Goal: Task Accomplishment & Management: Complete application form

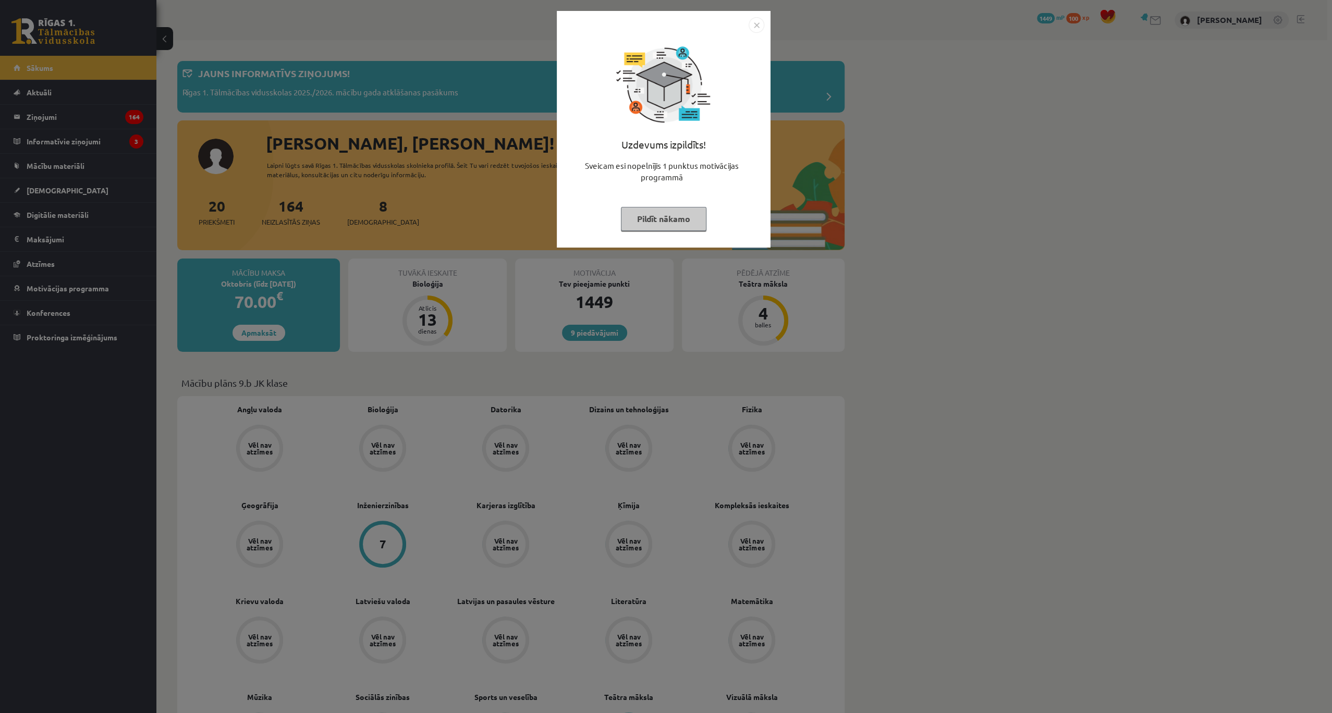
click at [753, 26] on img "Close" at bounding box center [757, 25] width 16 height 16
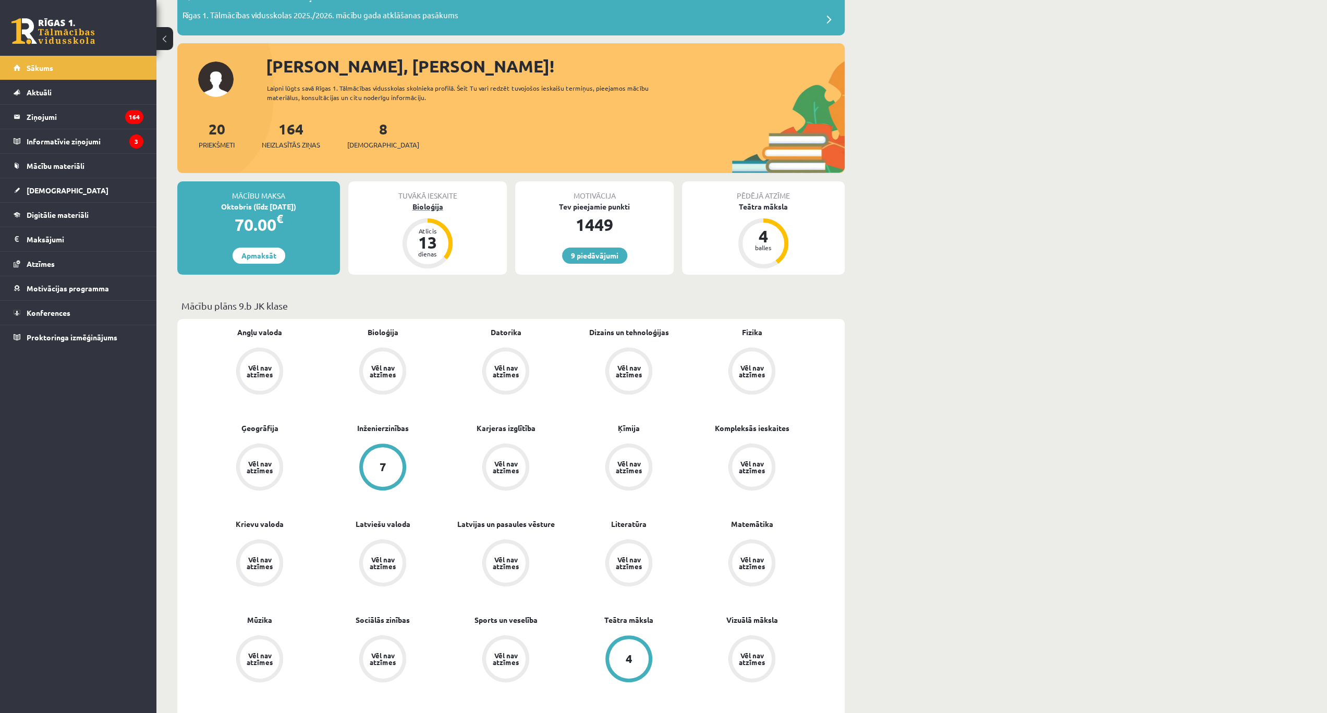
scroll to position [34, 0]
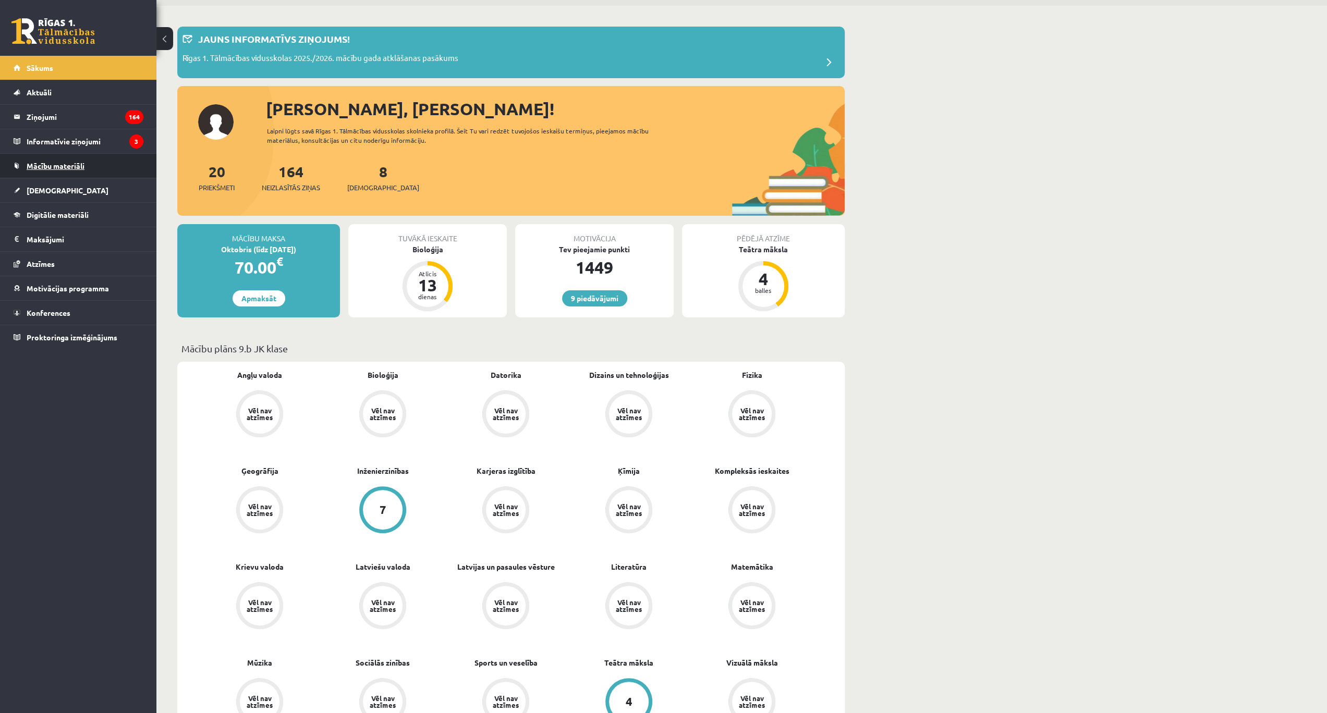
click at [66, 162] on span "Mācību materiāli" at bounding box center [56, 165] width 58 height 9
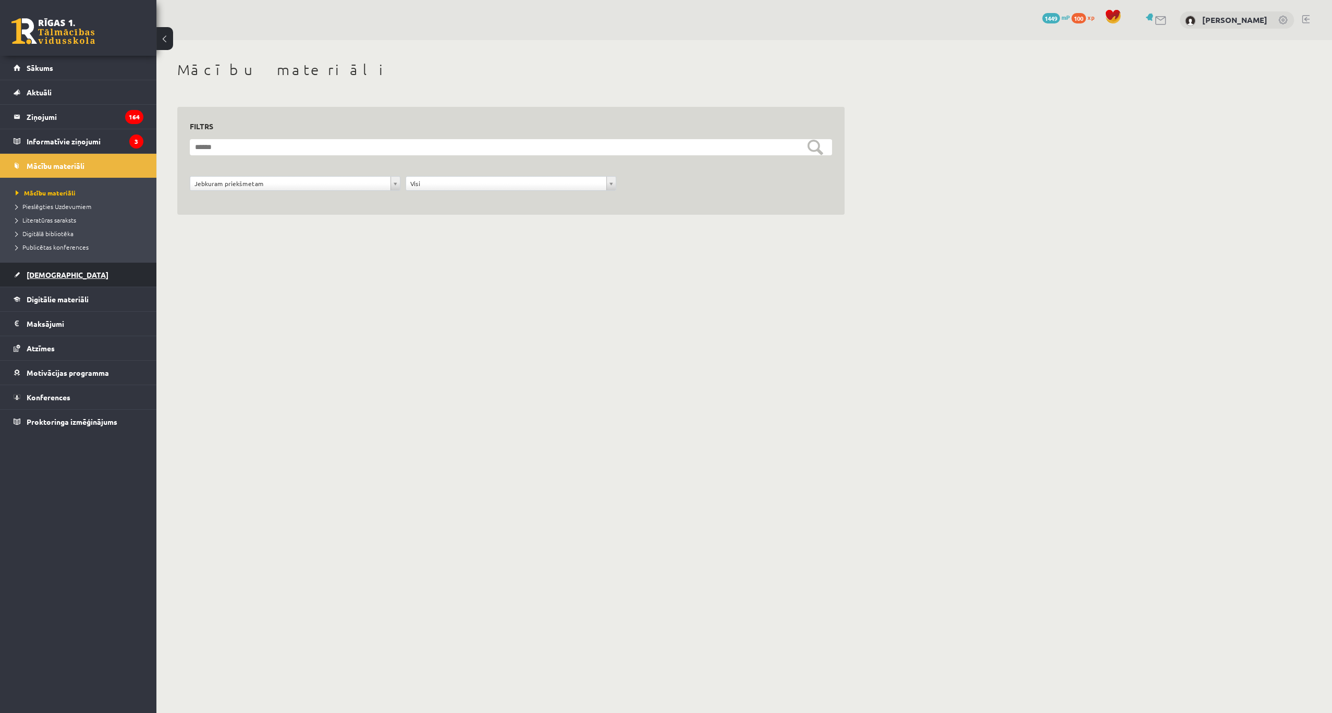
click at [49, 273] on span "[DEMOGRAPHIC_DATA]" at bounding box center [68, 274] width 82 height 9
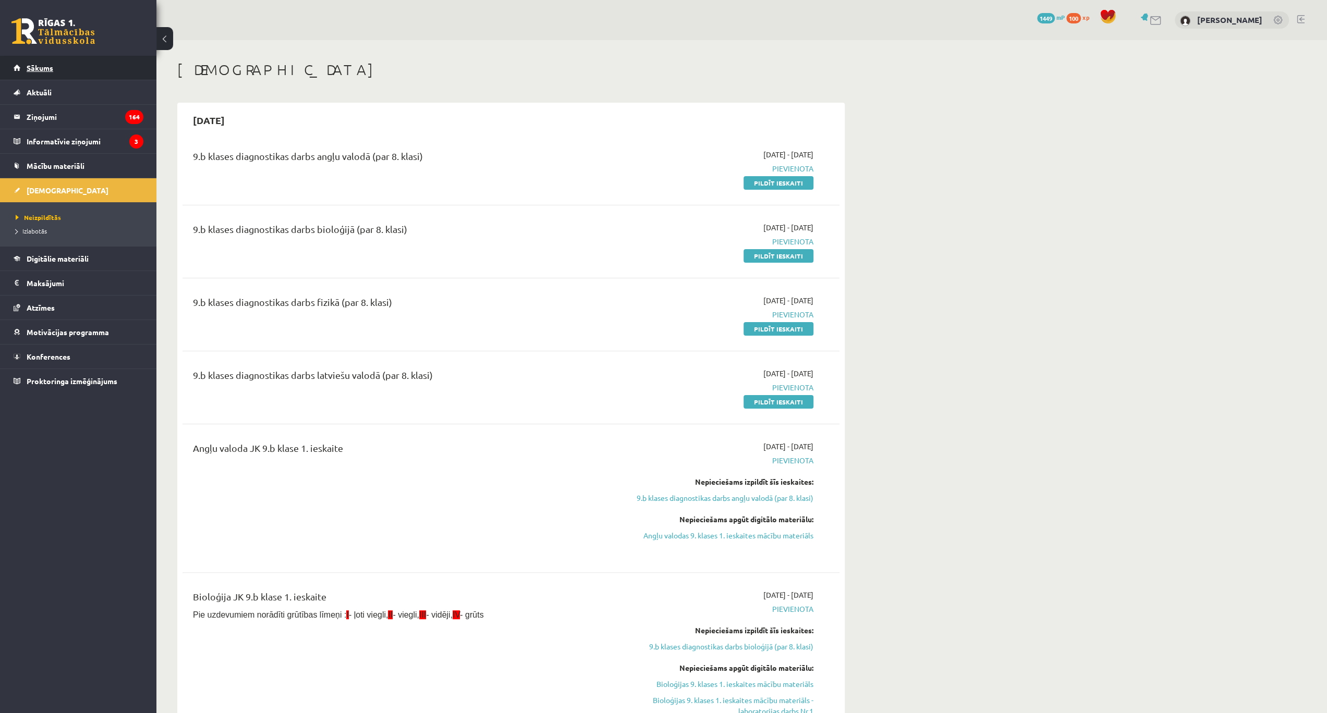
click at [45, 70] on span "Sākums" at bounding box center [40, 67] width 27 height 9
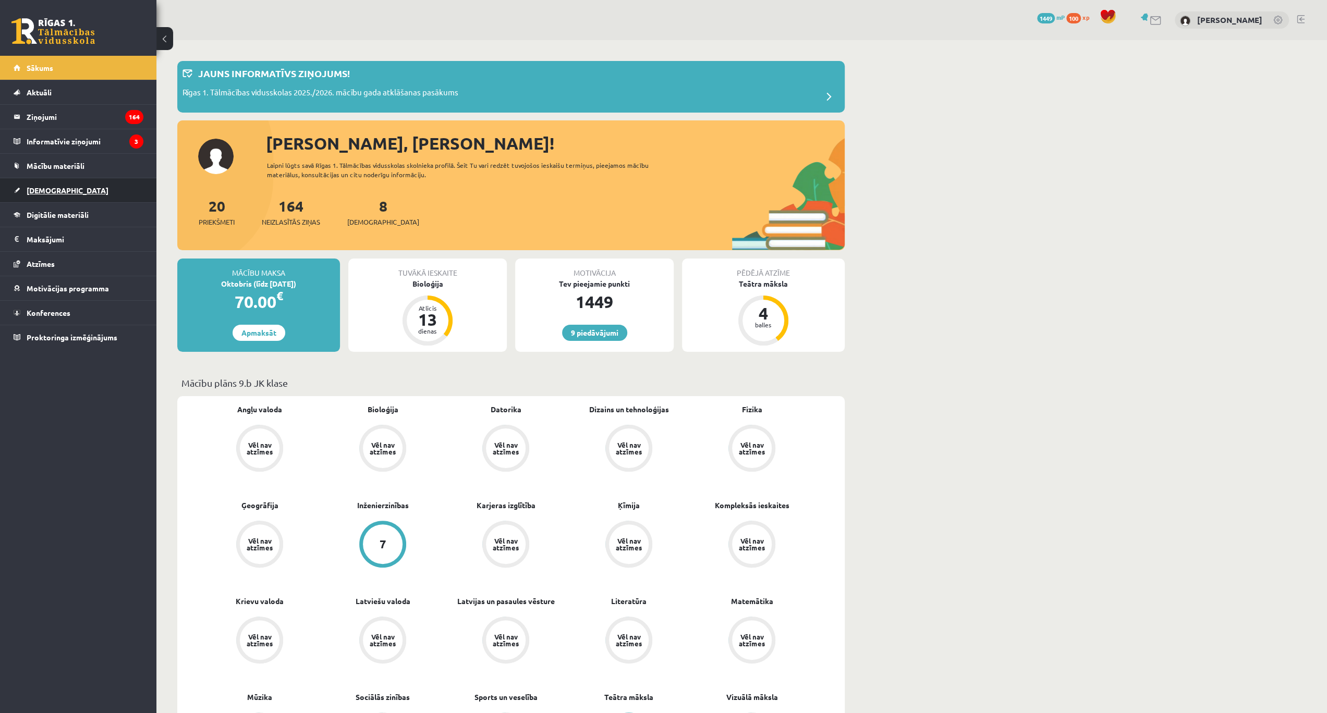
click at [56, 189] on span "[DEMOGRAPHIC_DATA]" at bounding box center [68, 190] width 82 height 9
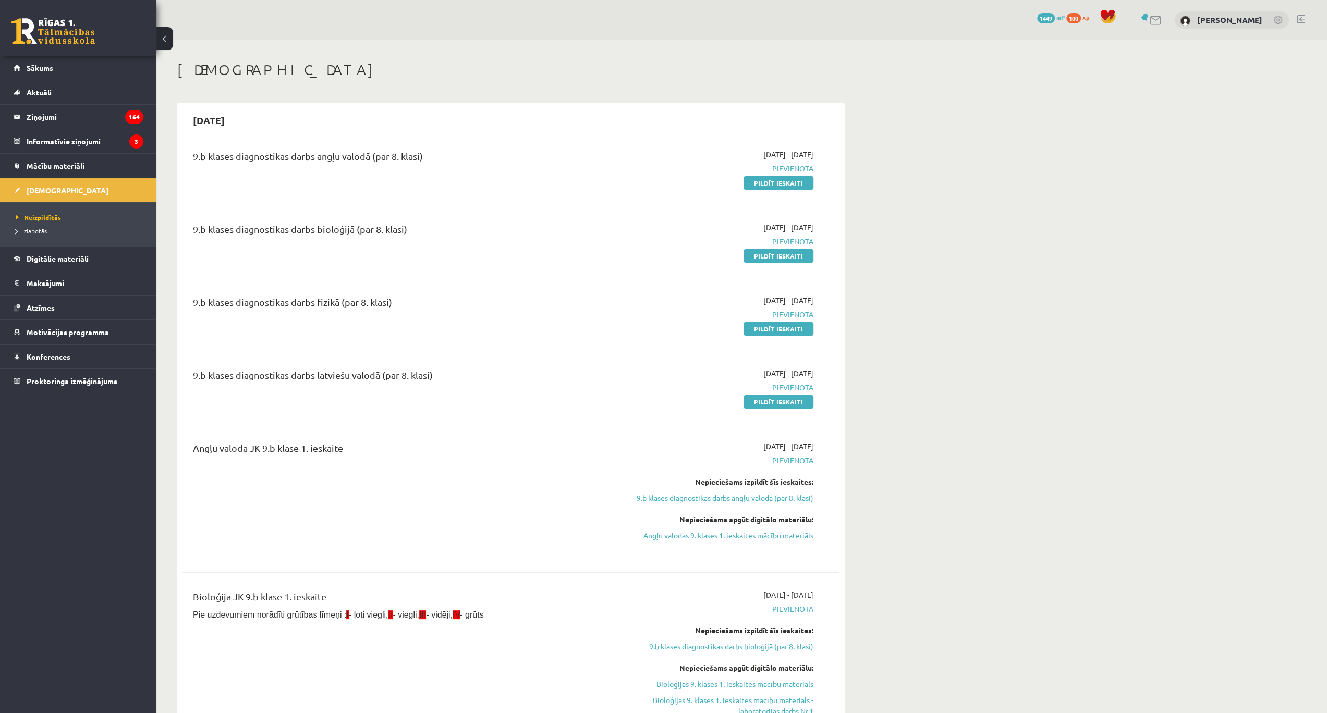
drag, startPoint x: 757, startPoint y: 179, endPoint x: 702, endPoint y: 30, distance: 158.5
click at [757, 179] on link "Pildīt ieskaiti" at bounding box center [778, 183] width 70 height 14
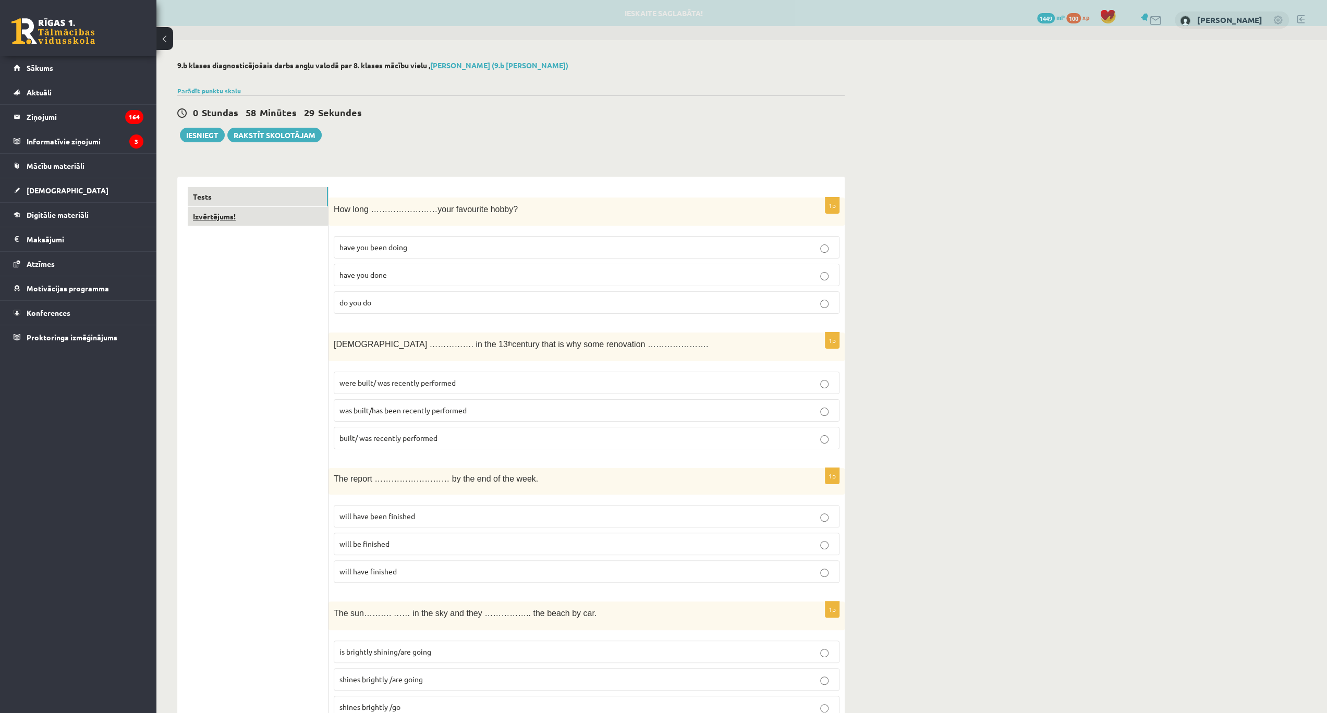
click at [311, 214] on link "Izvērtējums!" at bounding box center [258, 216] width 140 height 19
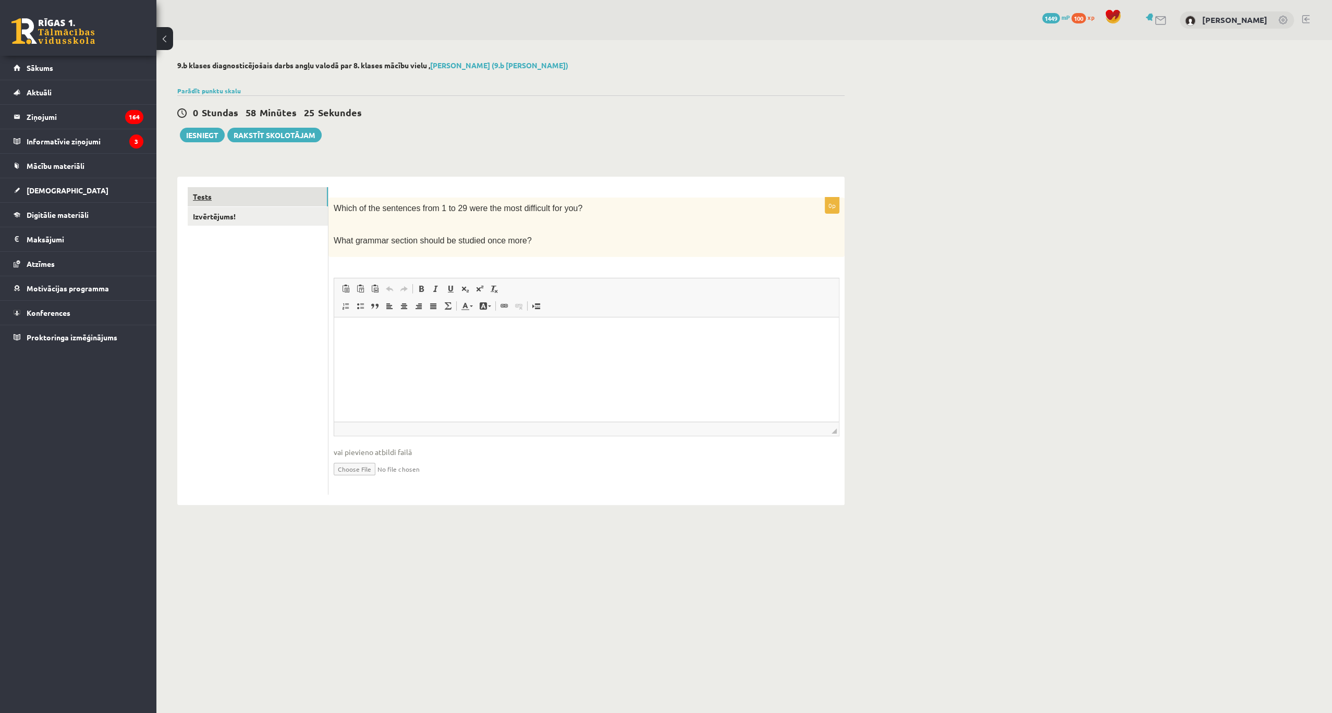
click at [295, 192] on link "Tests" at bounding box center [258, 196] width 140 height 19
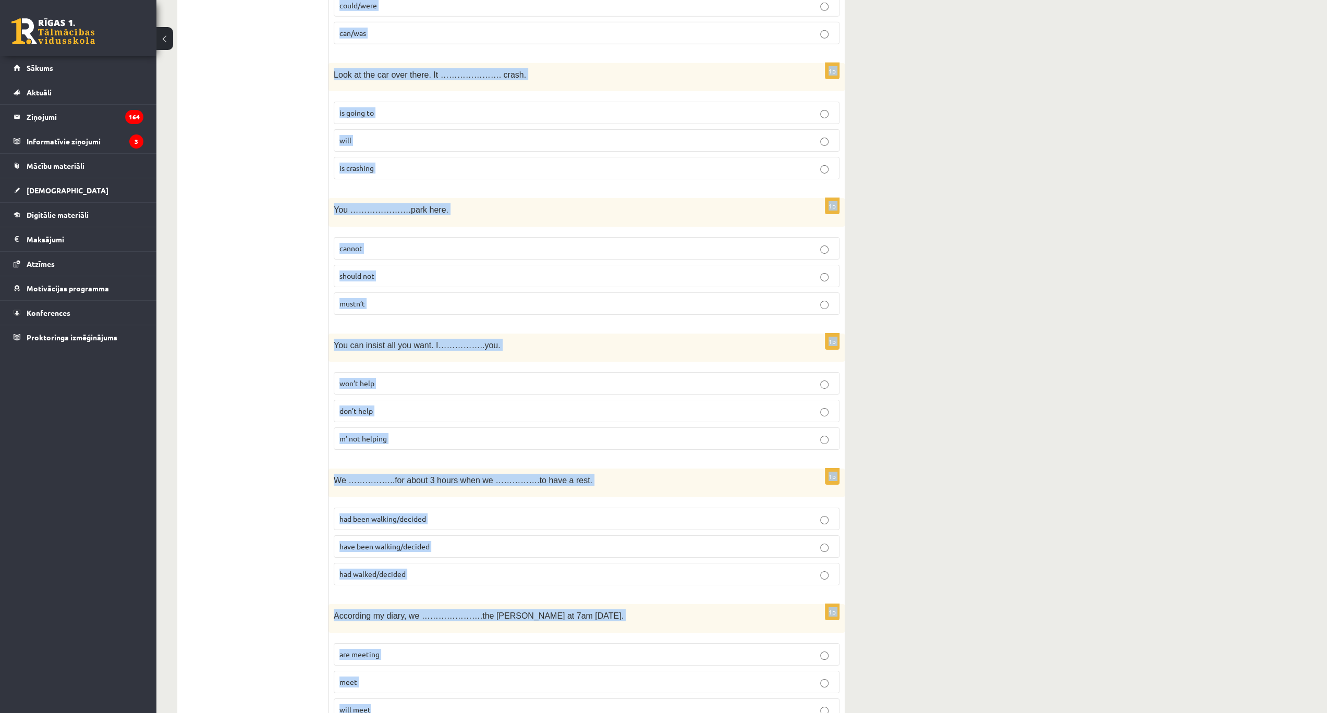
scroll to position [3403, 0]
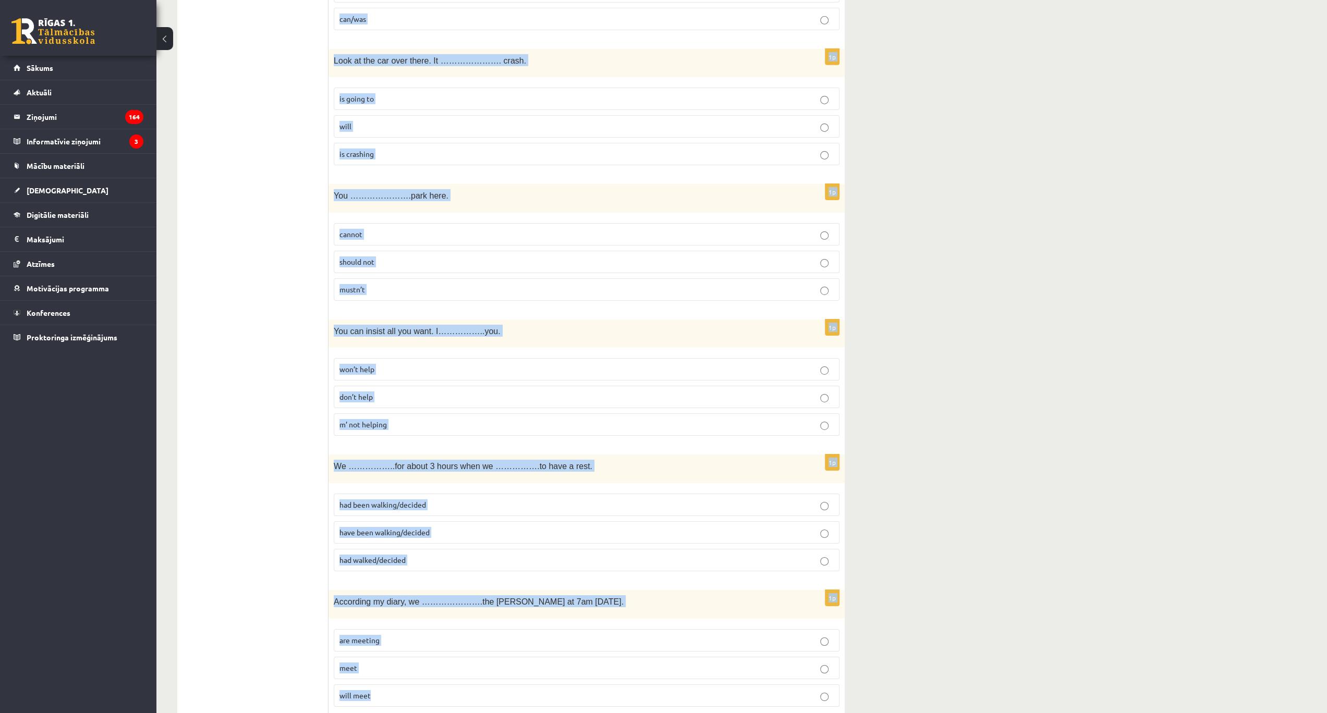
drag, startPoint x: 338, startPoint y: 205, endPoint x: 456, endPoint y: 675, distance: 483.7
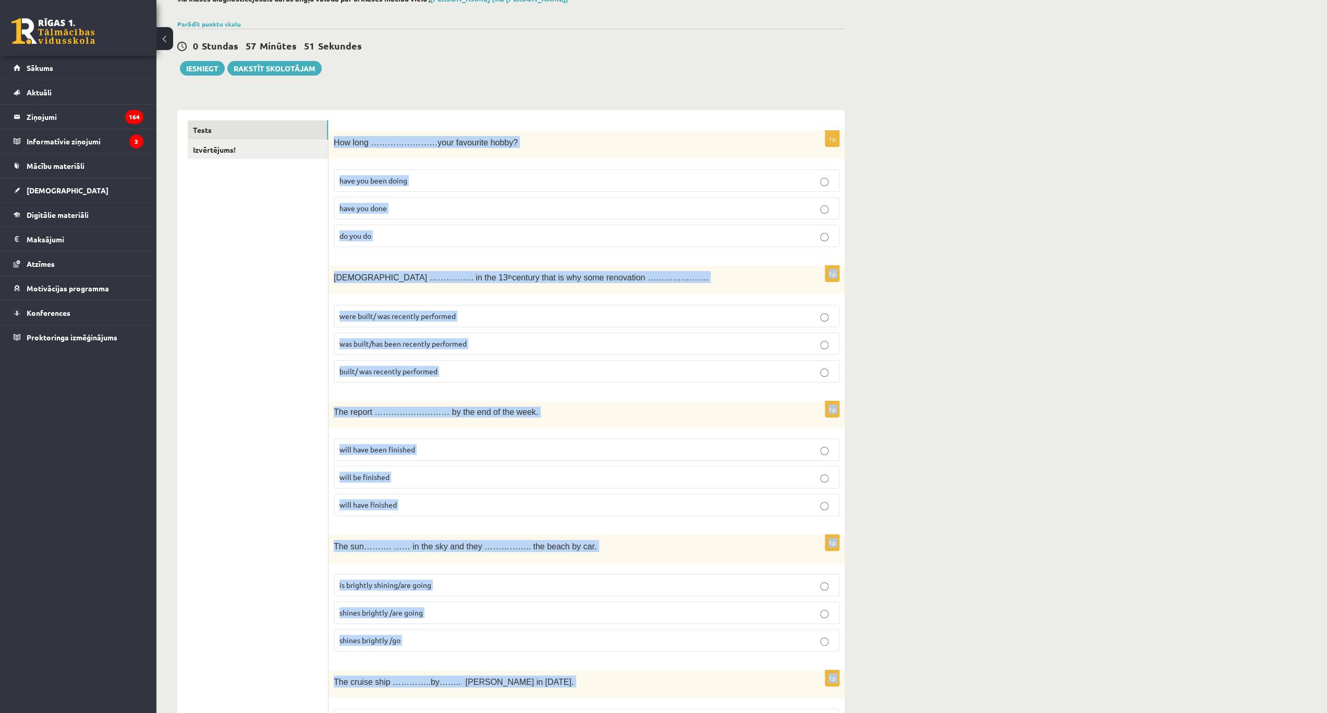
scroll to position [0, 0]
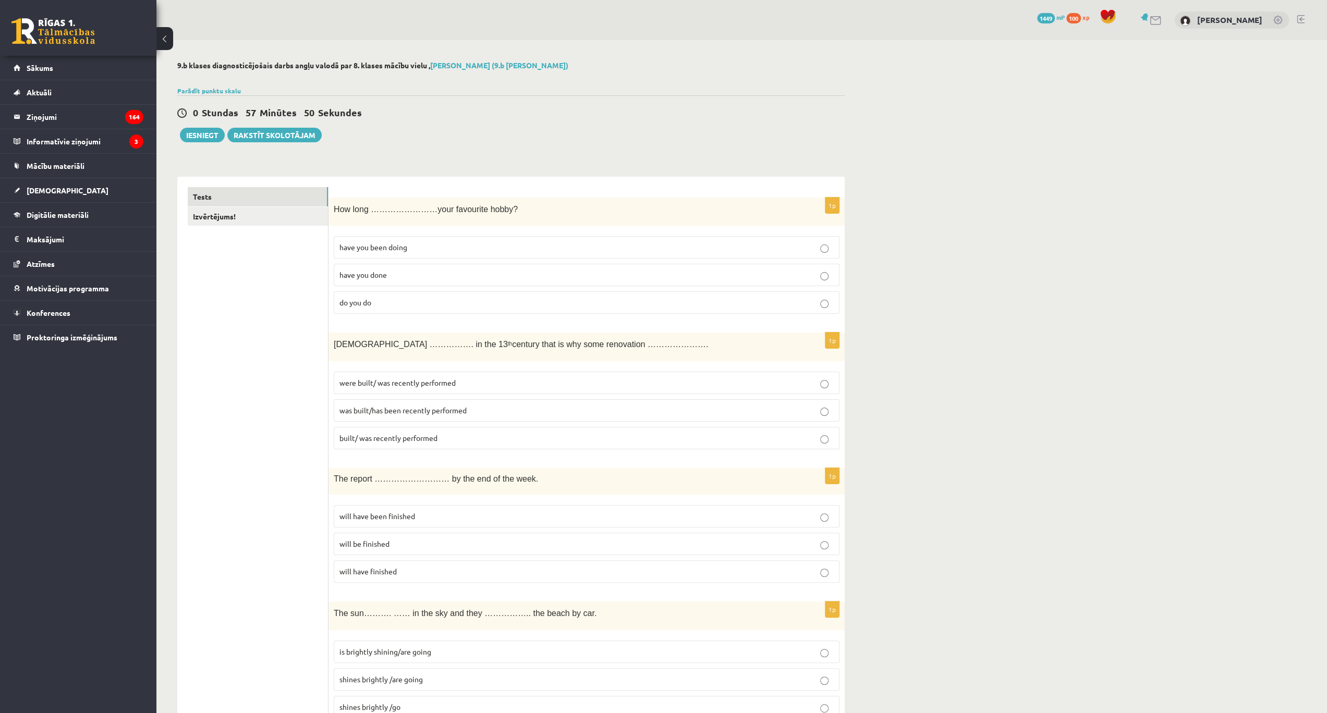
drag, startPoint x: 268, startPoint y: 353, endPoint x: 320, endPoint y: 339, distance: 53.6
click at [481, 244] on p "have you been doing" at bounding box center [586, 247] width 494 height 11
click at [492, 415] on label "was built/has been recently performed" at bounding box center [587, 410] width 506 height 22
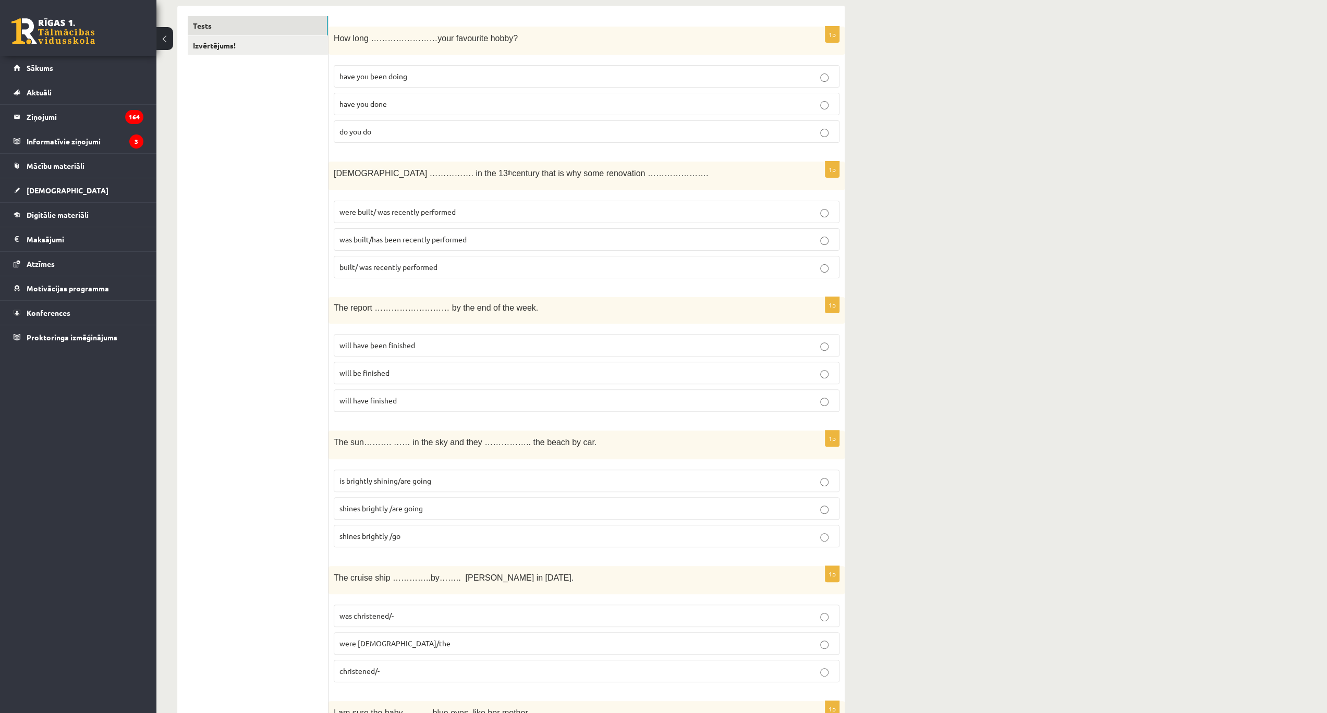
scroll to position [174, 0]
click at [411, 501] on span "shines brightly /are going" at bounding box center [380, 505] width 83 height 9
click at [457, 337] on p "will have been finished" at bounding box center [586, 342] width 494 height 11
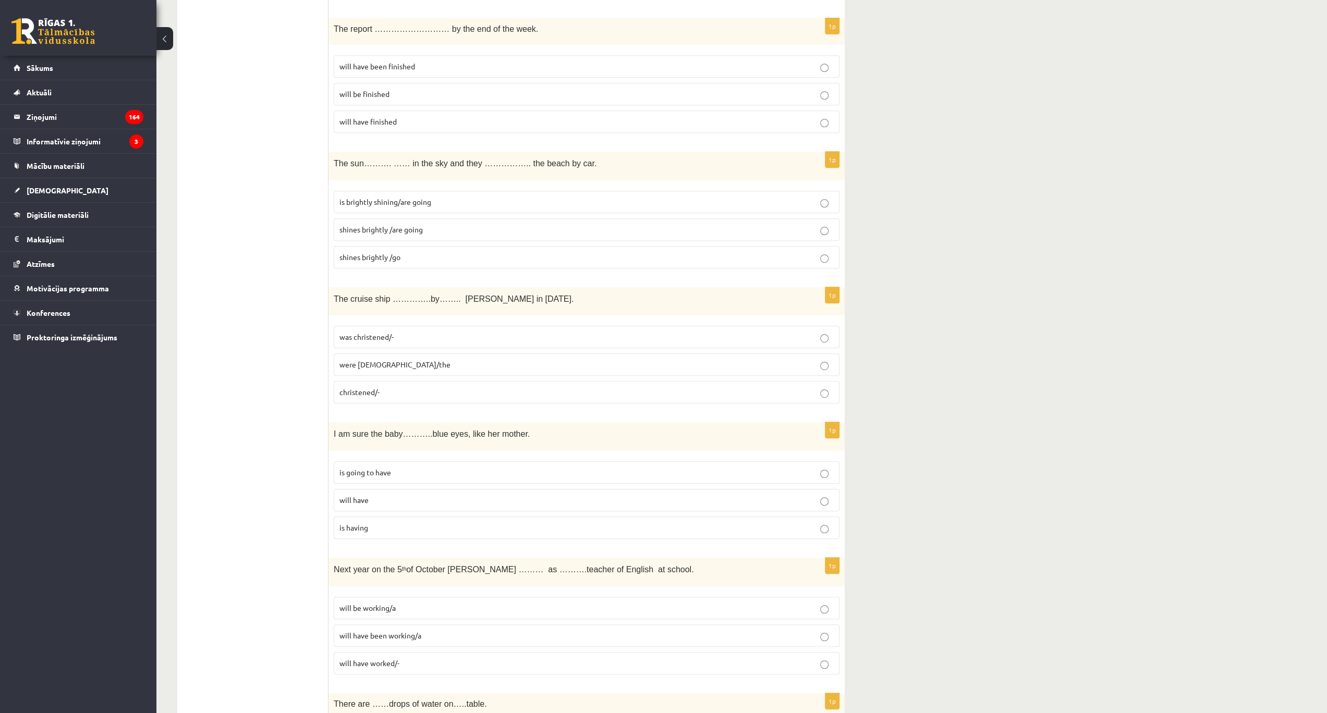
scroll to position [451, 0]
click at [430, 324] on label "was christened/-" at bounding box center [587, 335] width 506 height 22
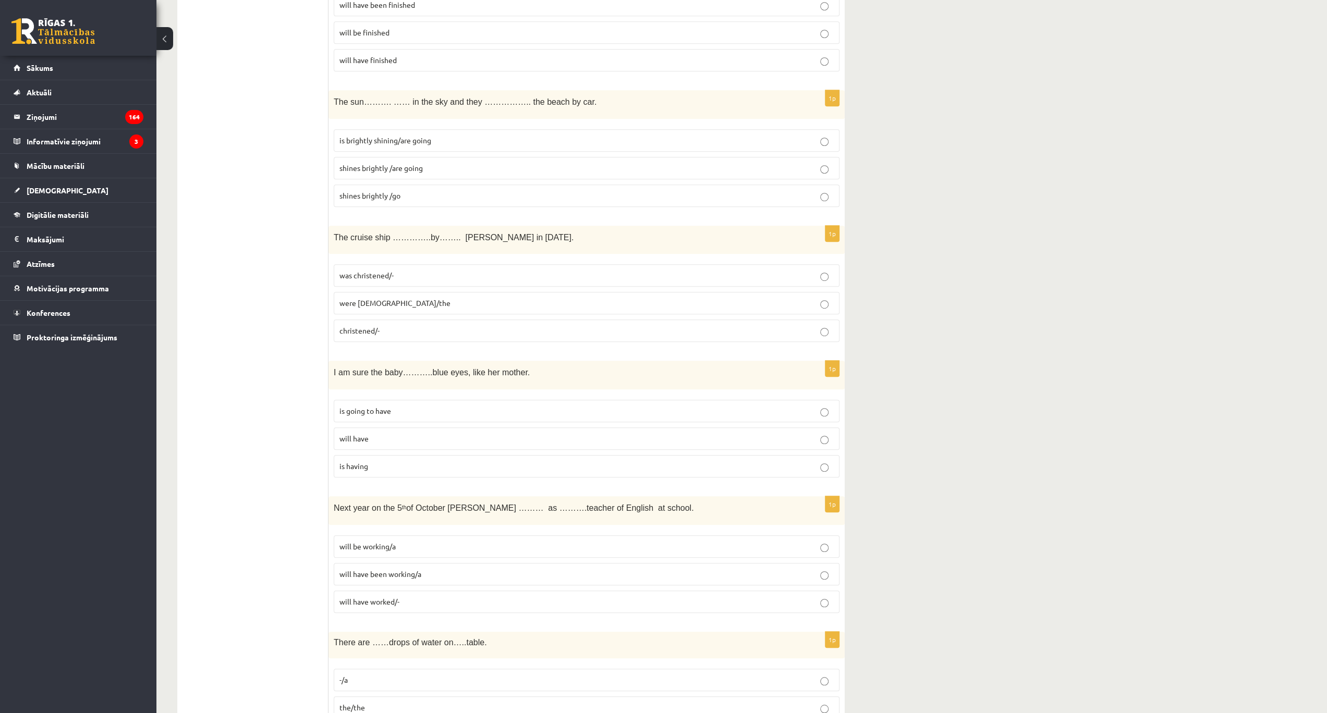
scroll to position [556, 0]
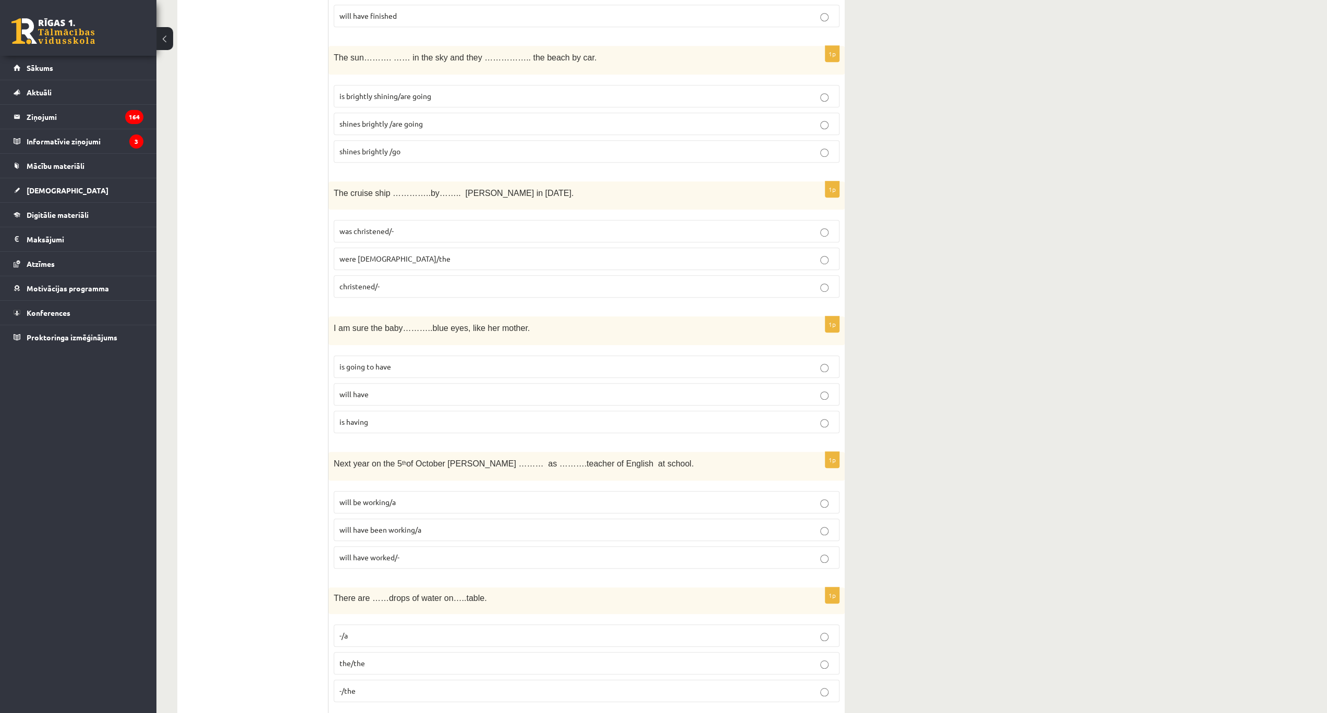
click at [436, 524] on p "will have been working/a" at bounding box center [586, 529] width 494 height 11
click at [386, 389] on p "will have" at bounding box center [586, 394] width 494 height 11
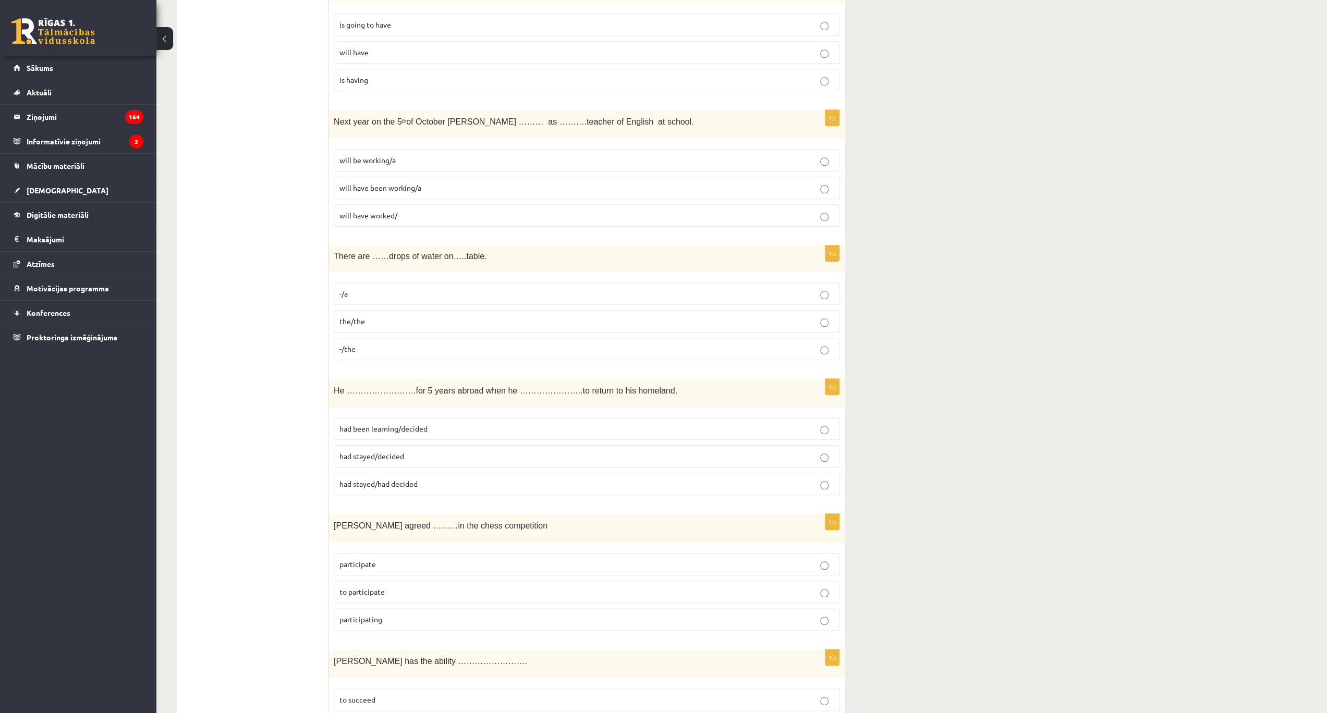
scroll to position [903, 0]
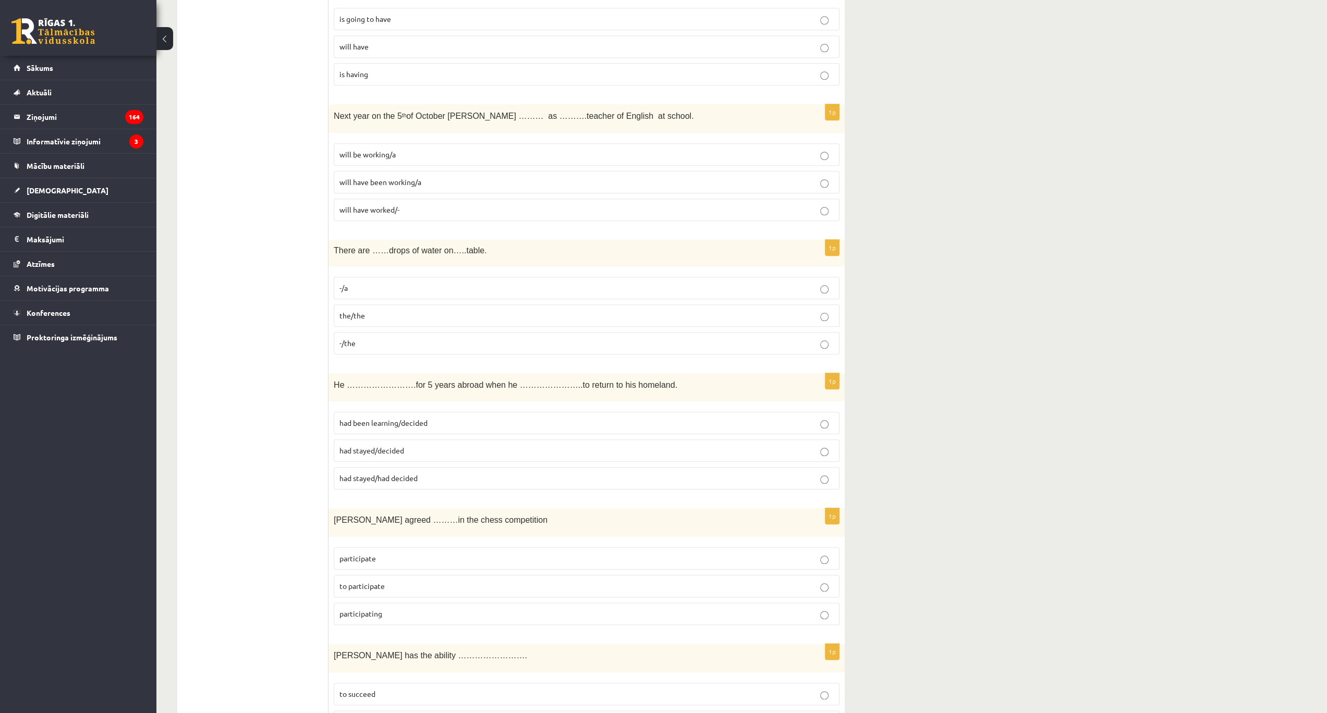
click at [394, 338] on p "-/the" at bounding box center [586, 343] width 494 height 11
click at [431, 445] on p "had stayed/decided" at bounding box center [586, 450] width 494 height 11
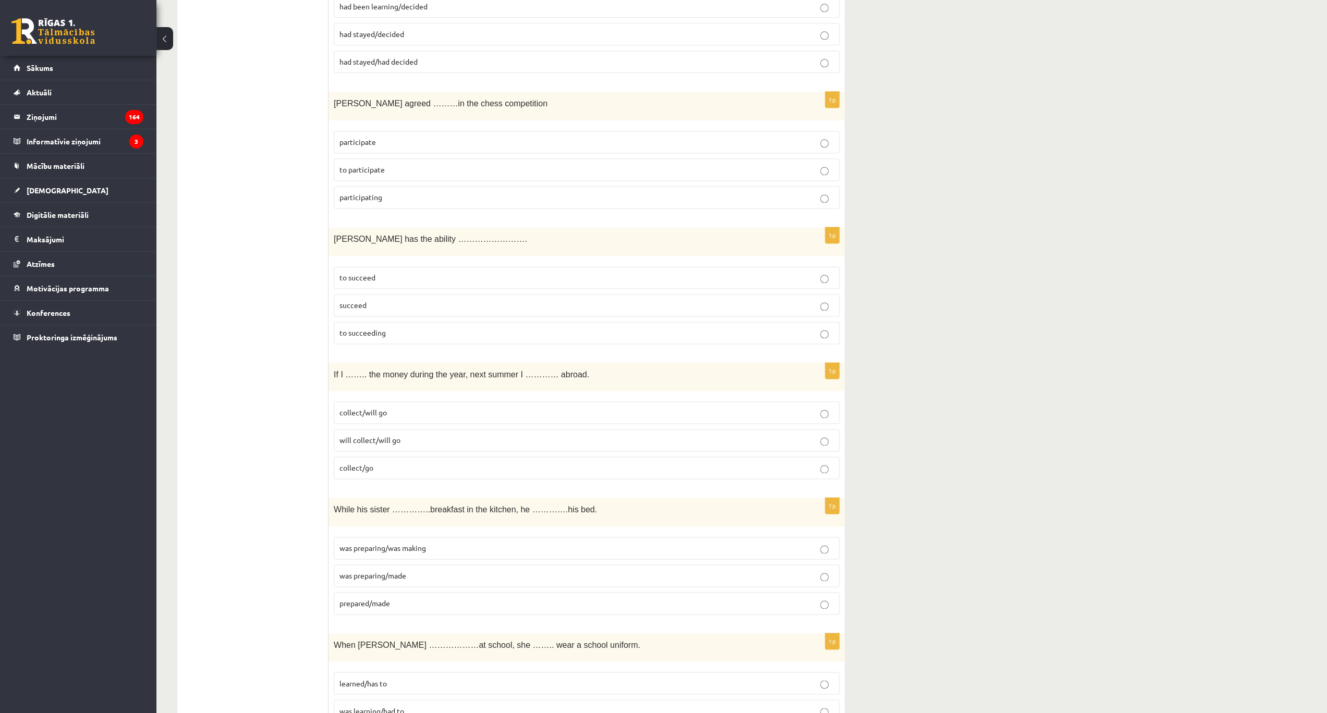
scroll to position [1320, 0]
click at [416, 272] on p "to succeed" at bounding box center [586, 277] width 494 height 11
click at [421, 164] on p "to participate" at bounding box center [586, 169] width 494 height 11
click at [409, 543] on span "was preparing/was making" at bounding box center [382, 547] width 87 height 9
click at [400, 407] on p "collect/will go" at bounding box center [586, 412] width 494 height 11
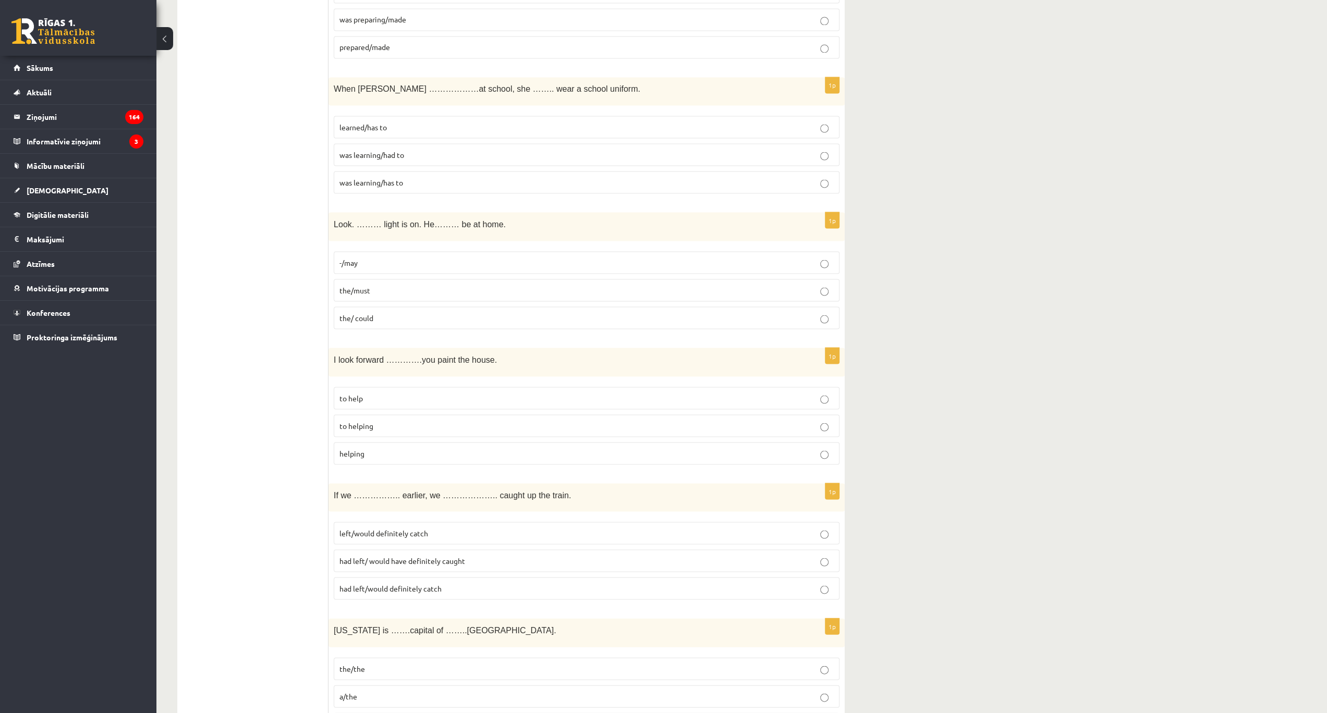
scroll to position [1877, 0]
click at [409, 284] on p "the/must" at bounding box center [586, 289] width 494 height 11
click at [411, 149] on p "was learning/had to" at bounding box center [586, 154] width 494 height 11
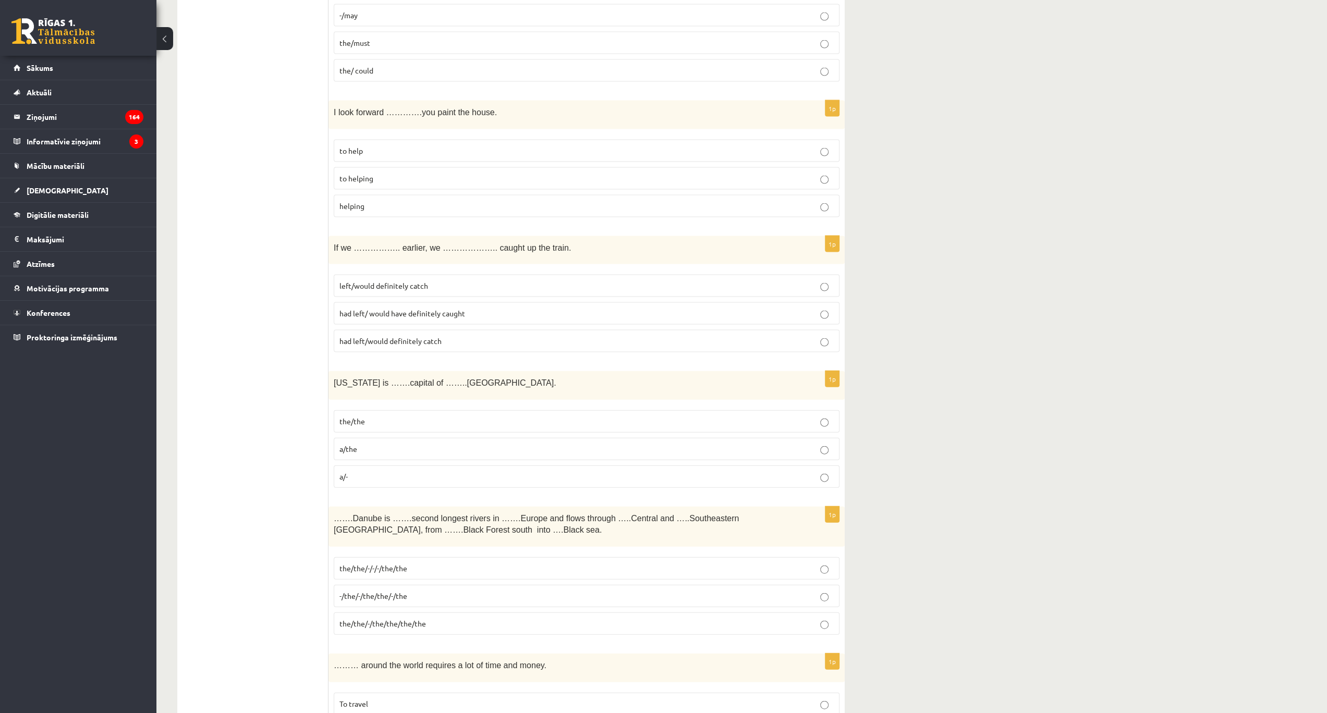
scroll to position [2085, 0]
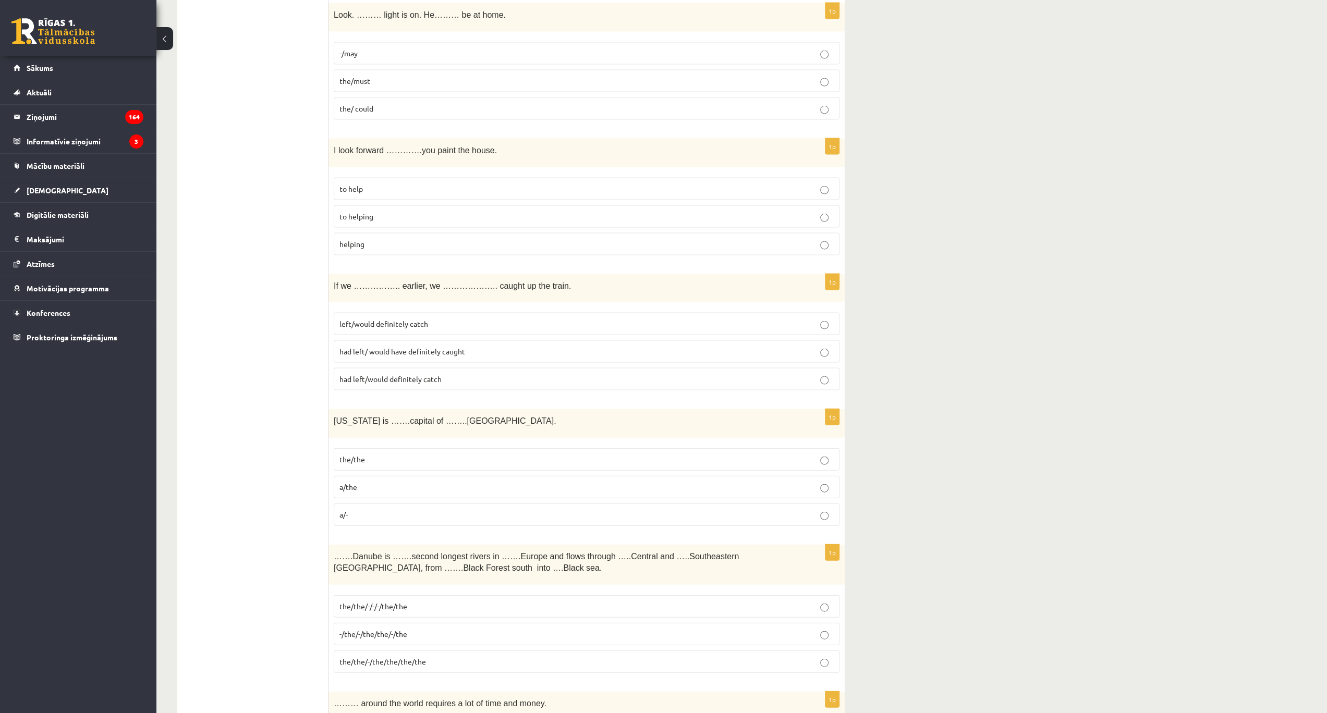
click at [396, 185] on fieldset "to help to helping helping" at bounding box center [587, 216] width 506 height 86
click at [397, 211] on p "to helping" at bounding box center [586, 216] width 494 height 11
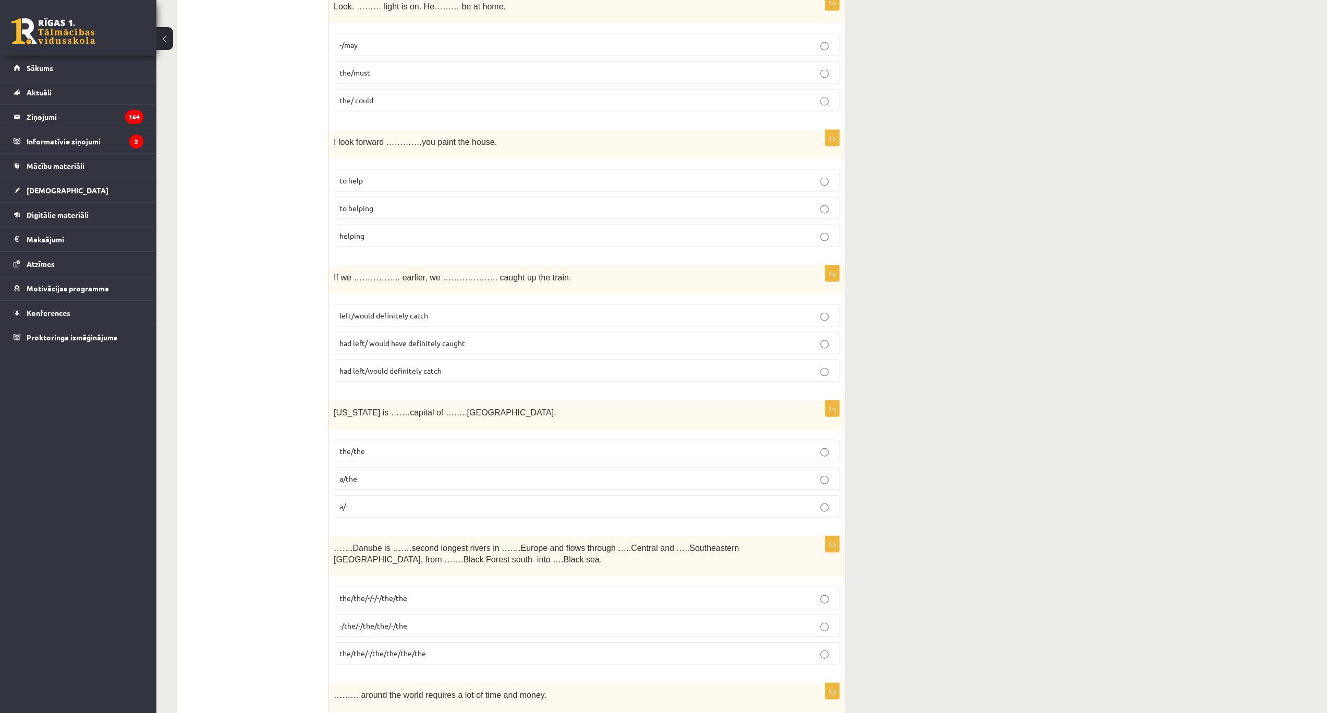
scroll to position [2119, 0]
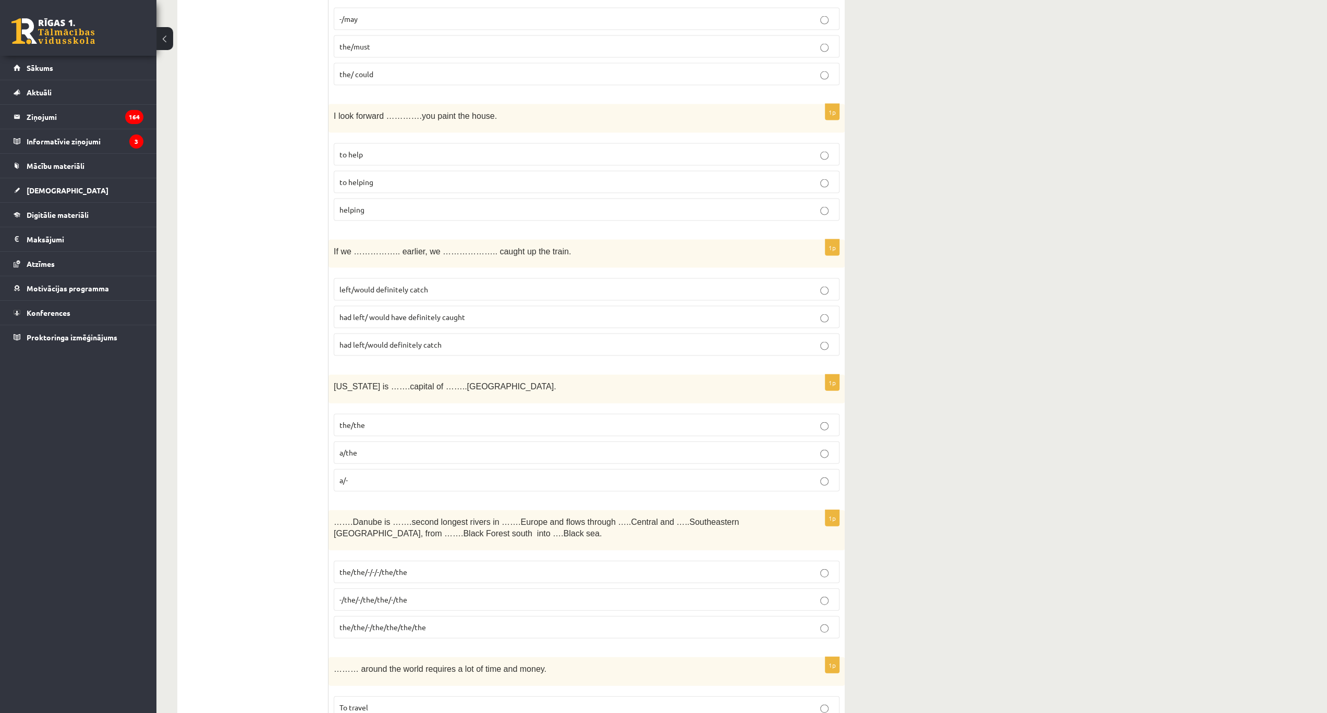
click at [442, 306] on label "had left/ would have definitely caught" at bounding box center [587, 317] width 506 height 22
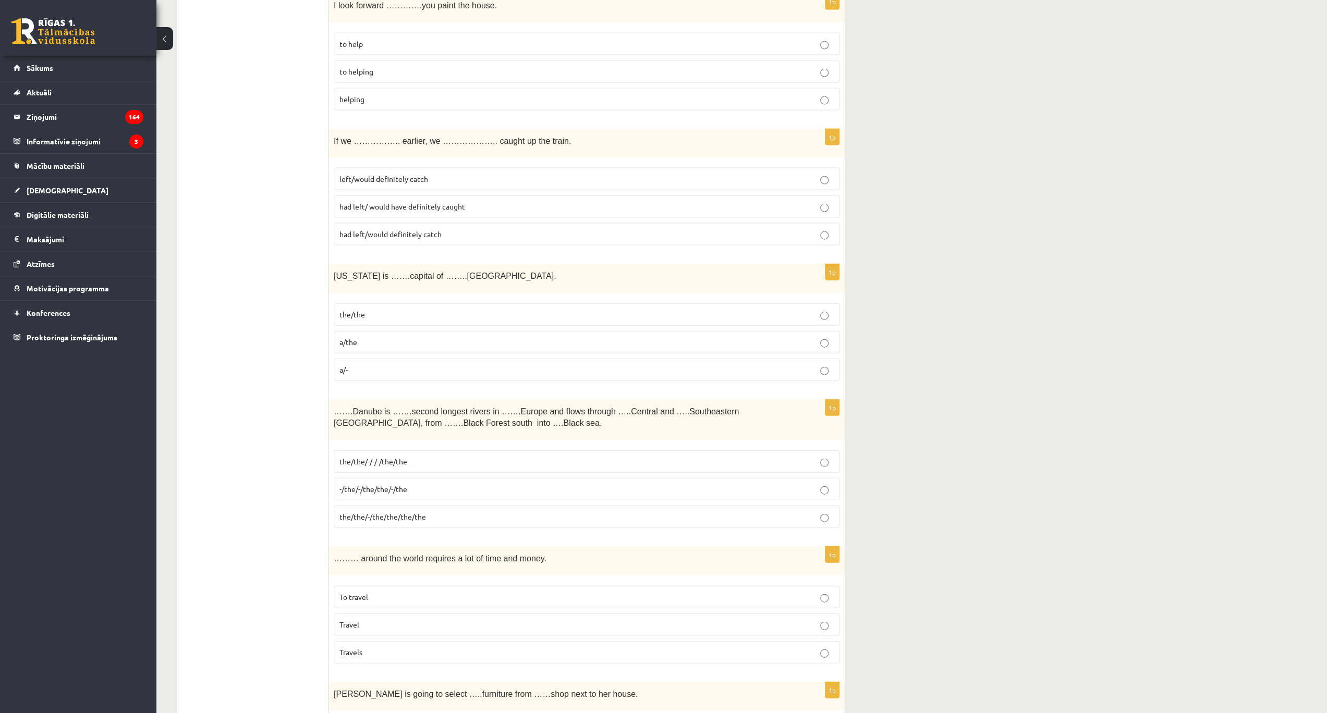
scroll to position [2259, 0]
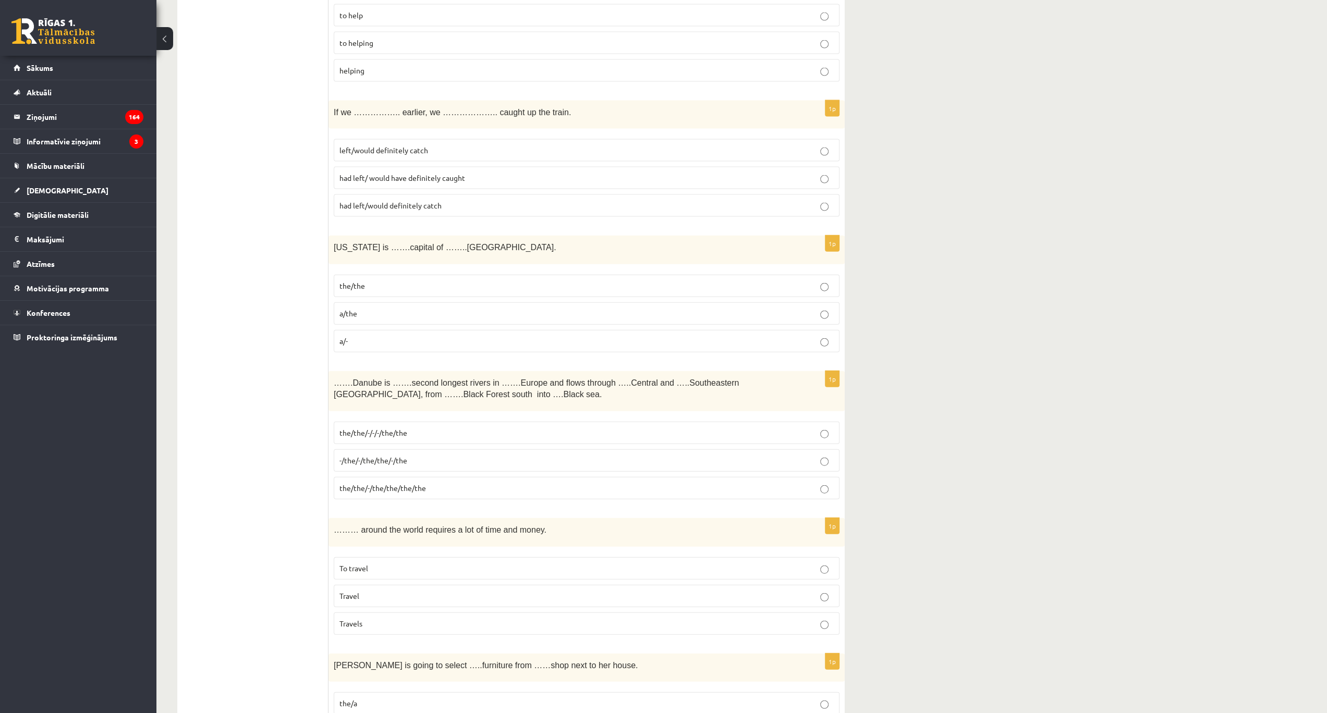
click at [384, 280] on p "the/the" at bounding box center [586, 285] width 494 height 11
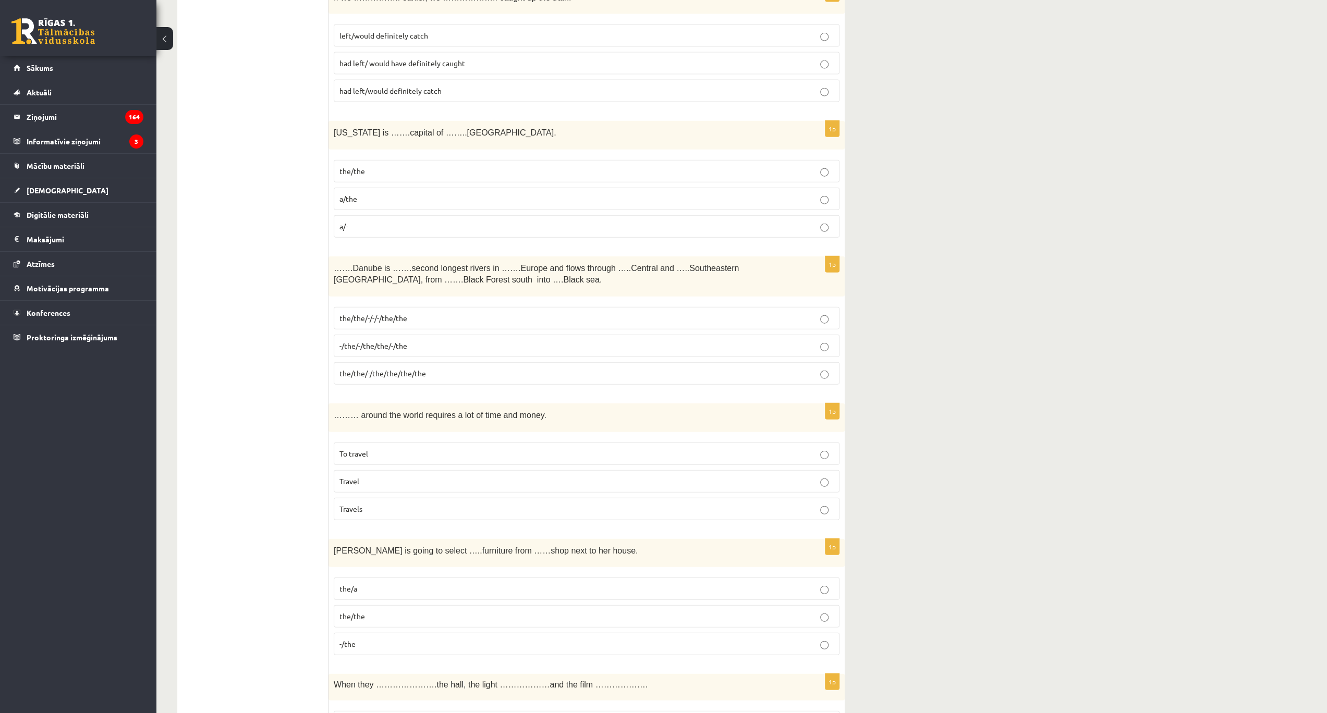
scroll to position [2398, 0]
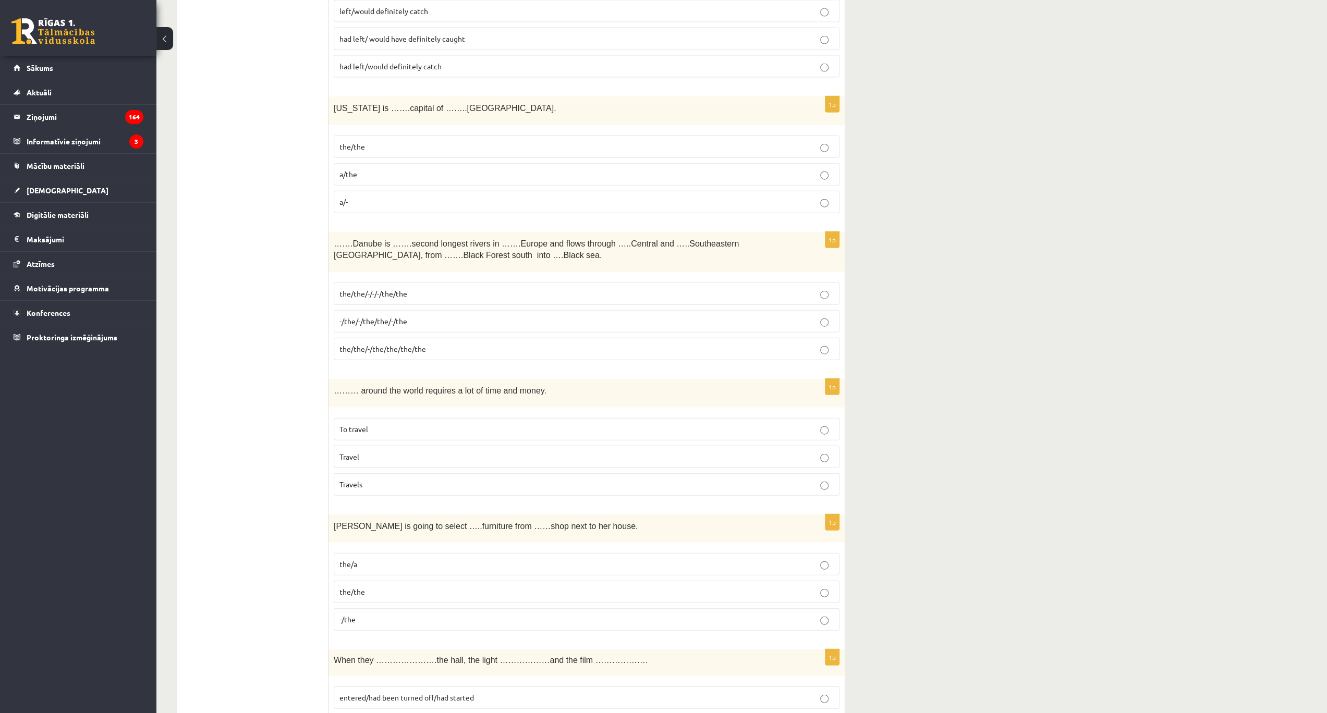
click at [425, 344] on p "the/the/-/the/the/the/the" at bounding box center [586, 349] width 494 height 11
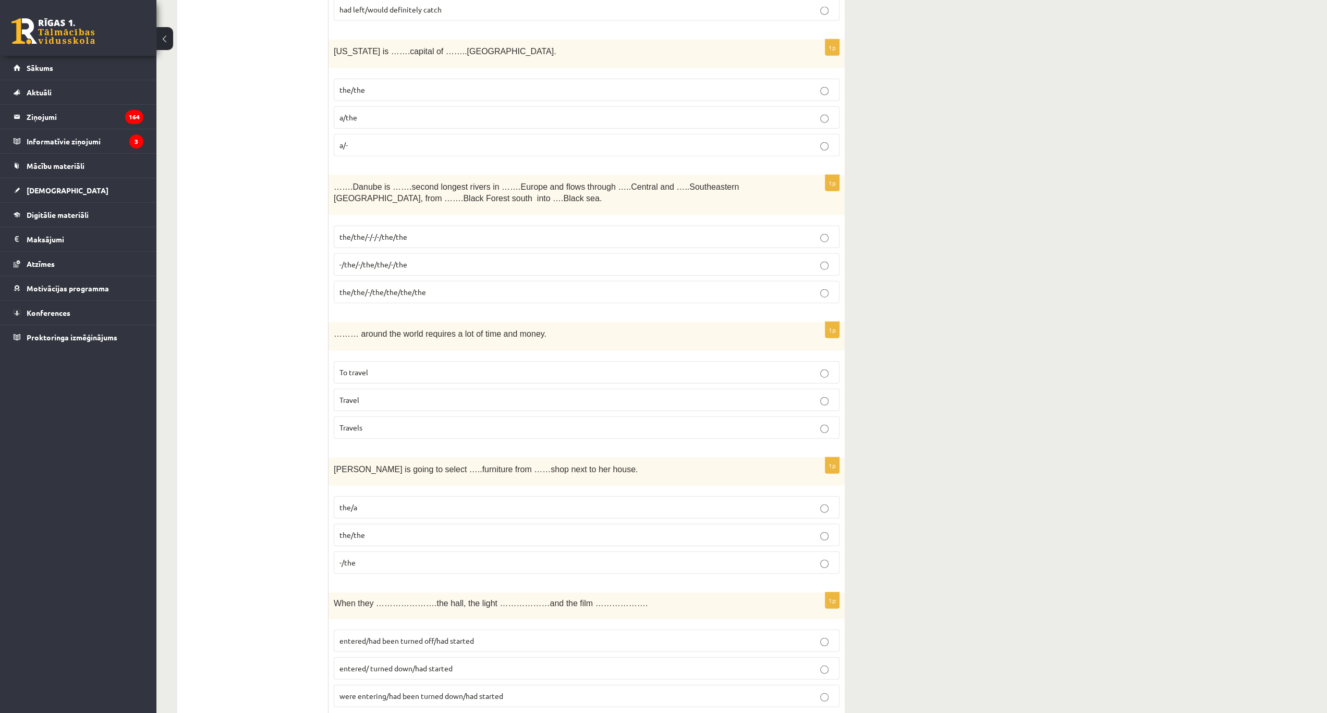
scroll to position [2467, 0]
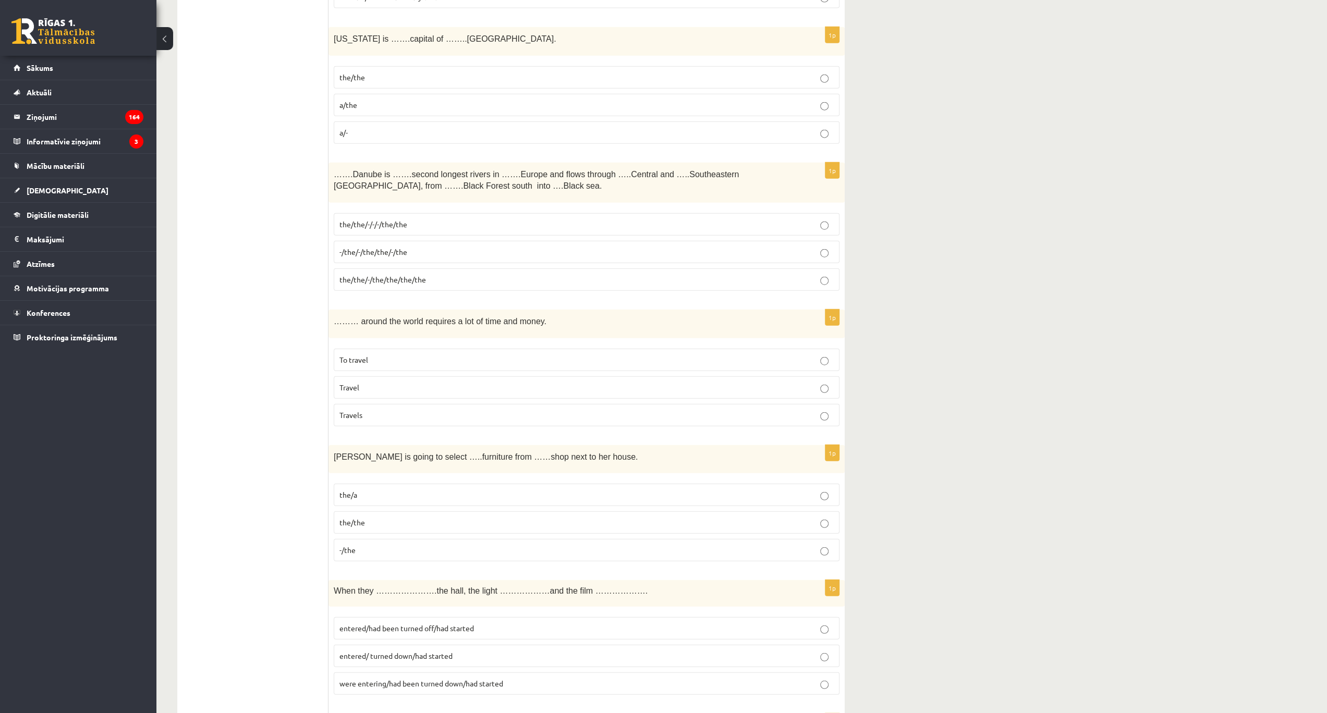
click at [374, 354] on p "To travel" at bounding box center [586, 359] width 494 height 11
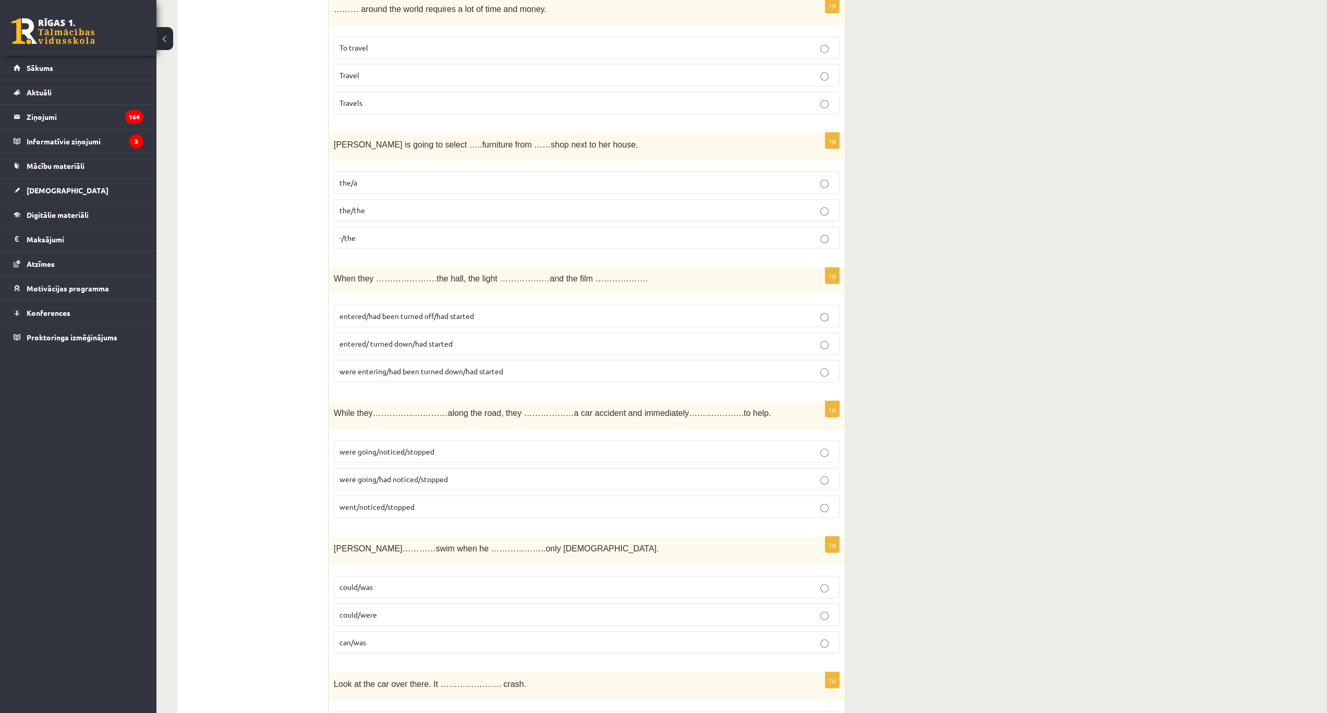
scroll to position [2780, 0]
click at [413, 204] on p "the/the" at bounding box center [586, 209] width 494 height 11
click at [399, 310] on p "entered/had been turned off/had started" at bounding box center [586, 315] width 494 height 11
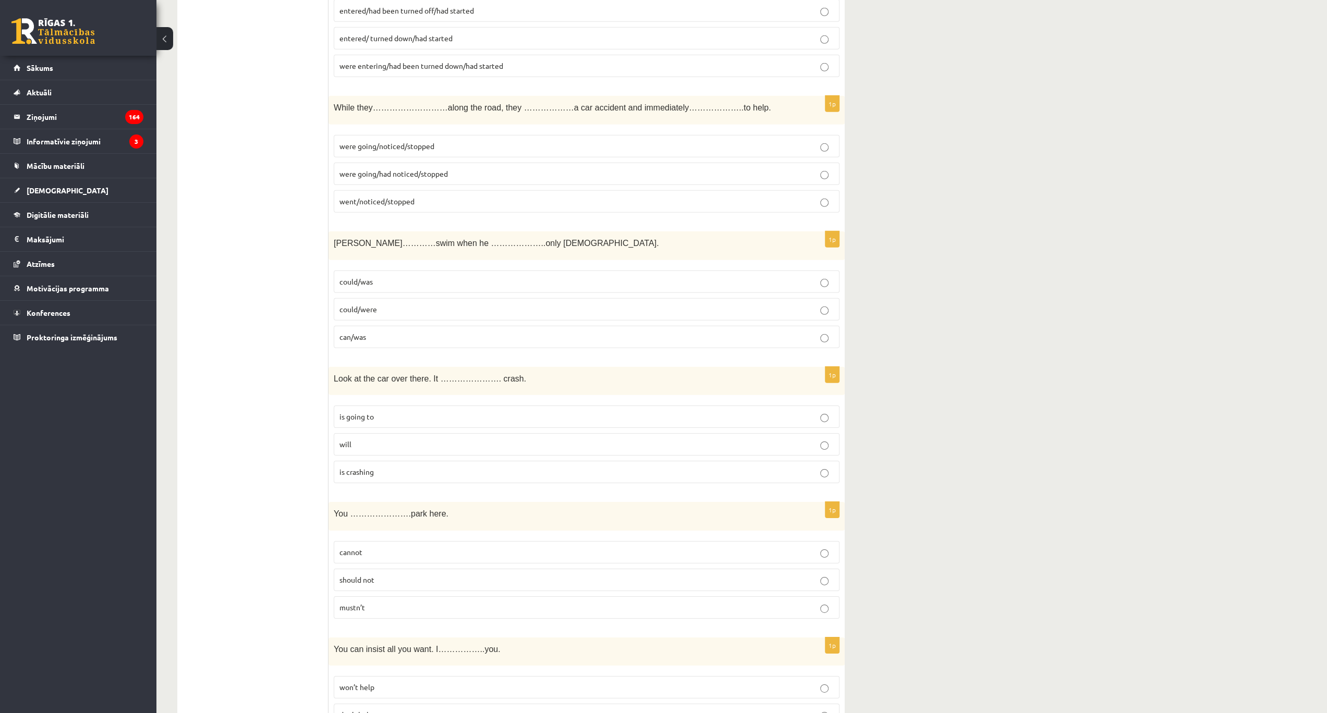
scroll to position [3093, 0]
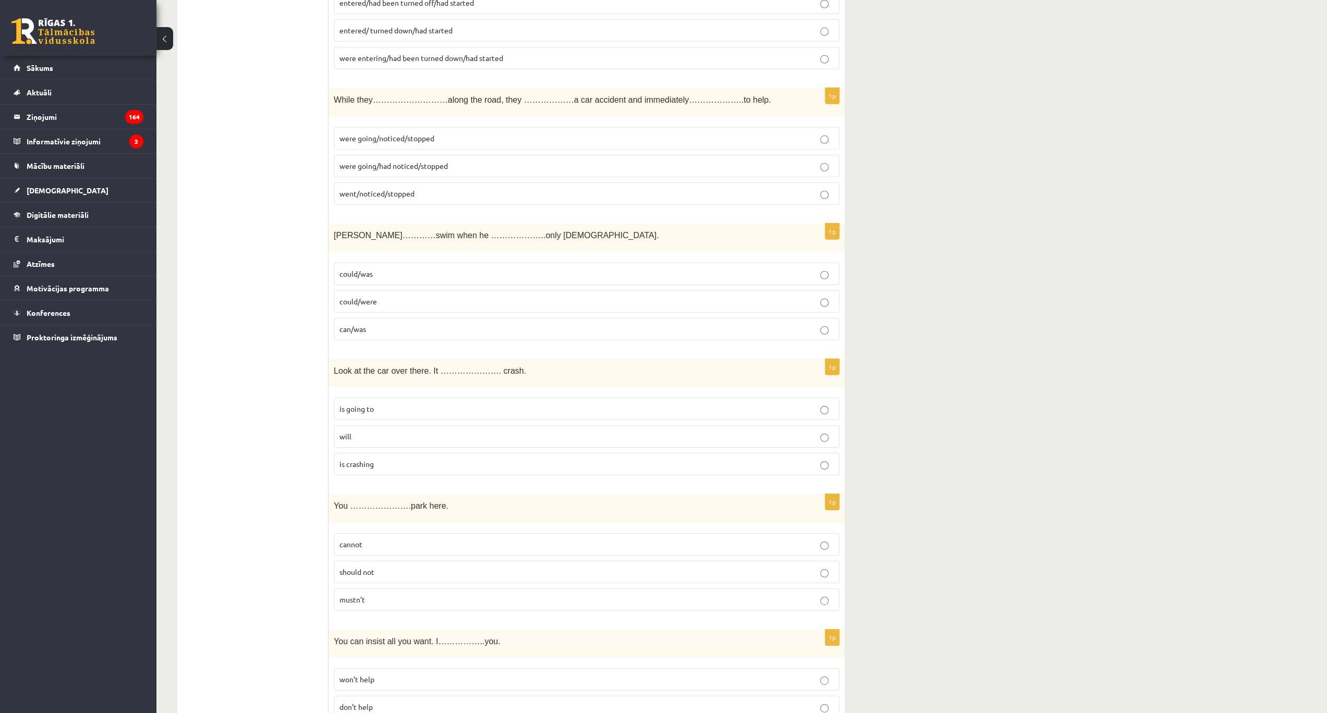
click at [444, 133] on p "were going/noticed/stopped" at bounding box center [586, 138] width 494 height 11
drag, startPoint x: 383, startPoint y: 303, endPoint x: 337, endPoint y: 274, distance: 54.4
click at [380, 324] on p "can/was" at bounding box center [586, 329] width 494 height 11
click at [420, 268] on p "could/was" at bounding box center [586, 273] width 494 height 11
click at [397, 403] on p "is going to" at bounding box center [586, 408] width 494 height 11
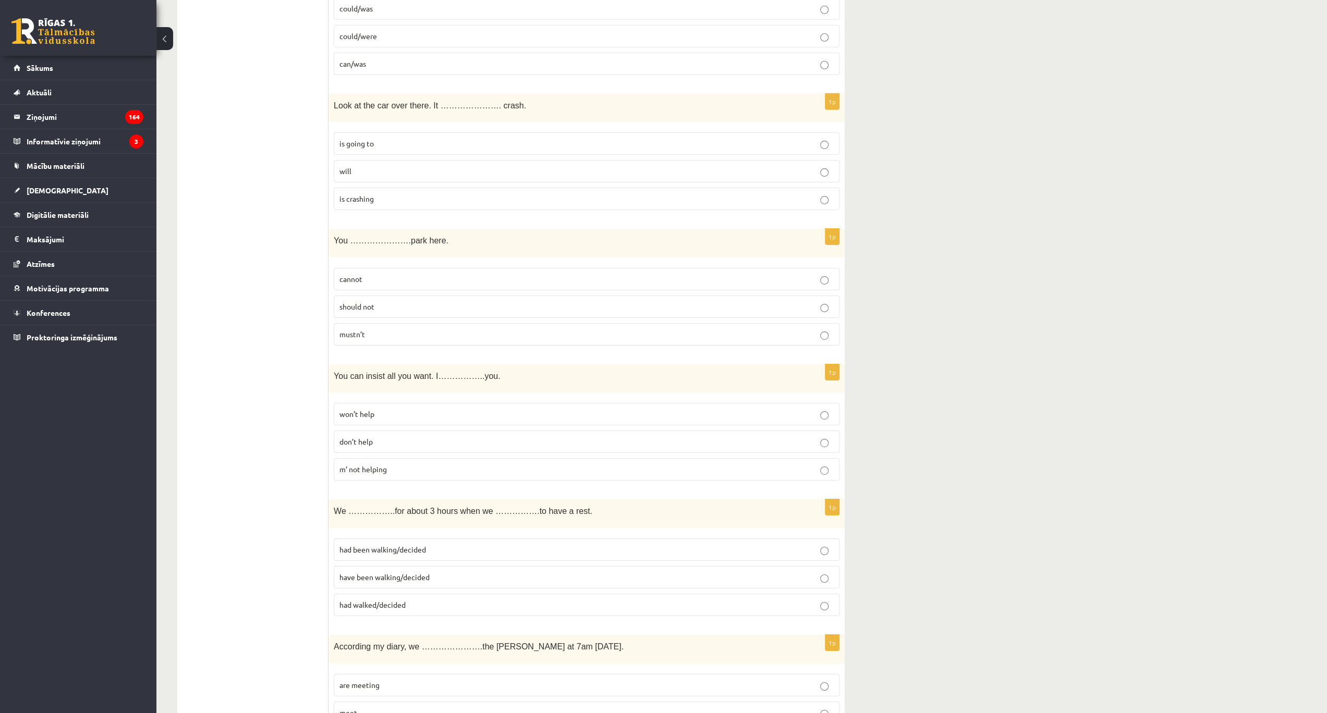
scroll to position [3370, 0]
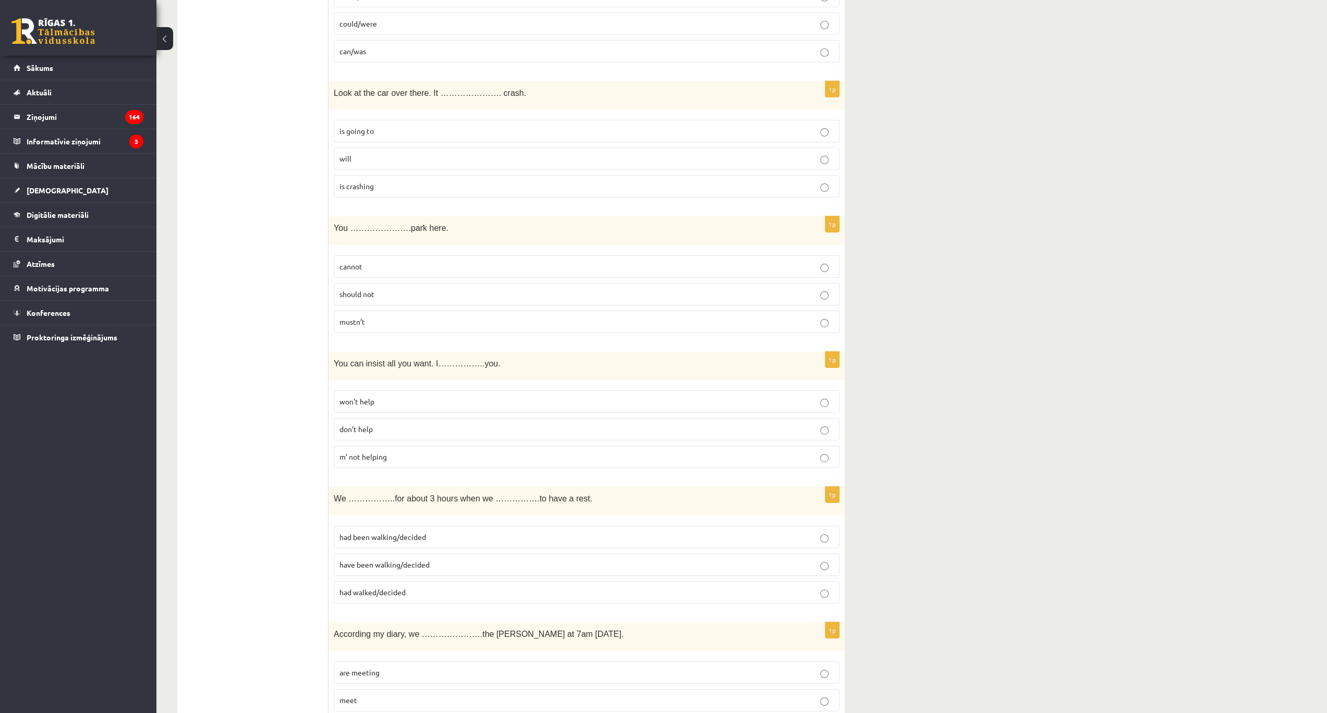
click at [388, 316] on p "mustn’t" at bounding box center [586, 321] width 494 height 11
click at [414, 396] on p "won’t help" at bounding box center [586, 401] width 494 height 11
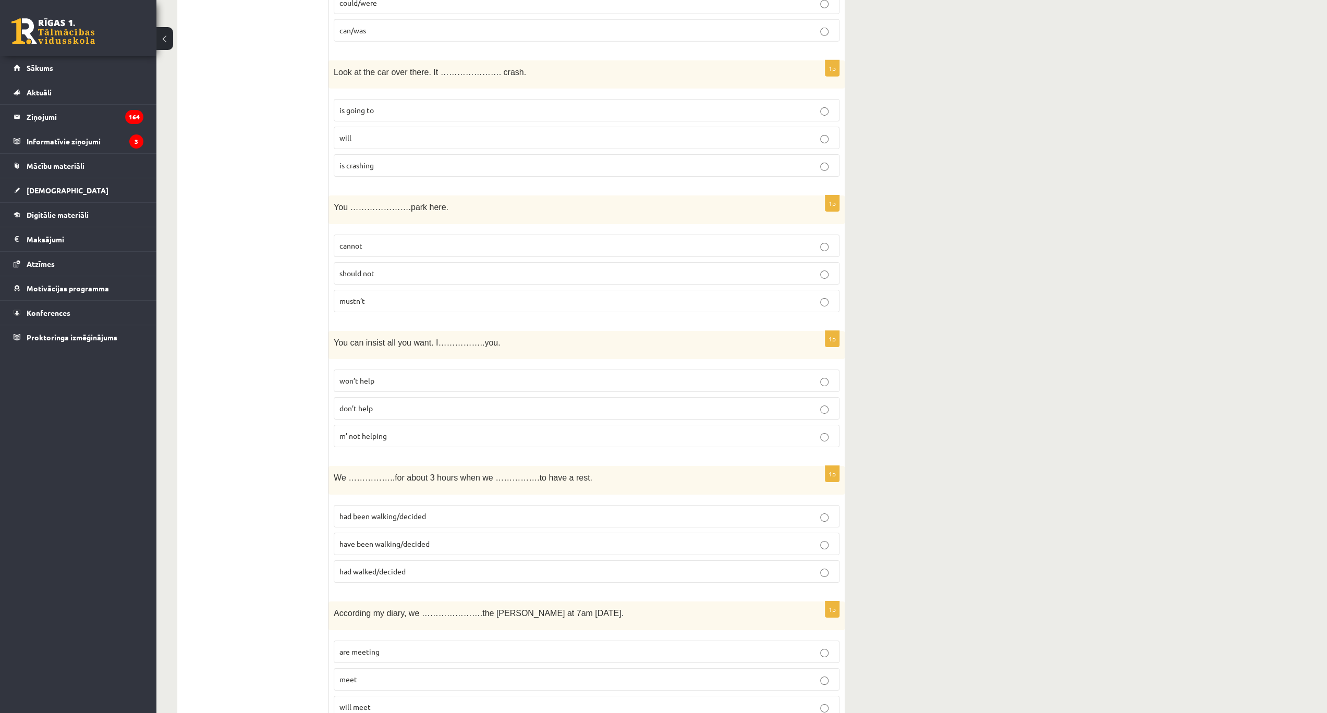
scroll to position [3403, 0]
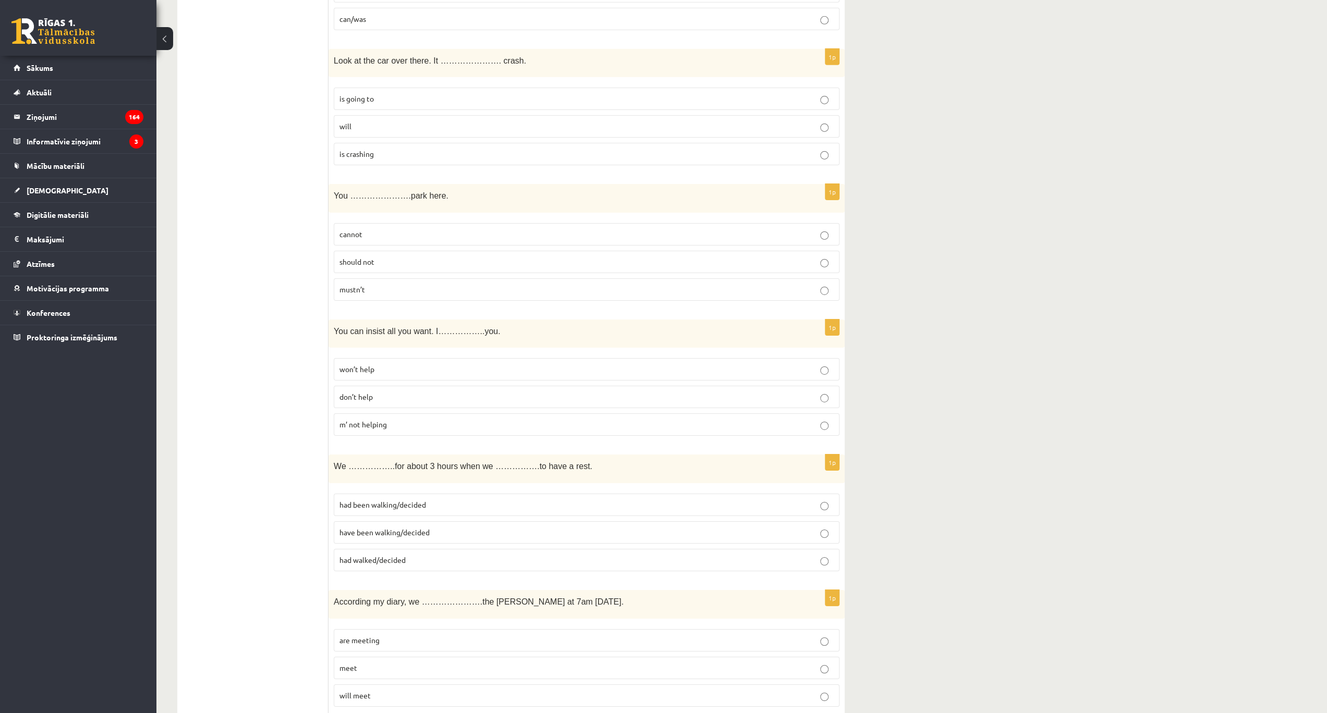
click at [394, 499] on p "had been walking/decided" at bounding box center [586, 504] width 494 height 11
drag, startPoint x: 376, startPoint y: 604, endPoint x: 318, endPoint y: 453, distance: 161.9
click at [376, 635] on p "are meeting" at bounding box center [586, 640] width 494 height 11
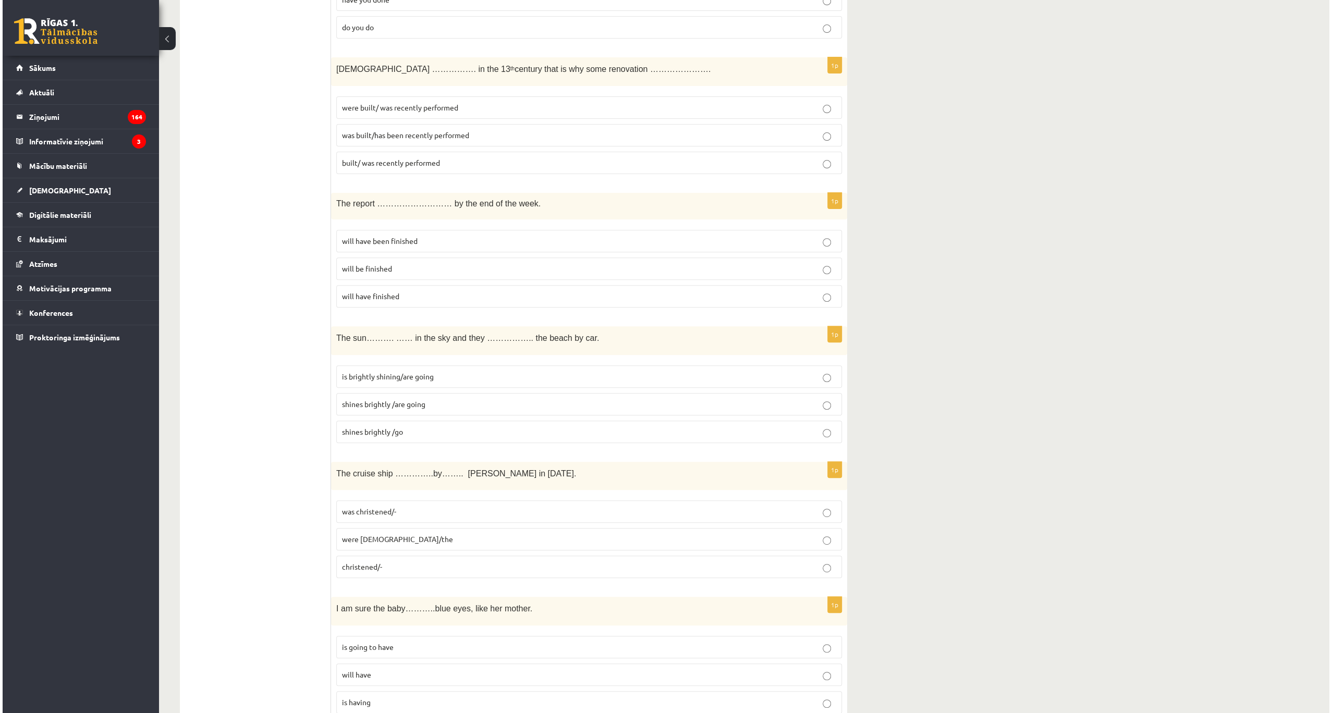
scroll to position [0, 0]
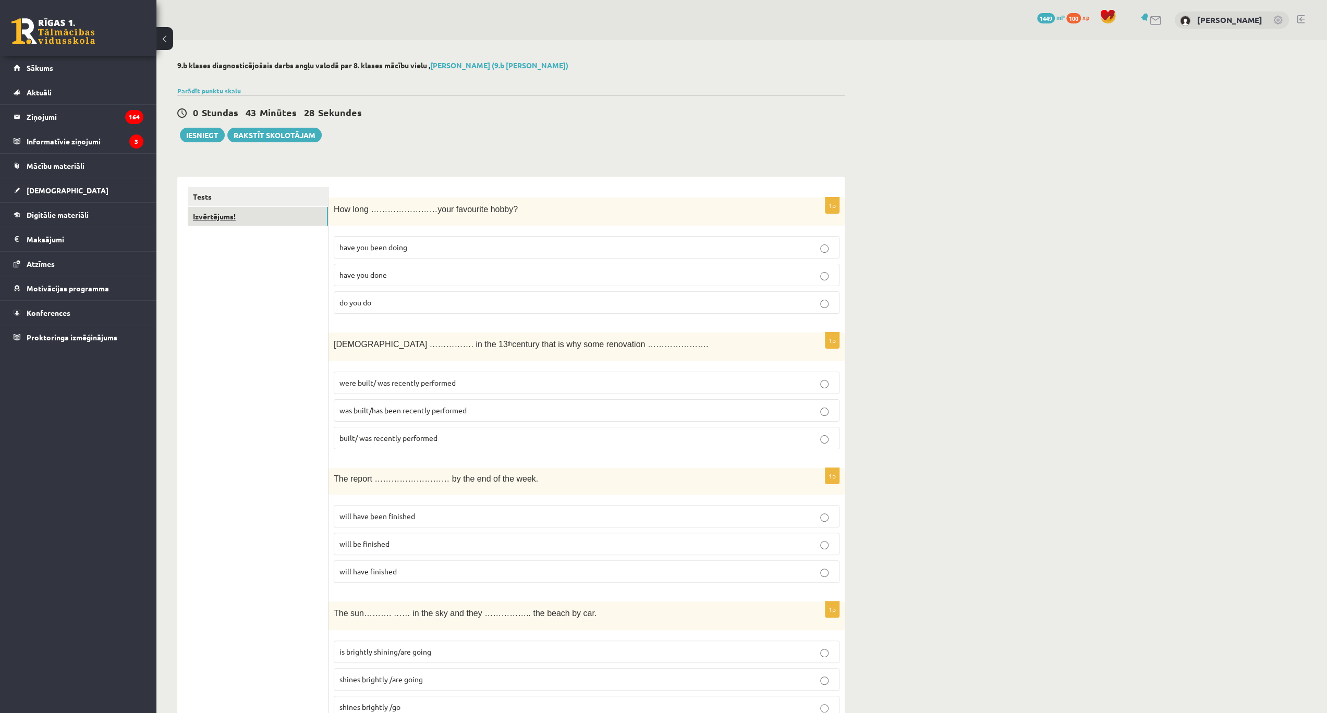
click at [219, 218] on link "Izvērtējums!" at bounding box center [258, 216] width 140 height 19
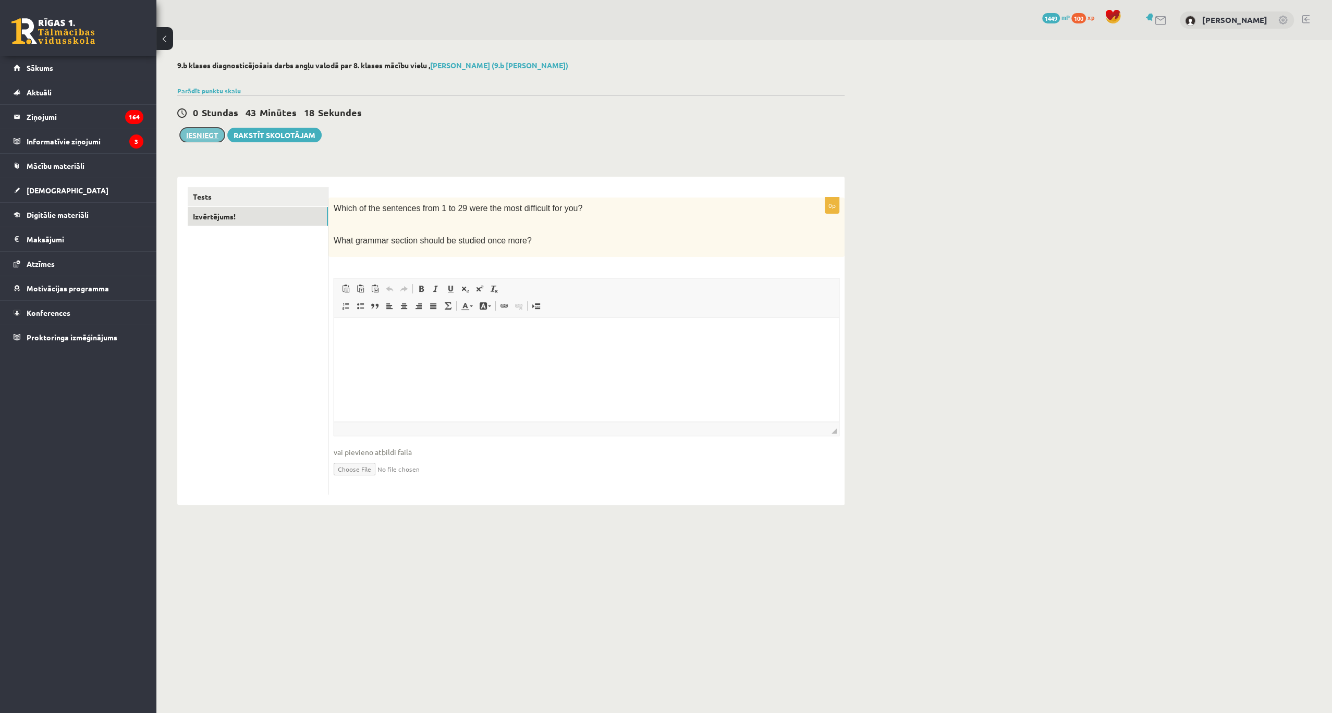
click at [198, 132] on button "Iesniegt" at bounding box center [202, 135] width 45 height 15
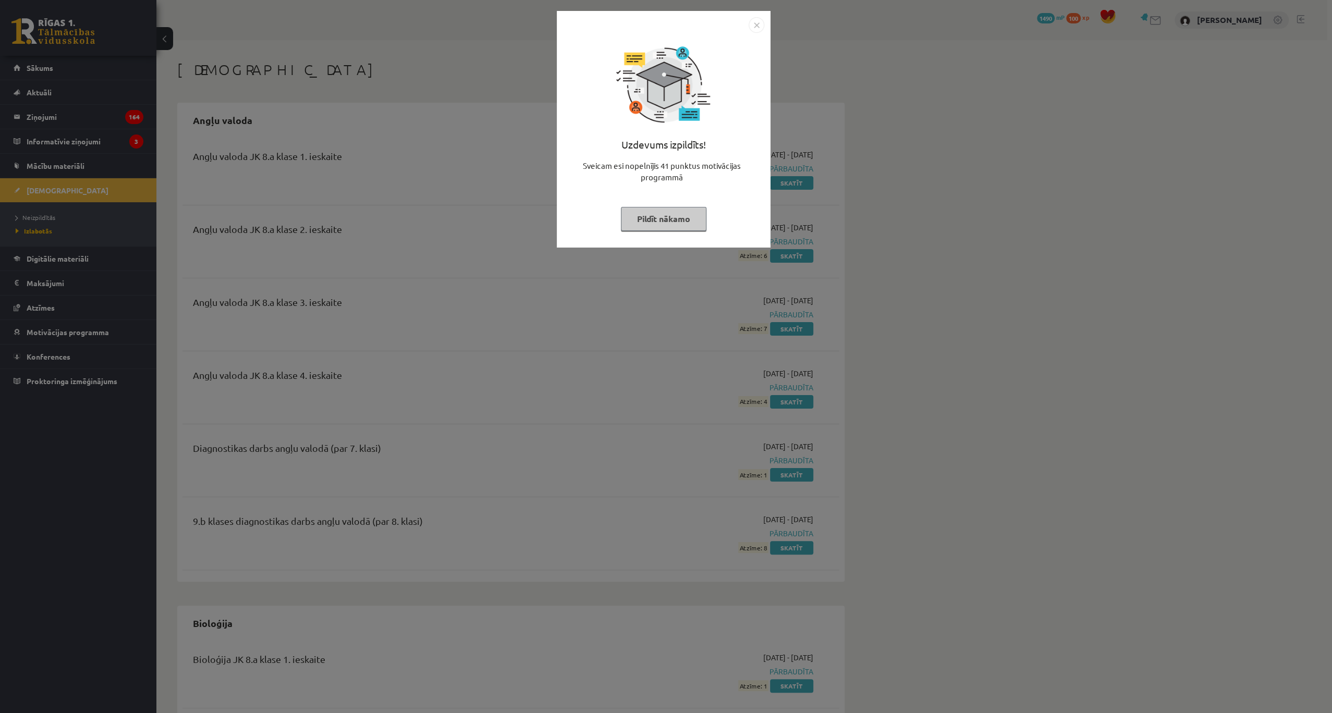
click at [758, 20] on img "Close" at bounding box center [757, 25] width 16 height 16
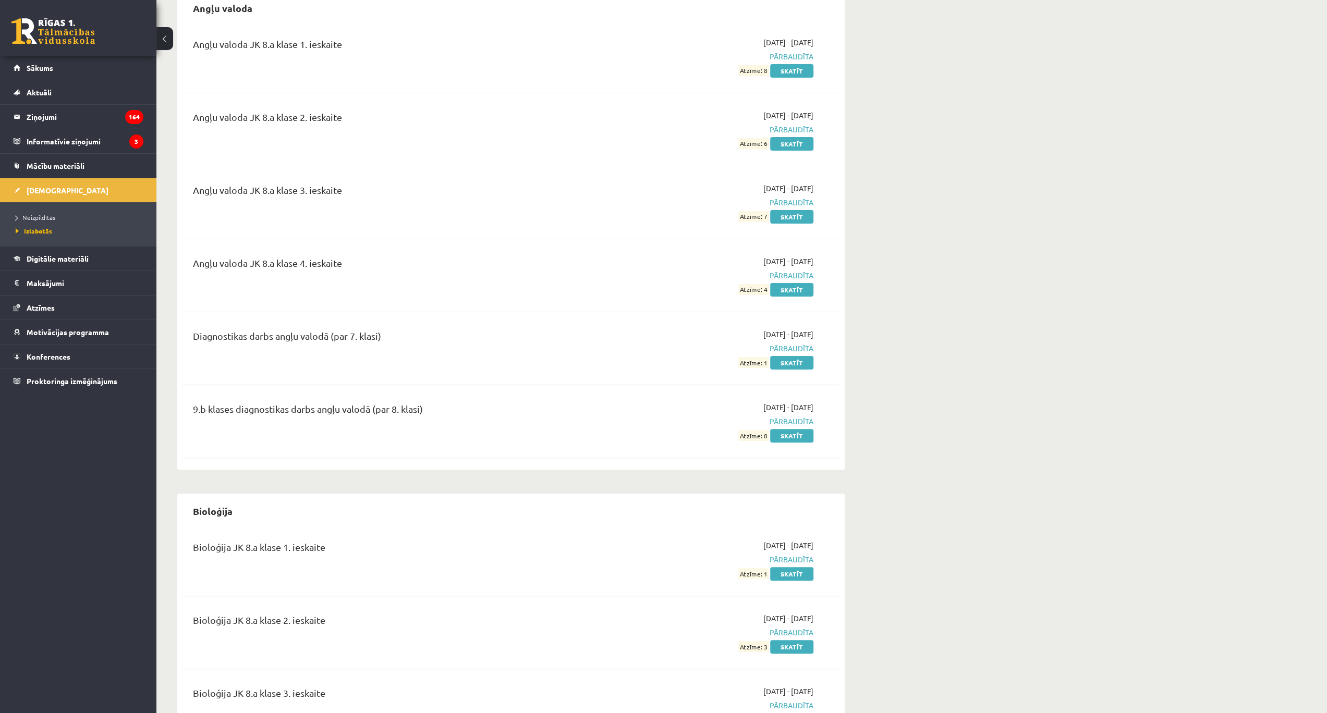
scroll to position [104, 0]
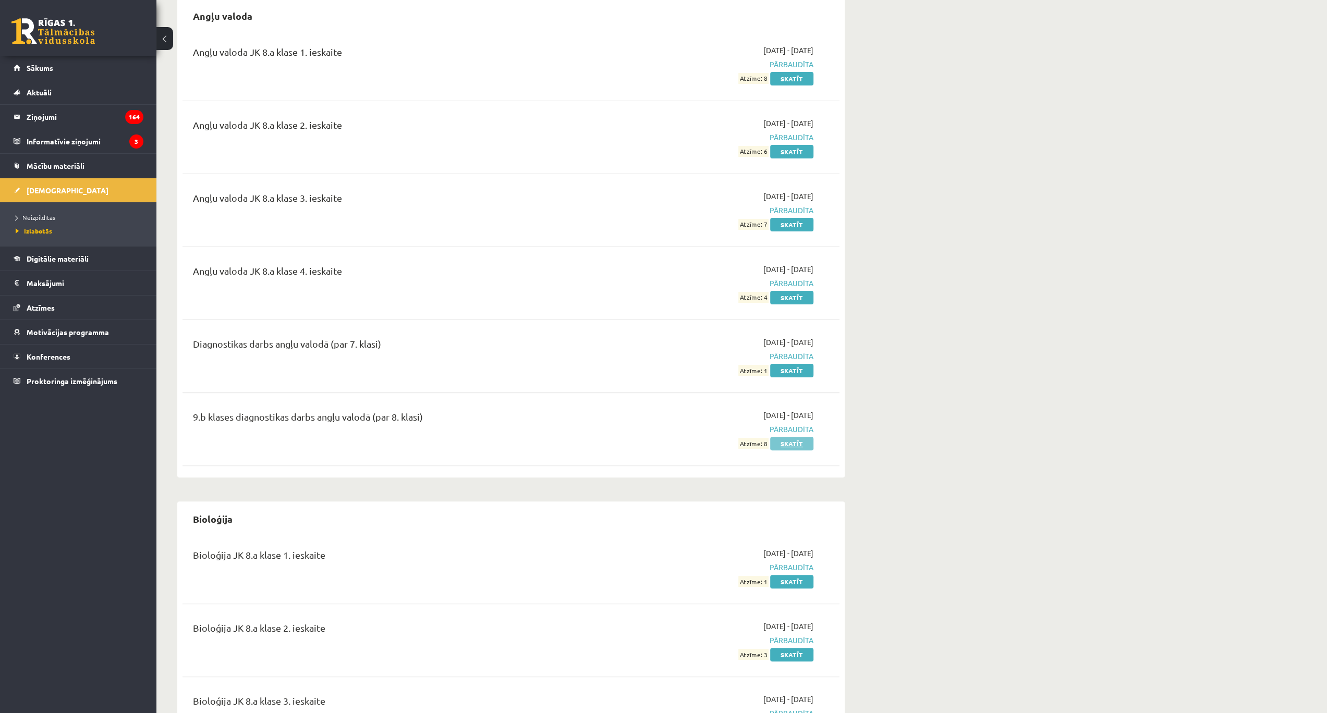
click at [805, 443] on link "Skatīt" at bounding box center [791, 444] width 43 height 14
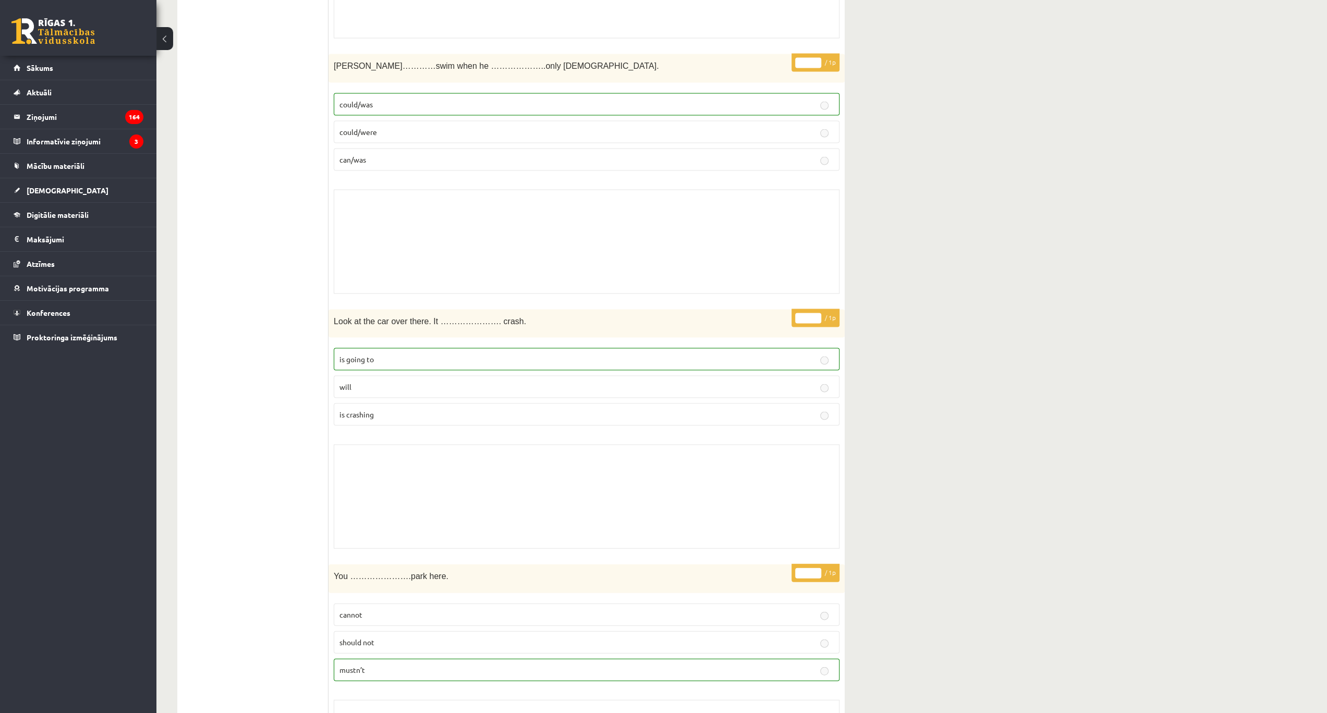
scroll to position [6012, 0]
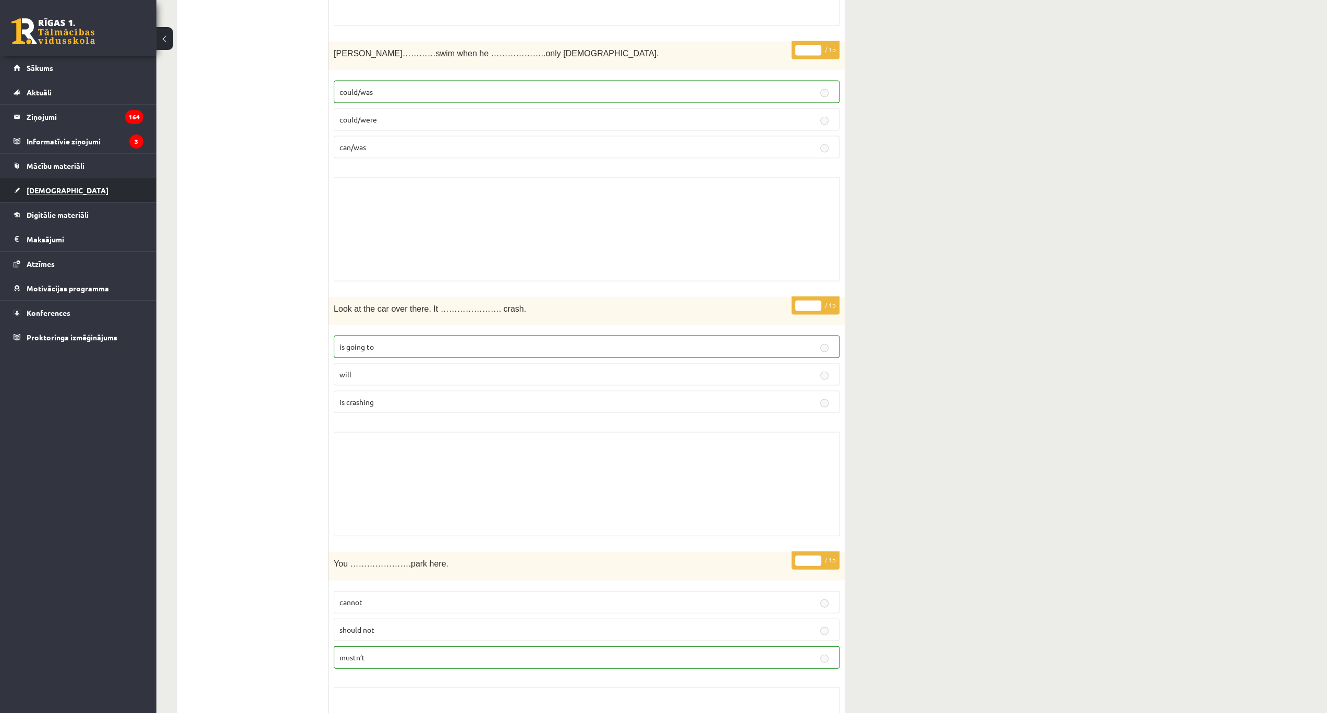
click at [47, 188] on span "[DEMOGRAPHIC_DATA]" at bounding box center [68, 190] width 82 height 9
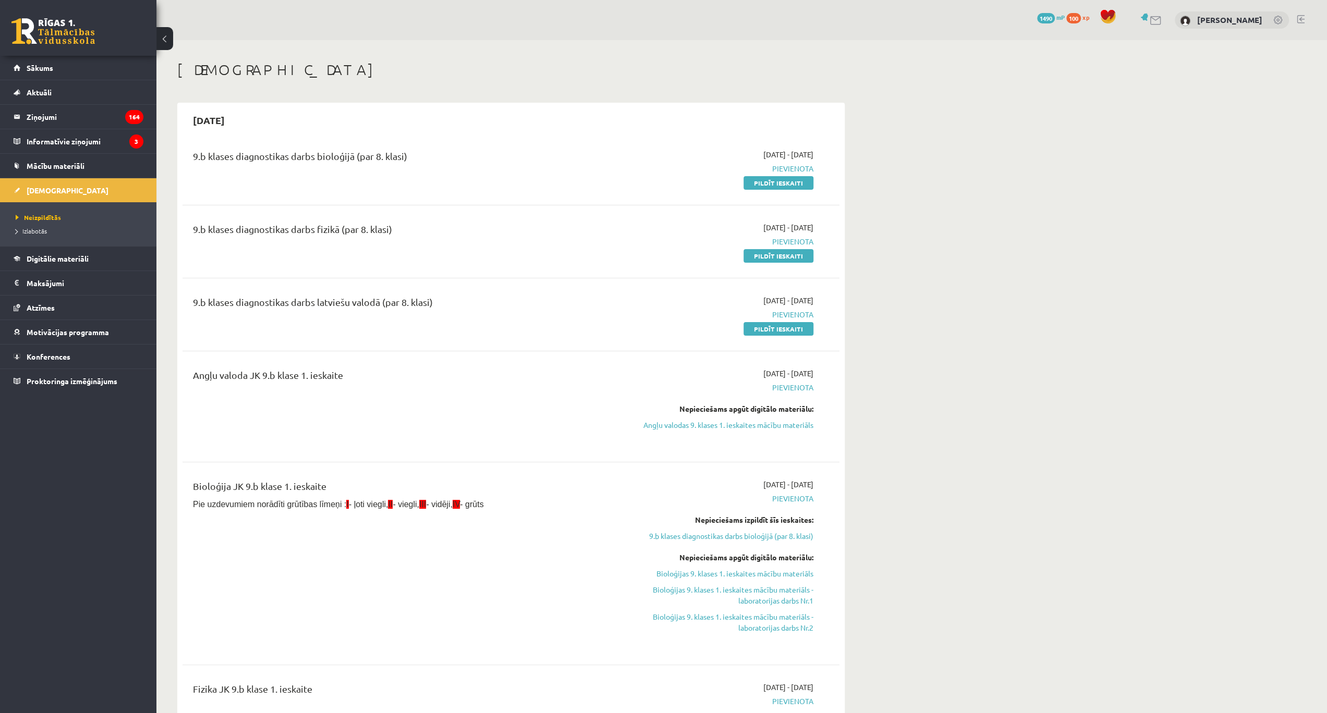
drag, startPoint x: 780, startPoint y: 178, endPoint x: 696, endPoint y: 33, distance: 167.2
click at [780, 178] on link "Pildīt ieskaiti" at bounding box center [778, 183] width 70 height 14
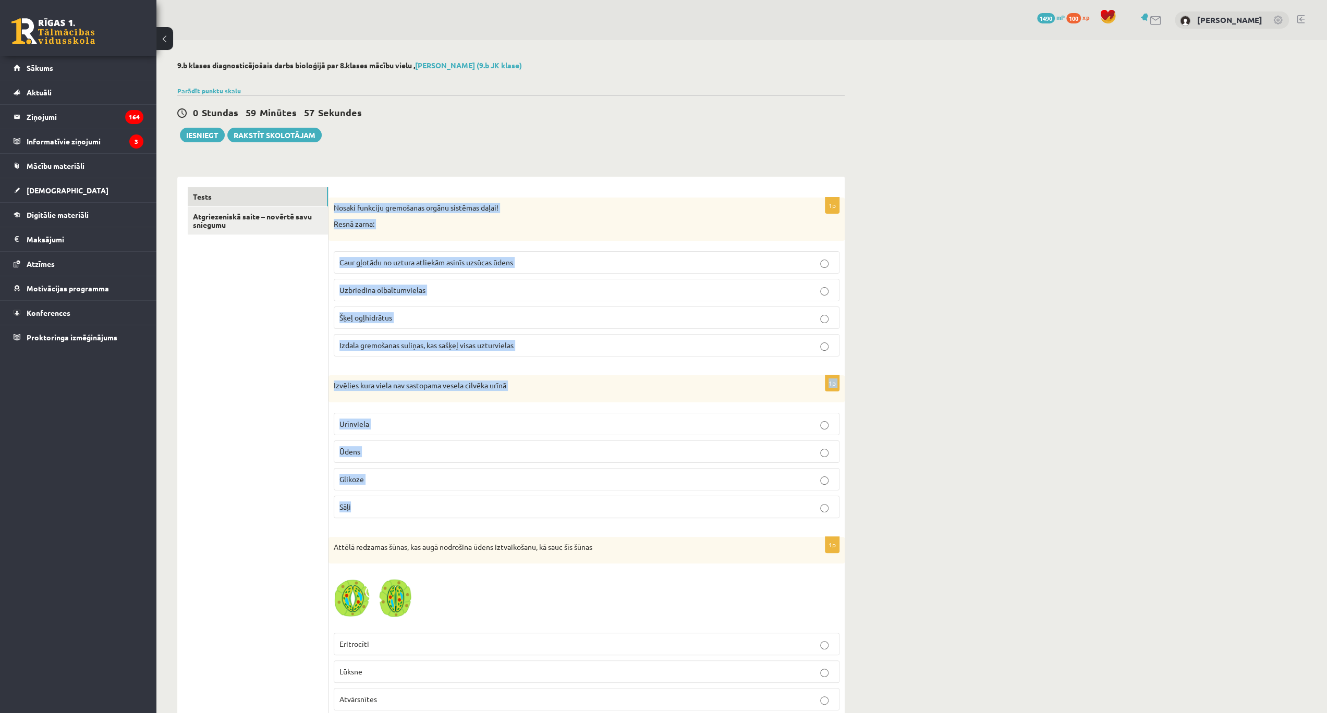
drag, startPoint x: 332, startPoint y: 204, endPoint x: 397, endPoint y: 502, distance: 305.2
copy form "Nosaki funkciju gremošanas orgānu sistēmas daļai! Resnā zarna: Caur gļotādu no …"
click at [531, 260] on p "Caur gļotādu no uztura atliekām asinīs uzsūcas ūdens" at bounding box center [586, 262] width 494 height 11
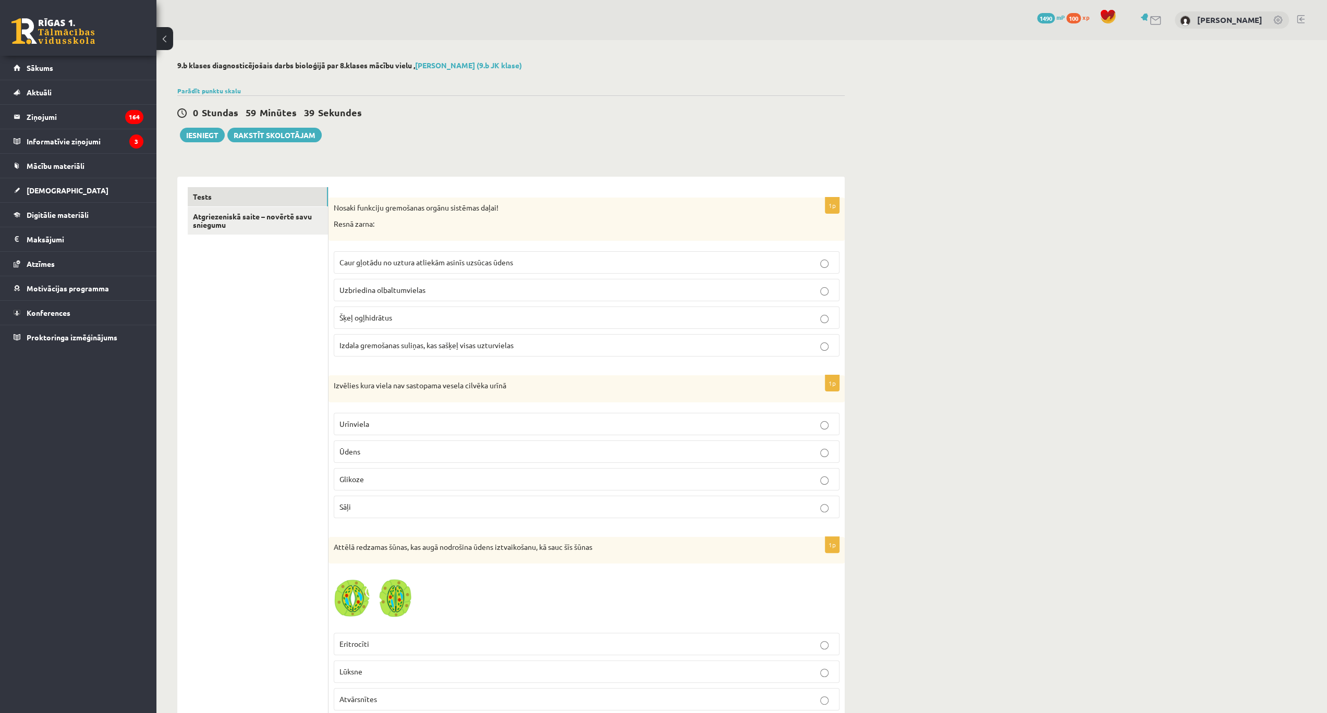
click at [402, 474] on p "Glikoze" at bounding box center [586, 479] width 494 height 11
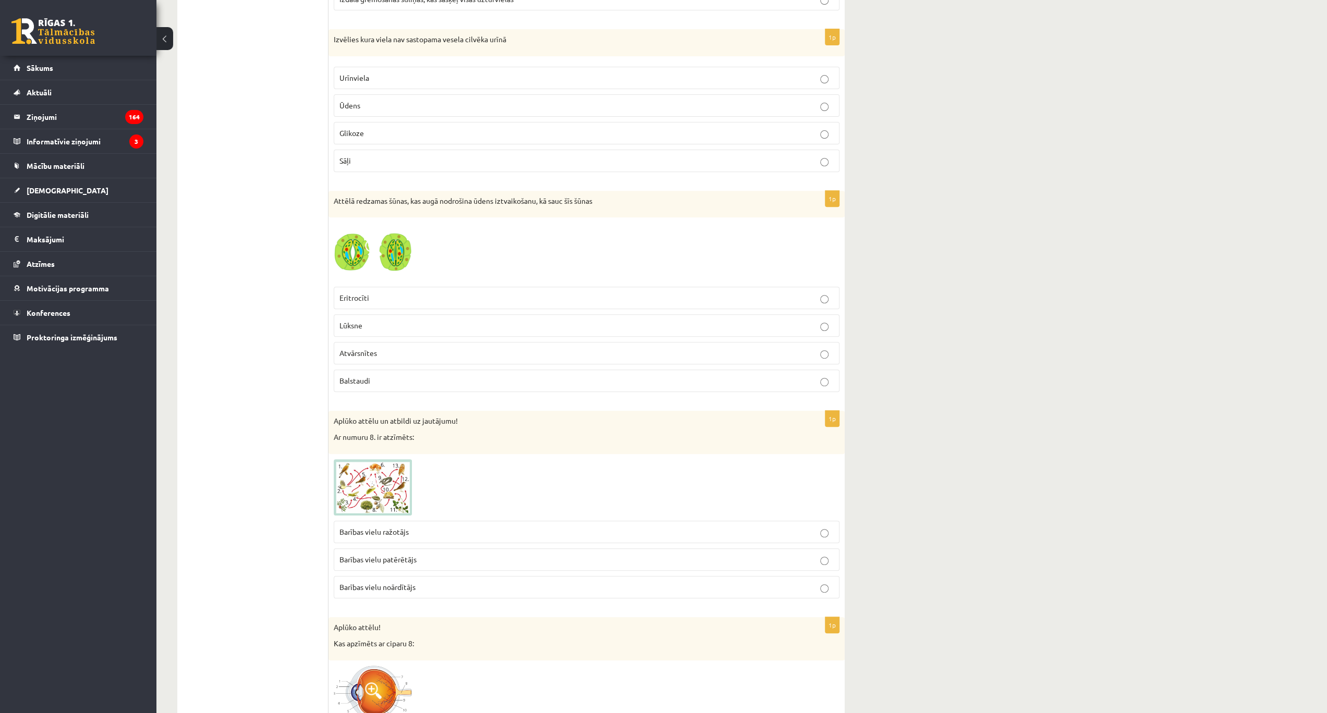
scroll to position [347, 0]
click at [381, 475] on span at bounding box center [373, 483] width 17 height 17
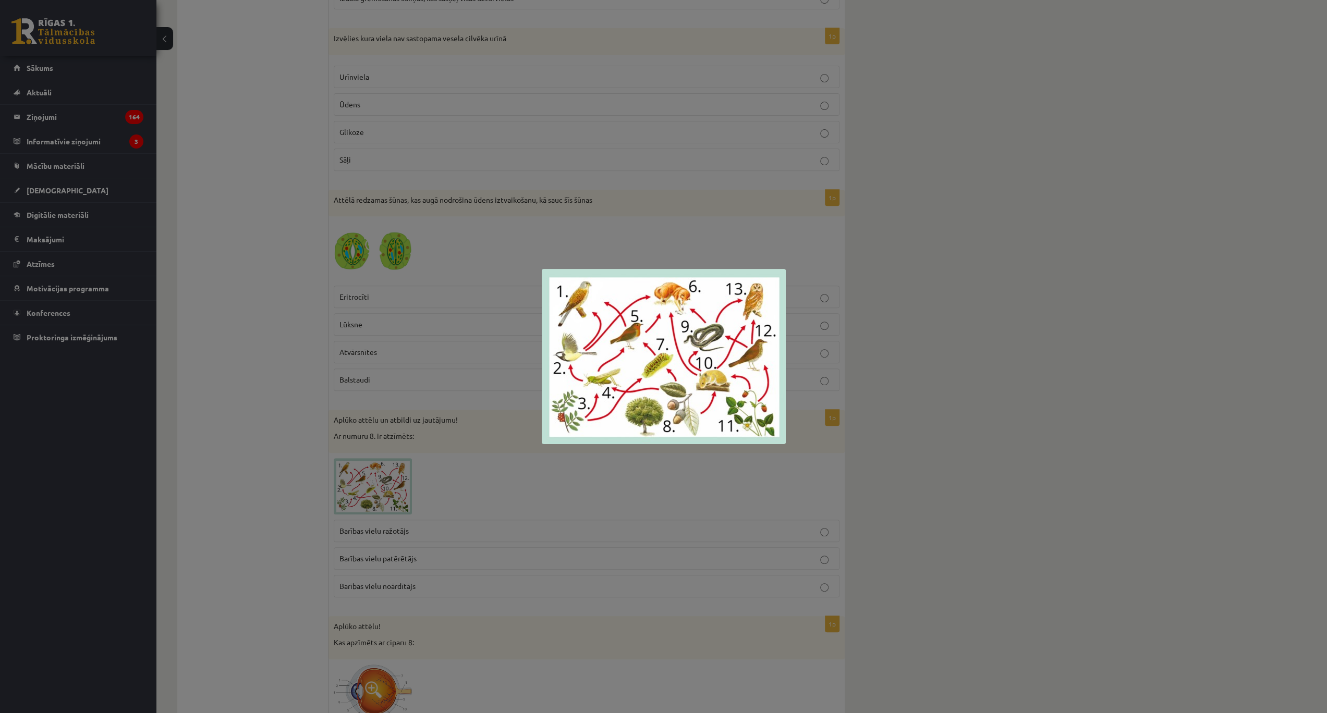
click at [372, 489] on div at bounding box center [663, 356] width 1327 height 713
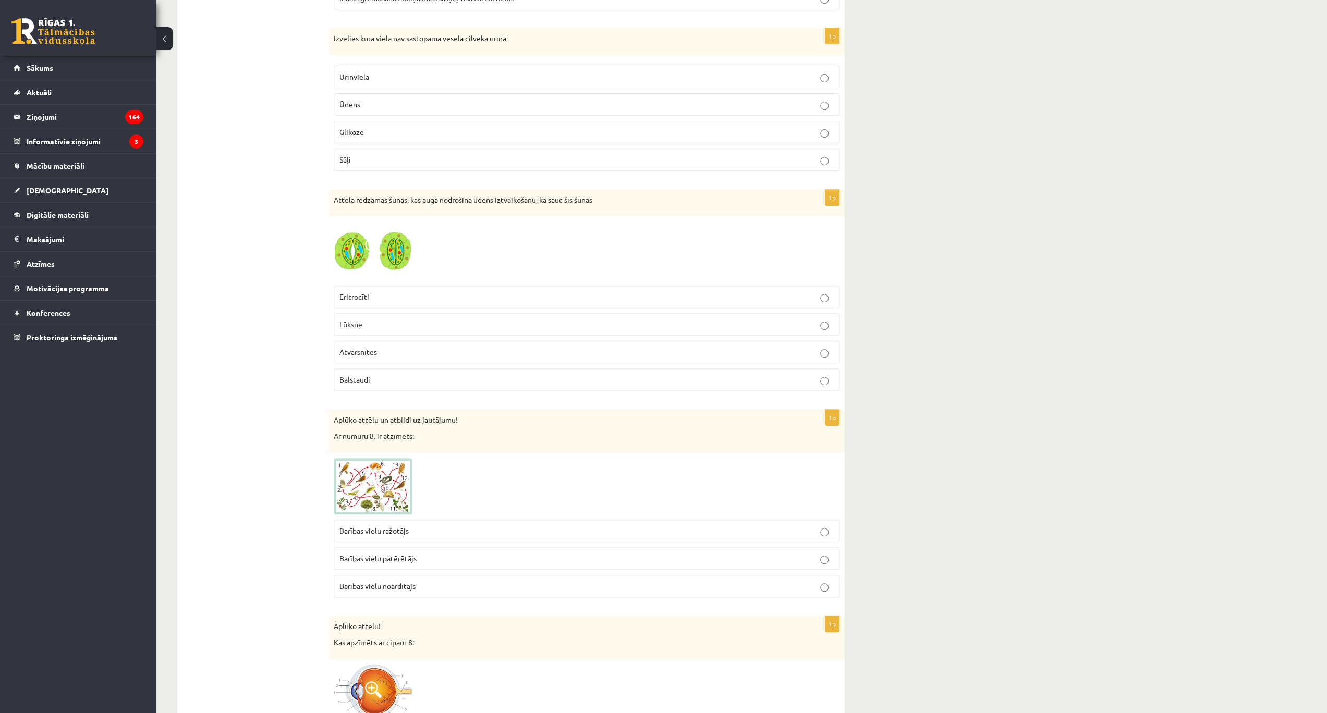
click at [412, 533] on label "Barības vielu ražotājs" at bounding box center [587, 531] width 506 height 22
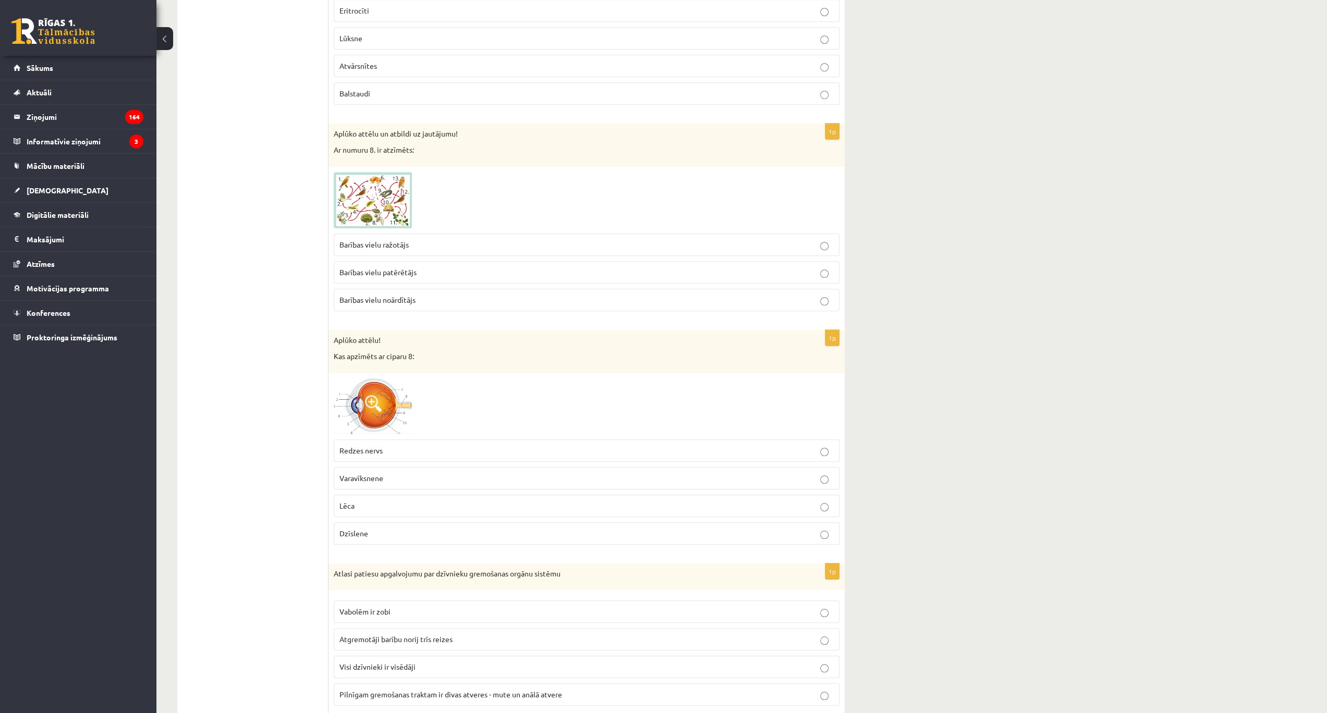
scroll to position [660, 0]
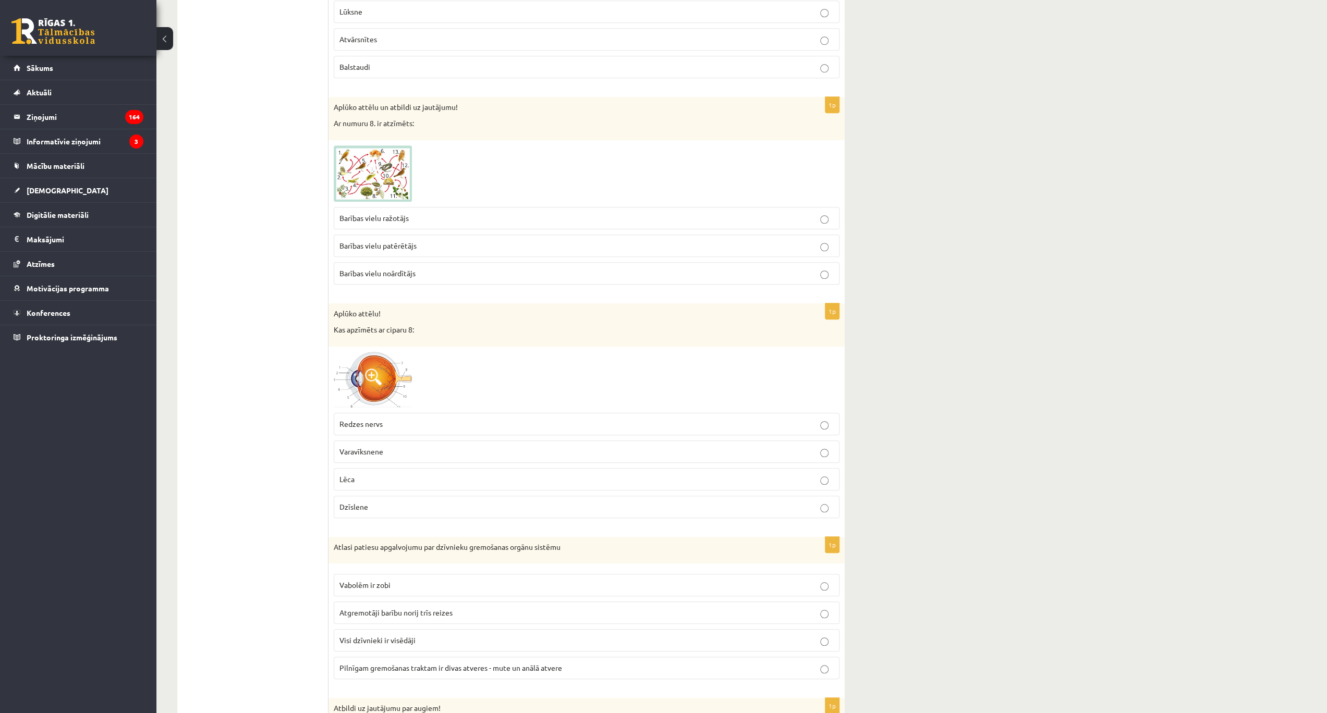
click at [375, 390] on img at bounding box center [373, 380] width 78 height 56
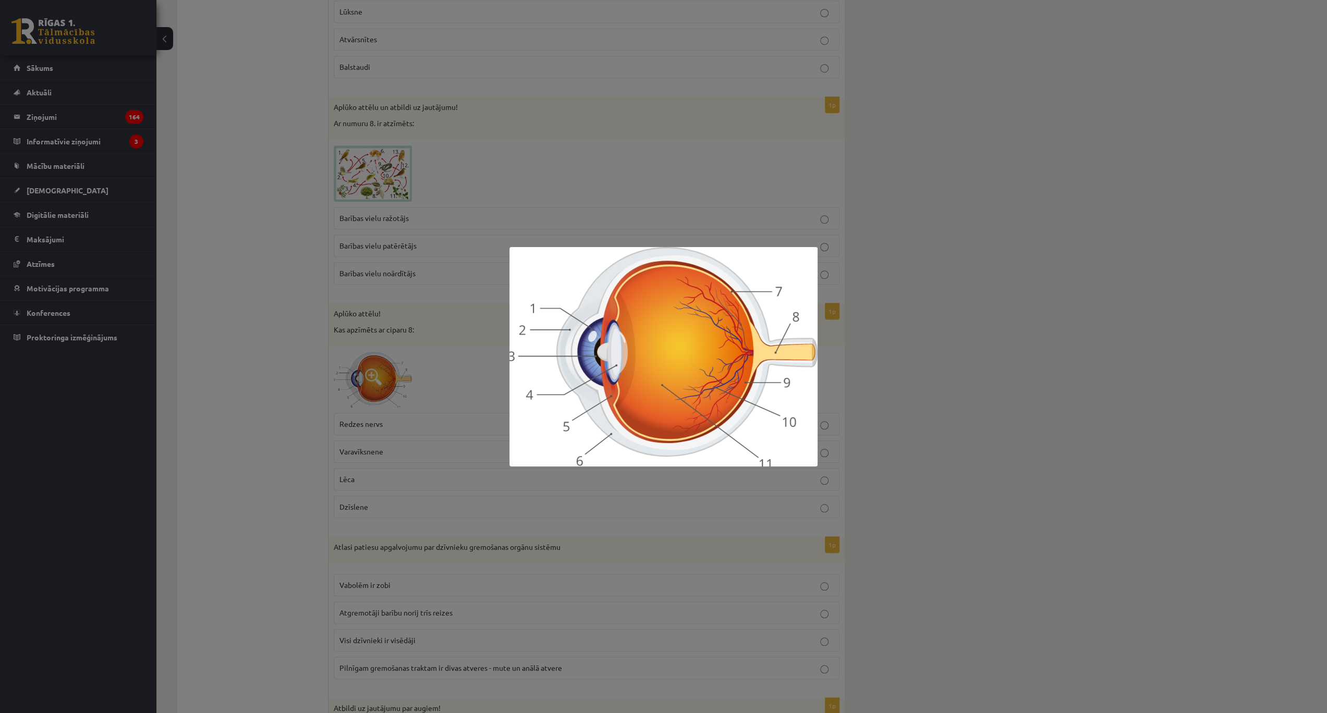
click at [421, 425] on div at bounding box center [663, 356] width 1327 height 713
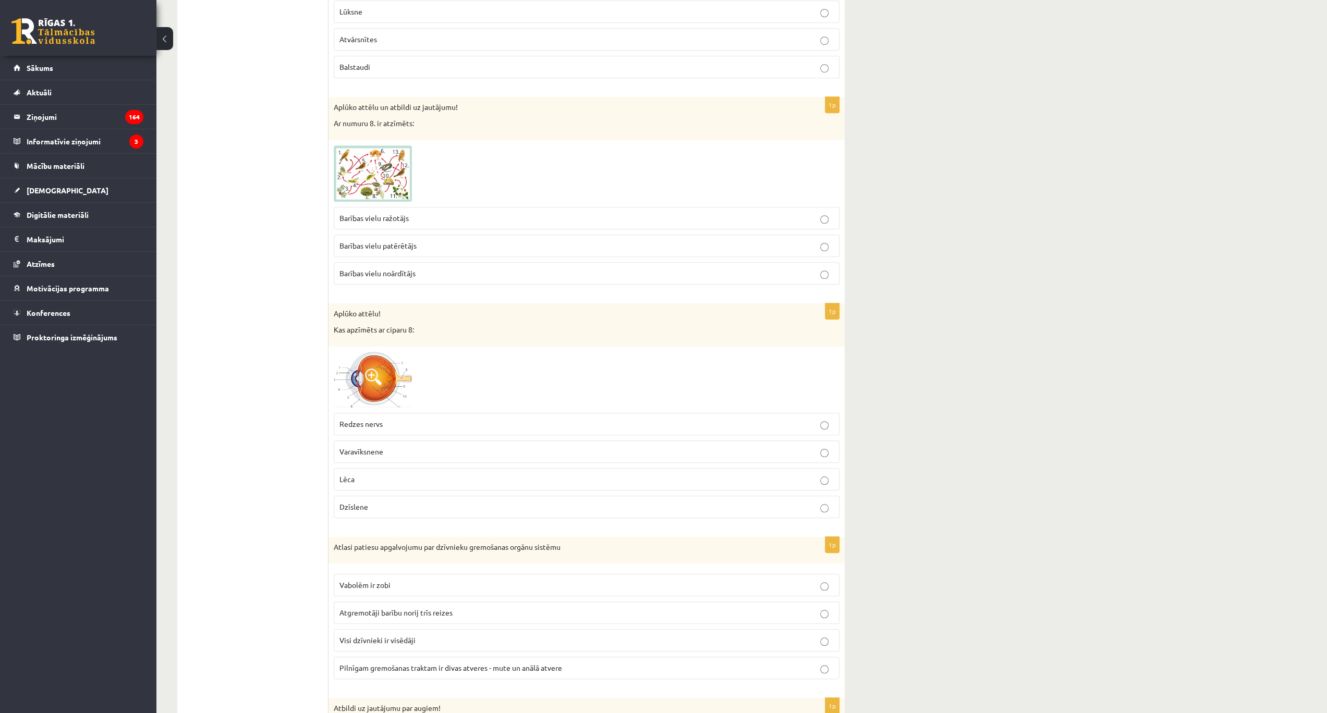
click at [416, 413] on label "Redzes nervs" at bounding box center [587, 424] width 506 height 22
click at [392, 378] on img at bounding box center [373, 380] width 78 height 56
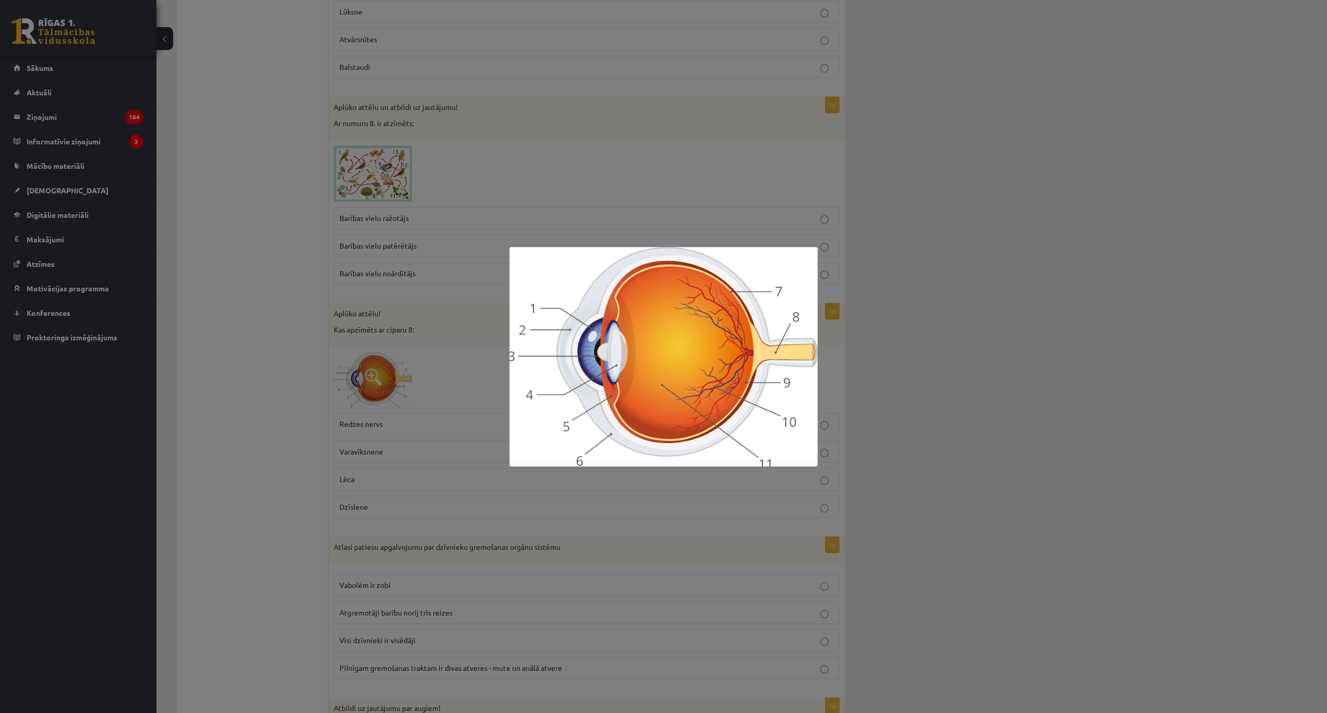
click at [493, 406] on div at bounding box center [663, 356] width 1327 height 713
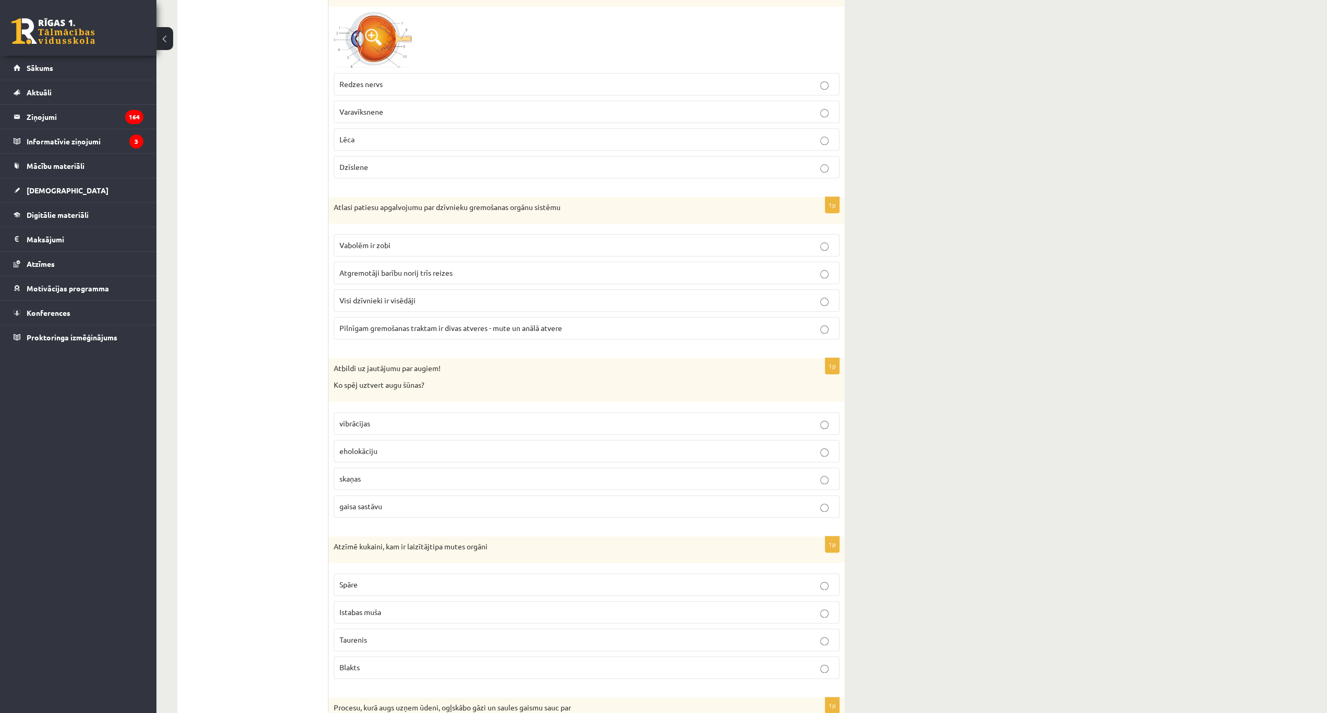
scroll to position [1008, 0]
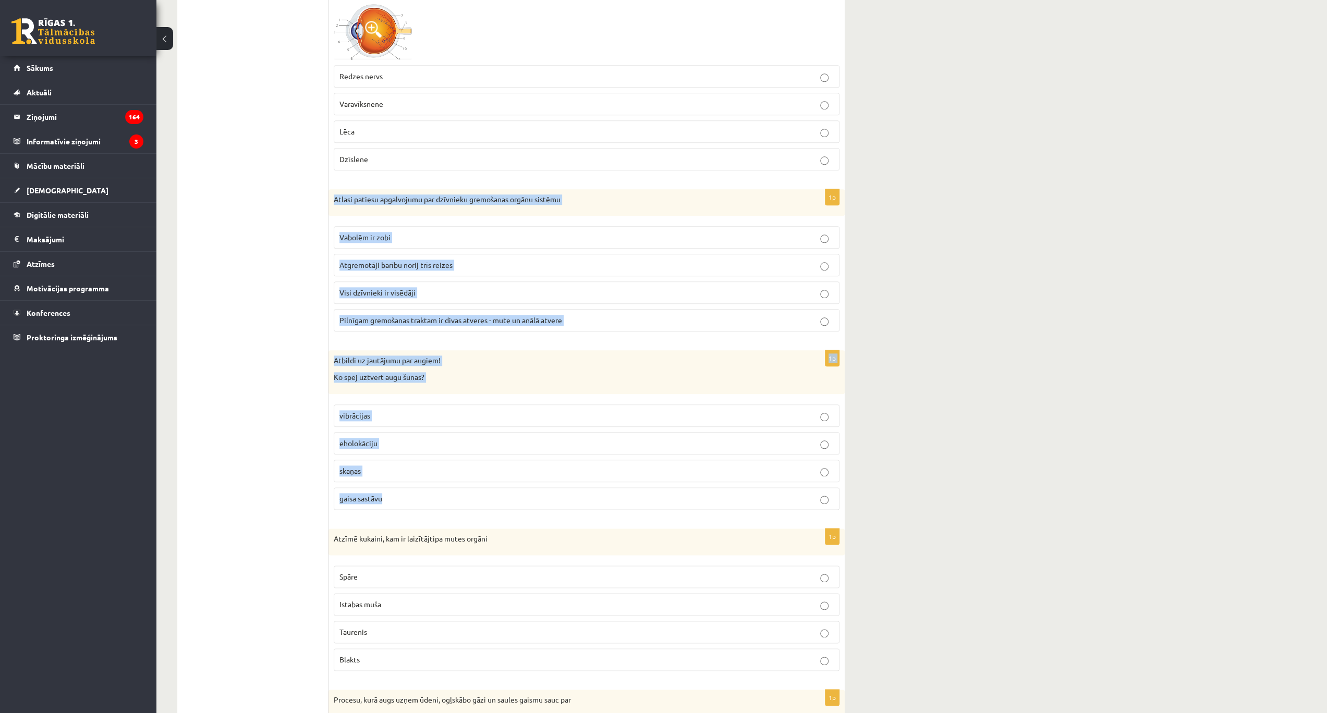
drag, startPoint x: 333, startPoint y: 185, endPoint x: 397, endPoint y: 497, distance: 318.8
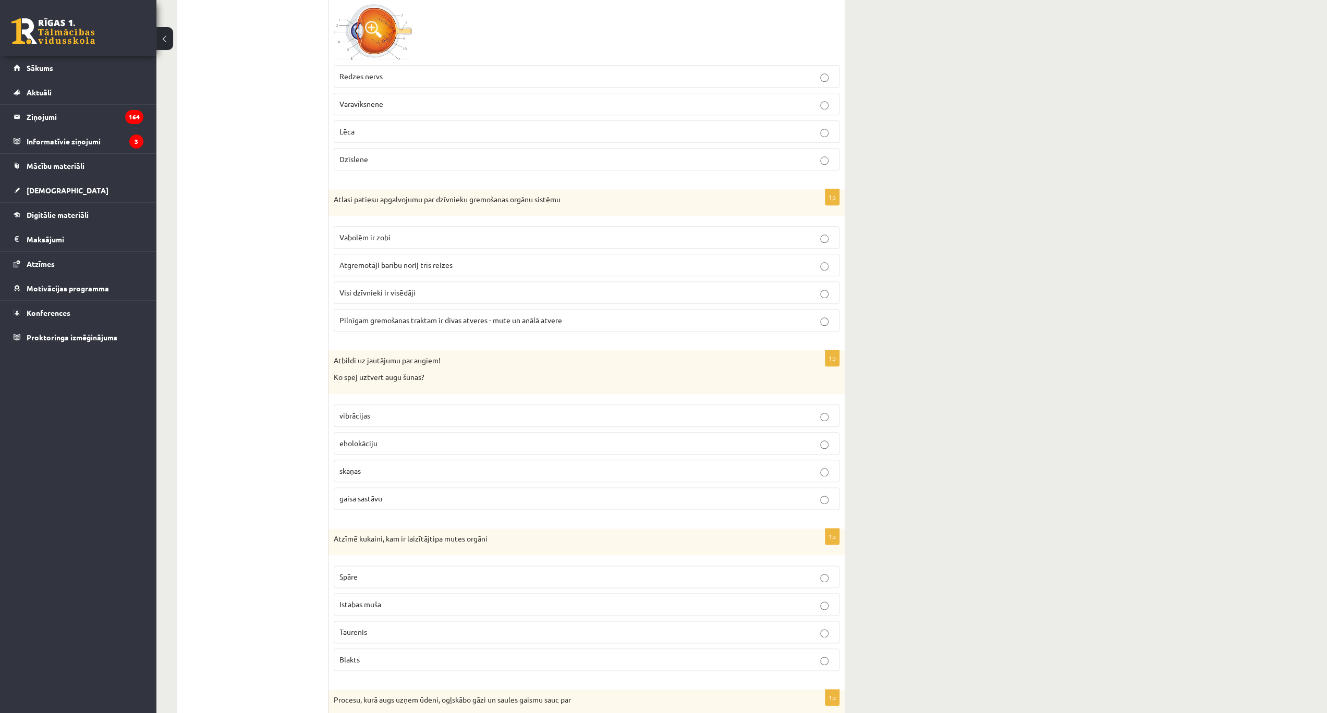
drag, startPoint x: 312, startPoint y: 370, endPoint x: 316, endPoint y: 345, distance: 25.9
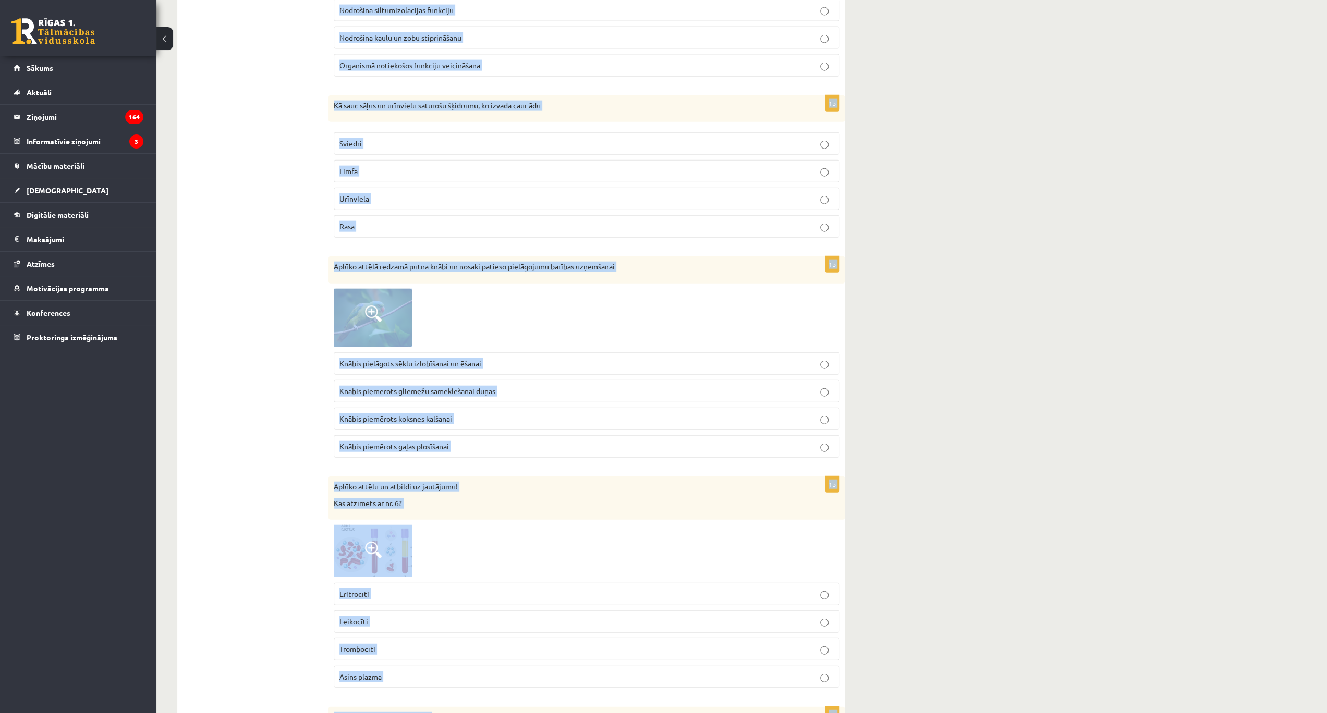
scroll to position [2458, 0]
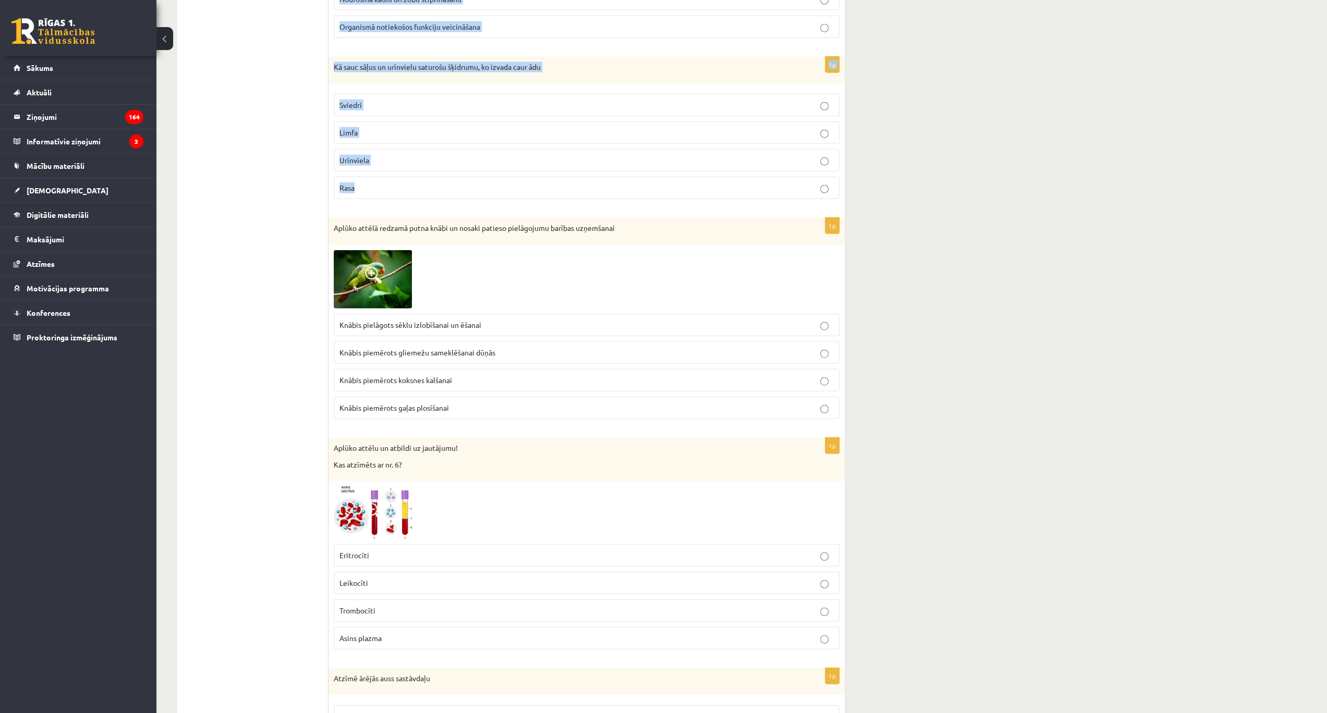
drag, startPoint x: 332, startPoint y: 189, endPoint x: 466, endPoint y: 165, distance: 136.6
click at [466, 165] on form "1p Nosaki funkciju gremošanas orgānu sistēmas daļai! Resnā zarna: Caur gļotādu …" at bounding box center [586, 319] width 495 height 5180
copy form "Atlasi patiesu apgalvojumu par dzīvnieku gremošanas orgānu sistēmu Vabolēm ir z…"
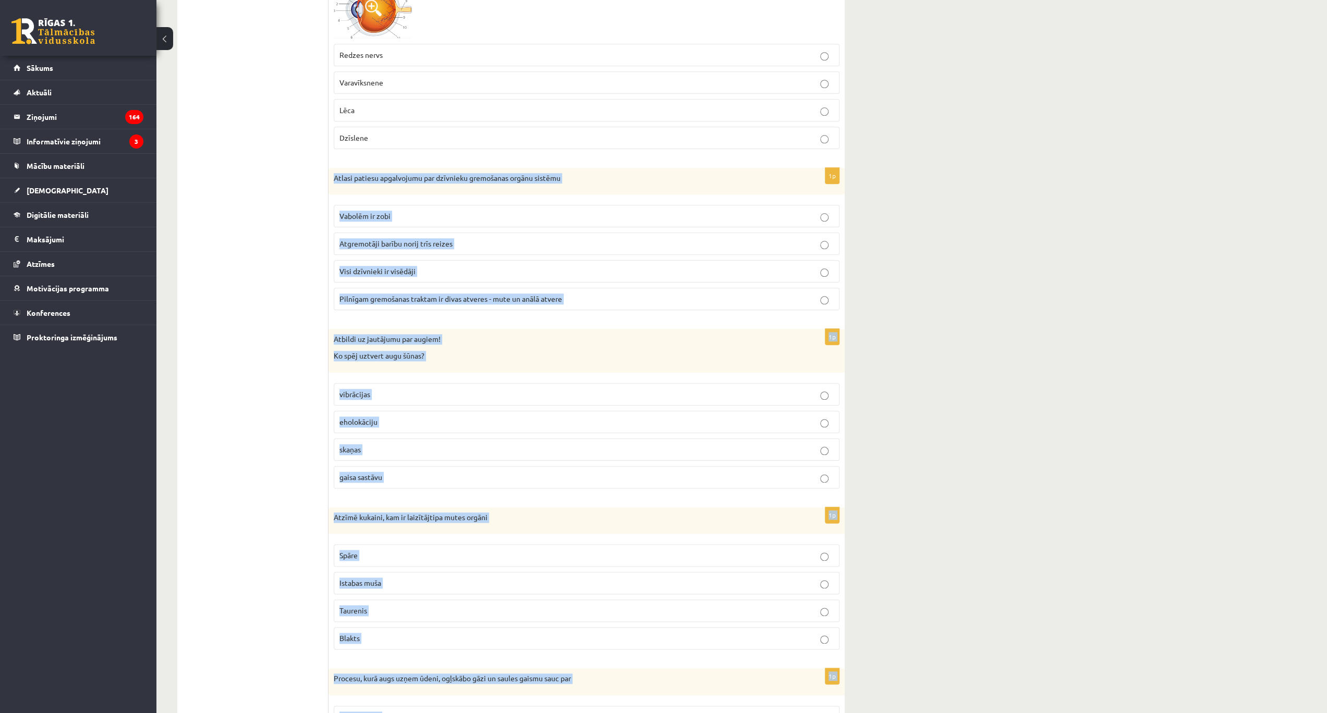
scroll to position [929, 0]
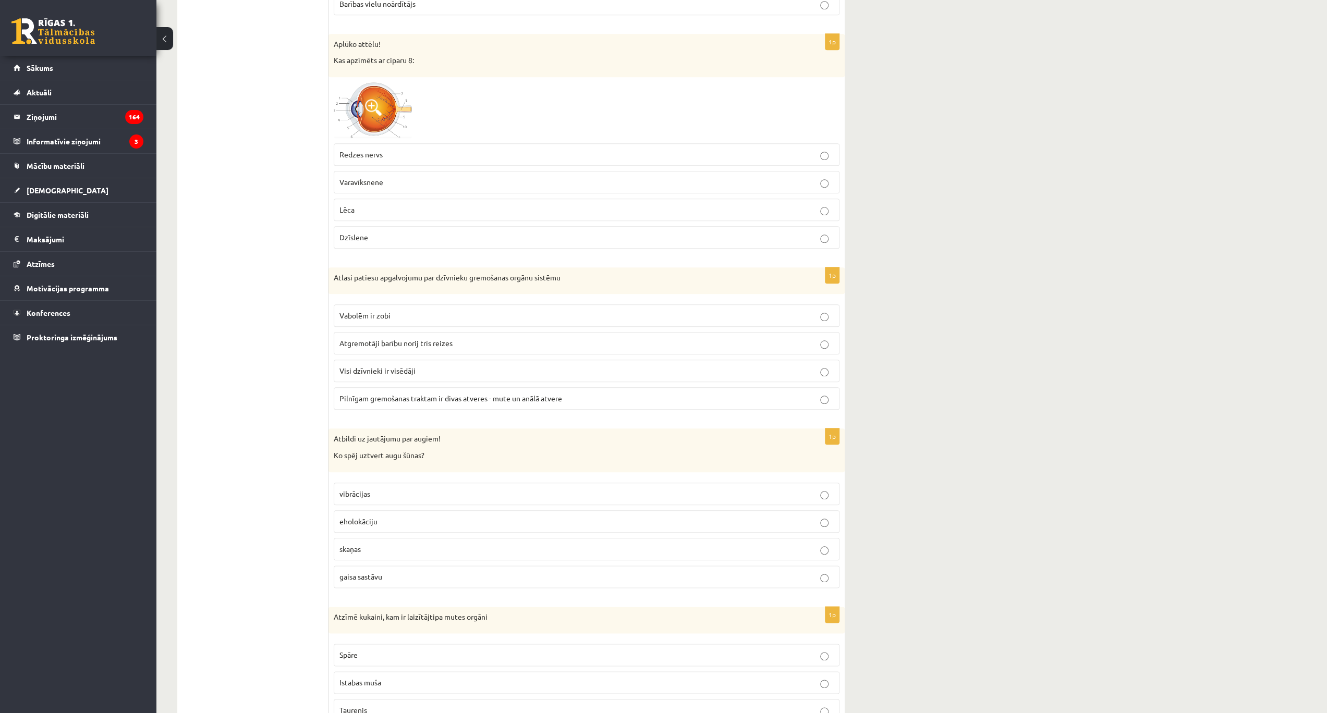
click at [410, 394] on span "Pilnīgam gremošanas traktam ir divas atveres - mute un anālā atvere" at bounding box center [450, 398] width 223 height 9
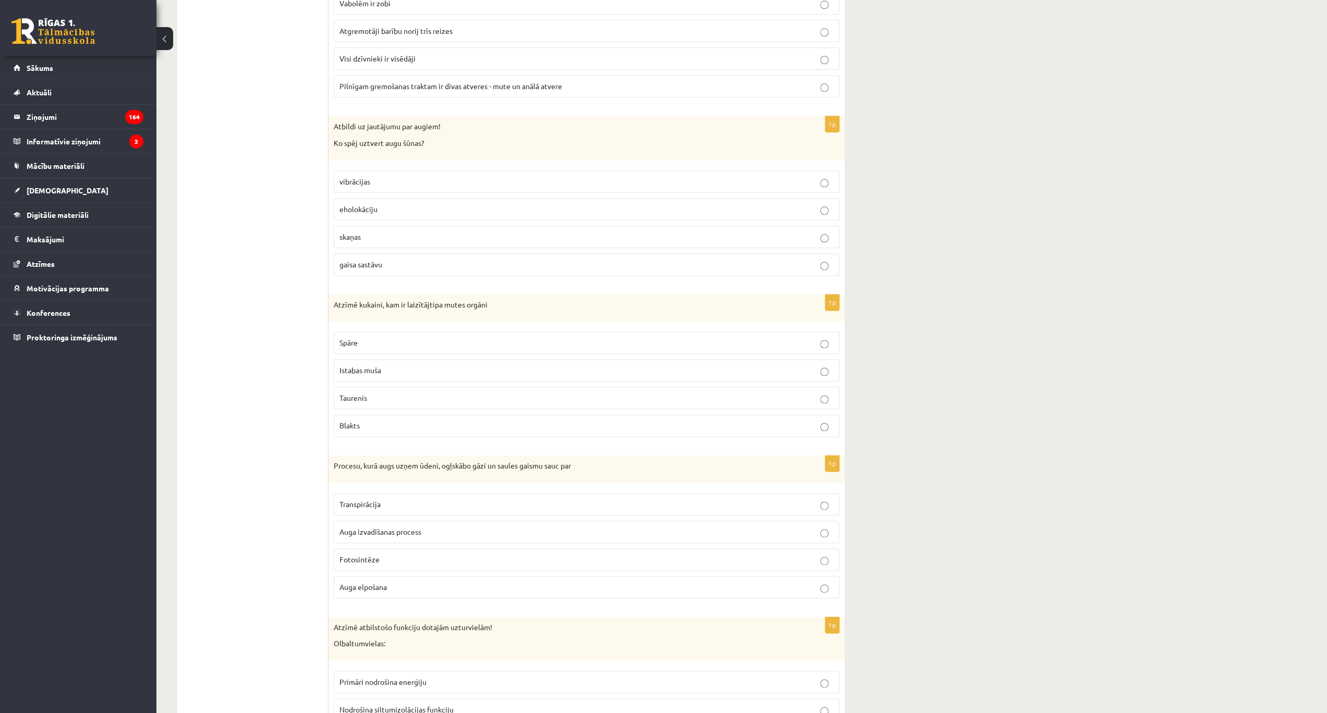
scroll to position [1242, 0]
drag, startPoint x: 383, startPoint y: 253, endPoint x: 344, endPoint y: 222, distance: 49.7
click at [383, 259] on p "gaisa sastāvu" at bounding box center [586, 264] width 494 height 11
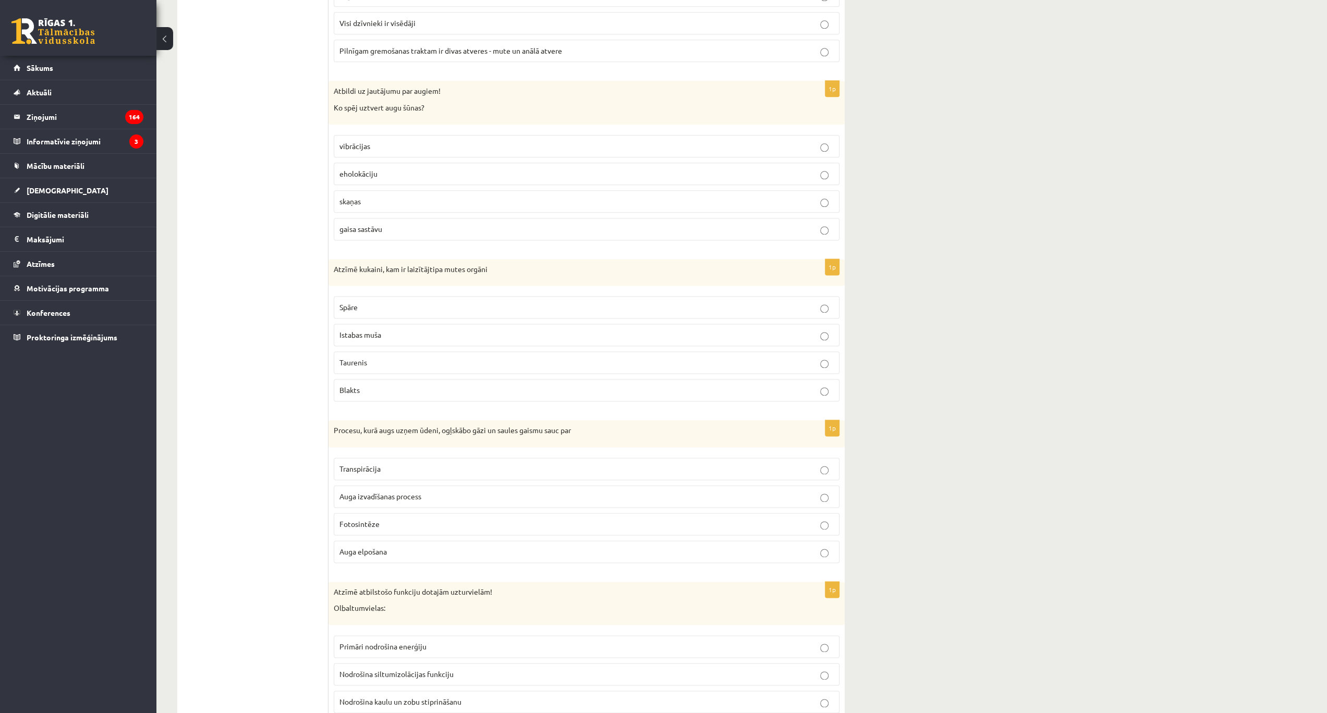
click at [376, 330] on span "Istabas muša" at bounding box center [360, 334] width 42 height 9
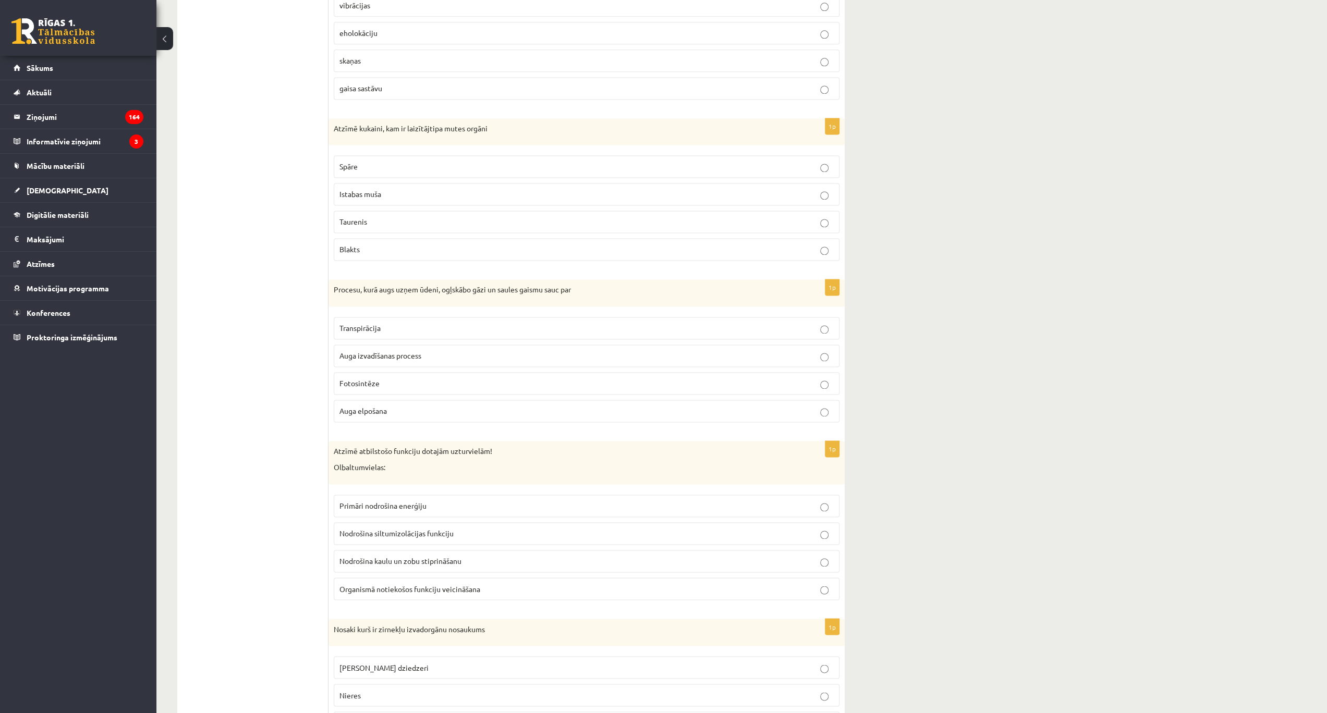
scroll to position [1451, 0]
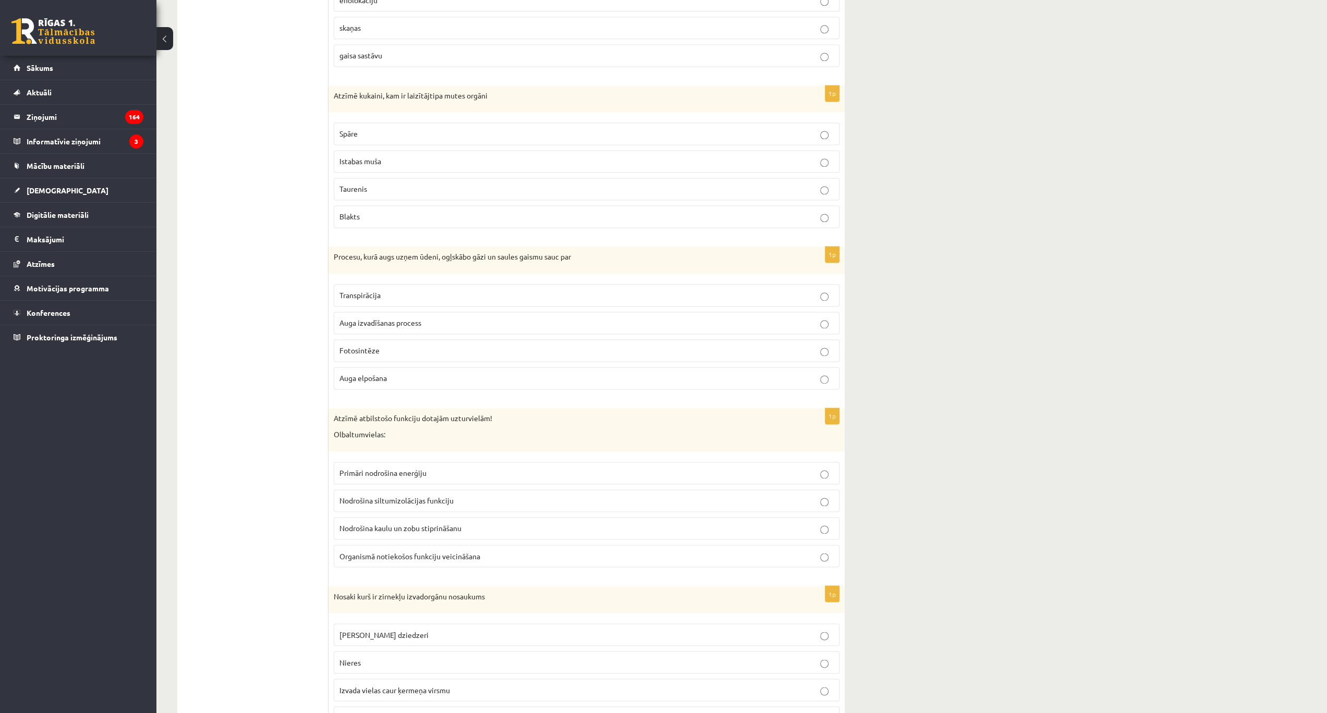
click at [379, 345] on p "Fotosintēze" at bounding box center [586, 350] width 494 height 11
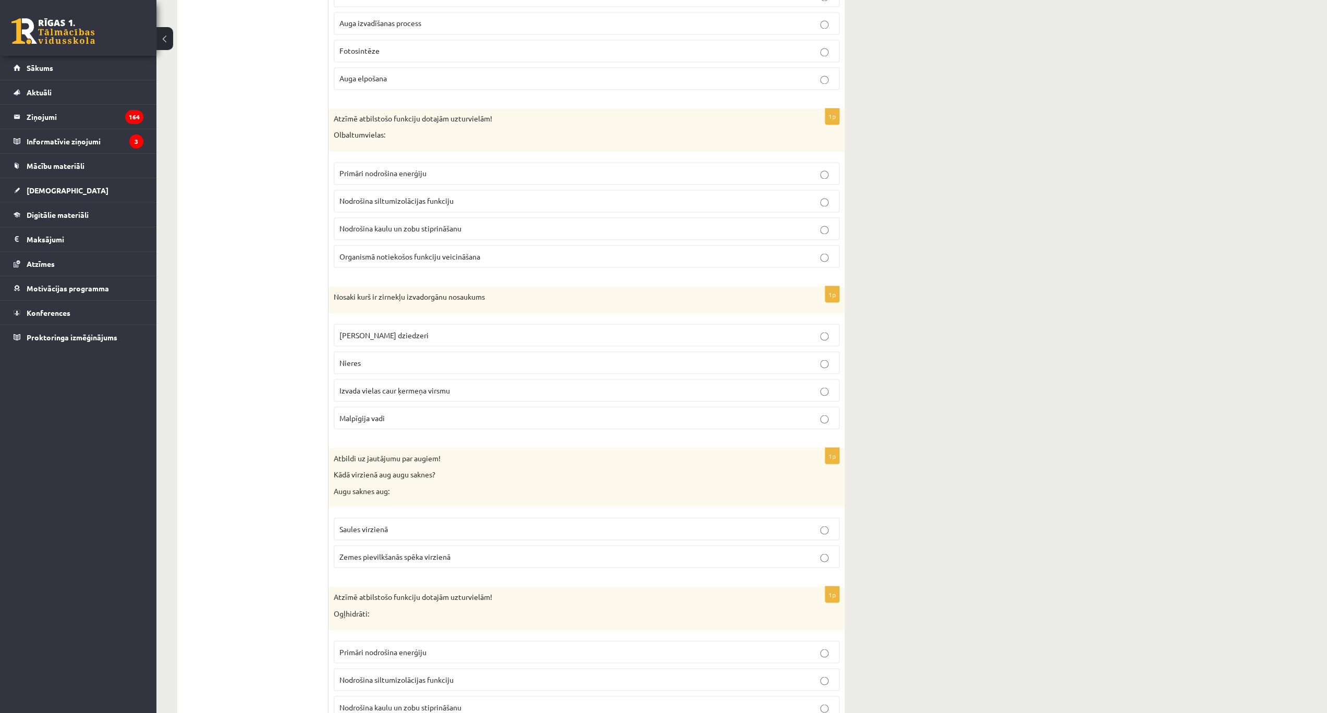
scroll to position [1763, 0]
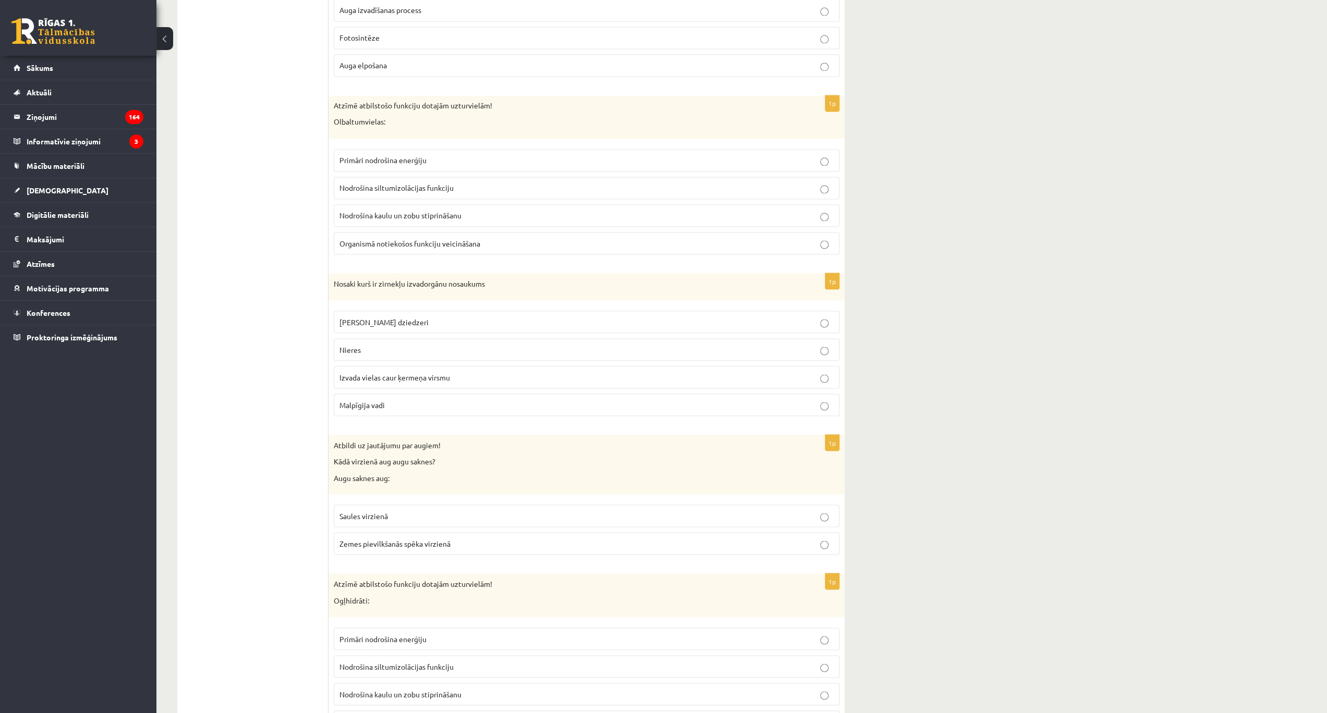
click at [441, 238] on span "Organismā notiekošos funkciju veicināšana" at bounding box center [409, 242] width 141 height 9
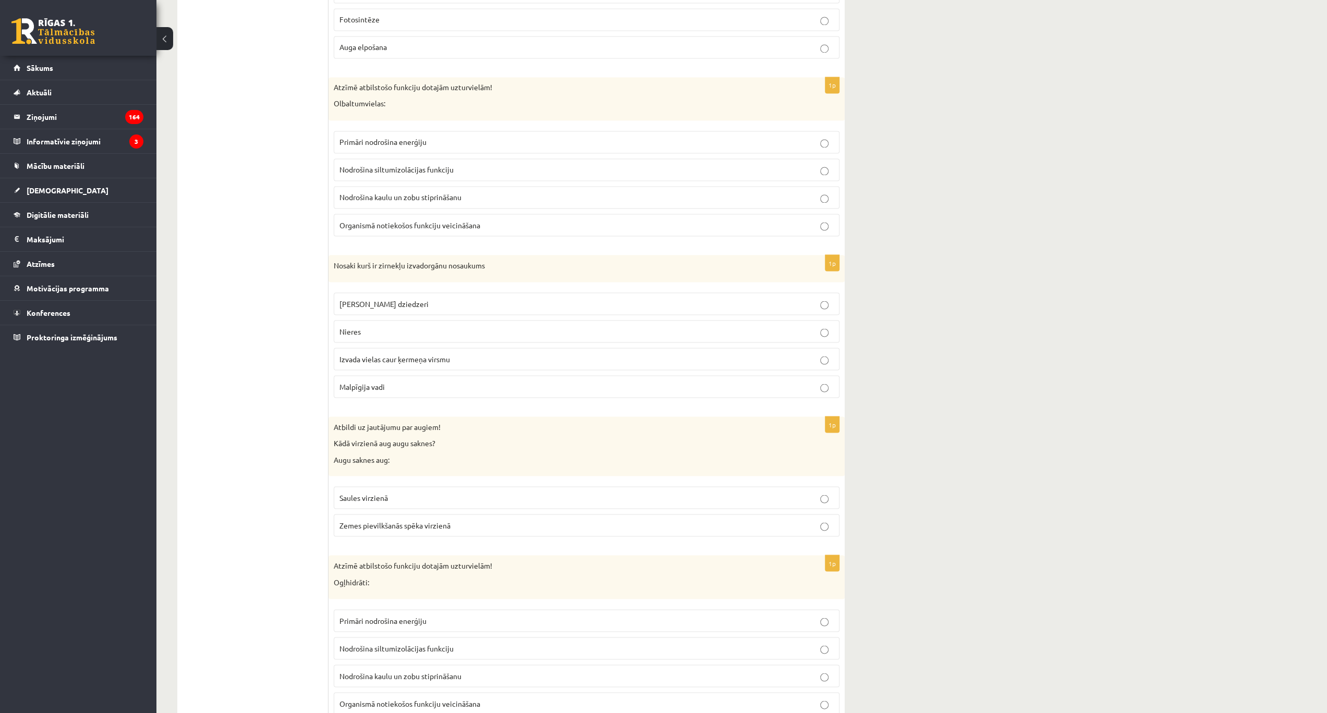
scroll to position [1833, 0]
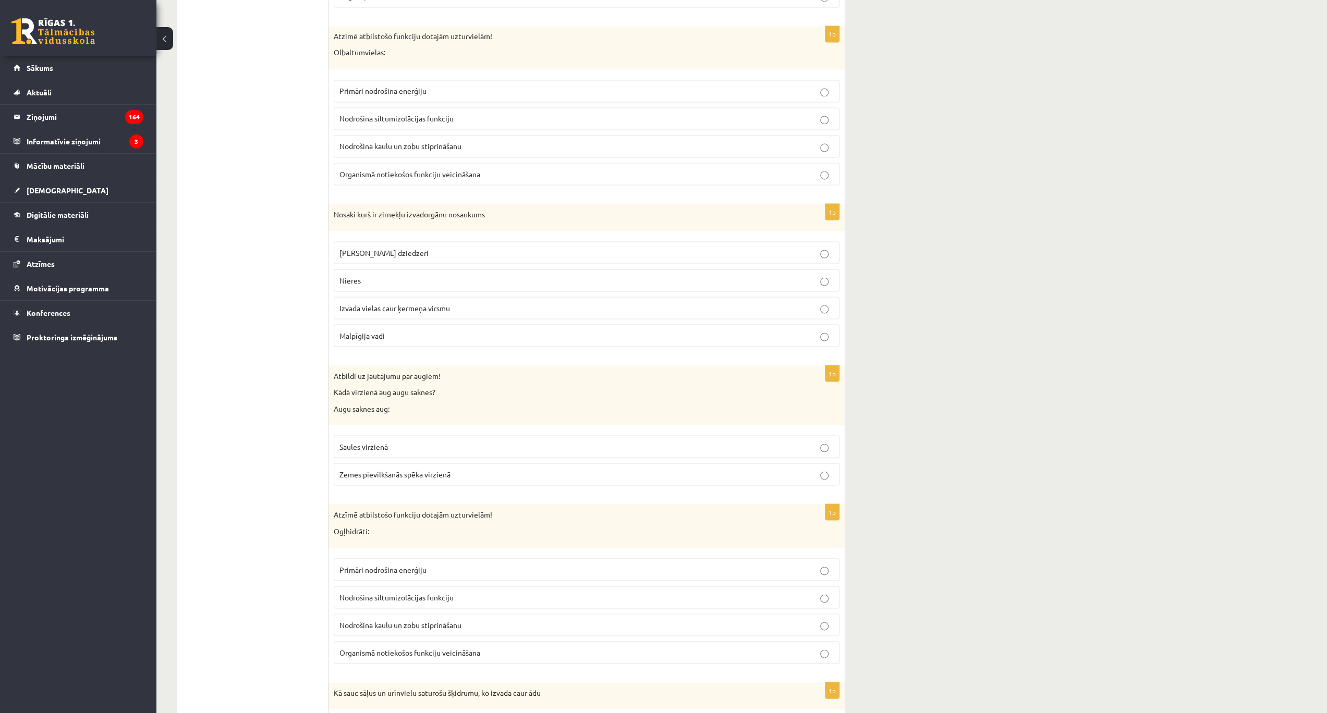
click at [365, 330] on span "Malpīgija vadi" at bounding box center [361, 334] width 45 height 9
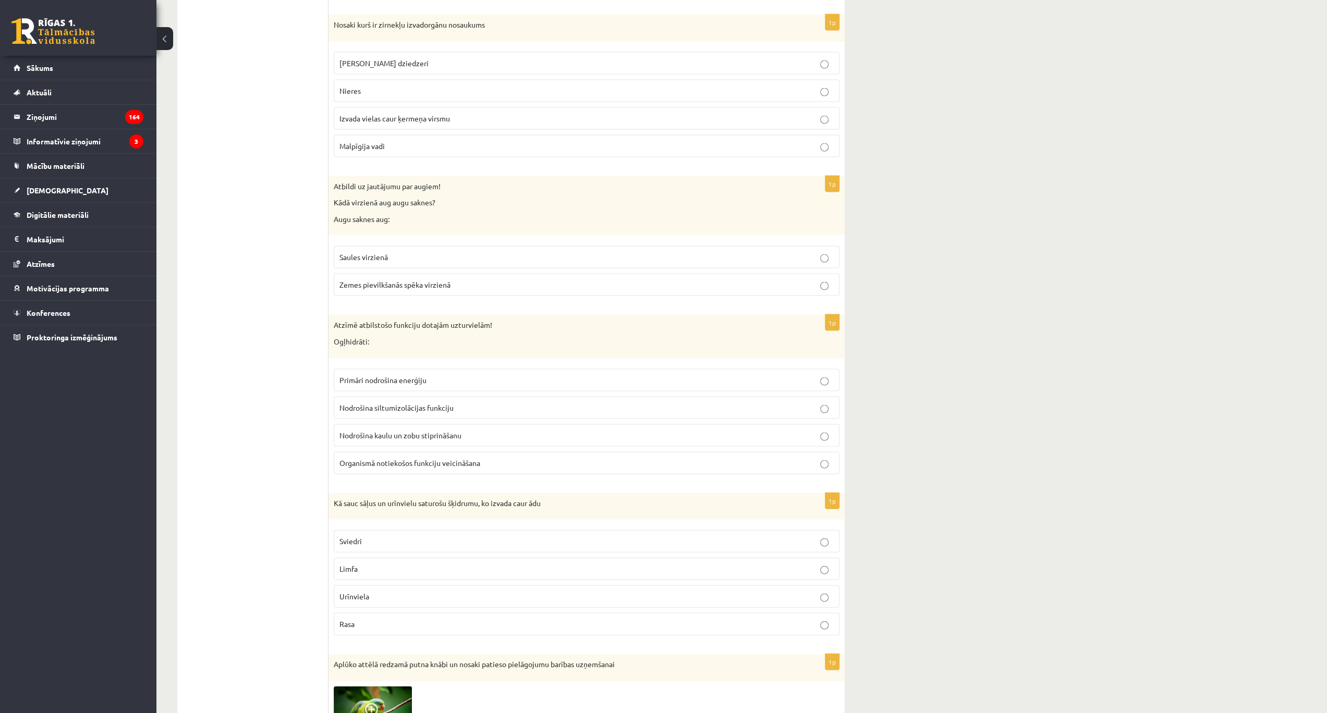
scroll to position [2041, 0]
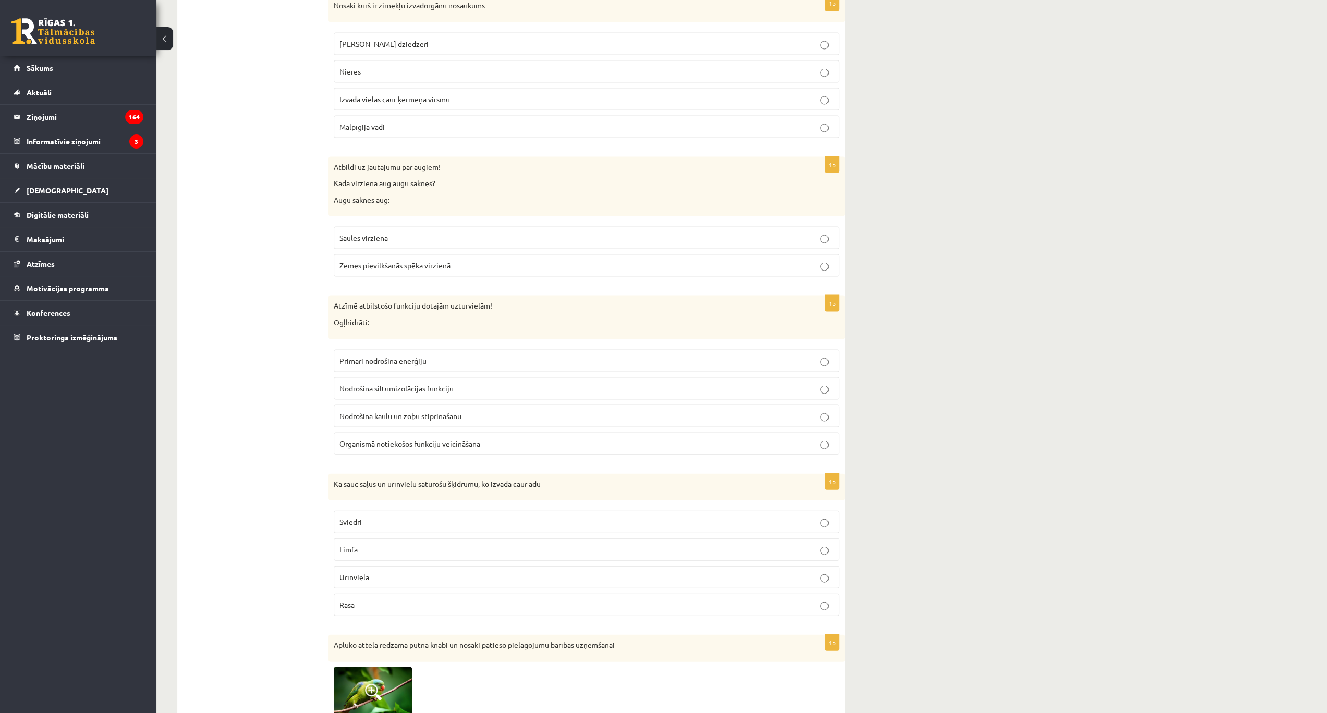
click at [382, 256] on label "Zemes pievilkšanās spēka virzienā" at bounding box center [587, 265] width 506 height 22
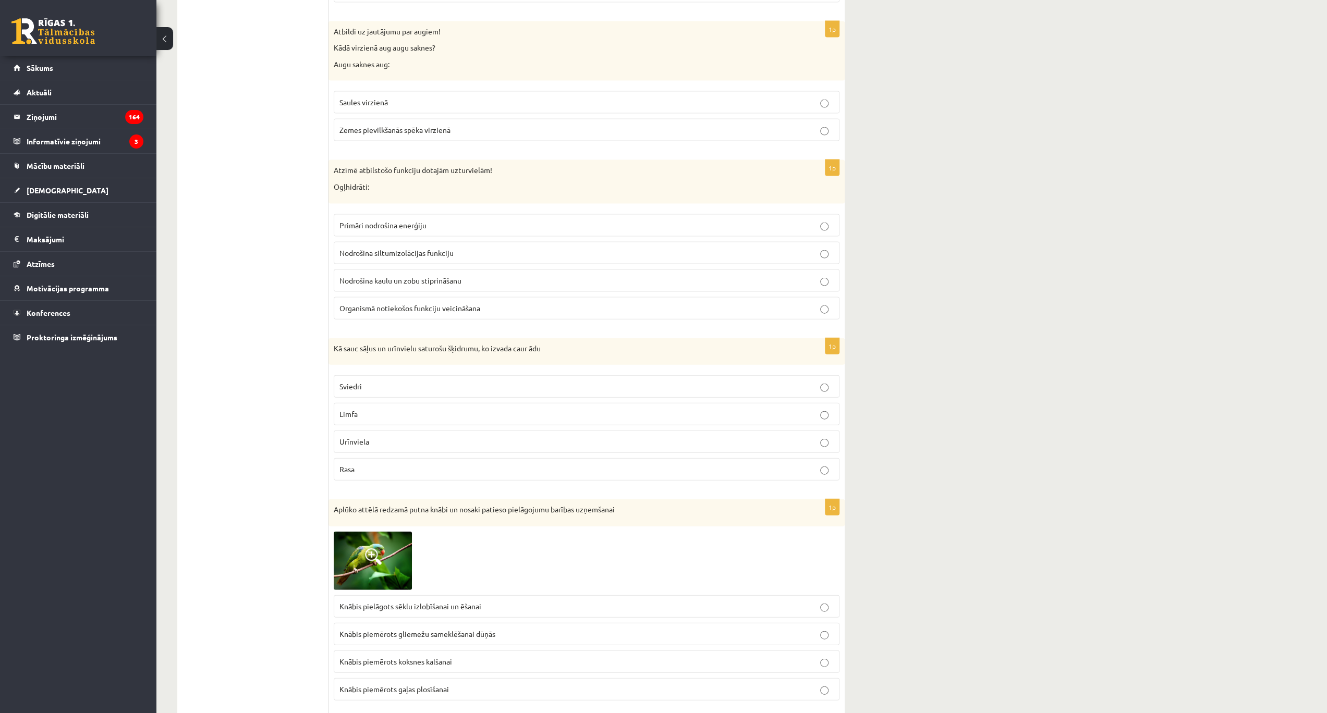
scroll to position [2180, 0]
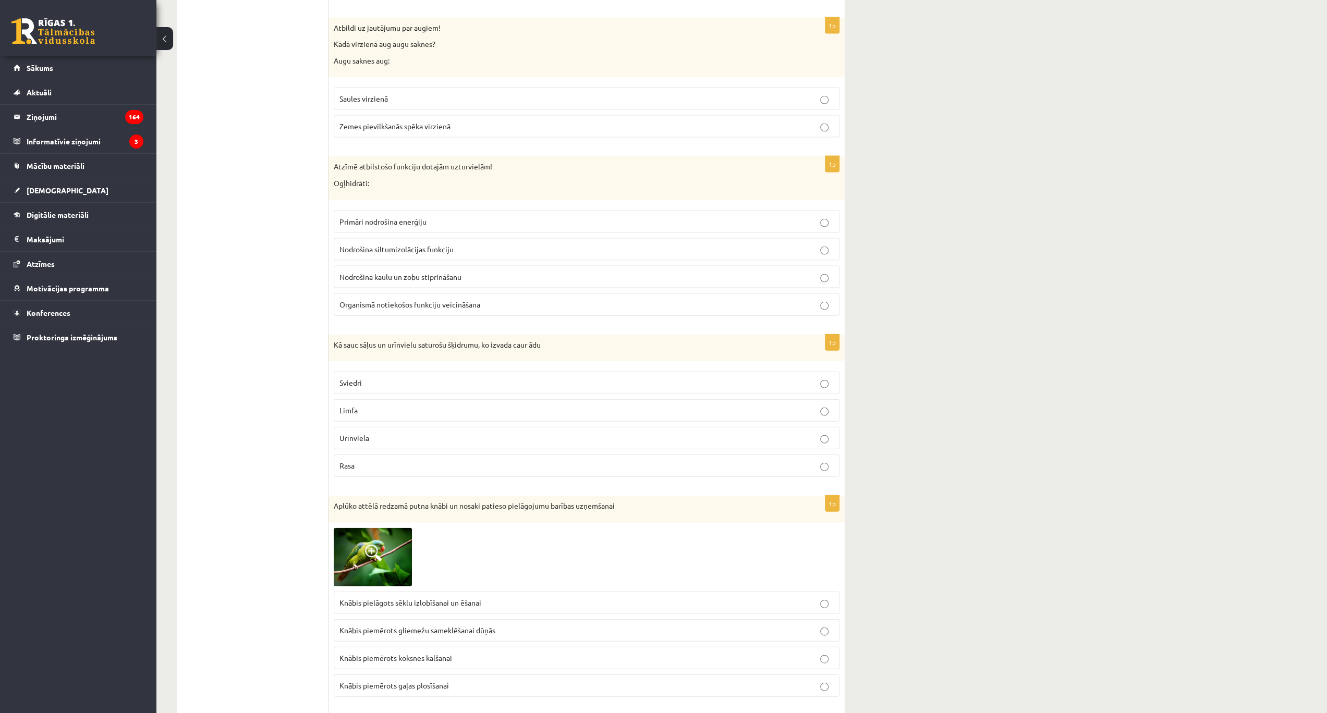
click at [372, 377] on p "Sviedri" at bounding box center [586, 382] width 494 height 11
click at [378, 211] on label "Primāri nodrošina enerģiju" at bounding box center [587, 222] width 506 height 22
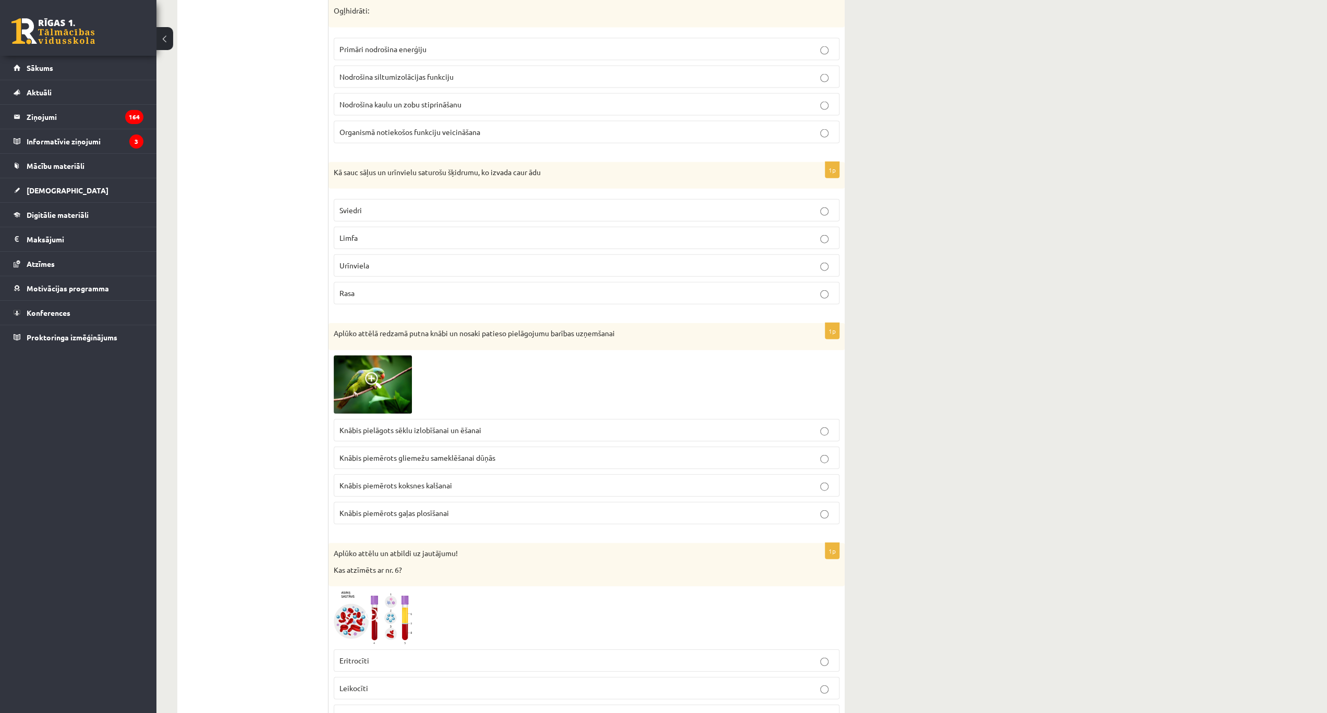
scroll to position [2354, 0]
click at [389, 360] on img at bounding box center [373, 383] width 78 height 58
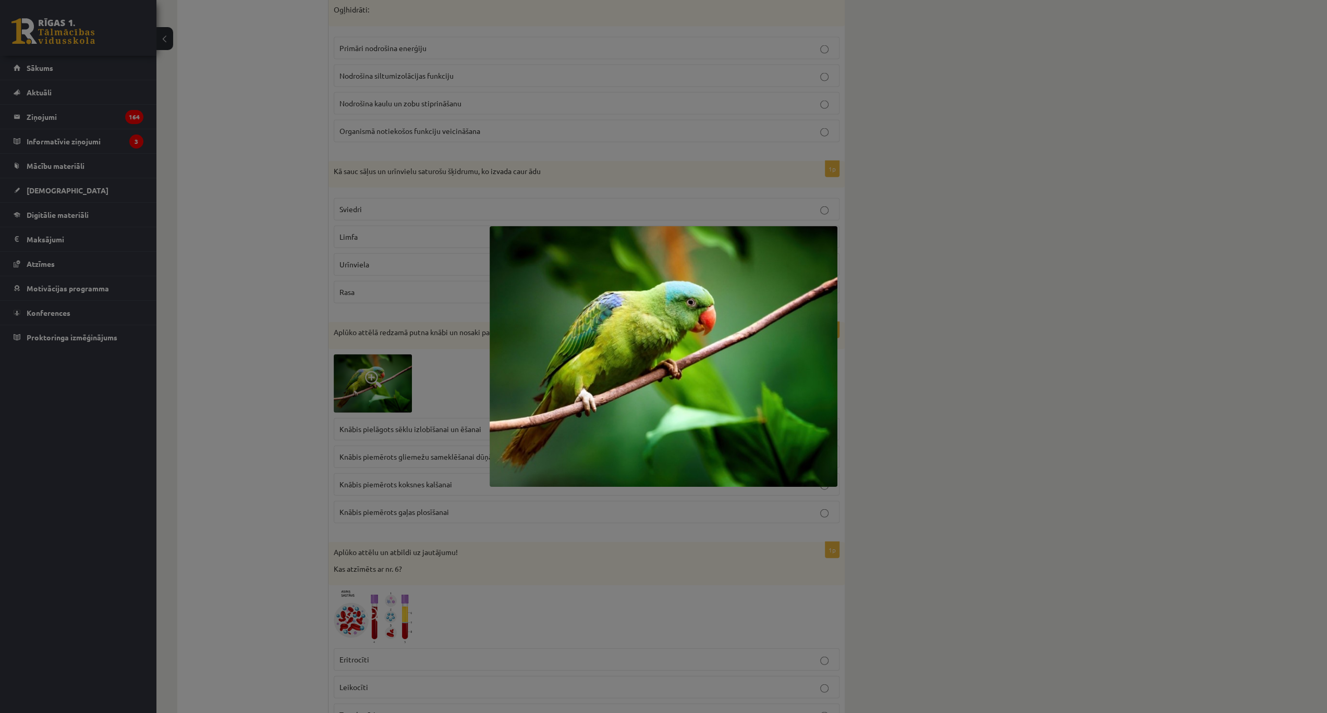
click at [353, 358] on div at bounding box center [663, 356] width 1327 height 713
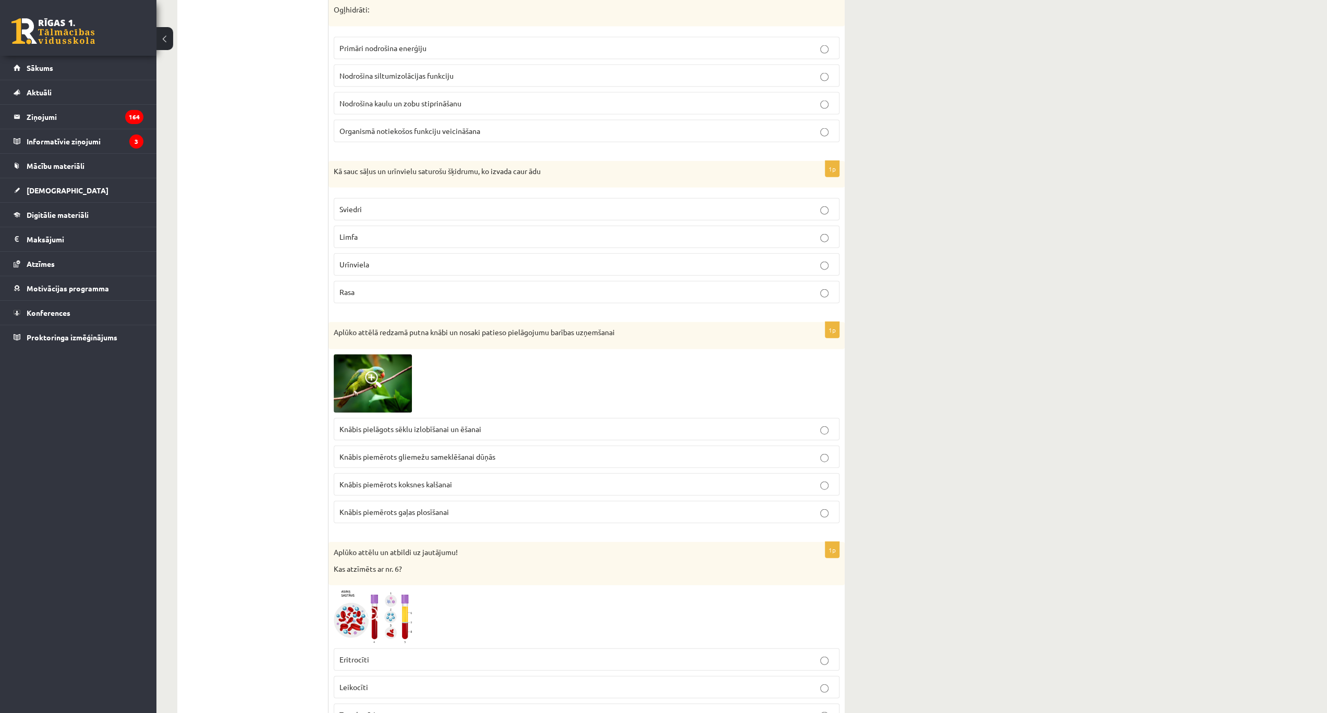
click at [370, 354] on img at bounding box center [373, 383] width 78 height 58
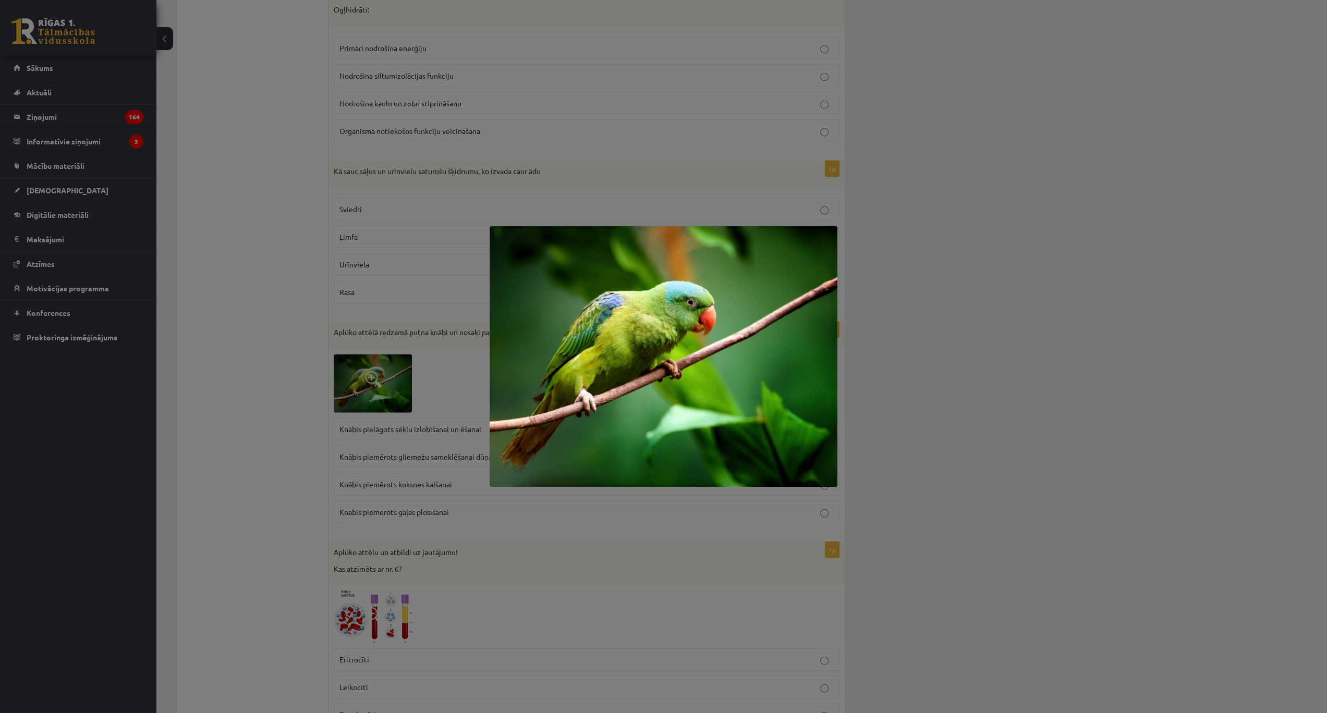
click at [339, 370] on div at bounding box center [663, 356] width 1327 height 713
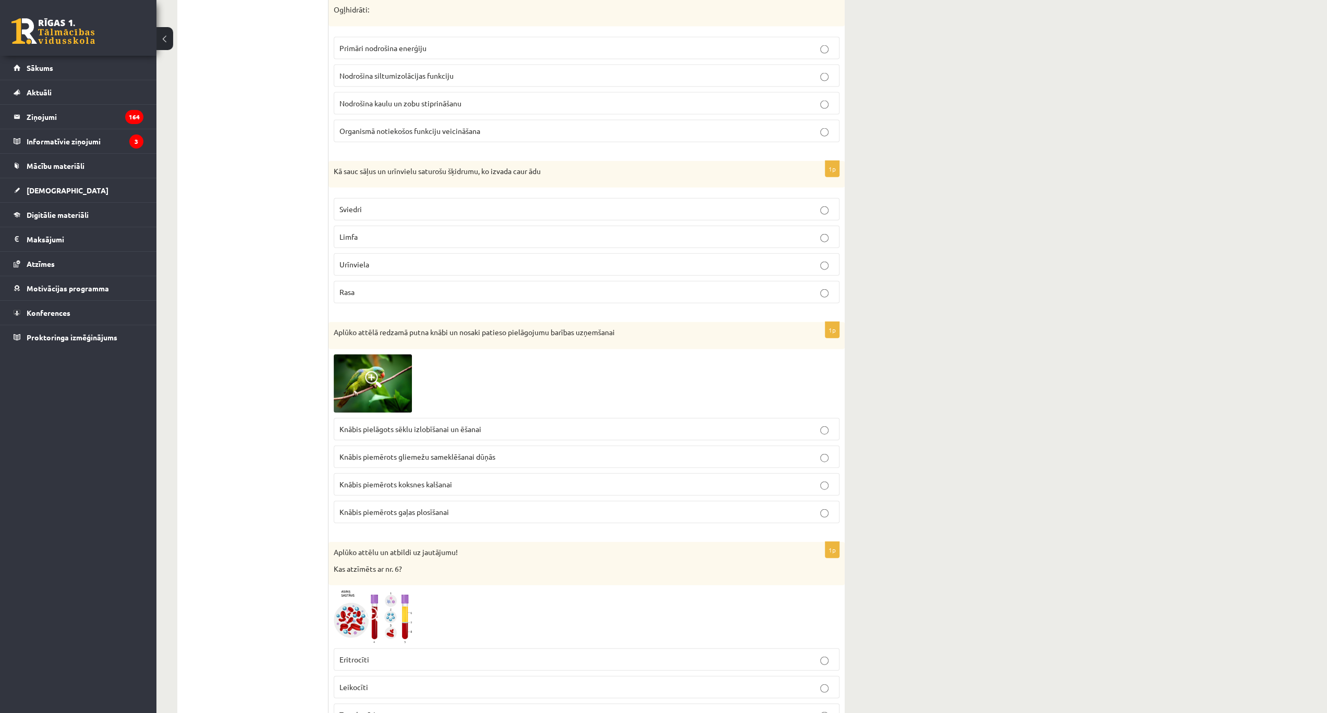
click at [460, 424] on span "Knābis pielāgots sēklu izlobīšanai un ēšanai" at bounding box center [410, 428] width 142 height 9
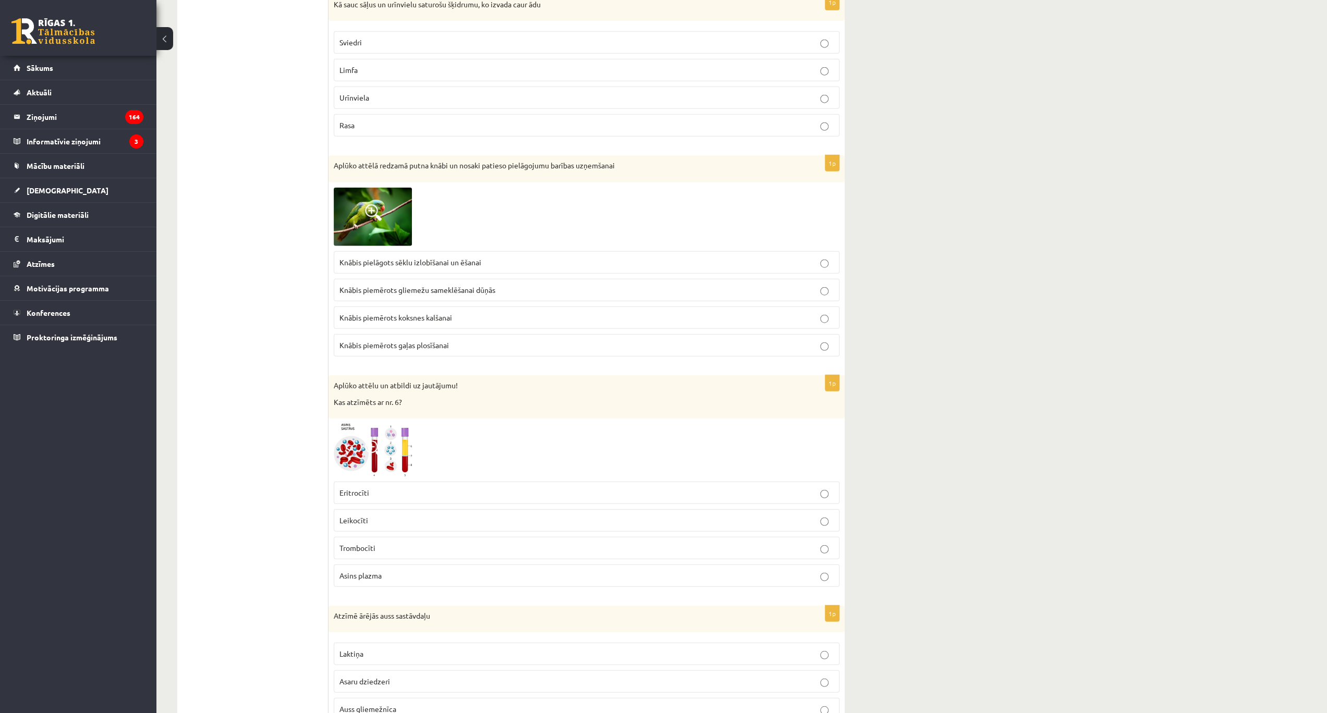
scroll to position [2563, 0]
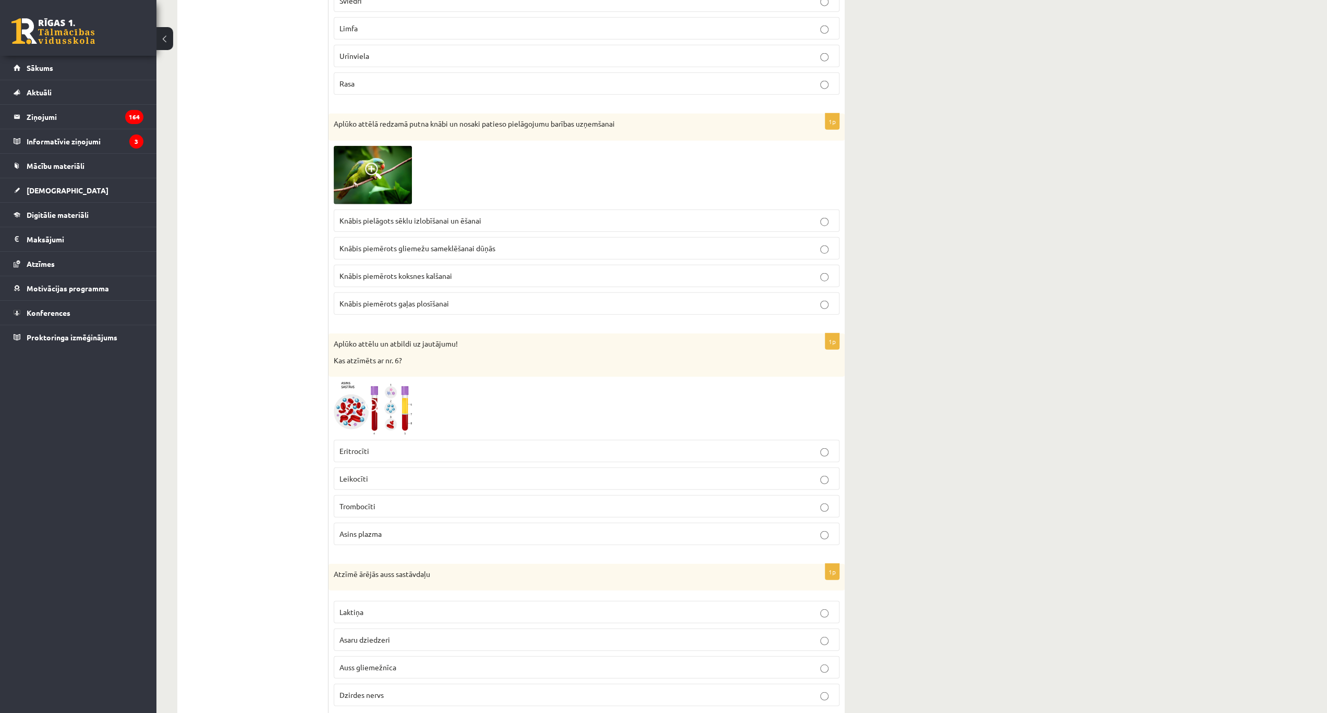
click at [374, 399] on span at bounding box center [373, 407] width 17 height 17
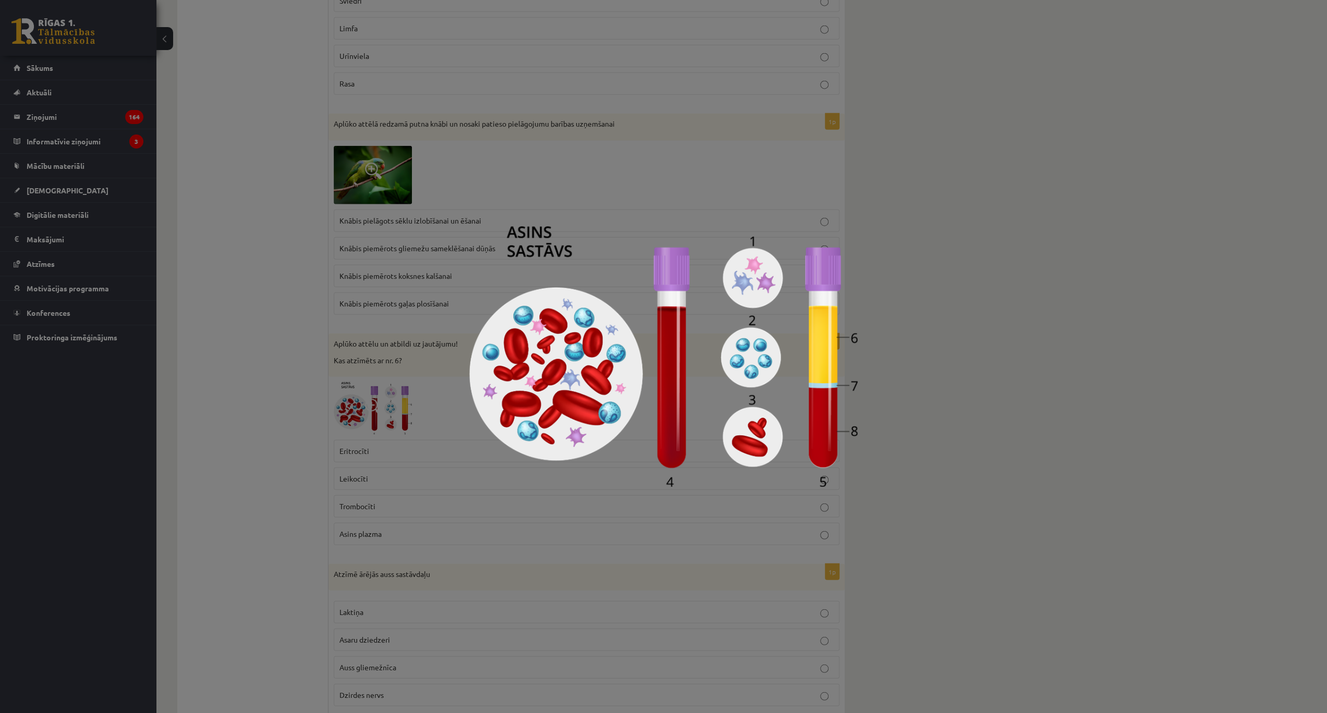
click at [260, 348] on div at bounding box center [663, 356] width 1327 height 713
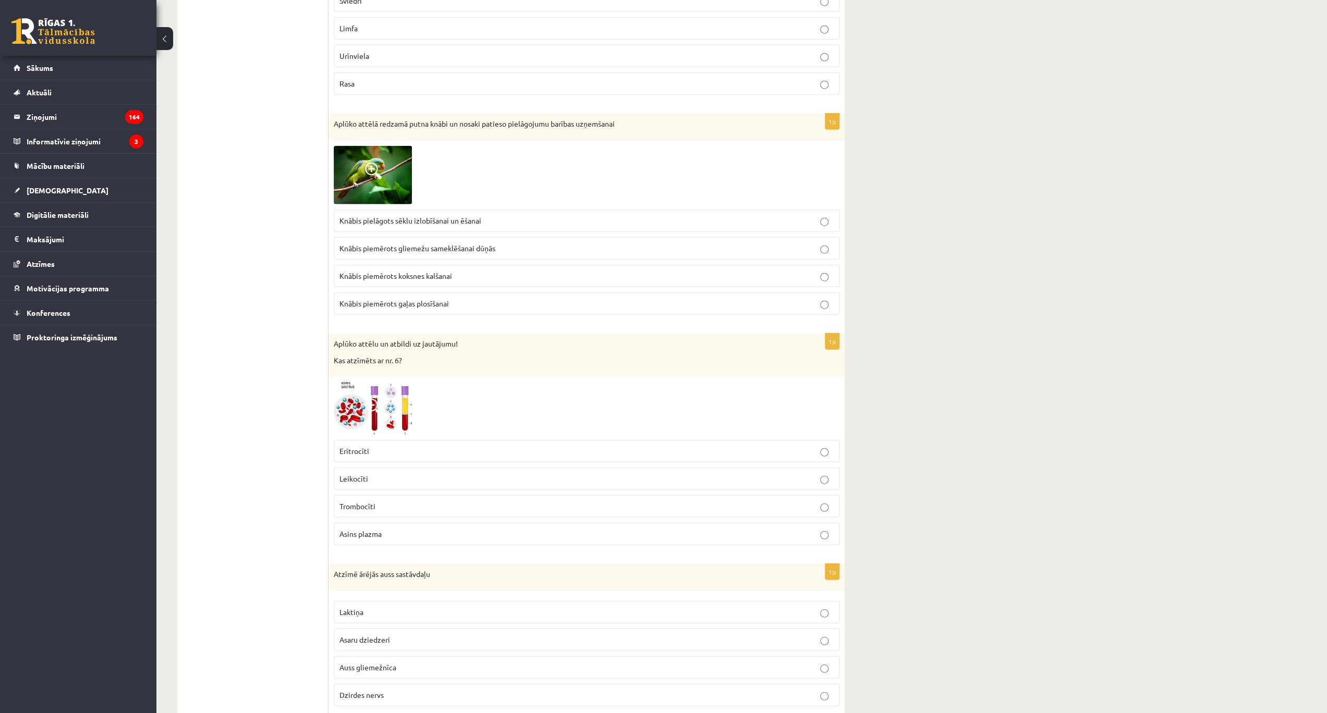
click at [360, 389] on img at bounding box center [373, 408] width 78 height 53
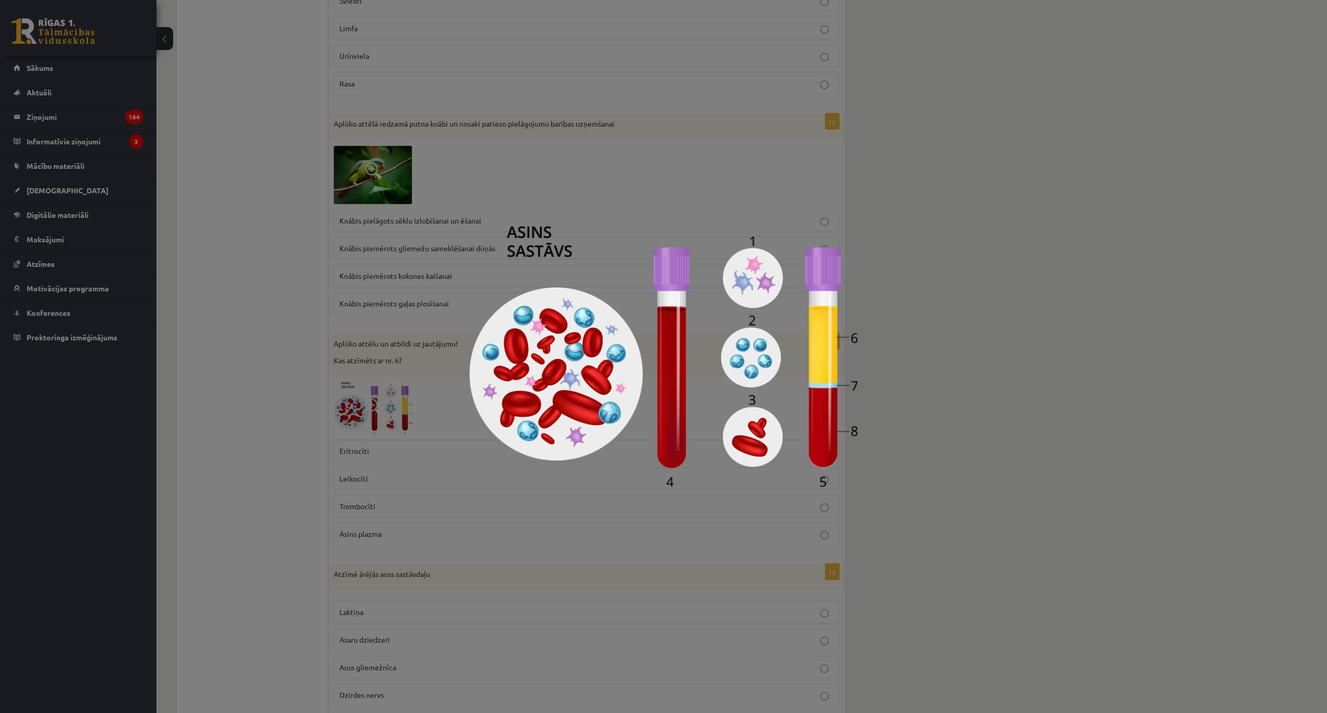
click at [345, 419] on div at bounding box center [663, 356] width 1327 height 713
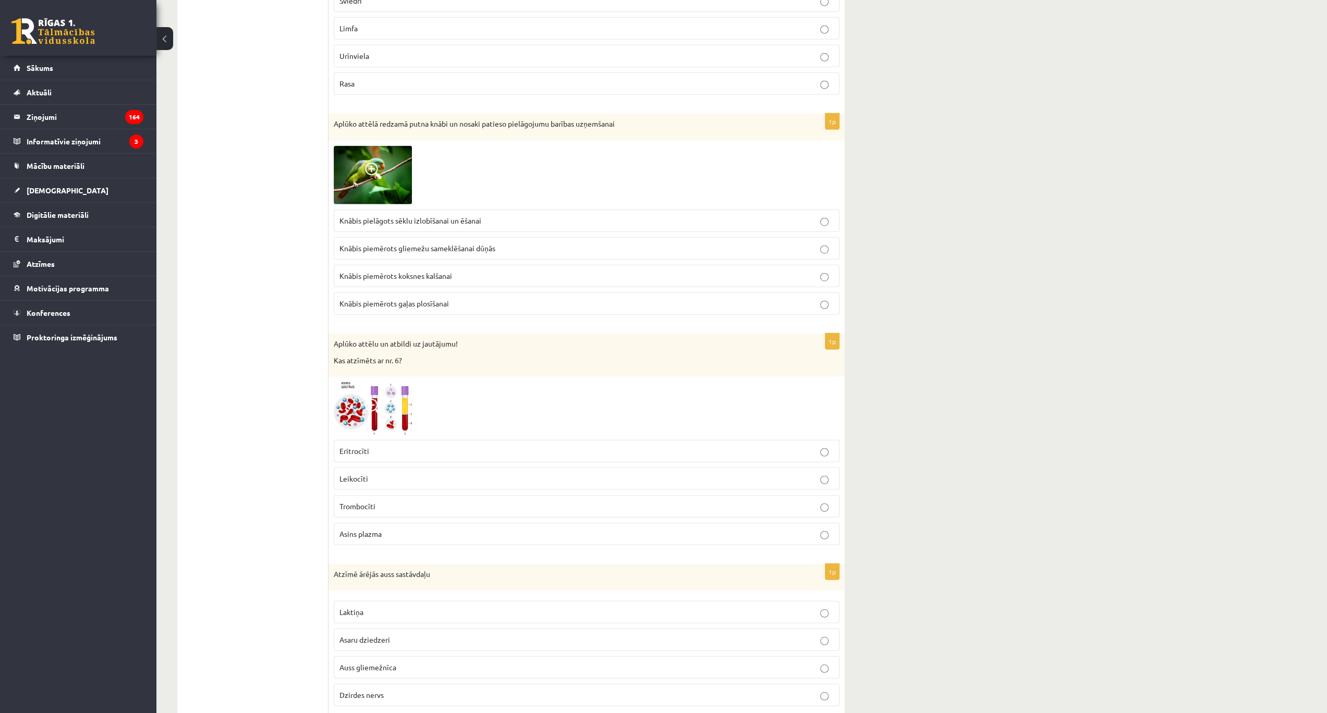
click at [385, 398] on img at bounding box center [373, 408] width 78 height 53
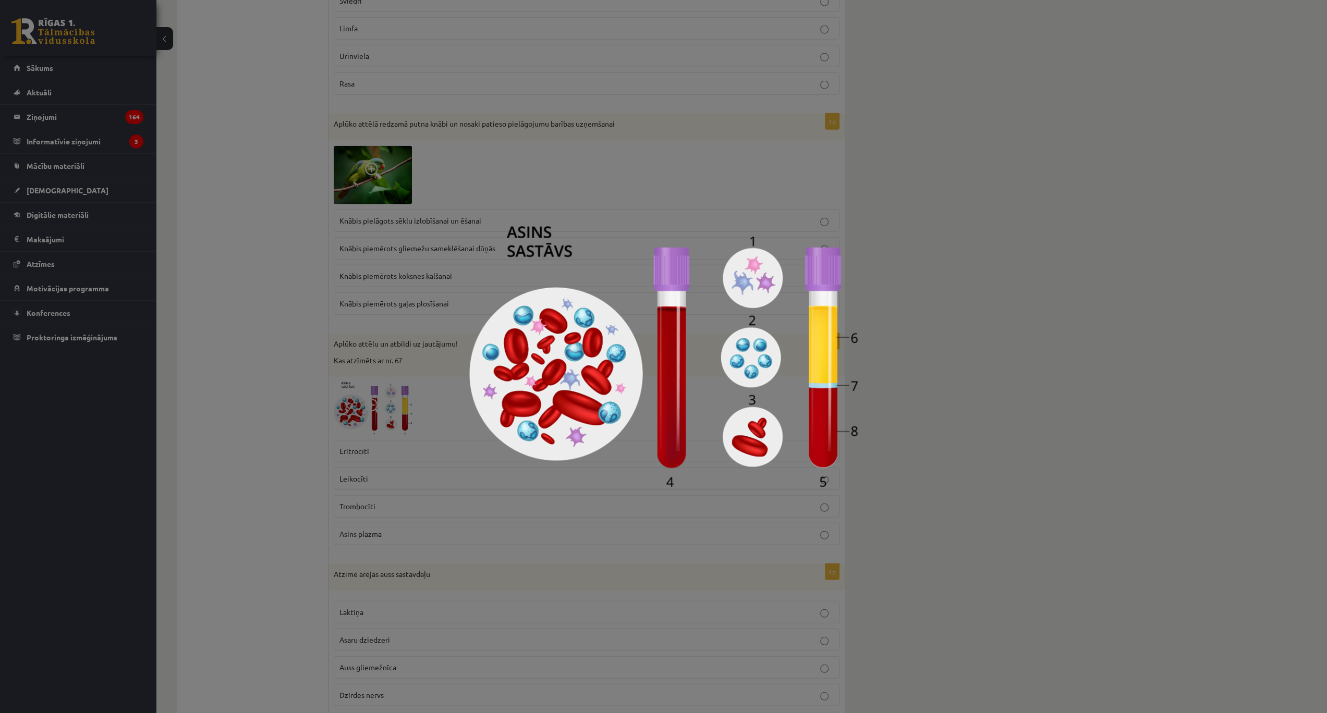
click at [468, 433] on div at bounding box center [663, 356] width 1327 height 713
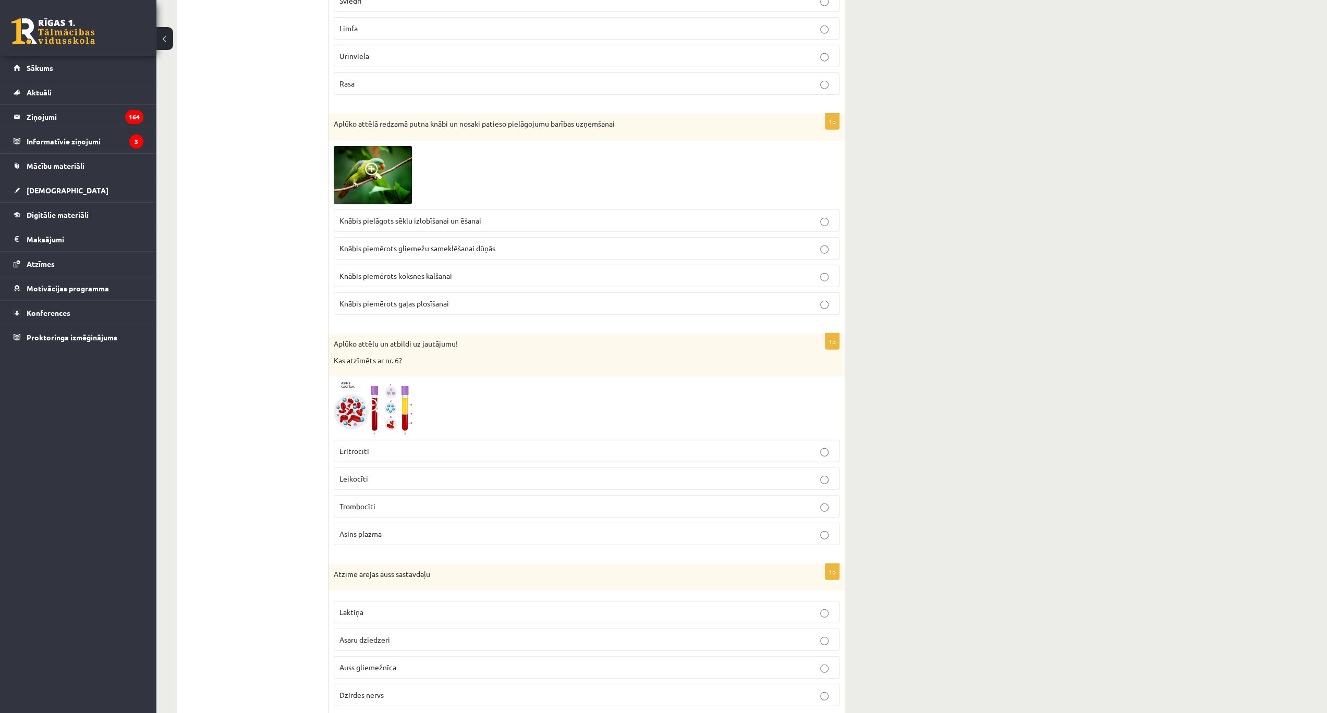
click at [388, 529] on p "Asins plazma" at bounding box center [586, 534] width 494 height 11
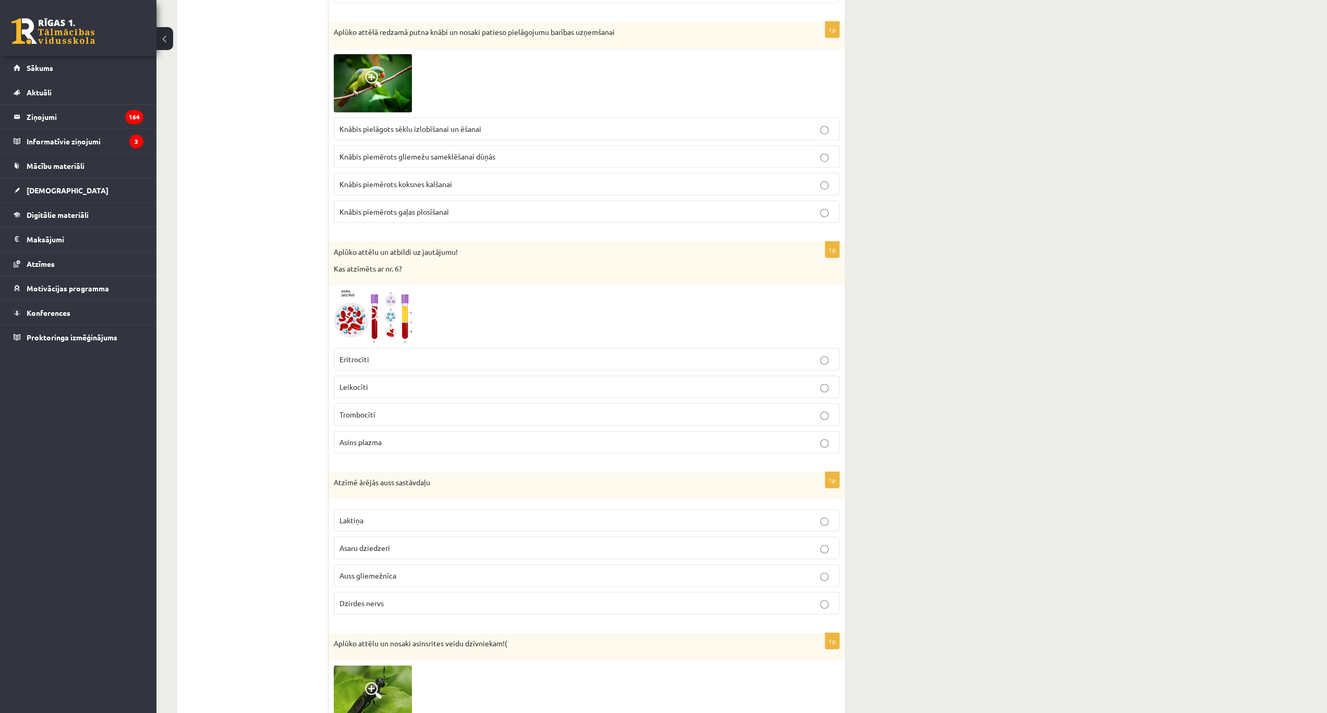
scroll to position [2667, 0]
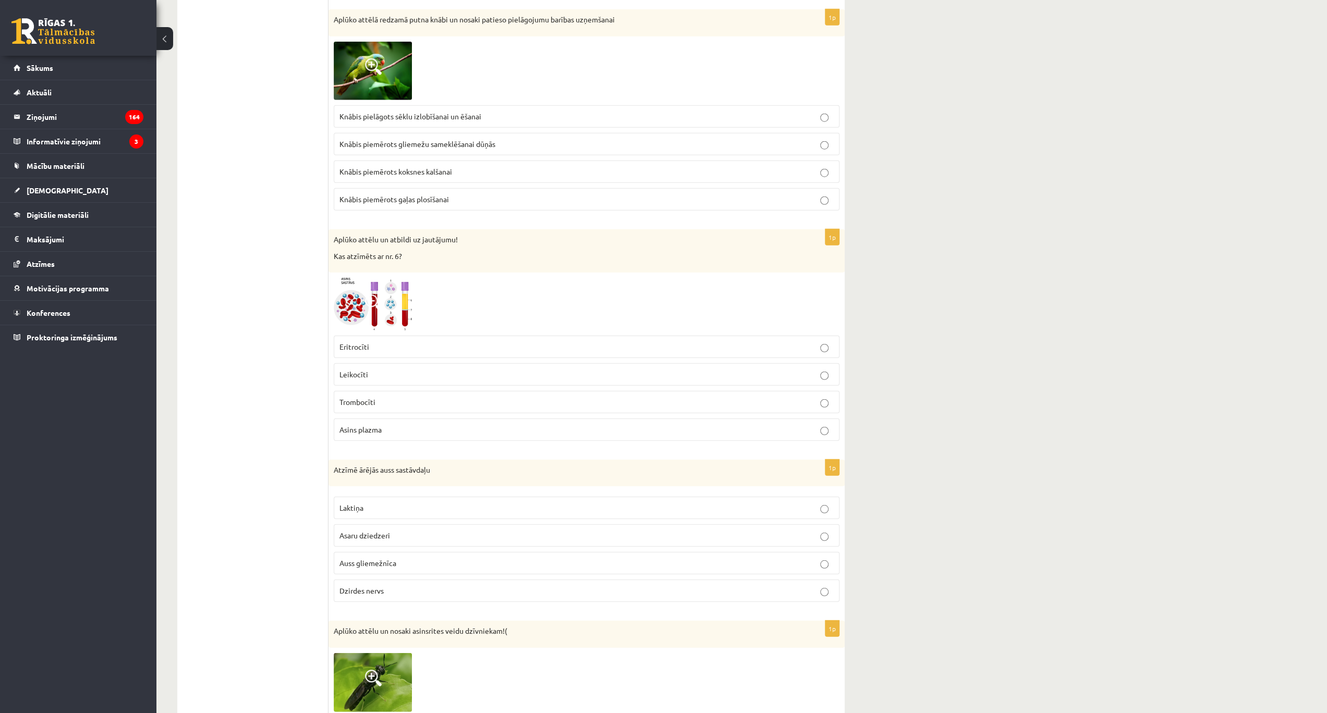
click at [400, 363] on label "Leikocīti" at bounding box center [587, 374] width 506 height 22
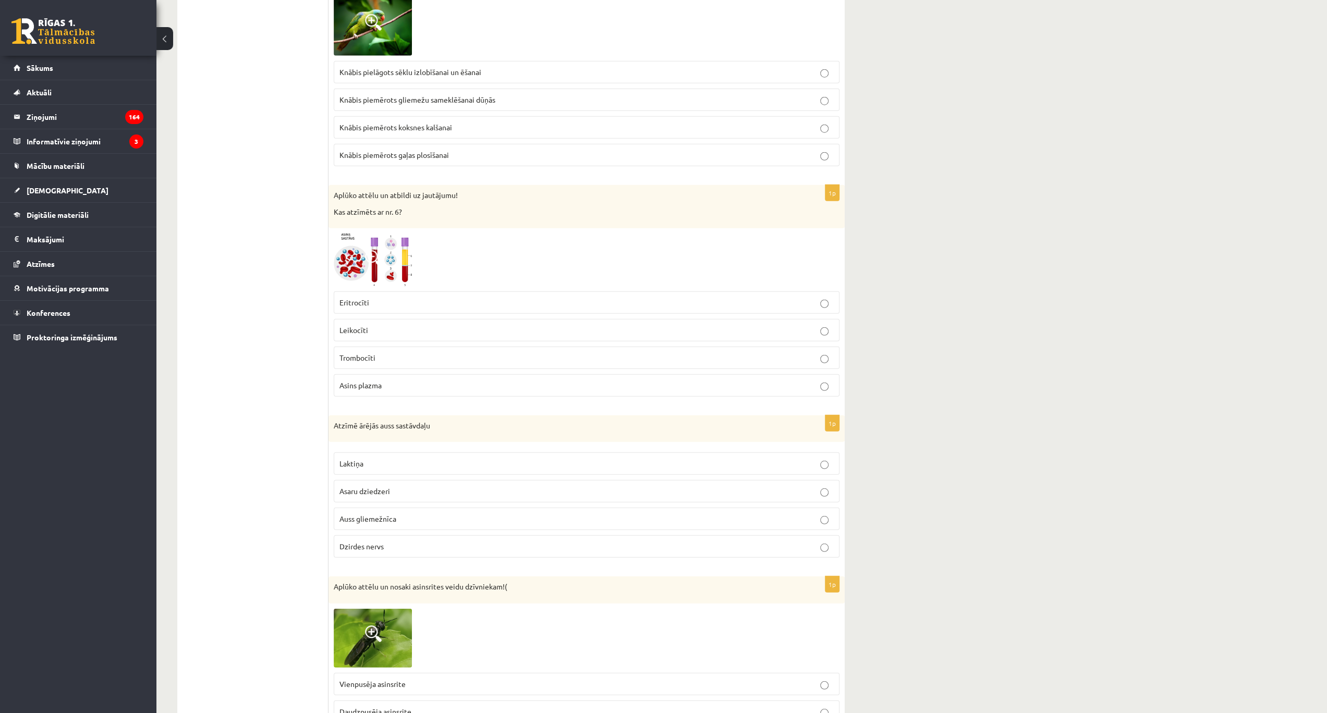
scroll to position [2841, 0]
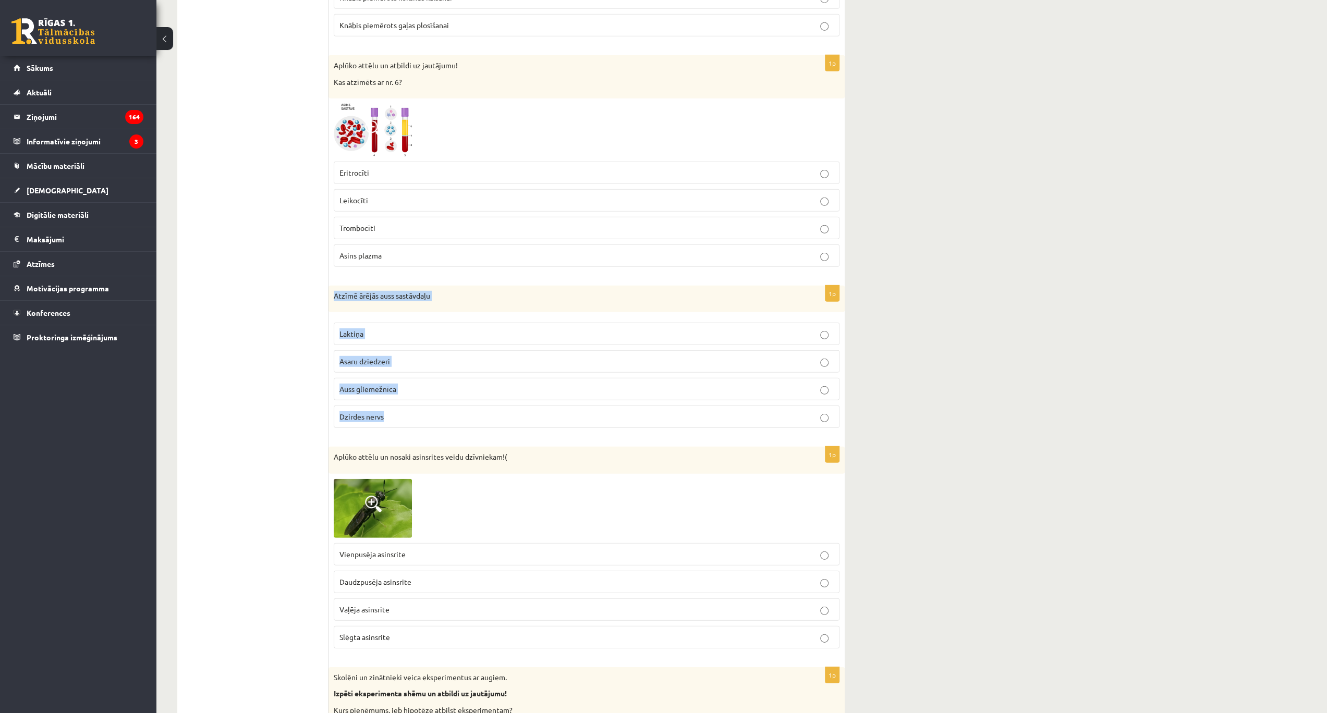
drag, startPoint x: 333, startPoint y: 270, endPoint x: 414, endPoint y: 408, distance: 160.3
click at [414, 408] on div "1p Atzīmē ārējās auss sastāvdaļu Laktiņa Asaru dziedzeri Auss gliemežnīca Dzird…" at bounding box center [586, 361] width 516 height 151
copy div "Atzīmē ārējās auss sastāvdaļu Laktiņa Asaru dziedzeri Auss gliemežnīca Dzirdes …"
click at [403, 384] on p "Auss gliemežnīca" at bounding box center [586, 389] width 494 height 11
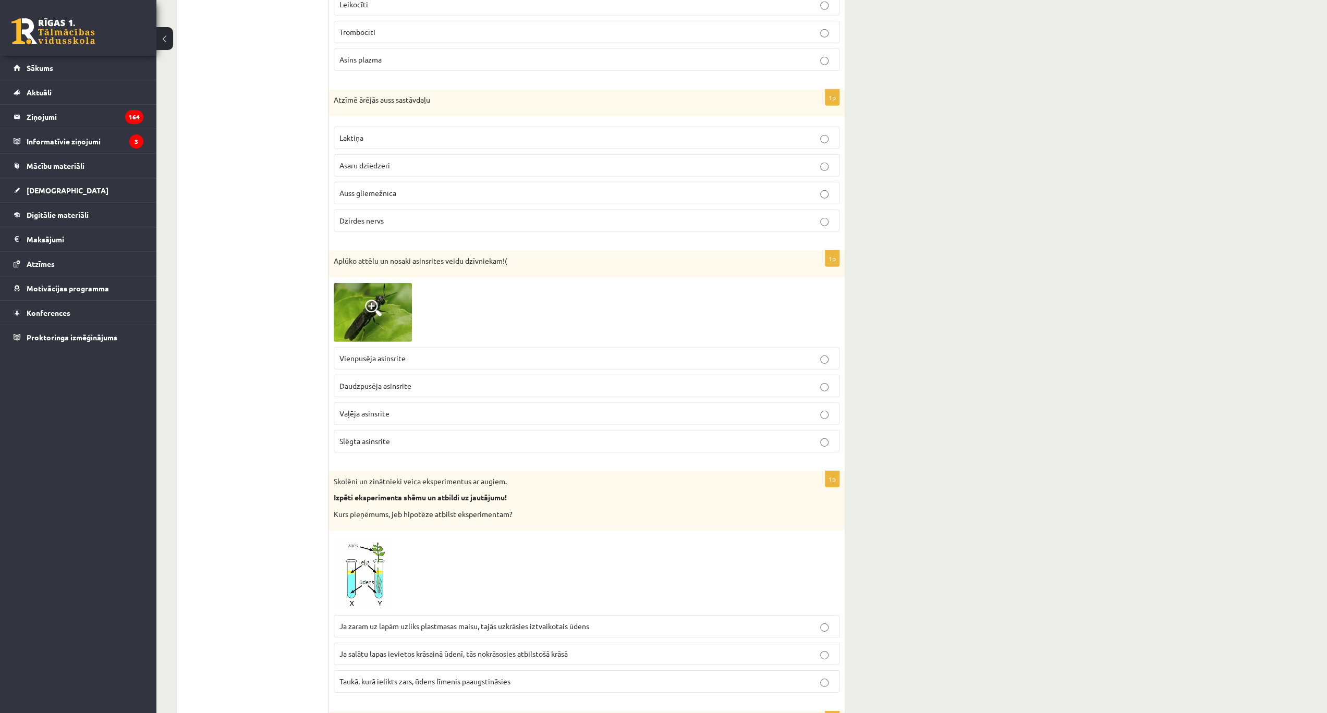
scroll to position [3049, 0]
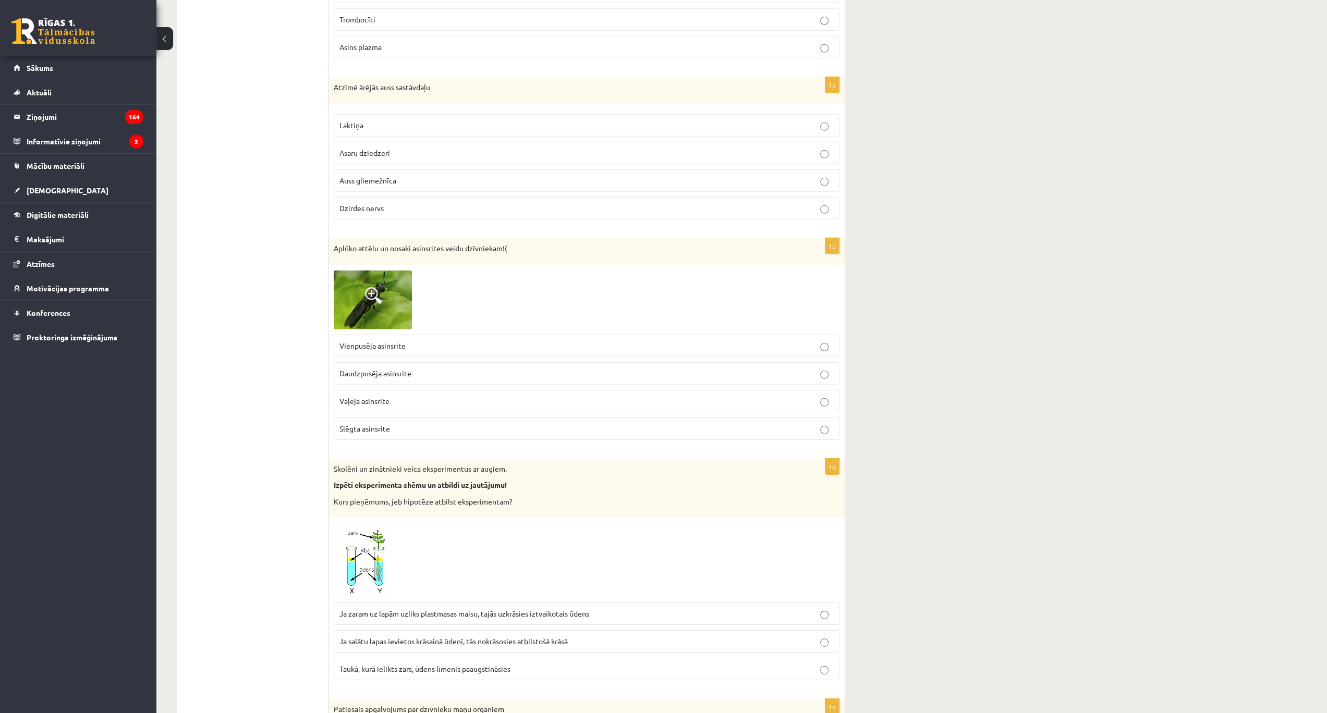
click at [376, 284] on img at bounding box center [373, 300] width 78 height 59
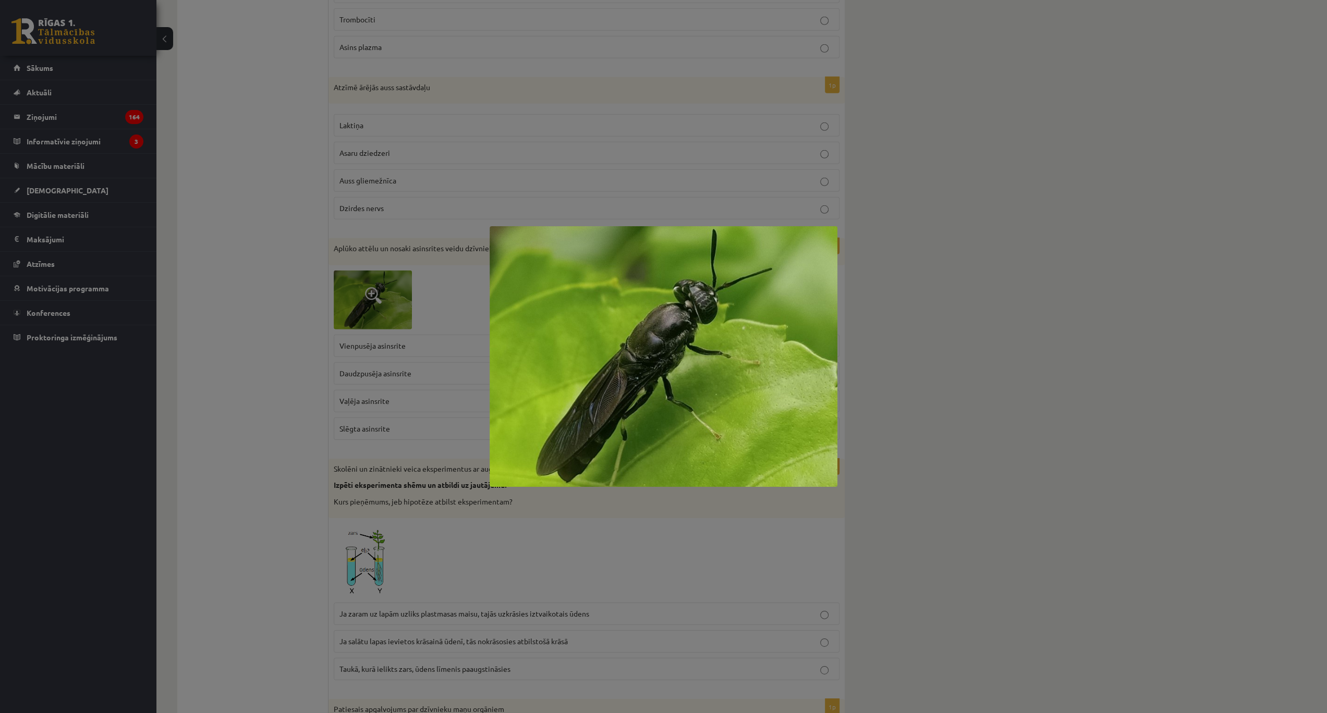
click at [360, 335] on div at bounding box center [663, 356] width 1327 height 713
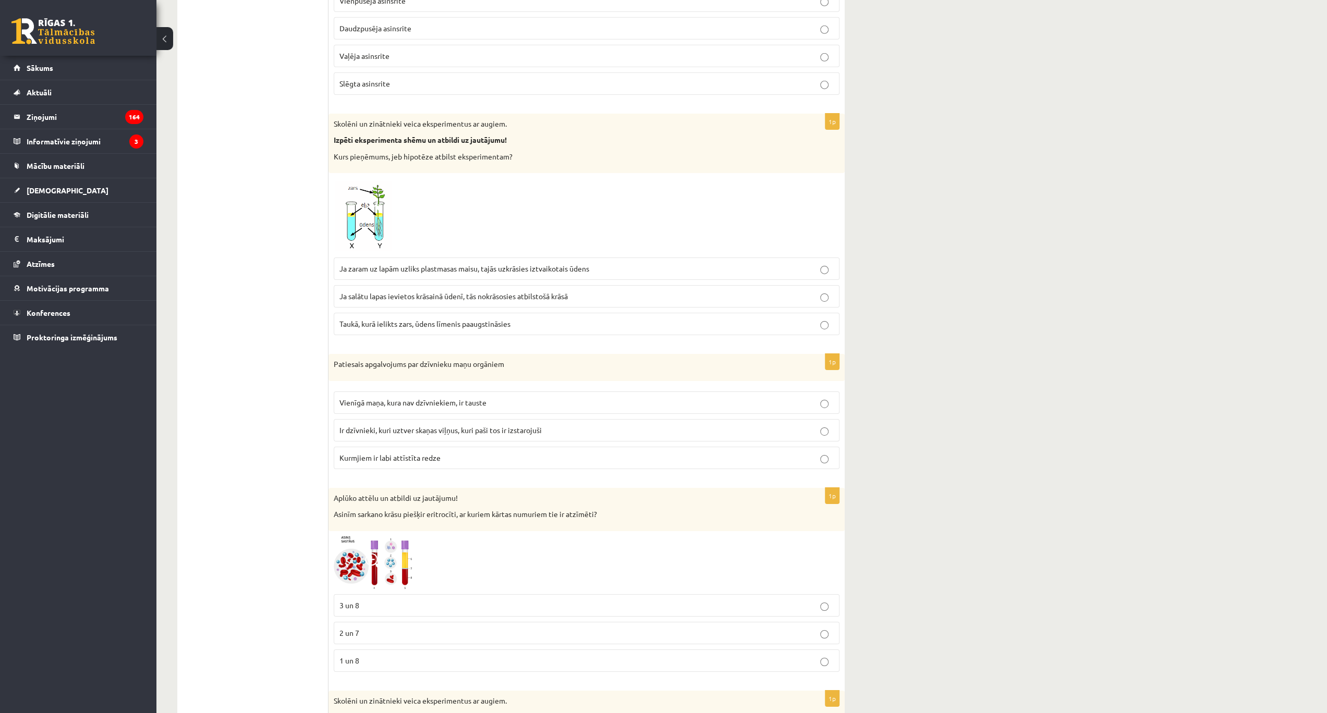
scroll to position [3397, 0]
click at [381, 551] on span at bounding box center [373, 559] width 17 height 17
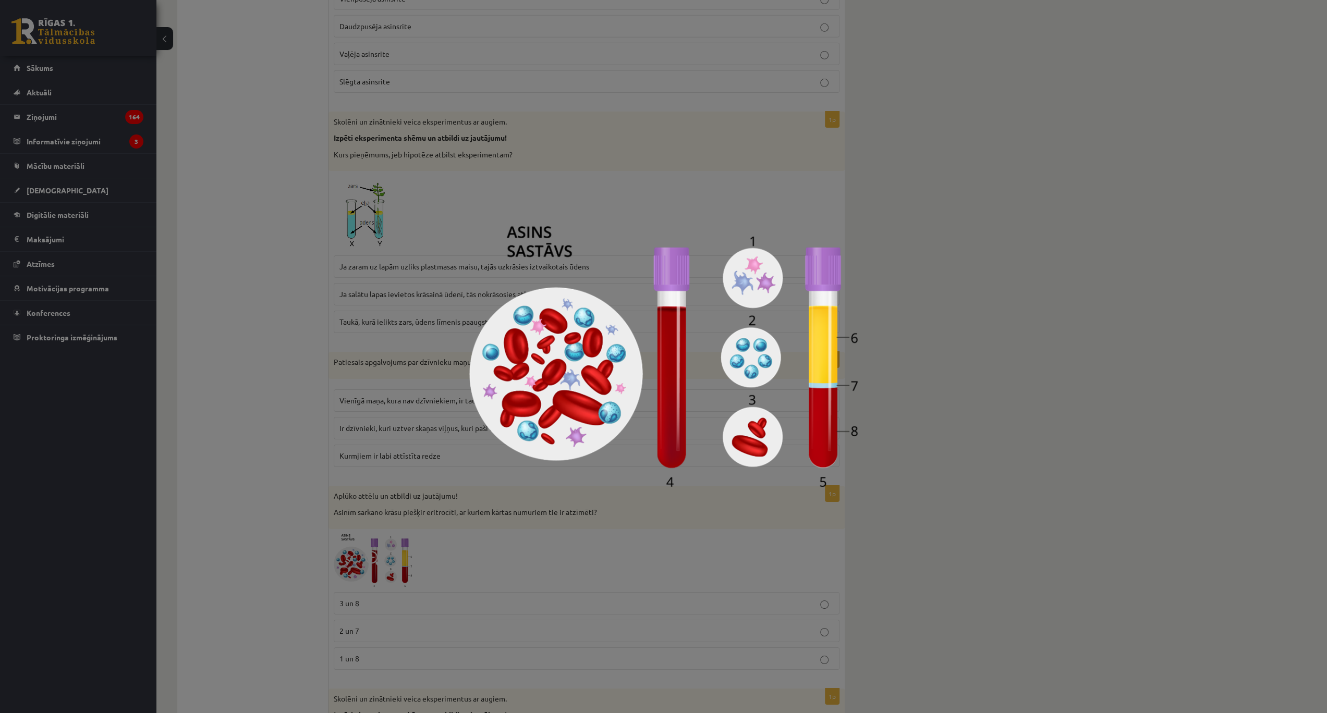
click at [345, 552] on div at bounding box center [663, 356] width 1327 height 713
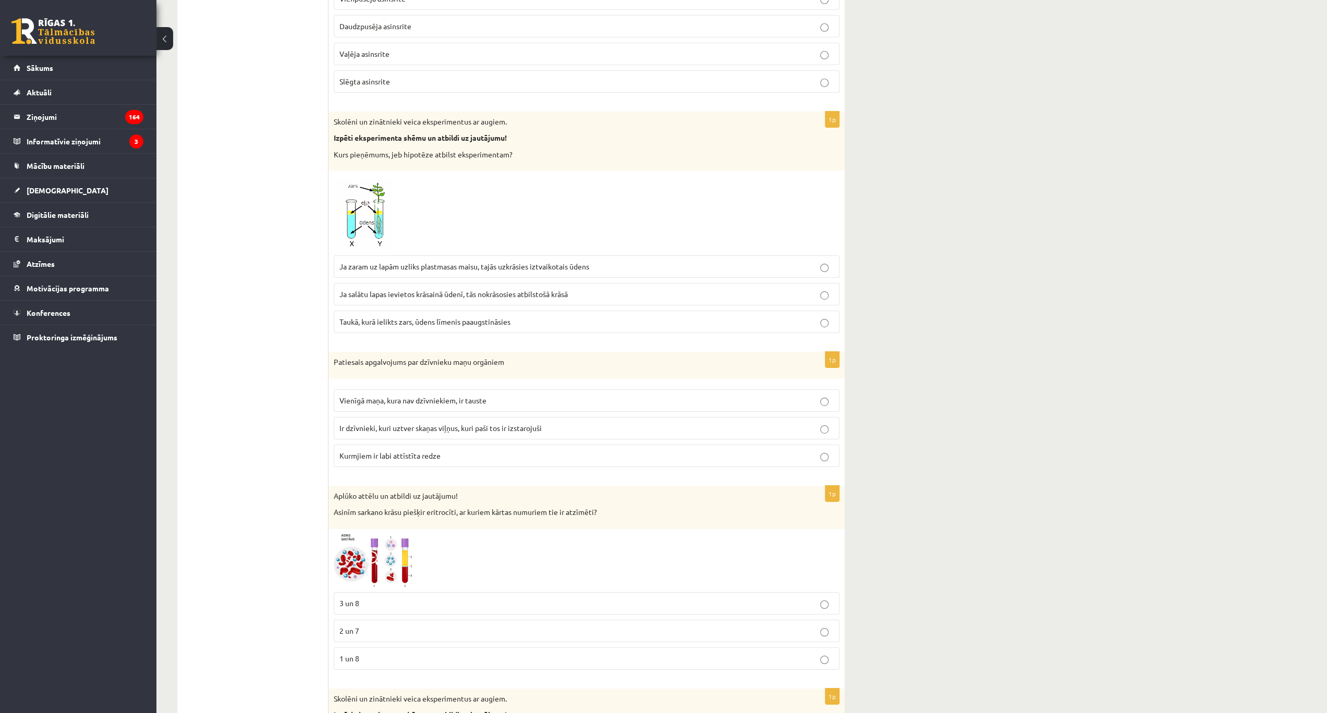
click at [359, 598] on span "3 un 8" at bounding box center [349, 602] width 20 height 9
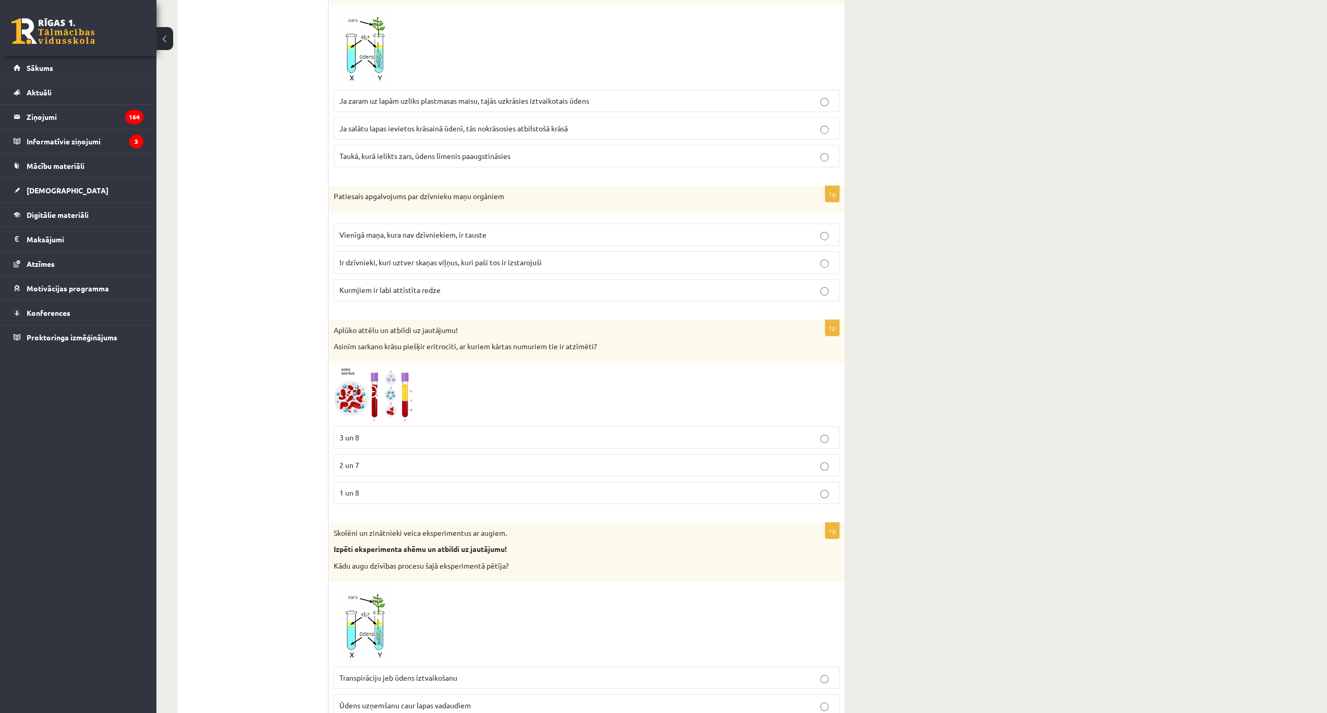
scroll to position [3536, 0]
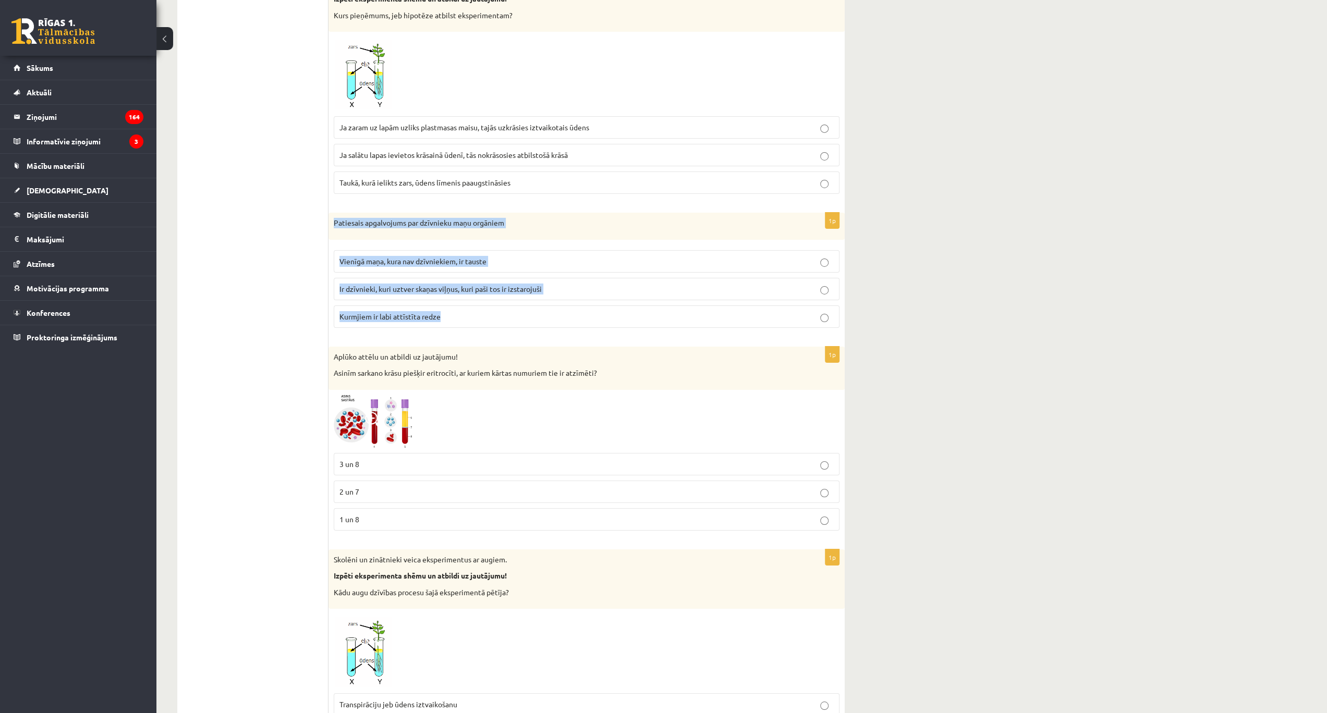
drag, startPoint x: 335, startPoint y: 193, endPoint x: 467, endPoint y: 300, distance: 170.1
click at [467, 300] on div "1p Patiesais apgalvojums par dzīvnieku maņu orgāniem Vienīgā maņa, kura nav dzī…" at bounding box center [586, 275] width 516 height 124
copy div "Patiesais apgalvojums par dzīvnieku maņu orgāniem Vienīgā maņa, kura nav dzīvni…"
click at [590, 278] on label "Ir dzīvnieki, kuri uztver skaņas viļņus, kuri paši tos ir izstarojuši" at bounding box center [587, 289] width 506 height 22
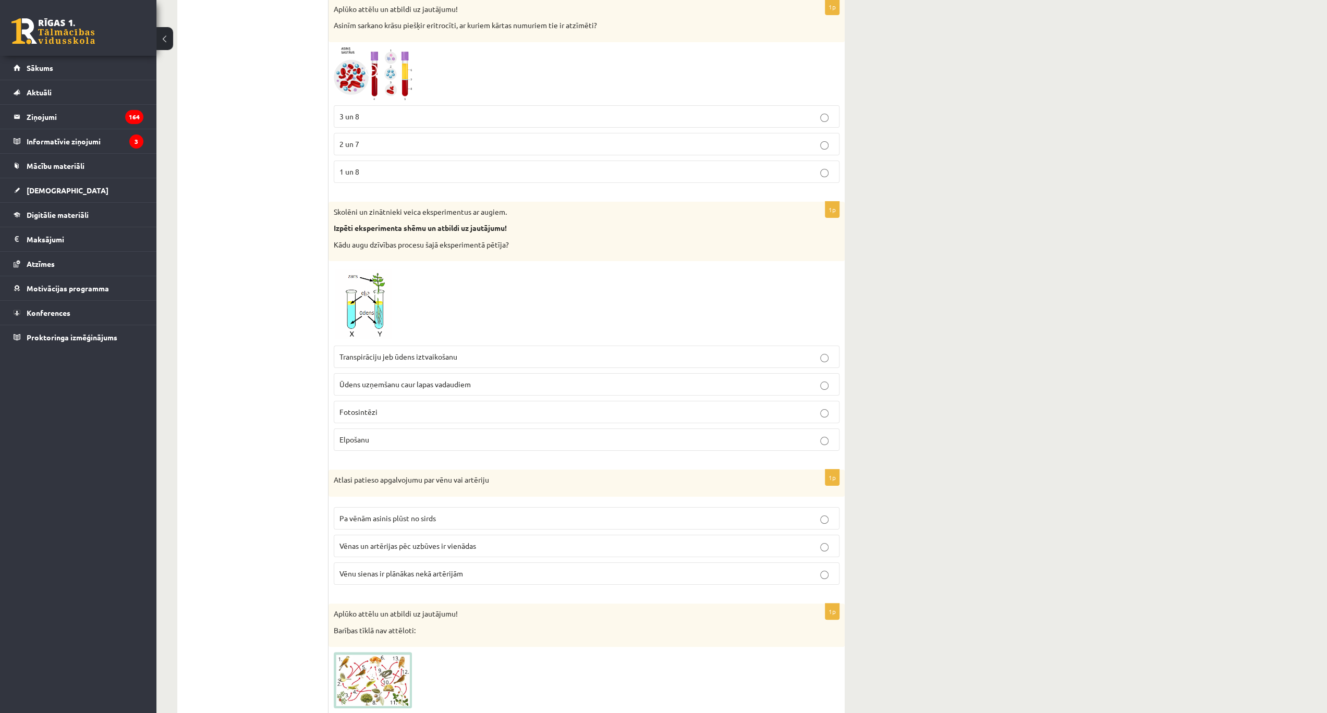
scroll to position [3988, 0]
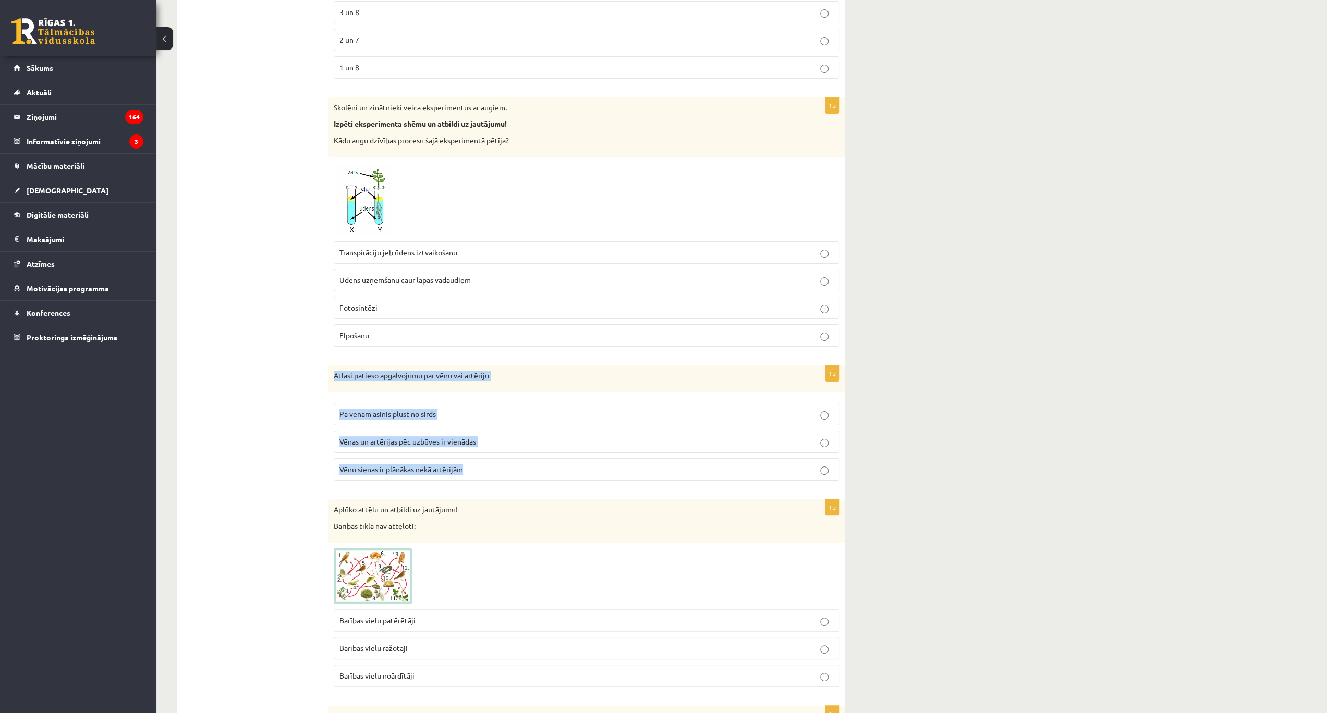
drag, startPoint x: 335, startPoint y: 338, endPoint x: 474, endPoint y: 447, distance: 177.5
click at [474, 447] on div "1p Atlasi patieso apgalvojumu par vēnu vai artēriju Pa vēnām asinis plūst no si…" at bounding box center [586, 427] width 516 height 124
copy div "Atlasi patieso apgalvojumu par vēnu vai artēriju Pa vēnām asinis plūst no sirds…"
click at [463, 464] on span "Vēnu sienas ir plānākas nekā artērijām" at bounding box center [401, 468] width 124 height 9
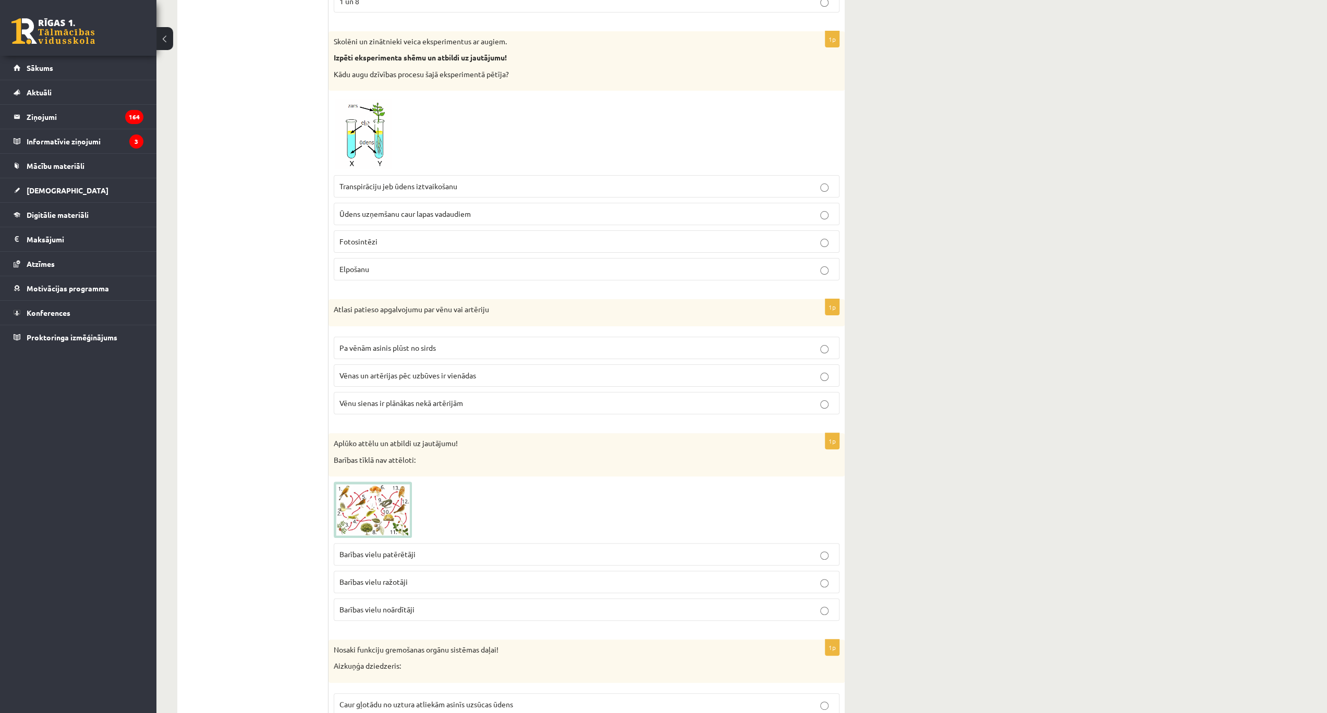
scroll to position [4057, 0]
click at [363, 481] on img at bounding box center [373, 507] width 78 height 56
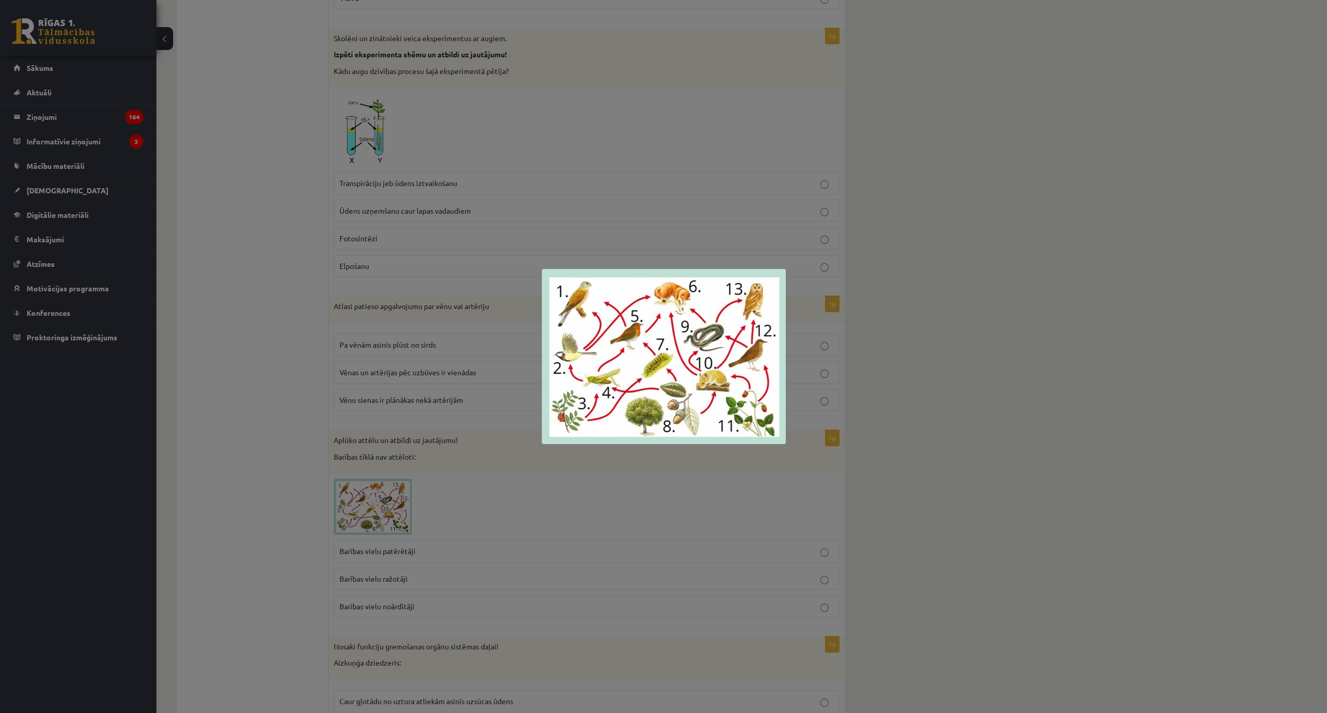
click at [333, 423] on div at bounding box center [663, 356] width 1327 height 713
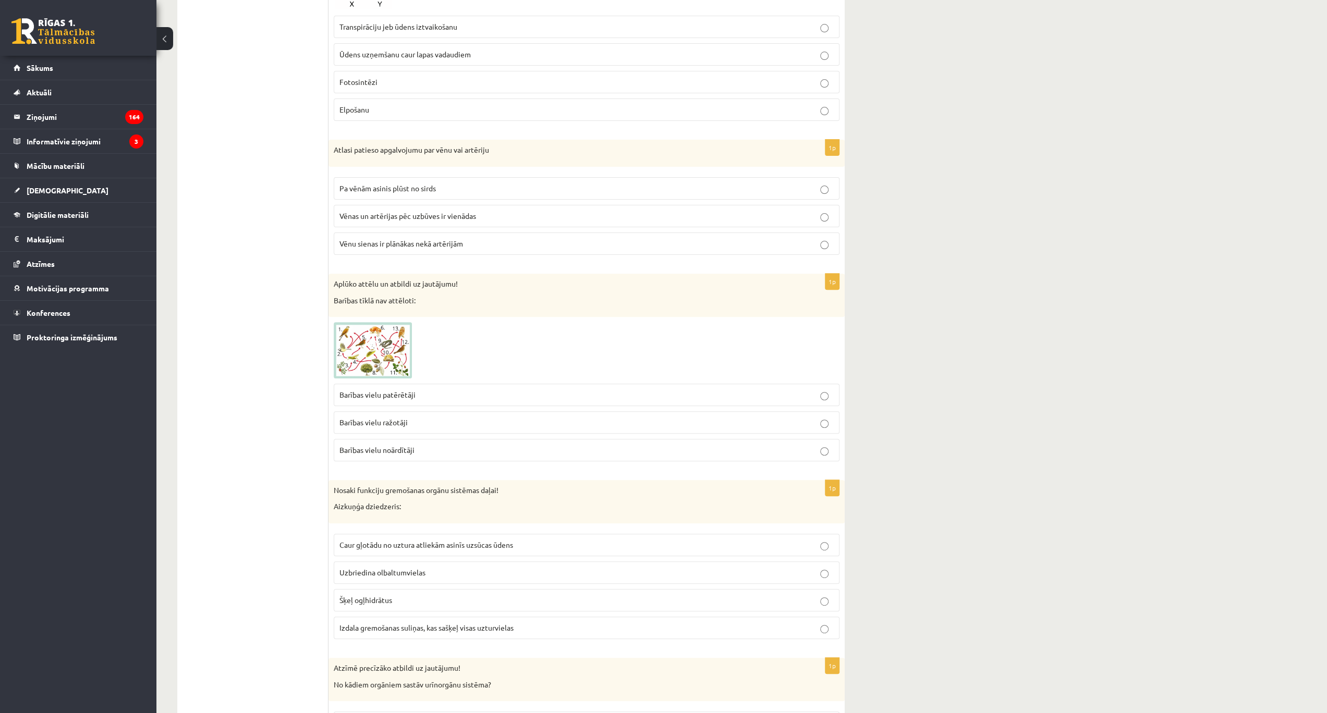
scroll to position [4231, 0]
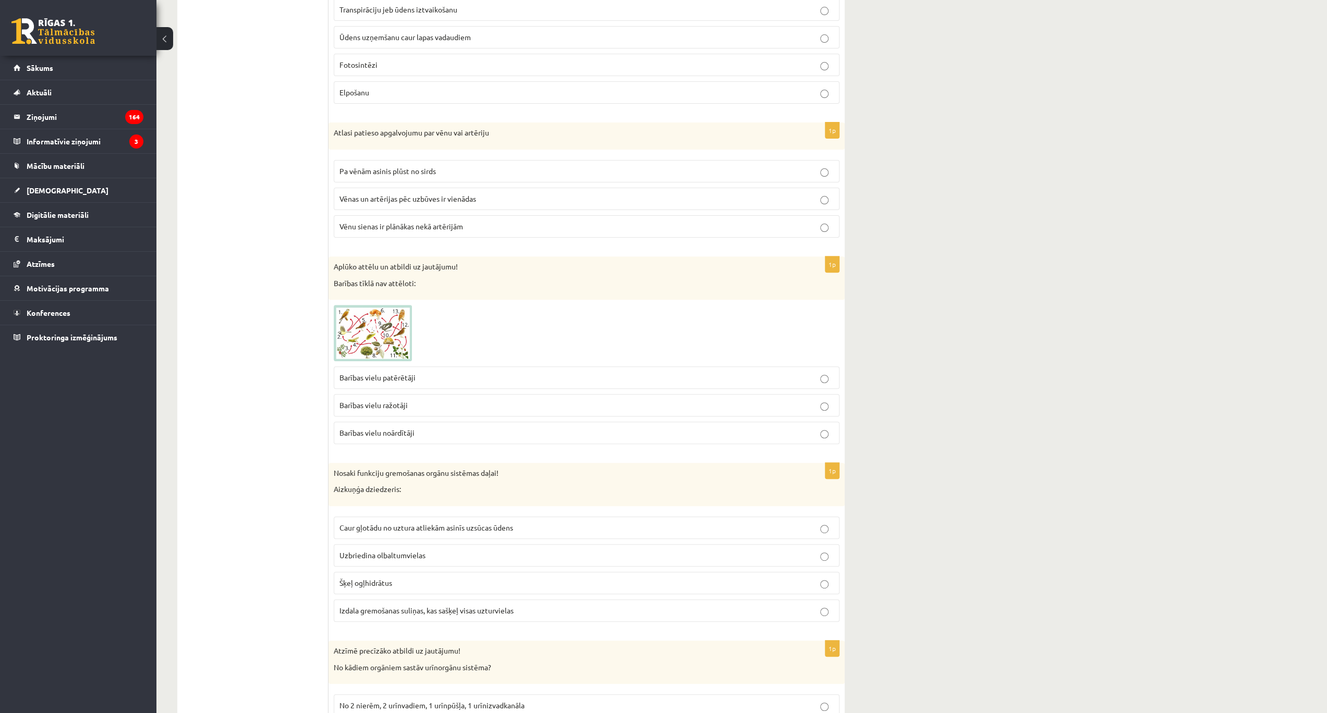
click at [436, 372] on p "Barības vielu patērētāji" at bounding box center [586, 377] width 494 height 11
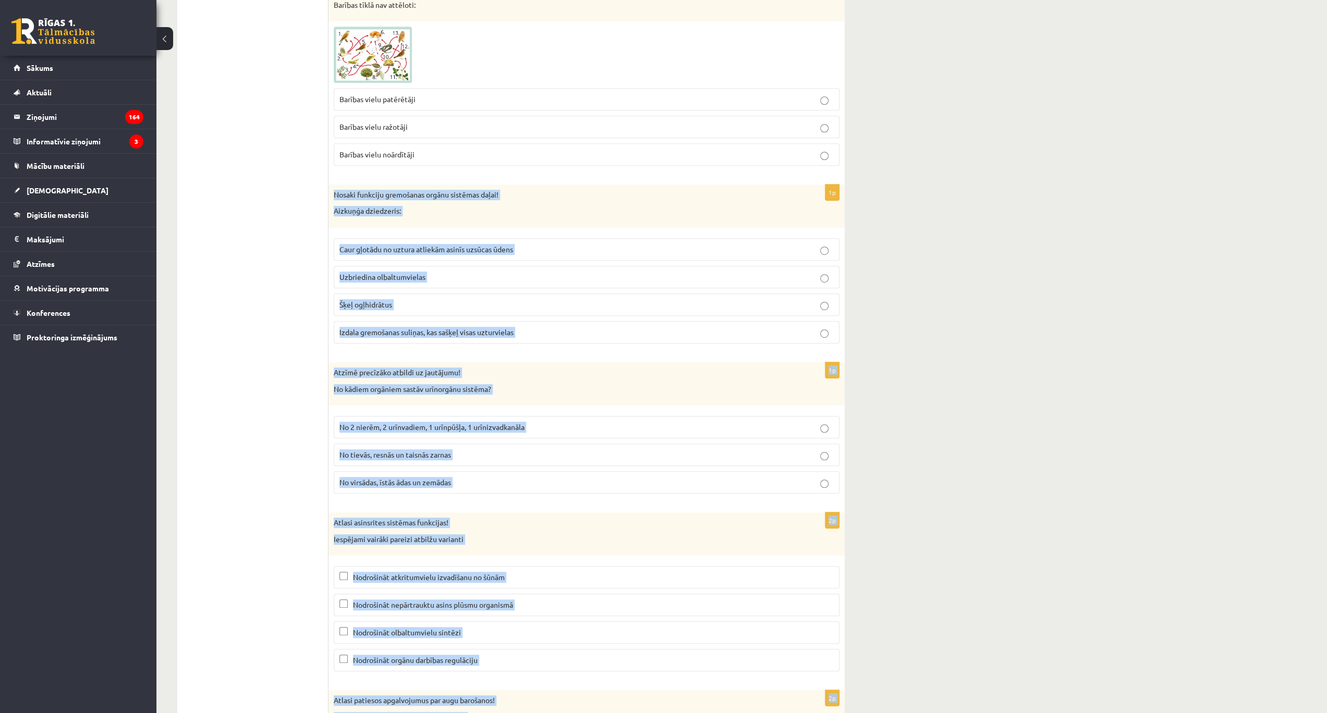
scroll to position [4649, 0]
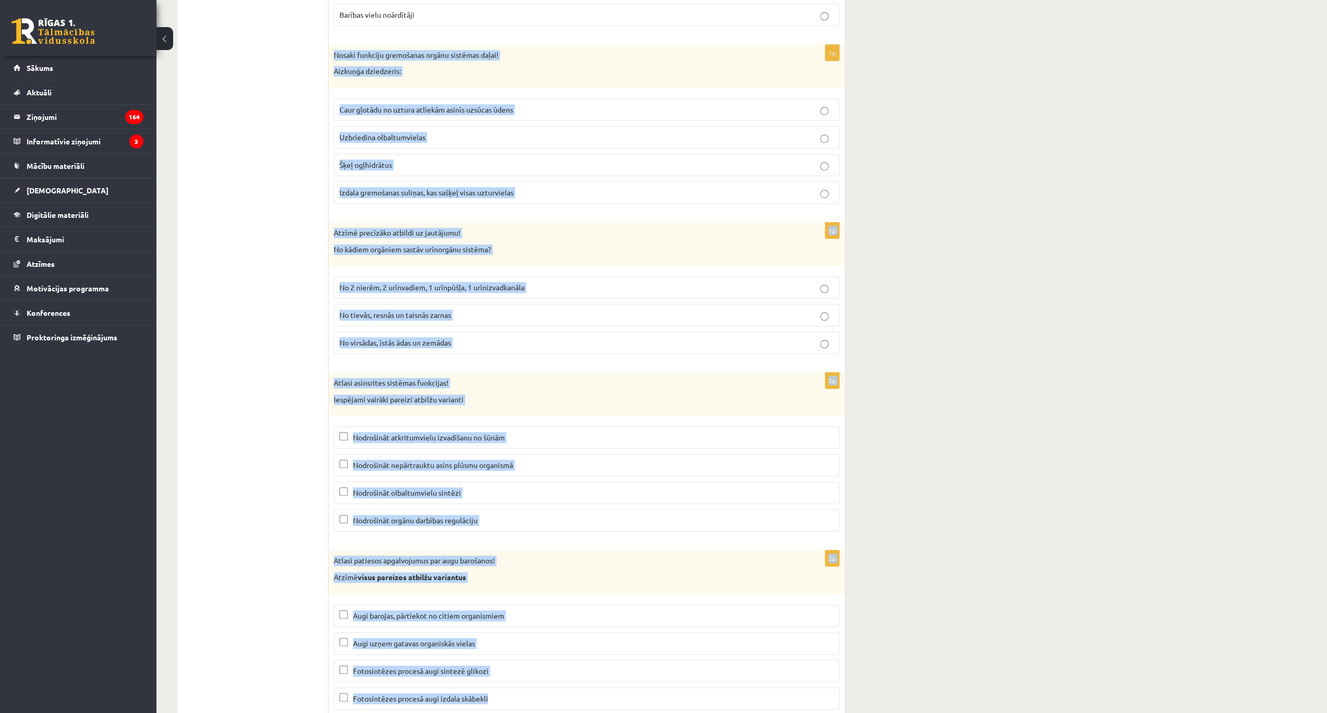
drag, startPoint x: 334, startPoint y: 160, endPoint x: 505, endPoint y: 677, distance: 544.8
copy form "Nosaki funkciju gremošanas orgānu sistēmas daļai! Aizkuņģa dziedzeris: Caur gļo…"
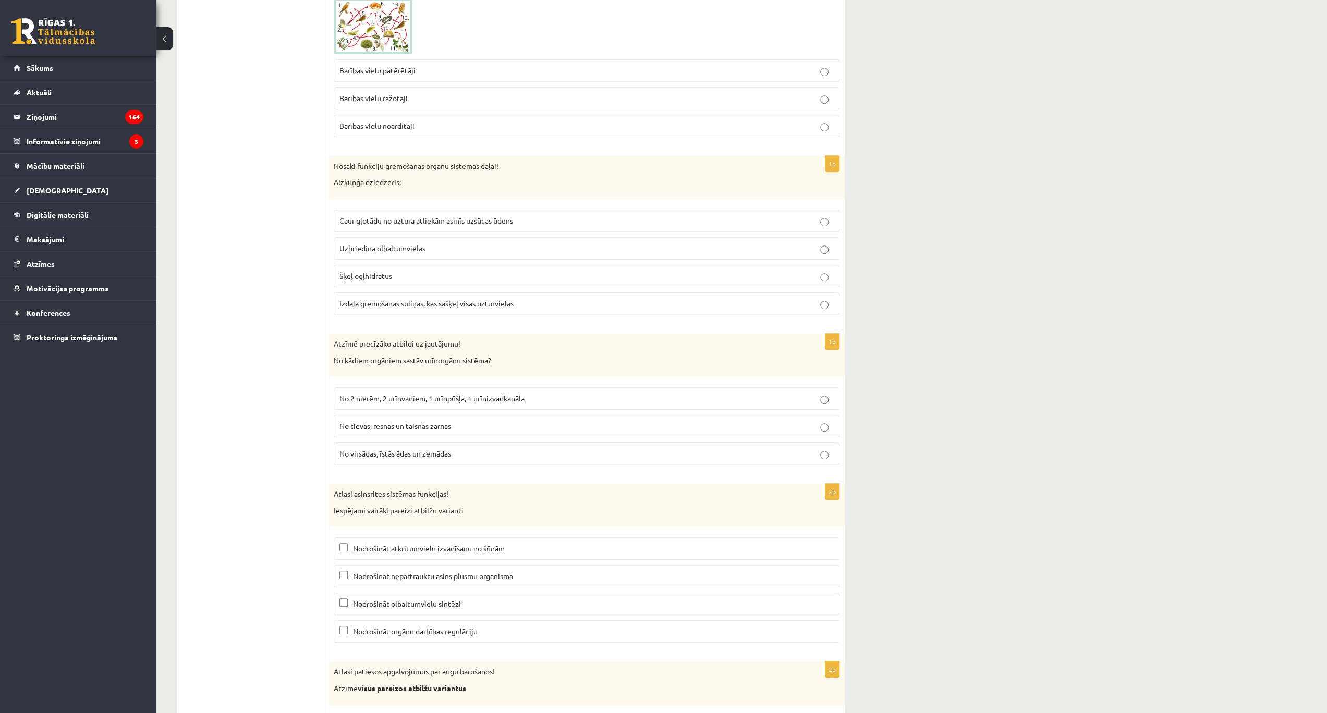
scroll to position [4544, 0]
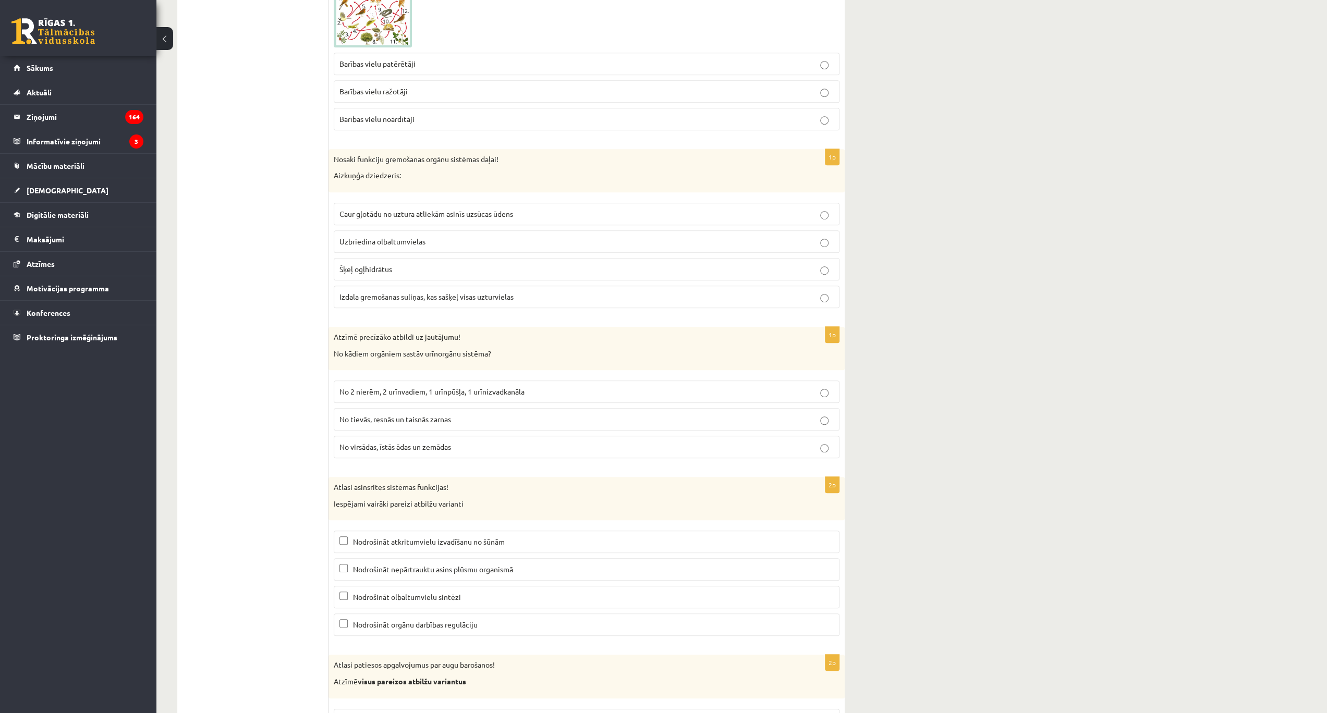
click at [379, 292] on span "Izdala gremošanas suliņas, kas sašķeļ visas uzturvielas" at bounding box center [426, 296] width 174 height 9
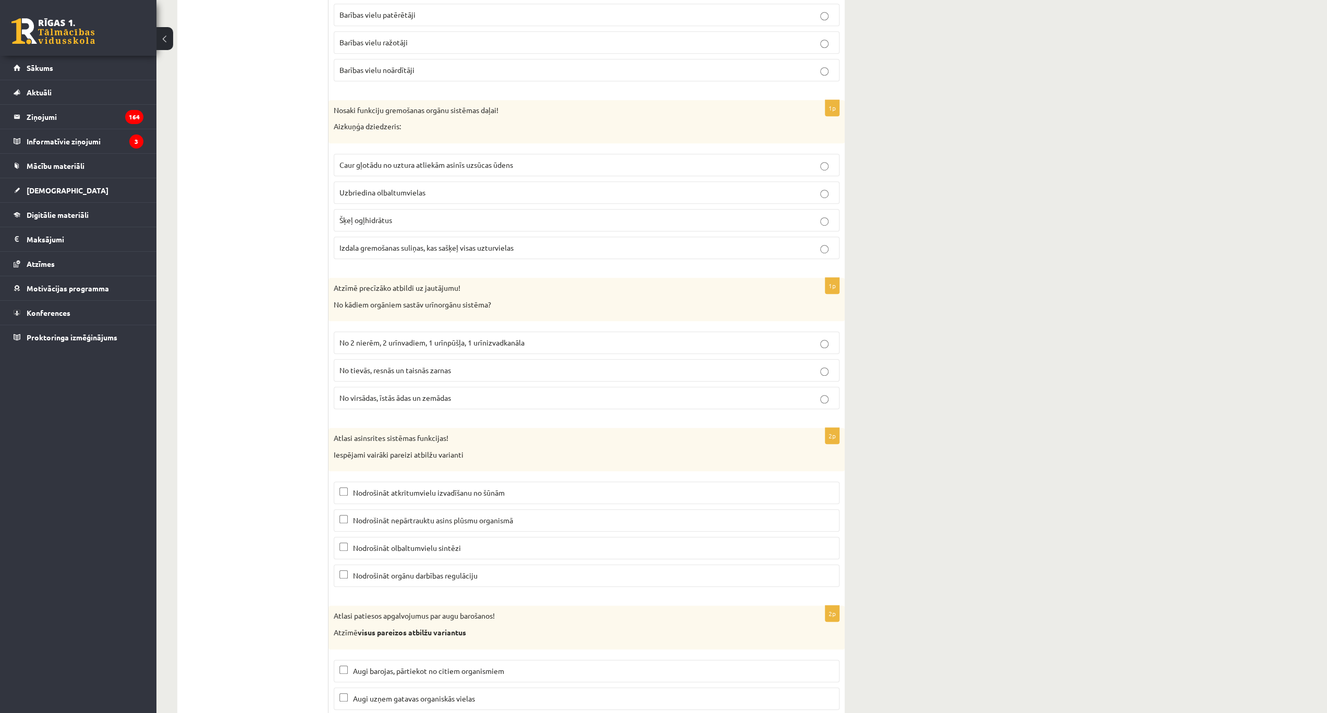
scroll to position [4649, 0]
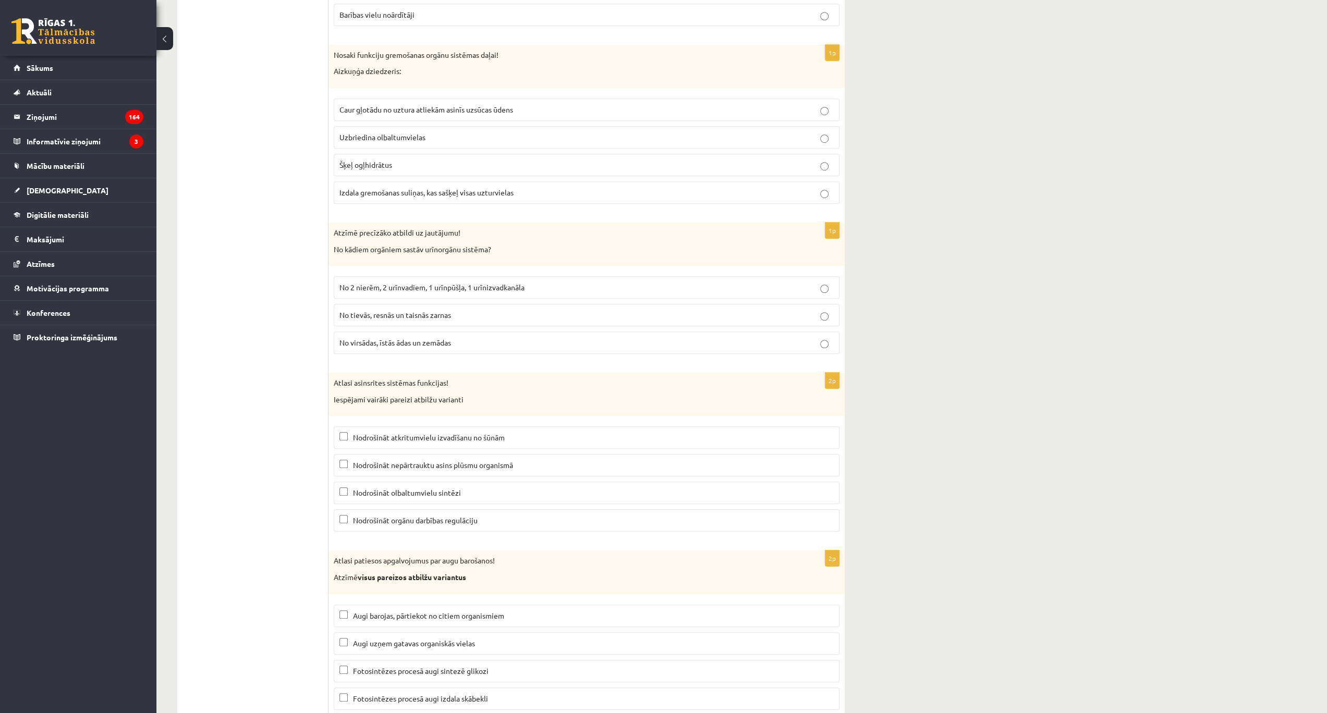
click at [480, 283] on span "No 2 nierēm, 2 urīnvadiem, 1 urīnpūšļa, 1 urīnizvadkanāla" at bounding box center [431, 287] width 185 height 9
click at [445, 482] on label "Nodrošināt olbaltumvielu sintēzi" at bounding box center [587, 493] width 506 height 22
click at [438, 488] on span "Nodrošināt olbaltumvielu sintēzi" at bounding box center [407, 492] width 108 height 9
click at [342, 426] on label "Nodrošināt atkritumvielu izvadīšanu no šūnām" at bounding box center [587, 437] width 506 height 22
click at [343, 666] on p "Fotosintēzes procesā augi sintezē glikozi" at bounding box center [586, 671] width 494 height 11
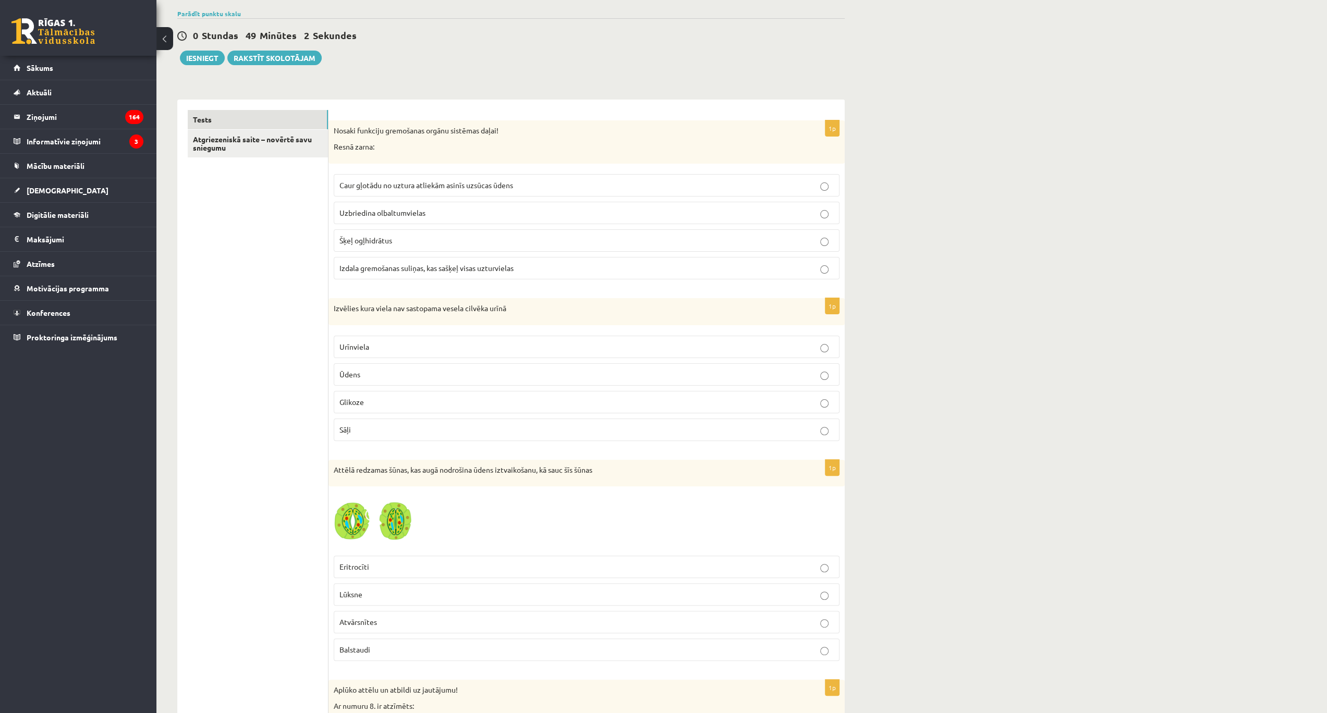
scroll to position [0, 0]
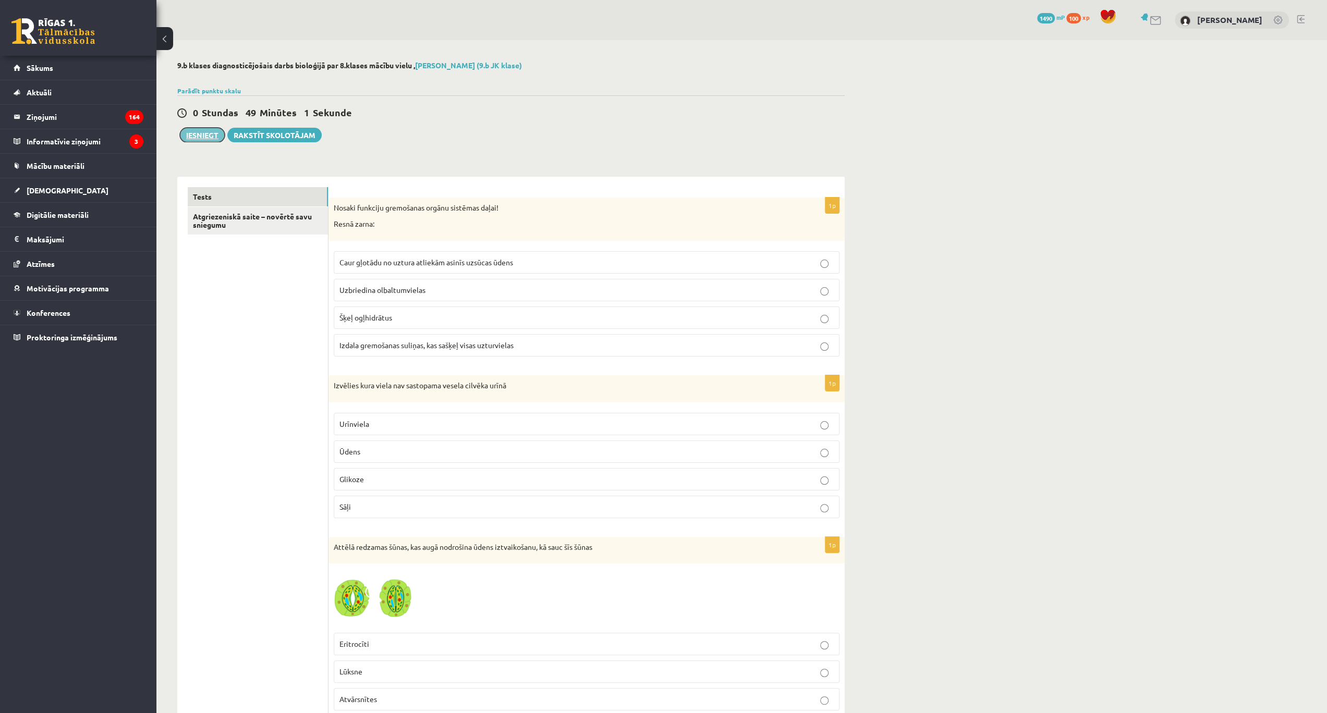
click at [207, 139] on button "Iesniegt" at bounding box center [202, 135] width 45 height 15
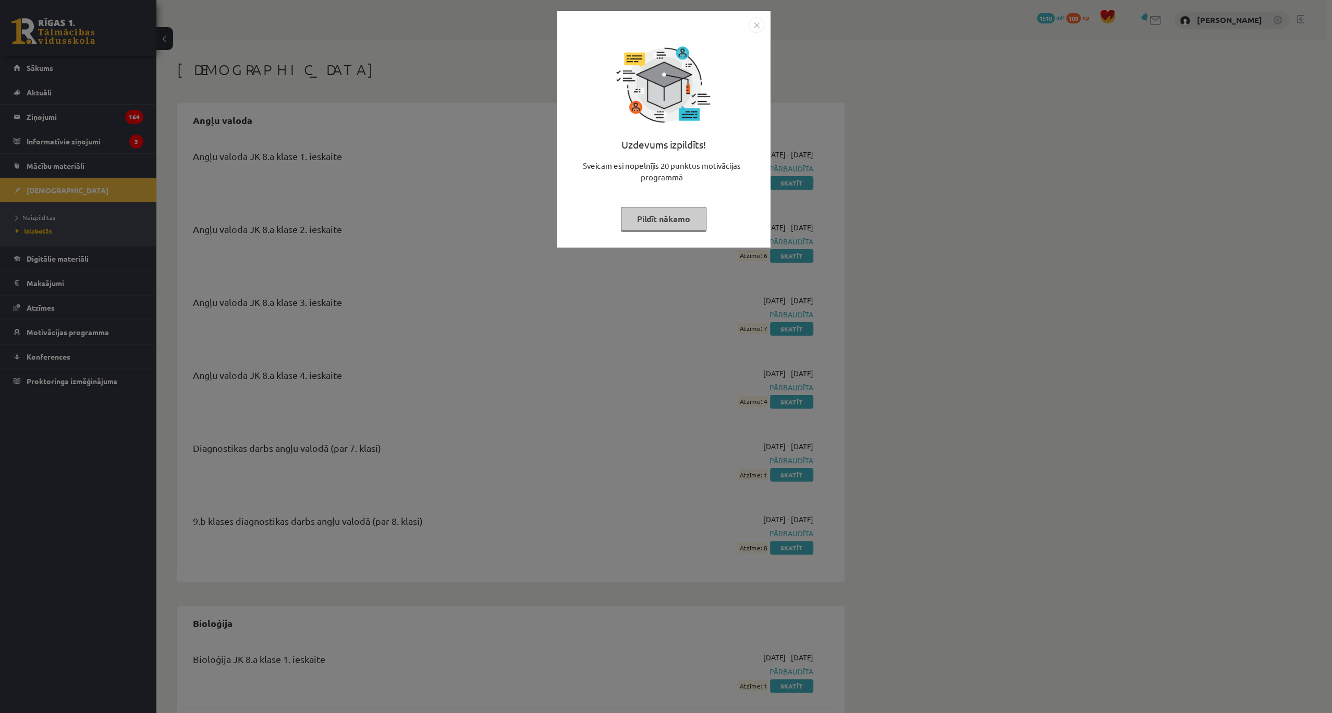
click at [751, 29] on img "Close" at bounding box center [757, 25] width 16 height 16
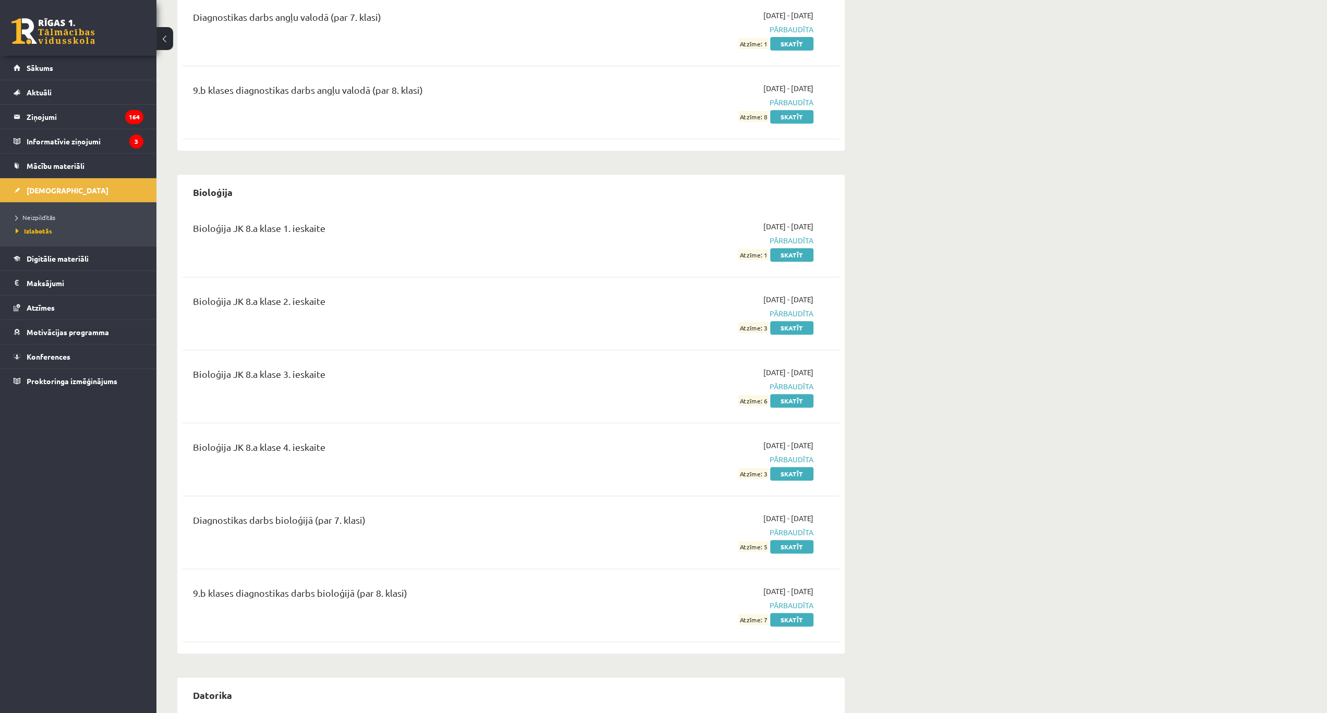
scroll to position [451, 0]
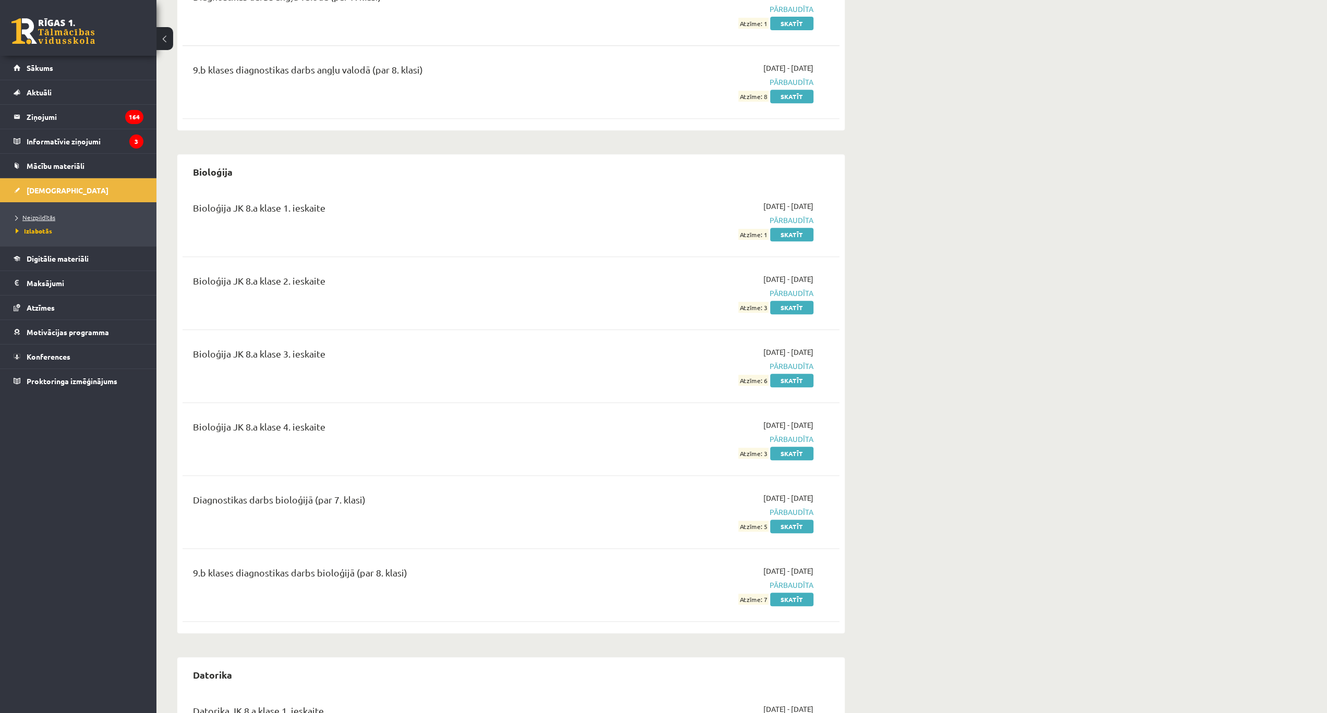
click at [49, 215] on span "Neizpildītās" at bounding box center [36, 217] width 40 height 8
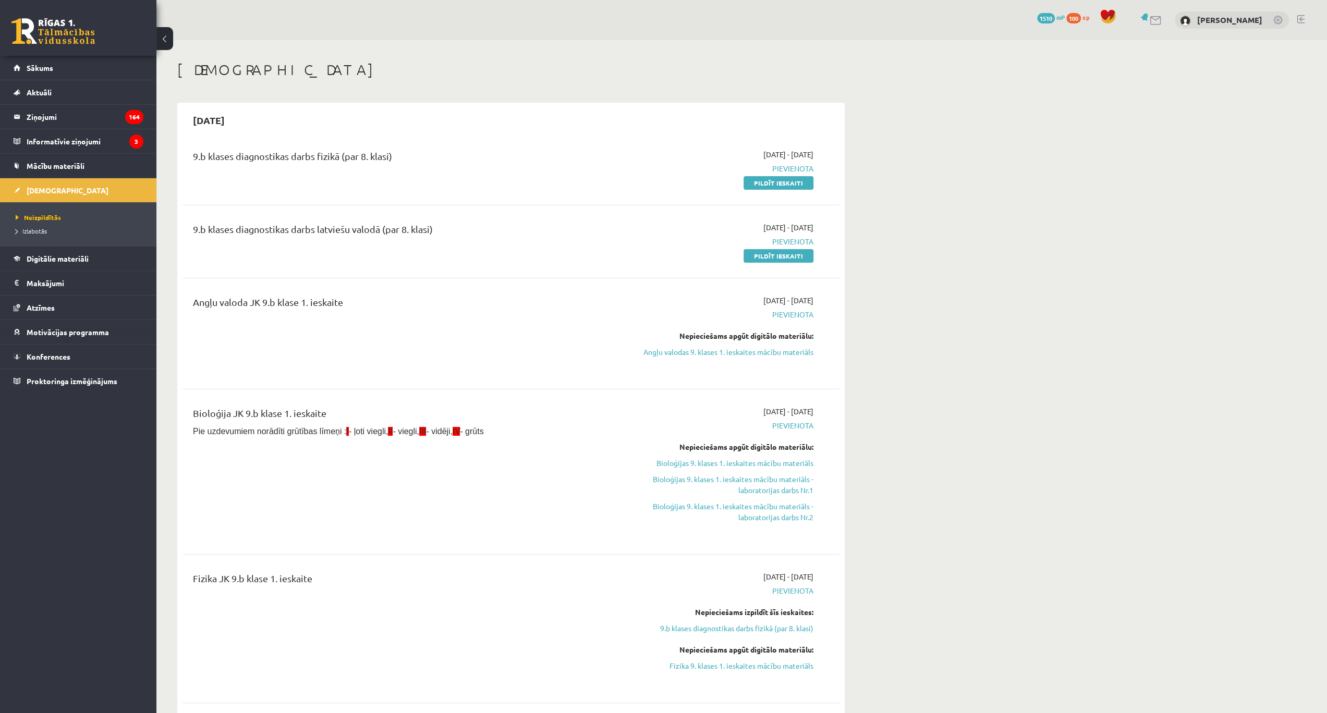
drag, startPoint x: 765, startPoint y: 252, endPoint x: 704, endPoint y: 31, distance: 229.3
click at [765, 252] on link "Pildīt ieskaiti" at bounding box center [778, 256] width 70 height 14
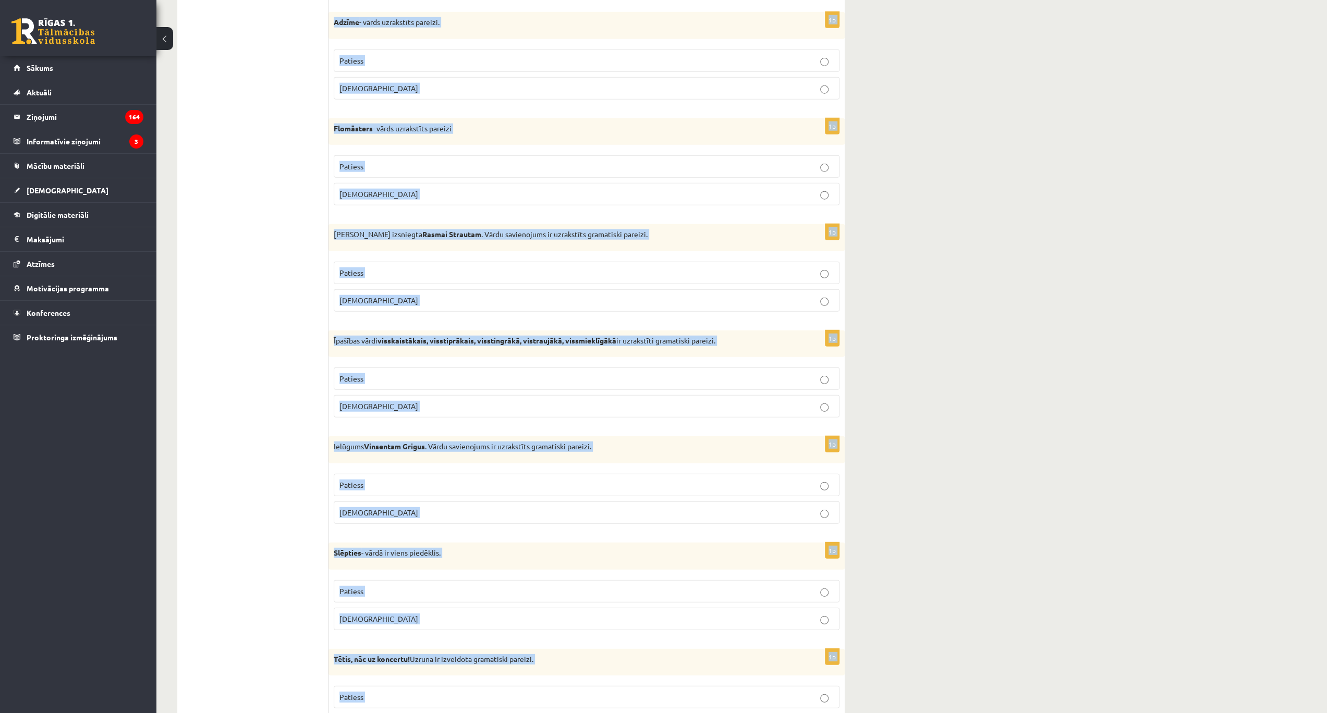
scroll to position [2685, 0]
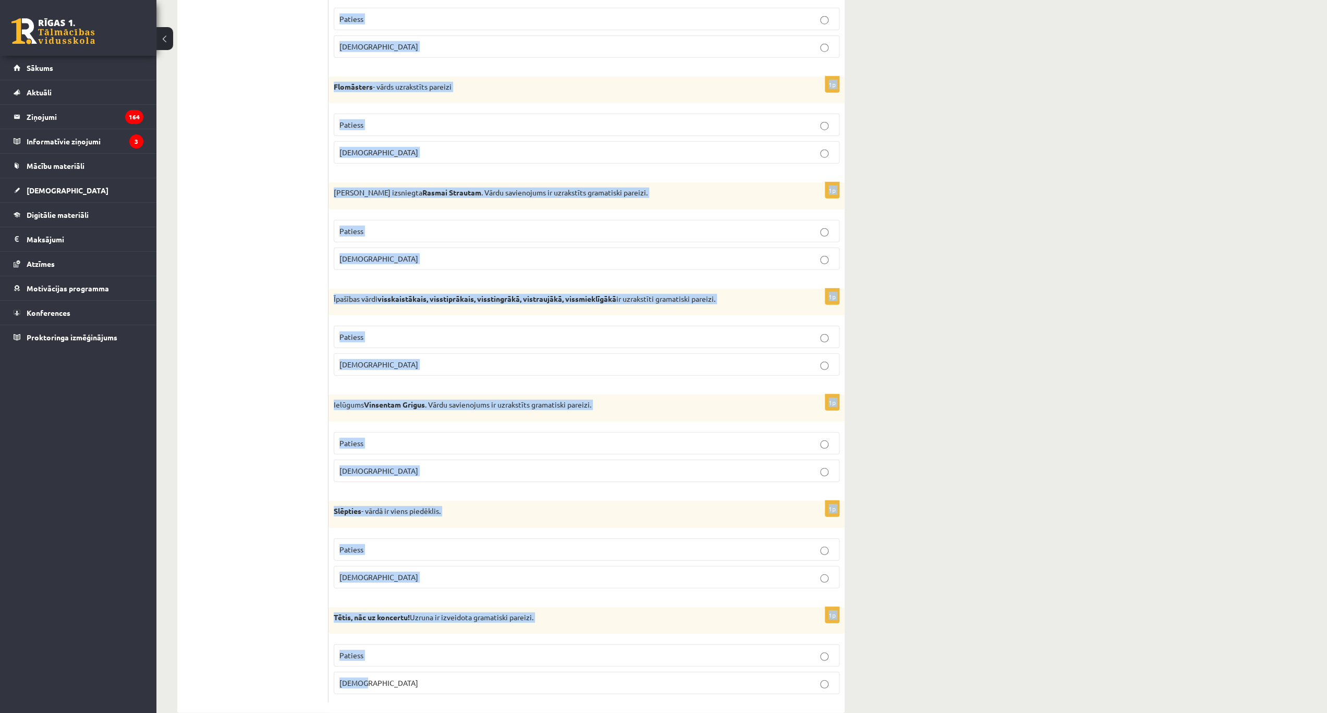
drag, startPoint x: 345, startPoint y: 193, endPoint x: 529, endPoint y: 670, distance: 510.5
copy form "Loremipsumd si ametcon adi elitse? 2d Ei temporin utl etdo ,magn aliq, eni admi…"
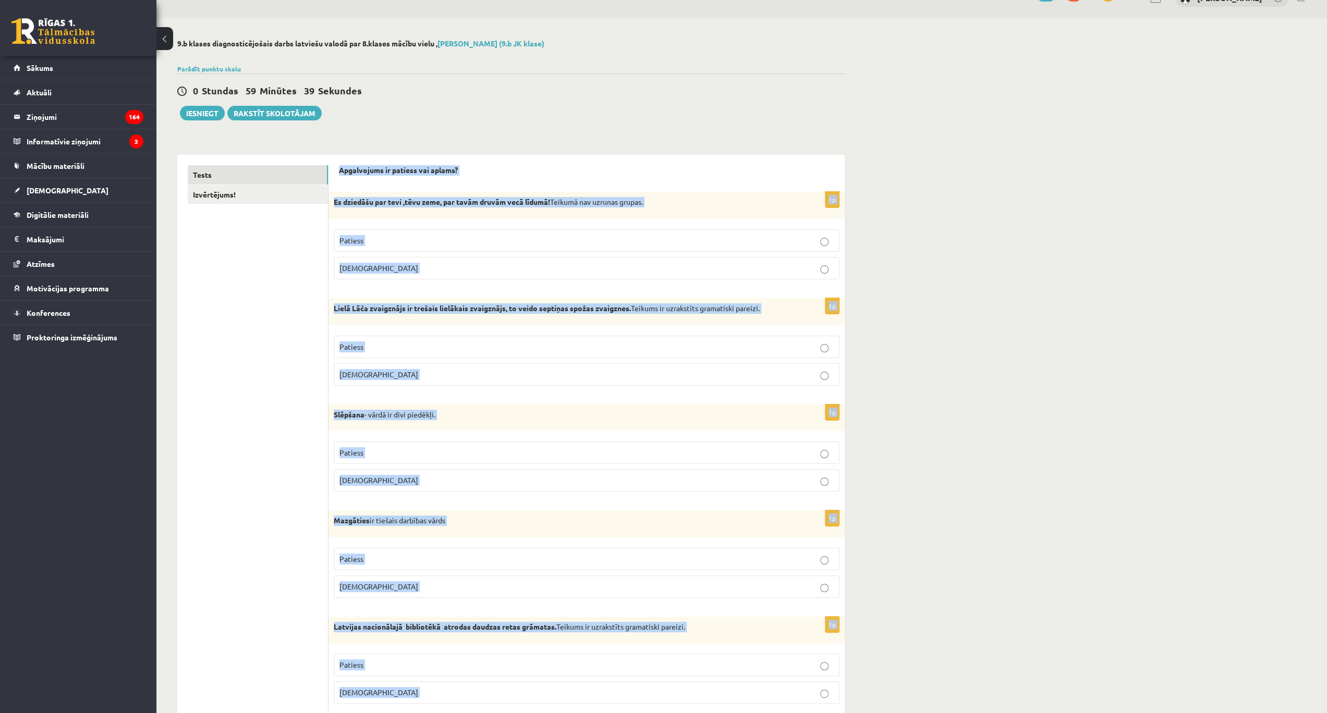
scroll to position [0, 0]
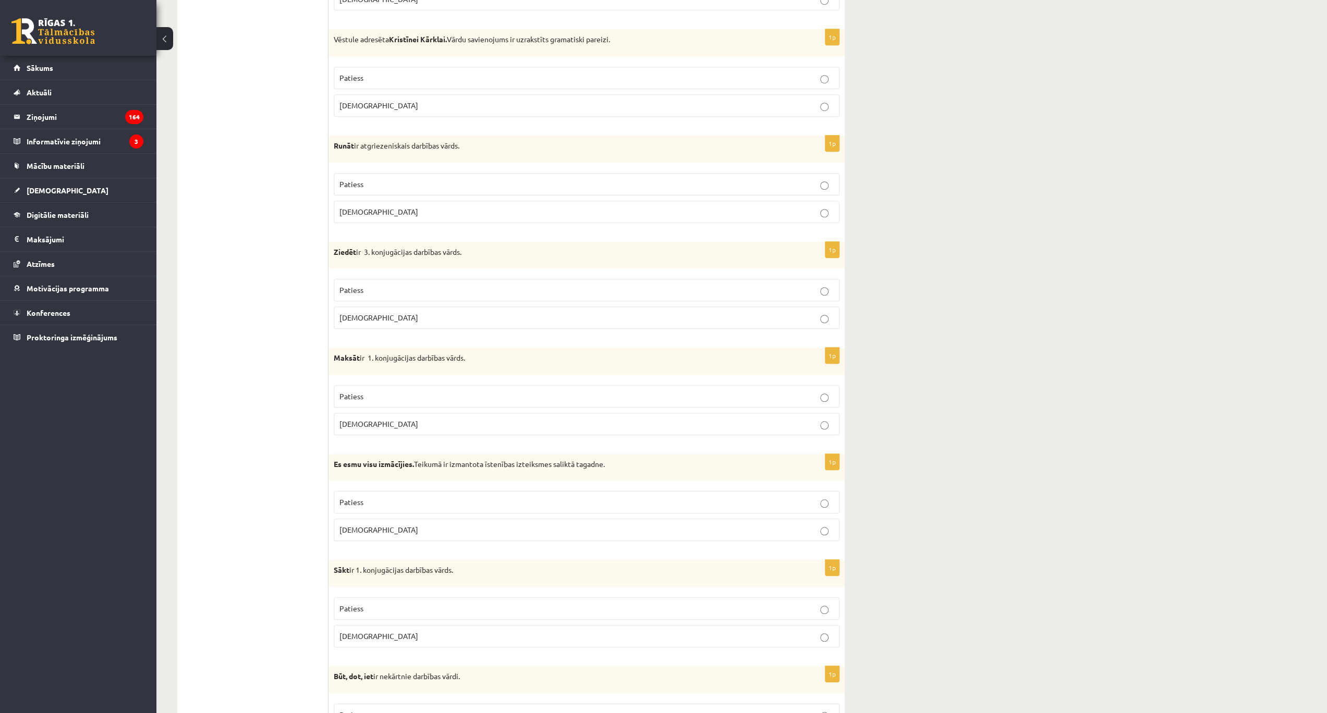
scroll to position [730, 0]
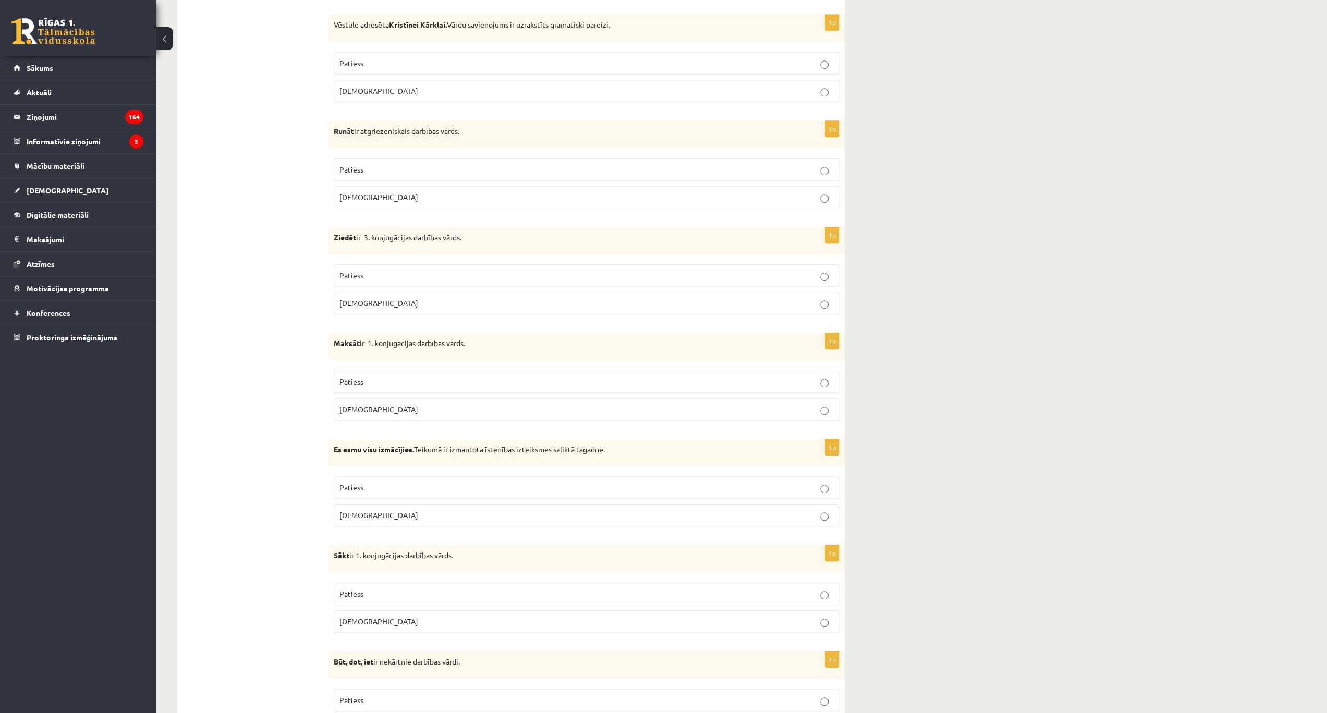
click at [831, 377] on p "Patiess" at bounding box center [586, 381] width 494 height 11
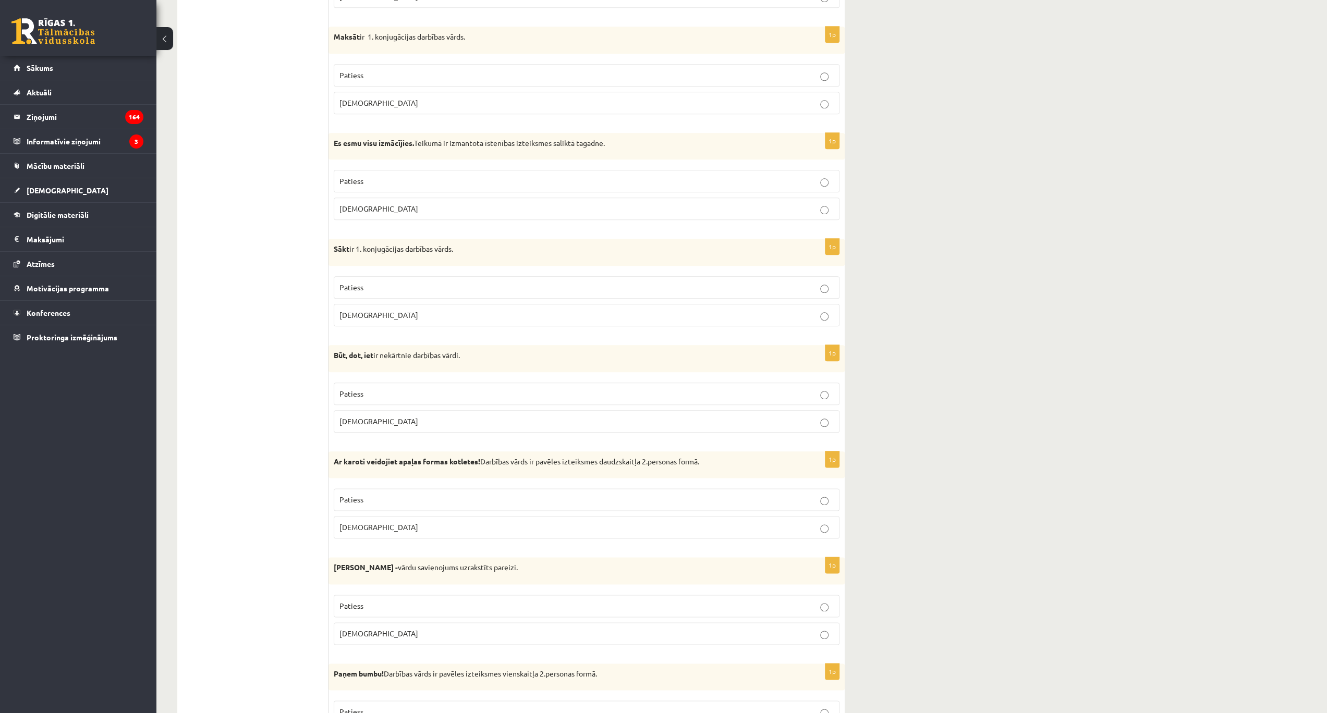
scroll to position [1147, 0]
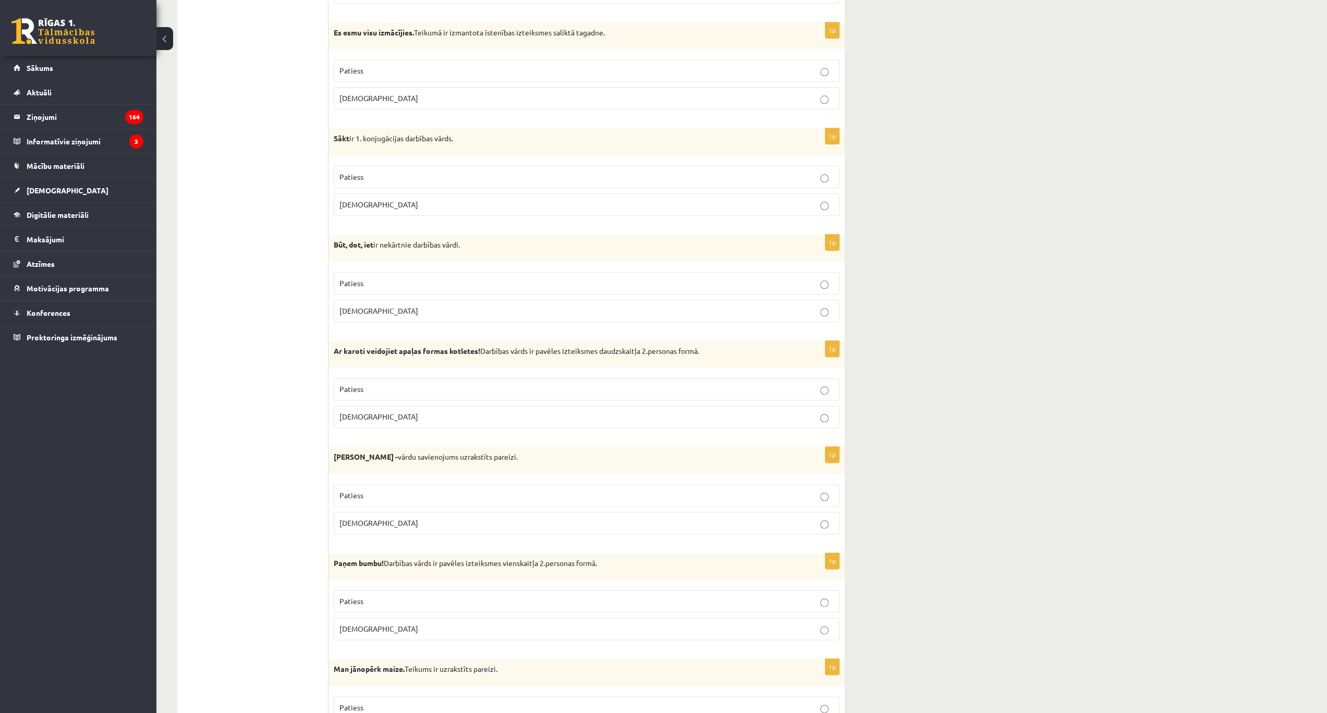
click at [563, 384] on p "Patiess" at bounding box center [586, 389] width 494 height 11
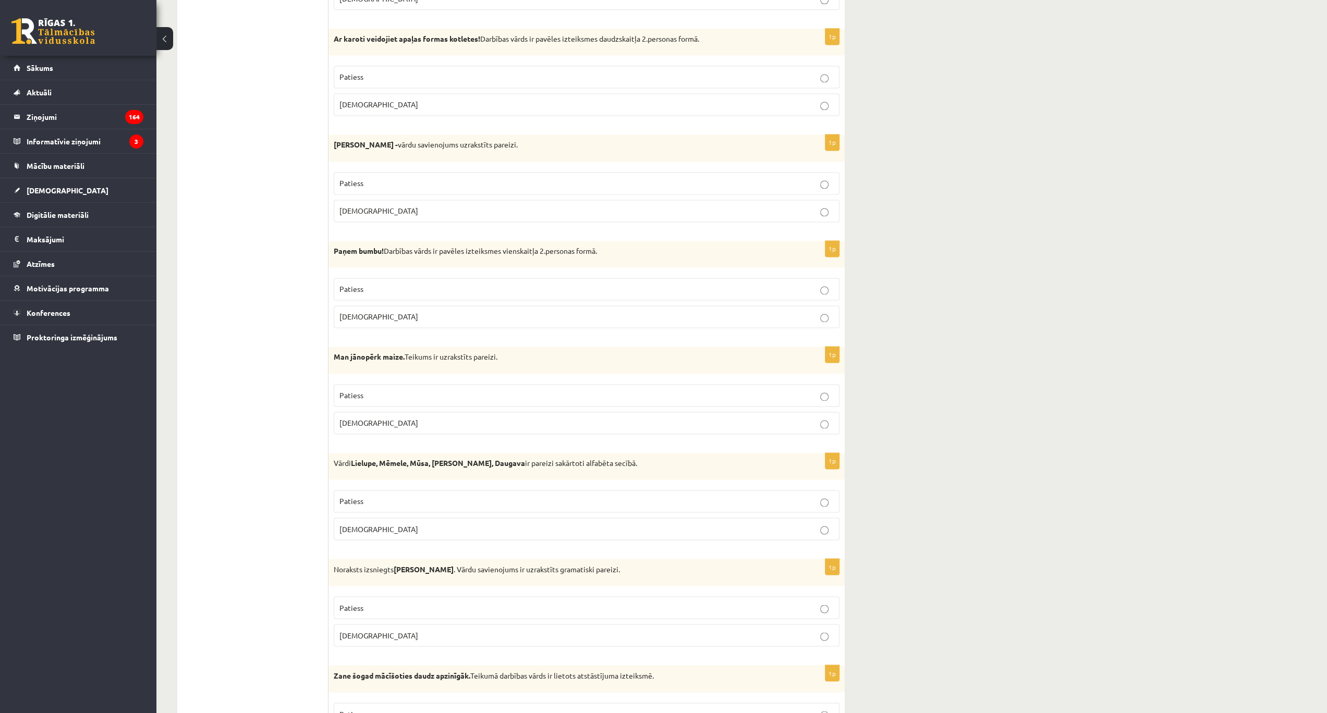
scroll to position [1460, 0]
click at [828, 202] on label "Aplams" at bounding box center [587, 210] width 506 height 22
drag, startPoint x: 819, startPoint y: 279, endPoint x: 819, endPoint y: 361, distance: 81.8
click at [819, 283] on p "Patiess" at bounding box center [586, 288] width 494 height 11
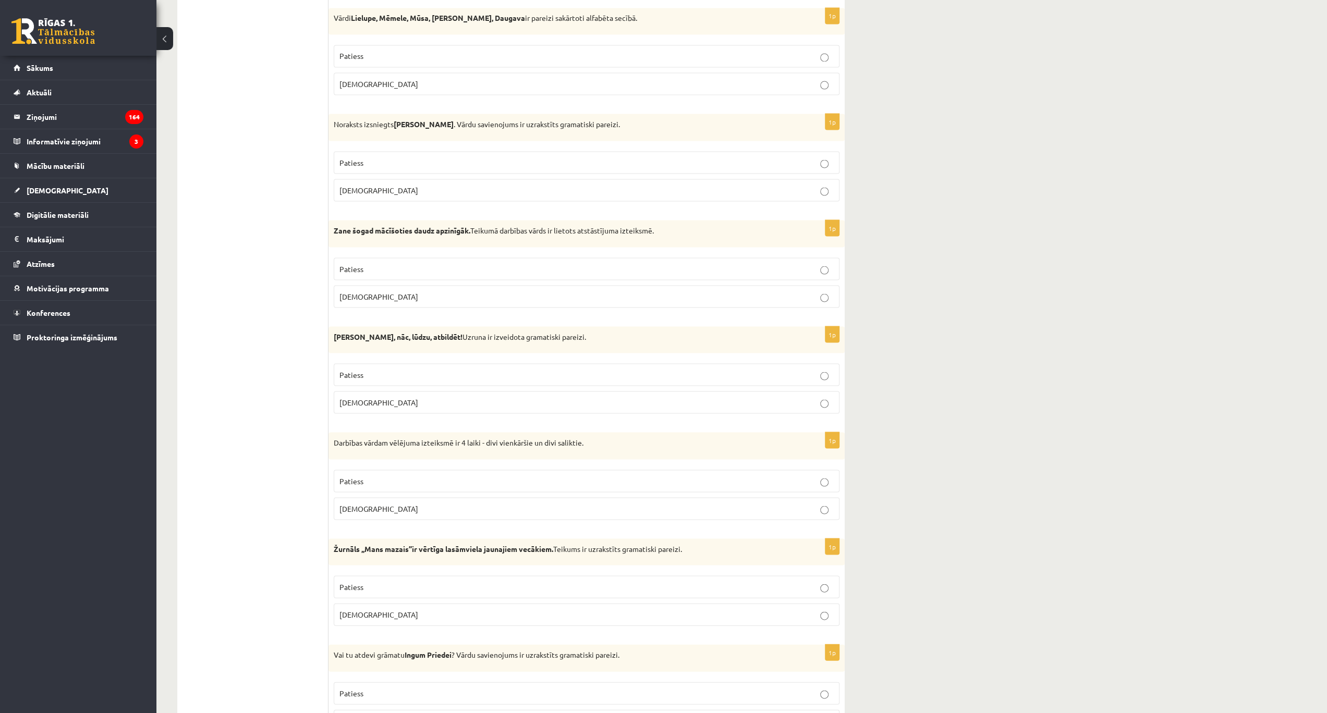
scroll to position [1911, 0]
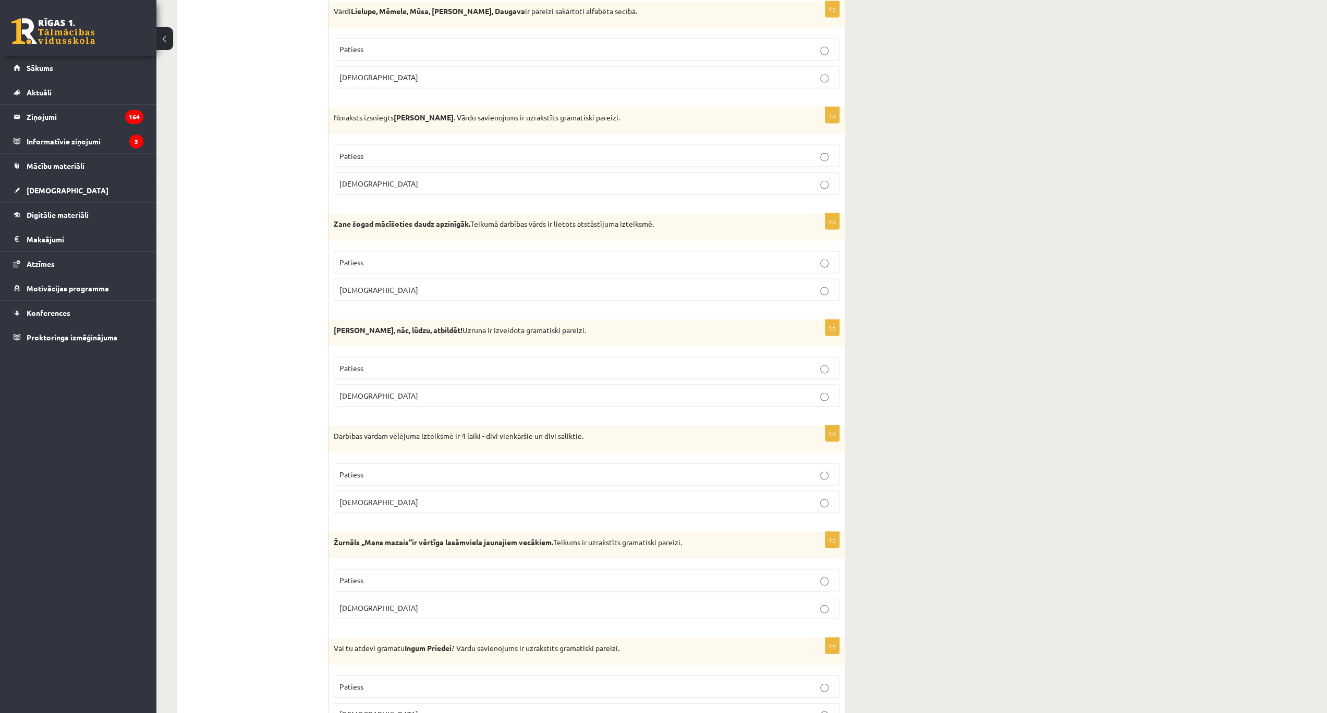
click at [824, 491] on label "Aplams" at bounding box center [587, 502] width 506 height 22
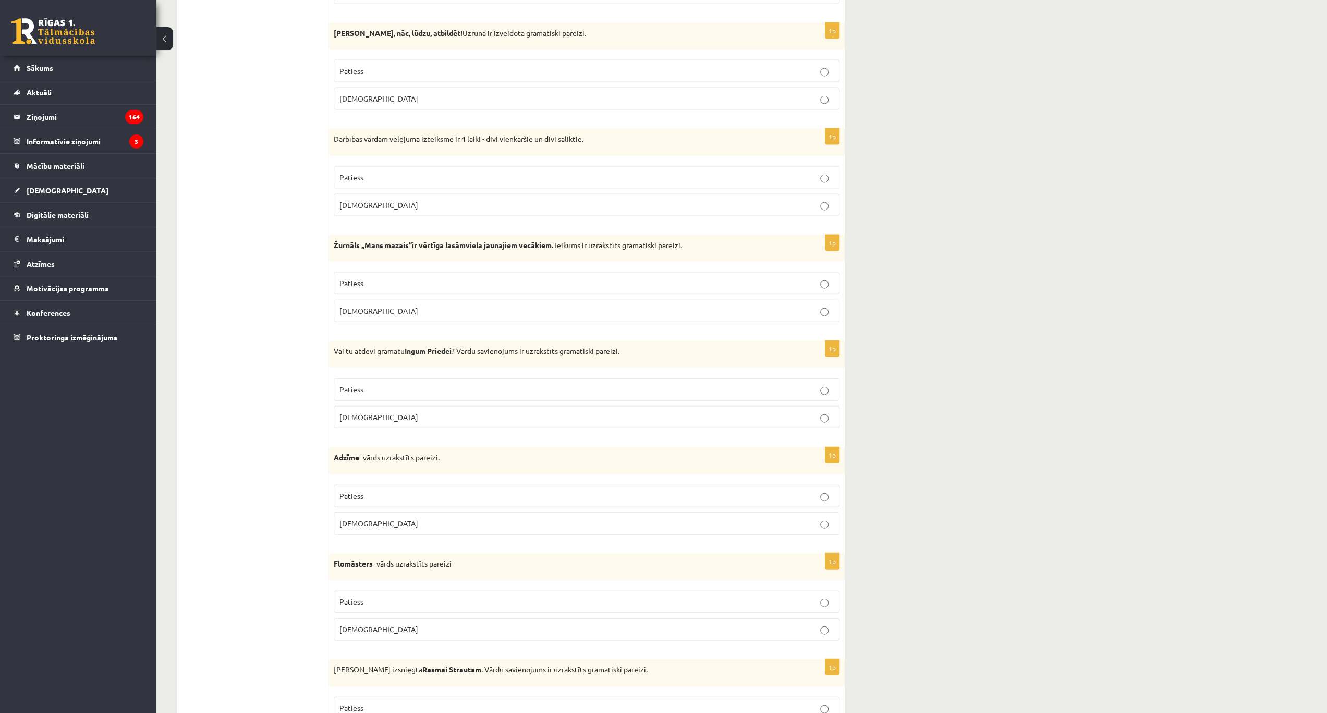
scroll to position [2224, 0]
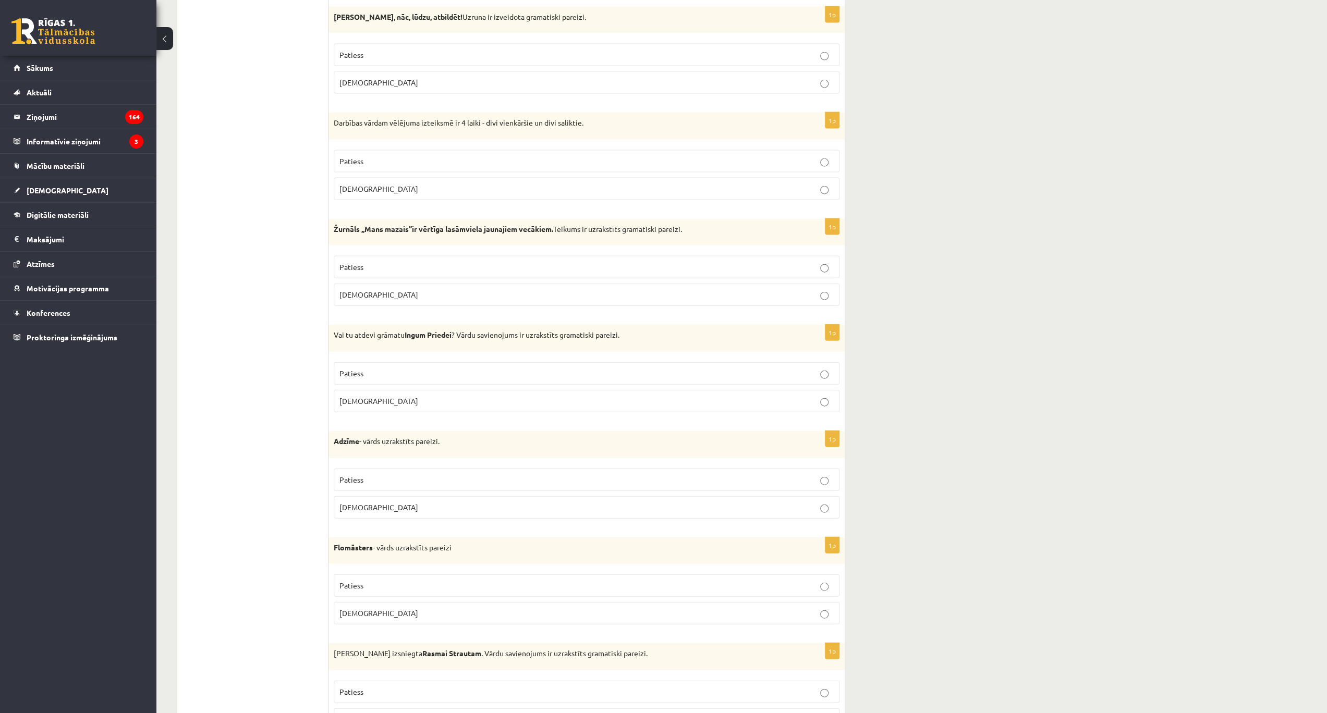
click at [830, 474] on p "Patiess" at bounding box center [586, 479] width 494 height 11
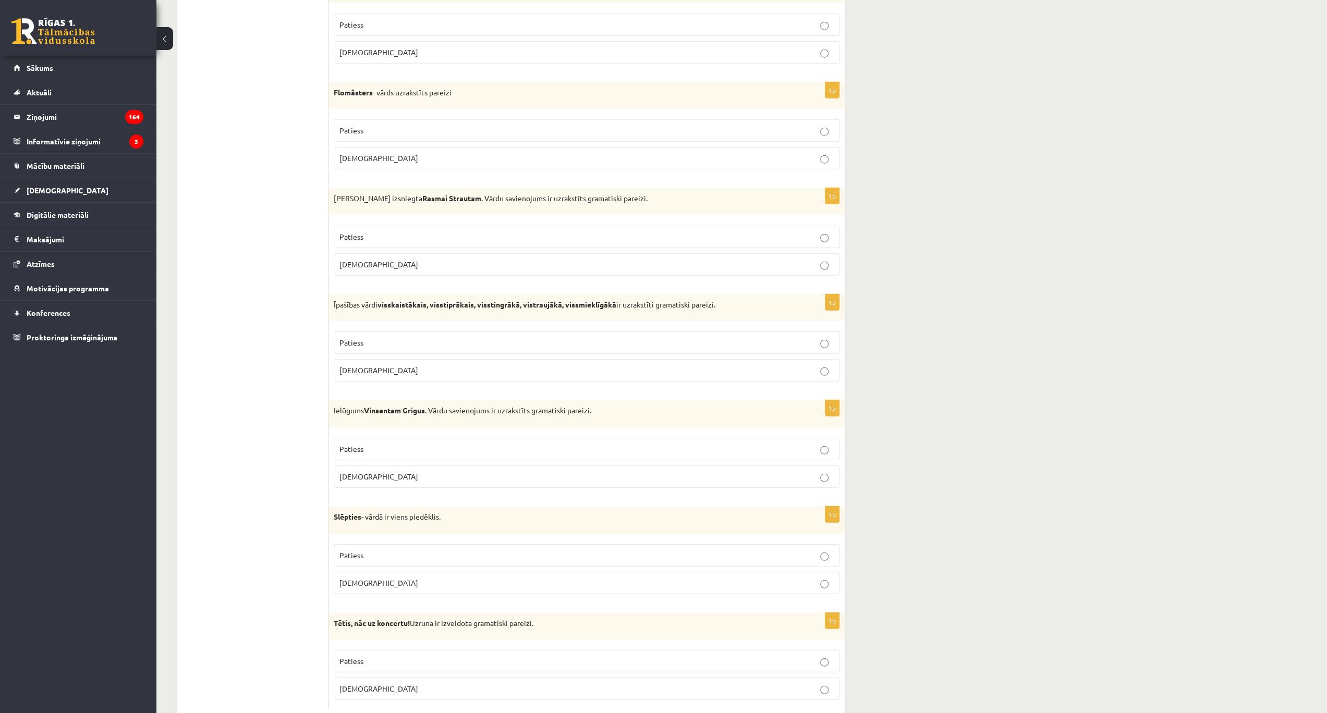
scroll to position [2685, 0]
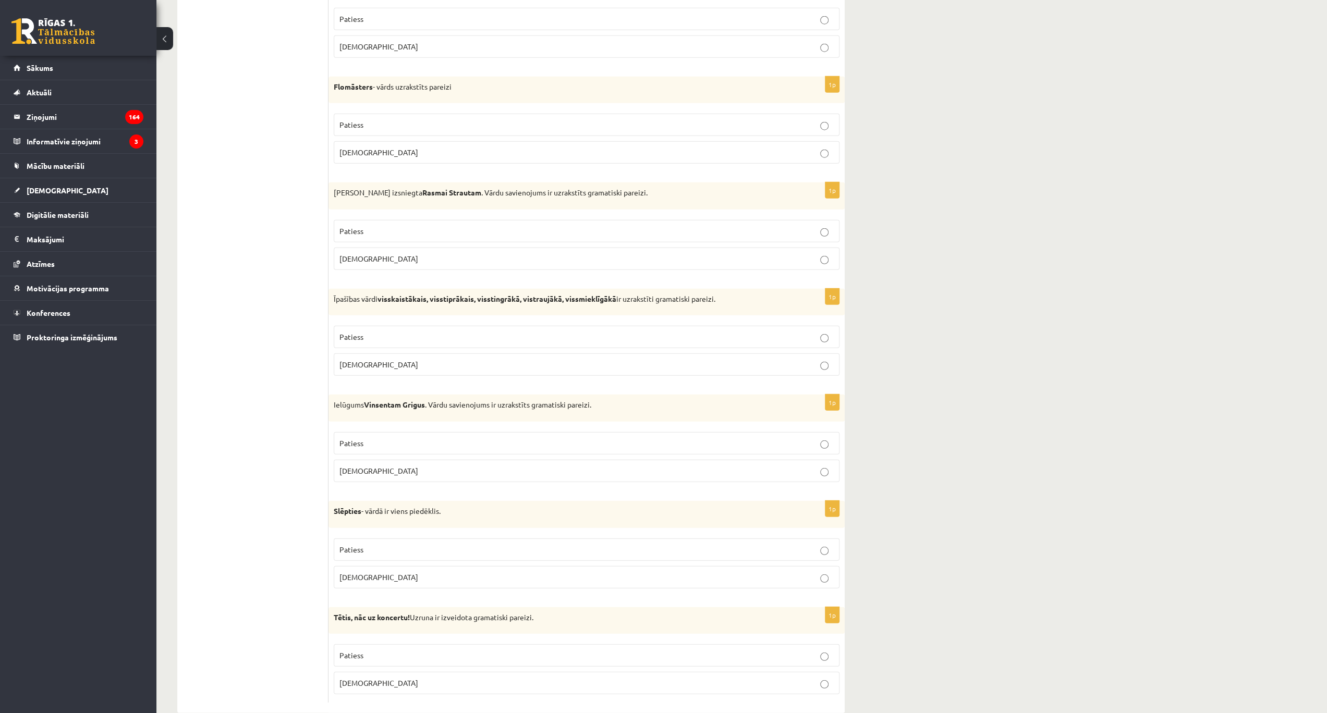
click at [822, 650] on p "Patiess" at bounding box center [586, 655] width 494 height 11
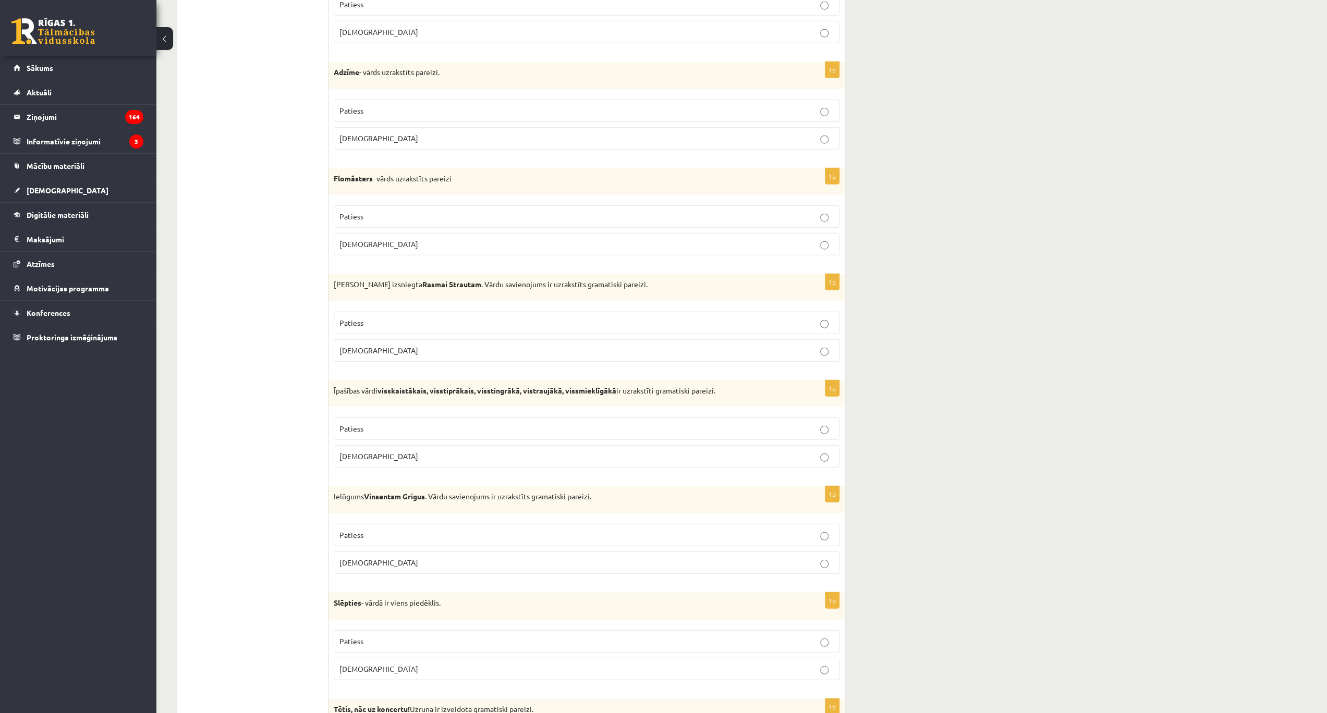
scroll to position [2580, 0]
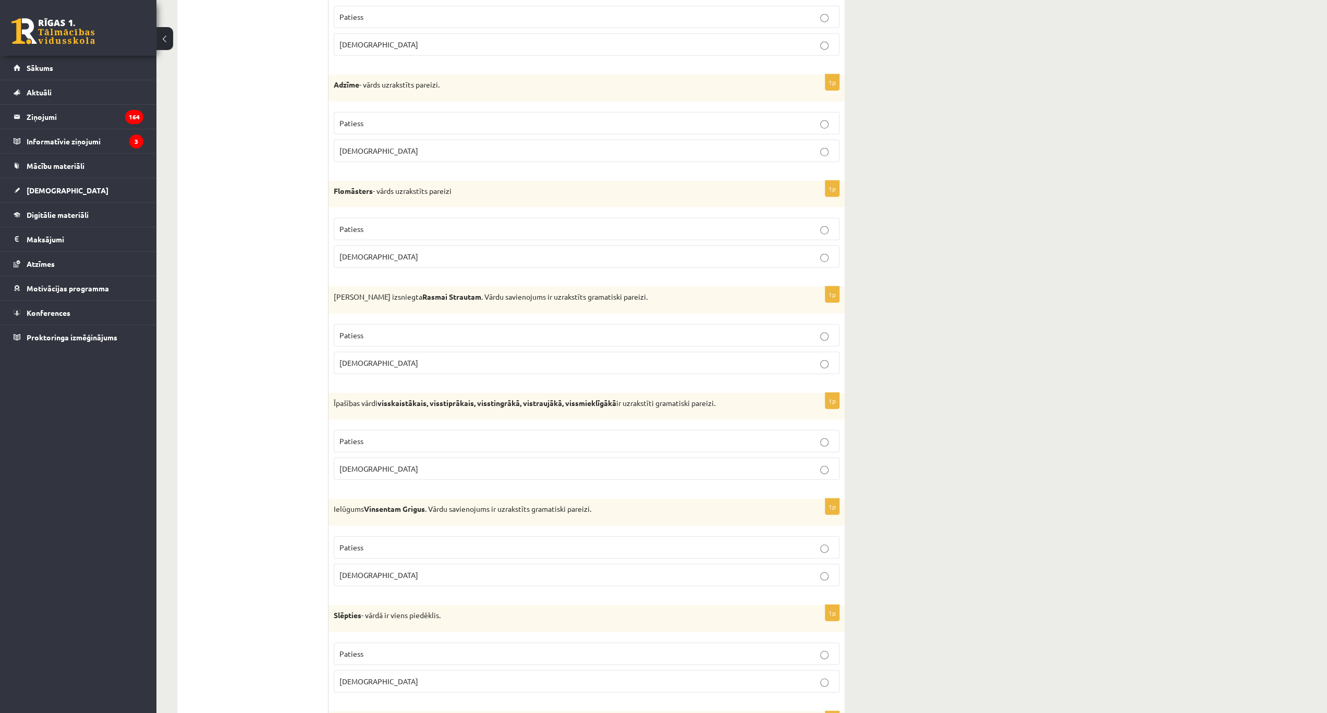
click at [825, 224] on p "Patiess" at bounding box center [586, 229] width 494 height 11
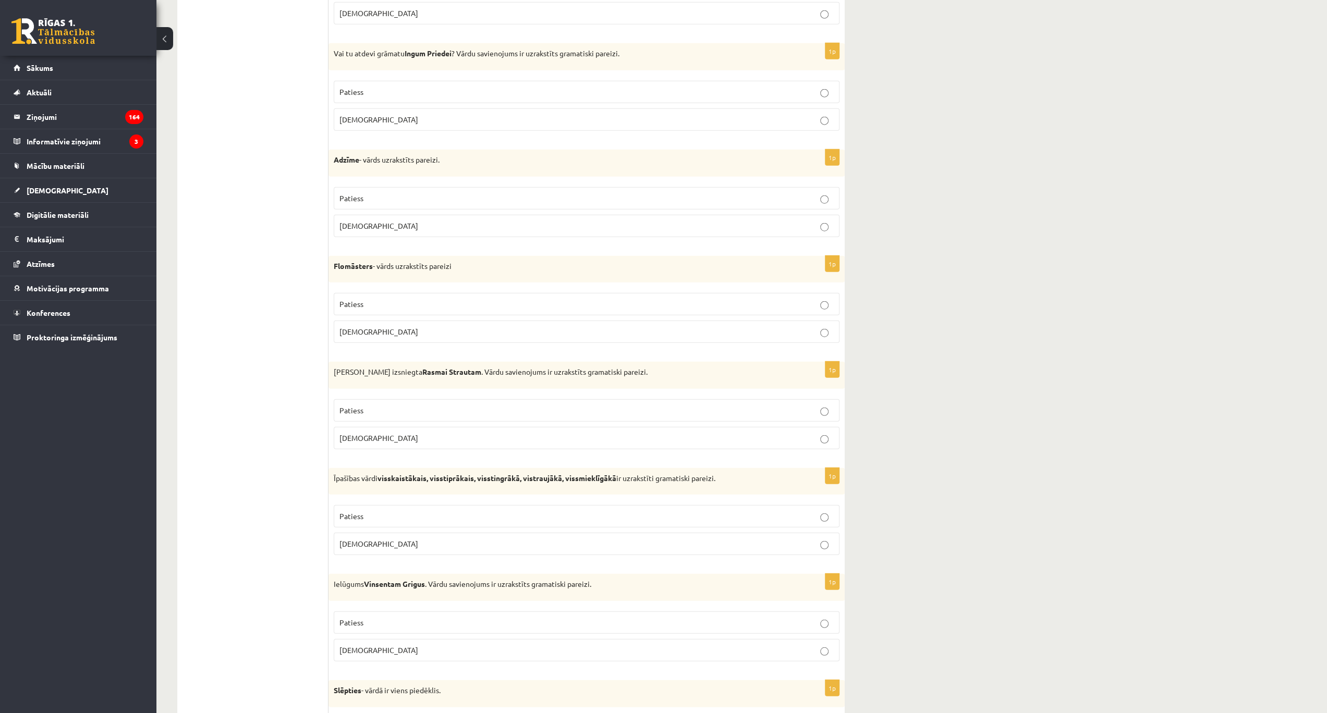
scroll to position [2476, 0]
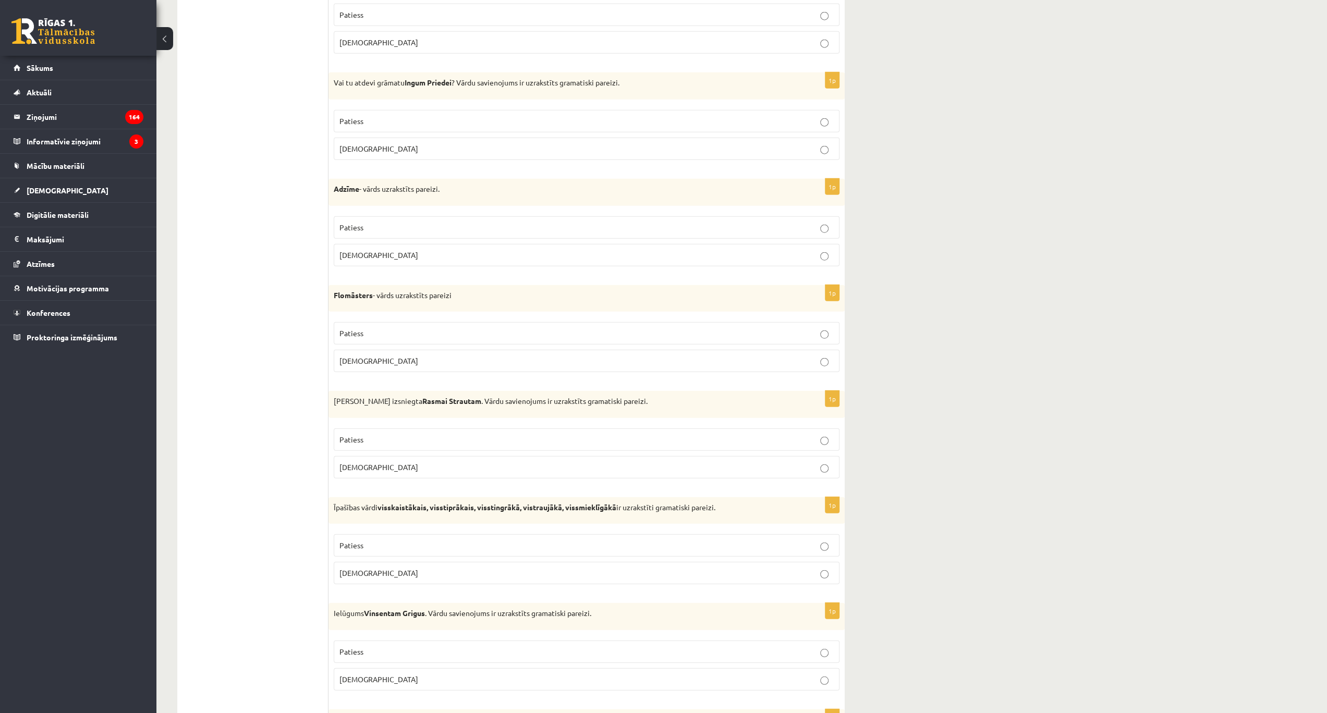
click at [816, 250] on p "Aplams" at bounding box center [586, 255] width 494 height 11
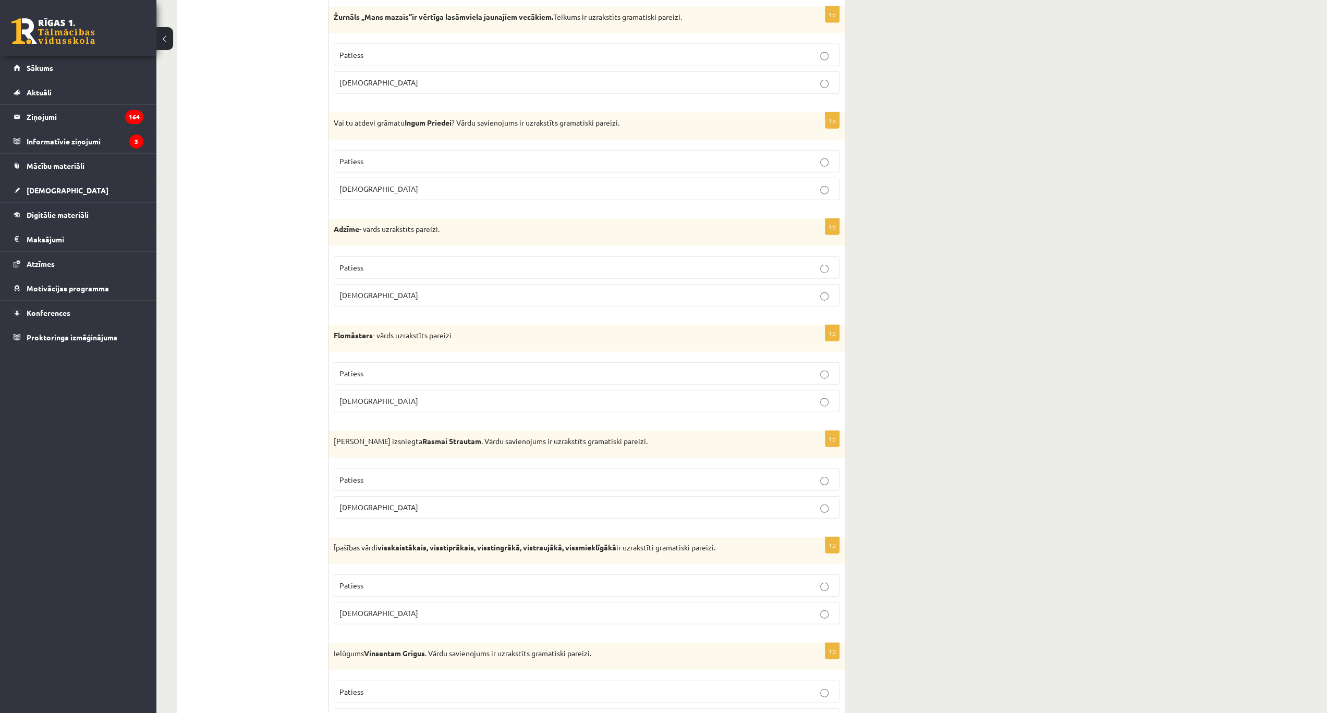
scroll to position [2545, 0]
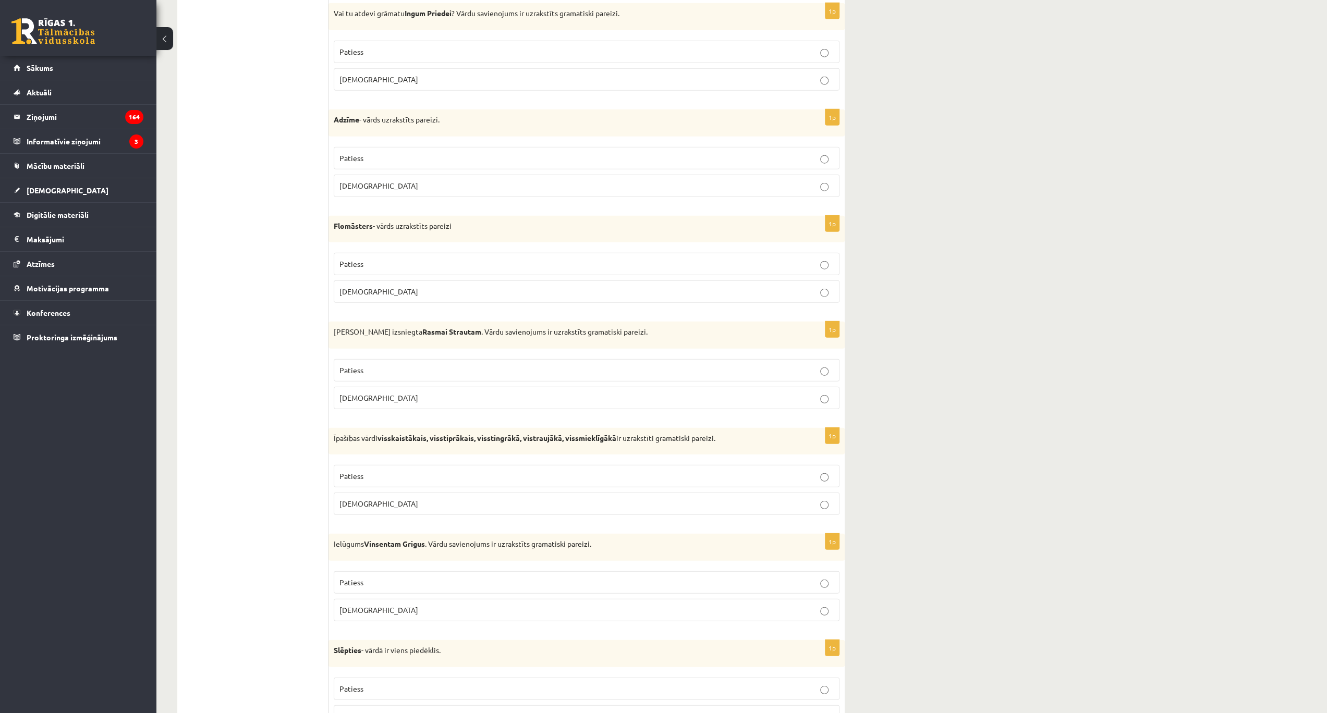
click at [822, 393] on p "Aplams" at bounding box center [586, 398] width 494 height 11
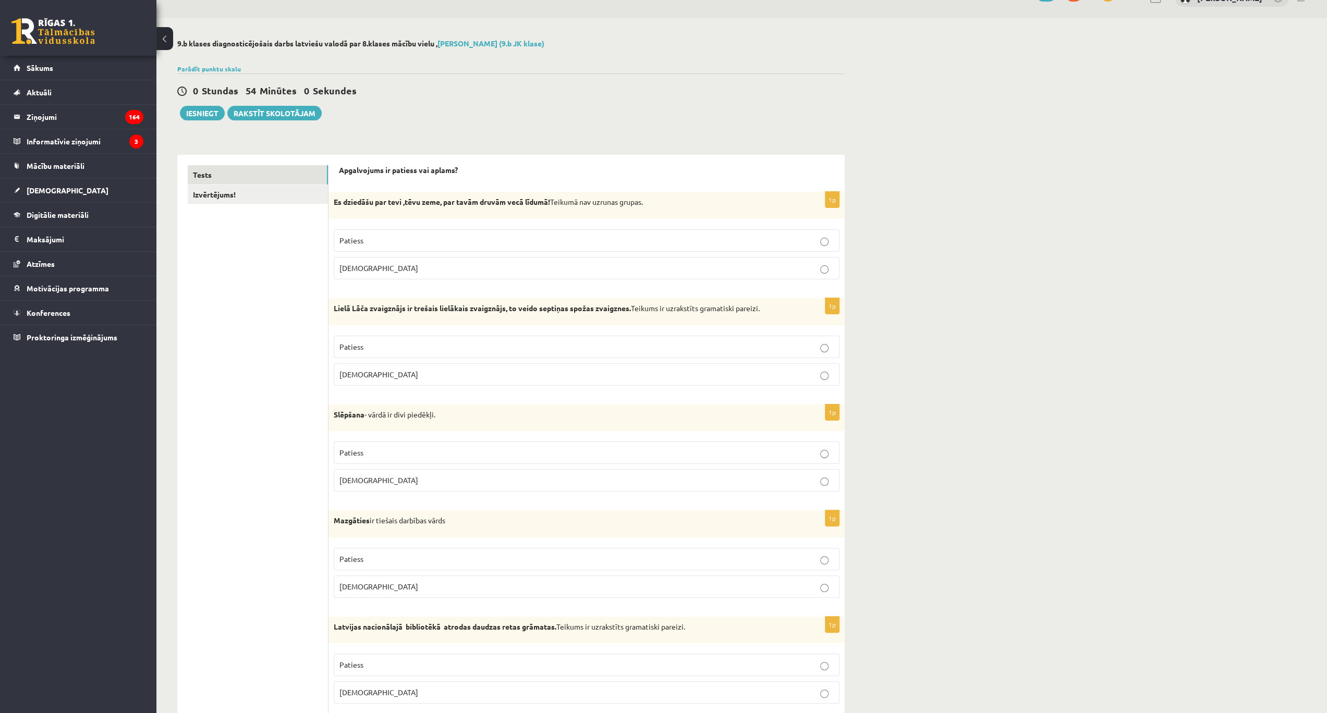
scroll to position [0, 0]
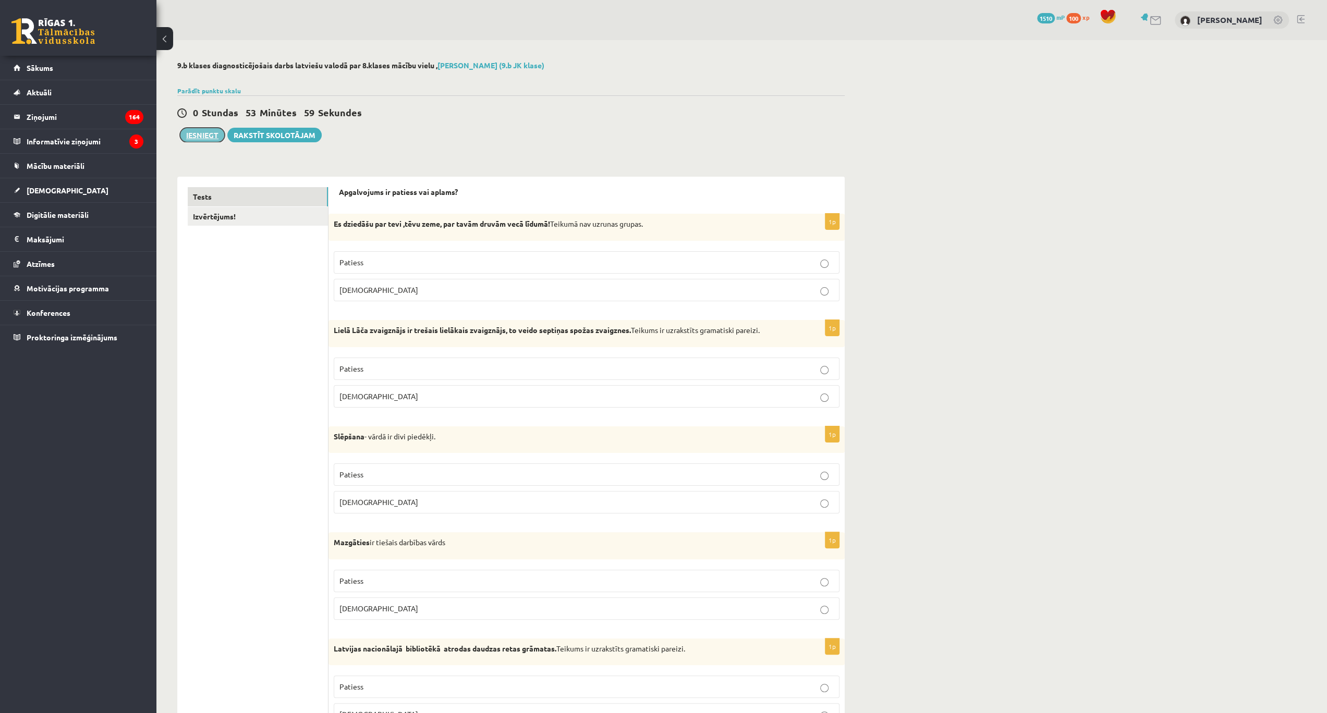
click at [213, 133] on button "Iesniegt" at bounding box center [202, 135] width 45 height 15
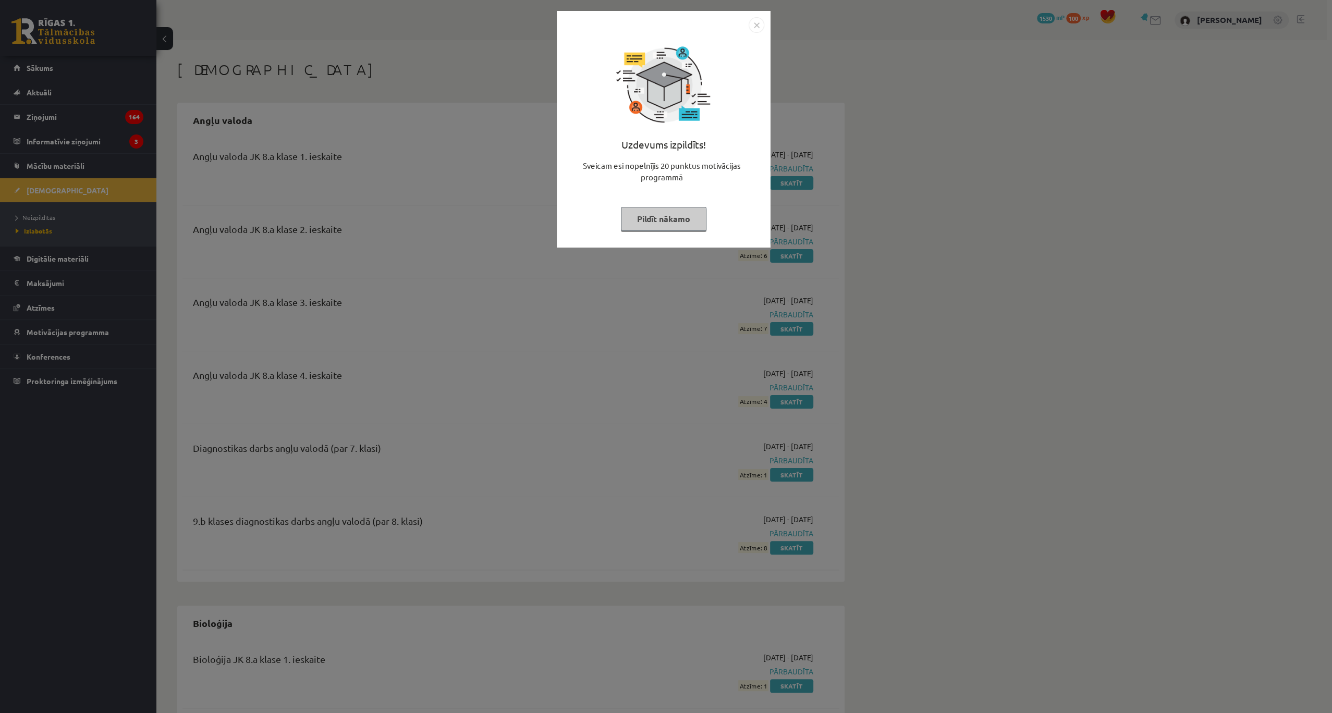
click at [756, 22] on img "Close" at bounding box center [757, 25] width 16 height 16
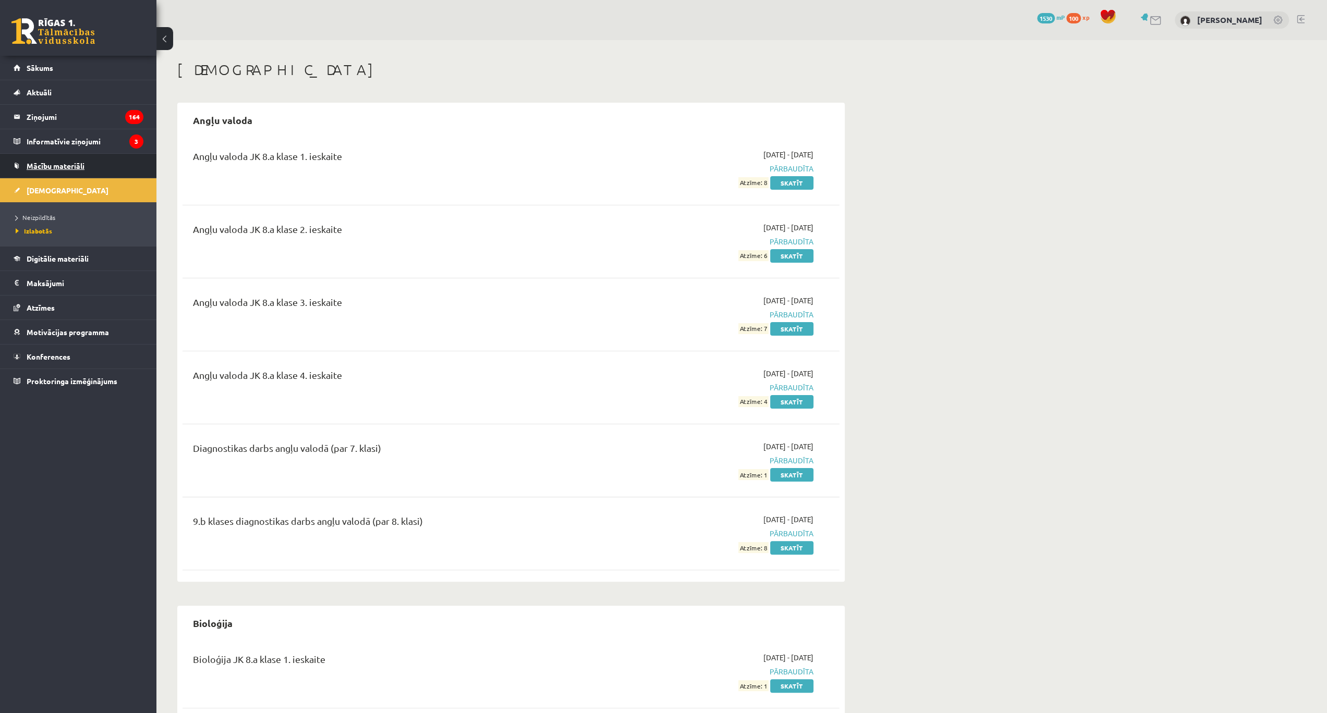
click at [65, 162] on span "Mācību materiāli" at bounding box center [56, 165] width 58 height 9
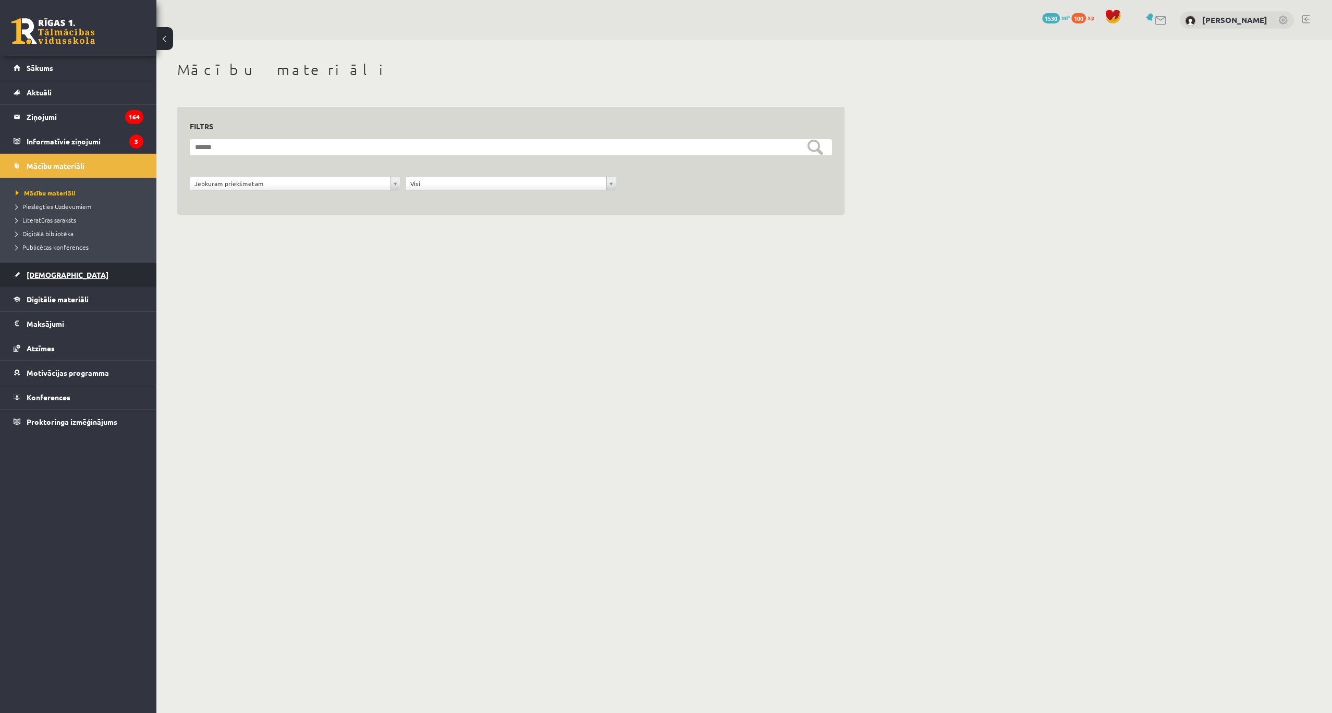
click at [50, 270] on span "[DEMOGRAPHIC_DATA]" at bounding box center [68, 274] width 82 height 9
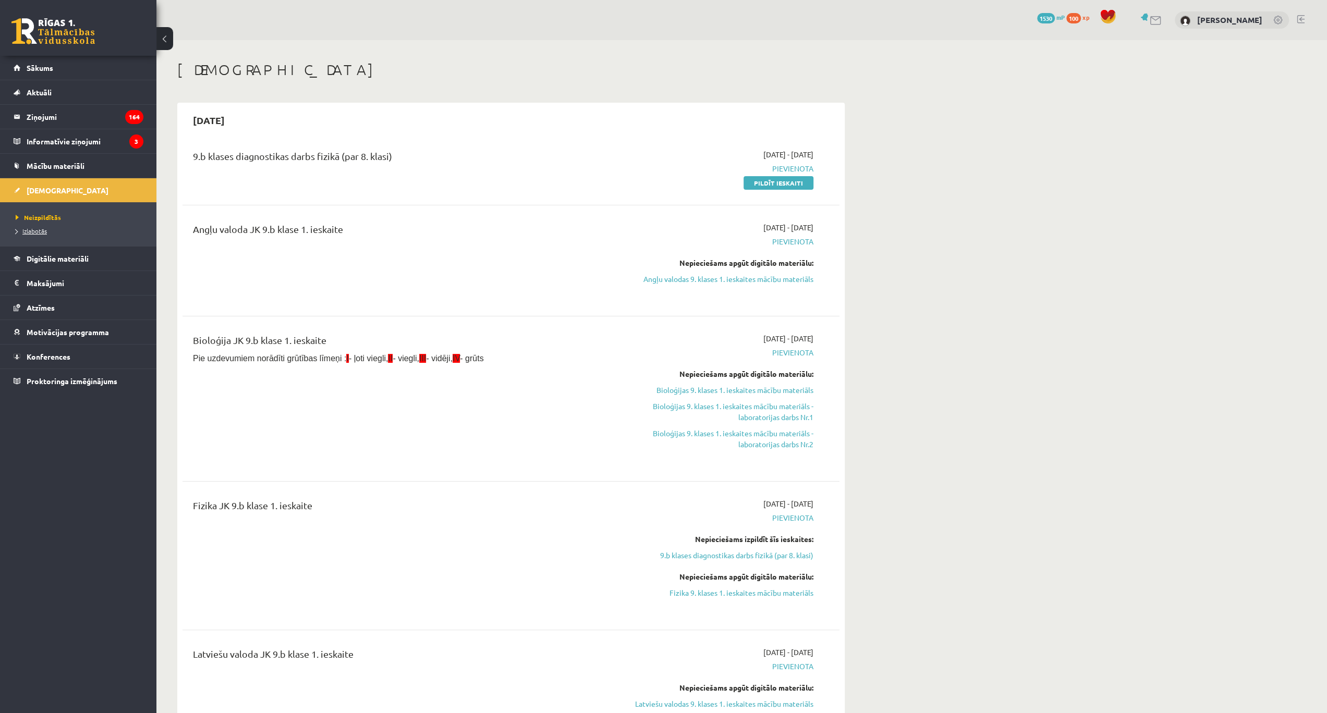
click at [40, 228] on span "Izlabotās" at bounding box center [31, 231] width 31 height 8
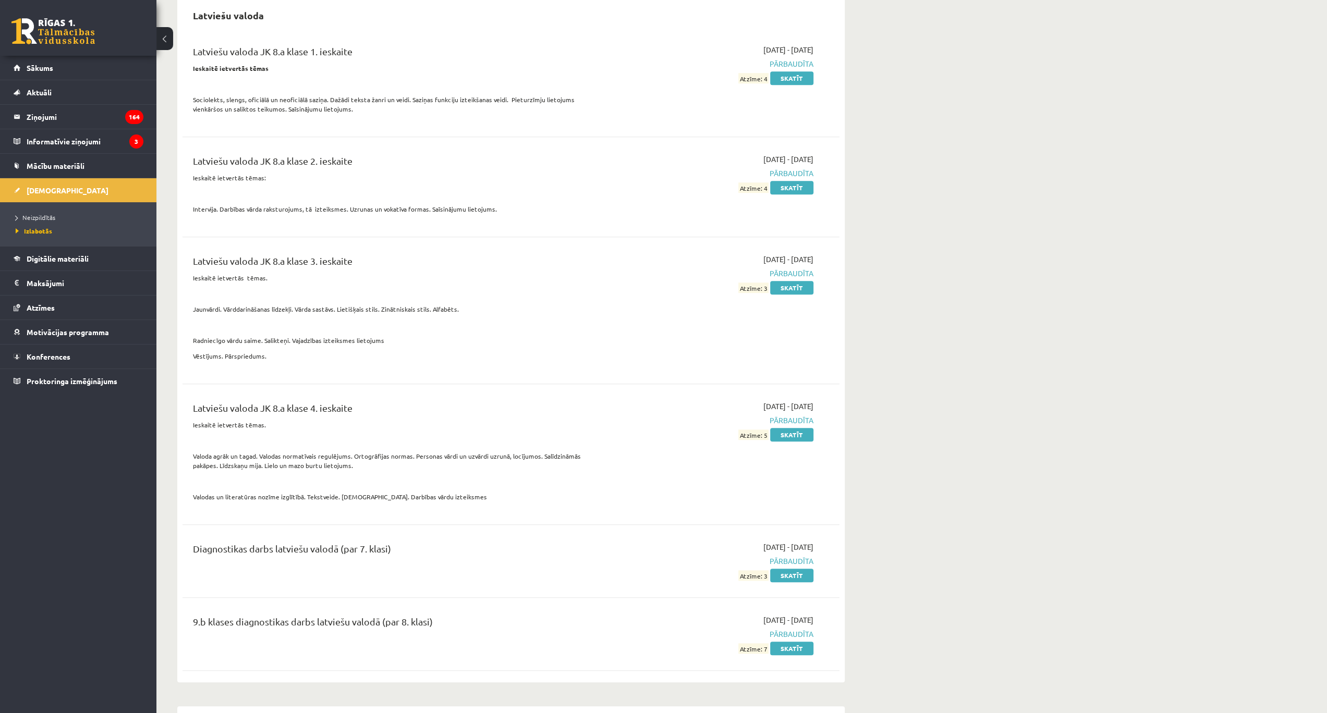
scroll to position [4761, 0]
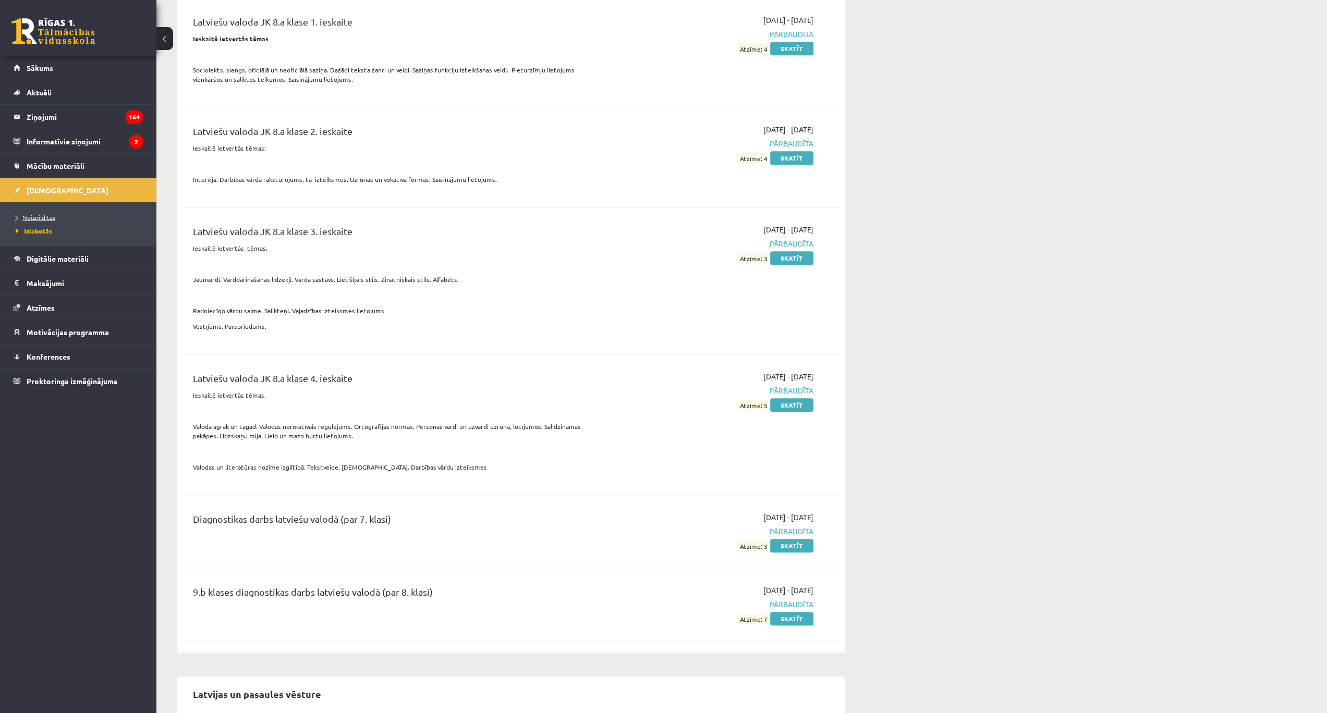
click at [43, 214] on span "Neizpildītās" at bounding box center [36, 217] width 40 height 8
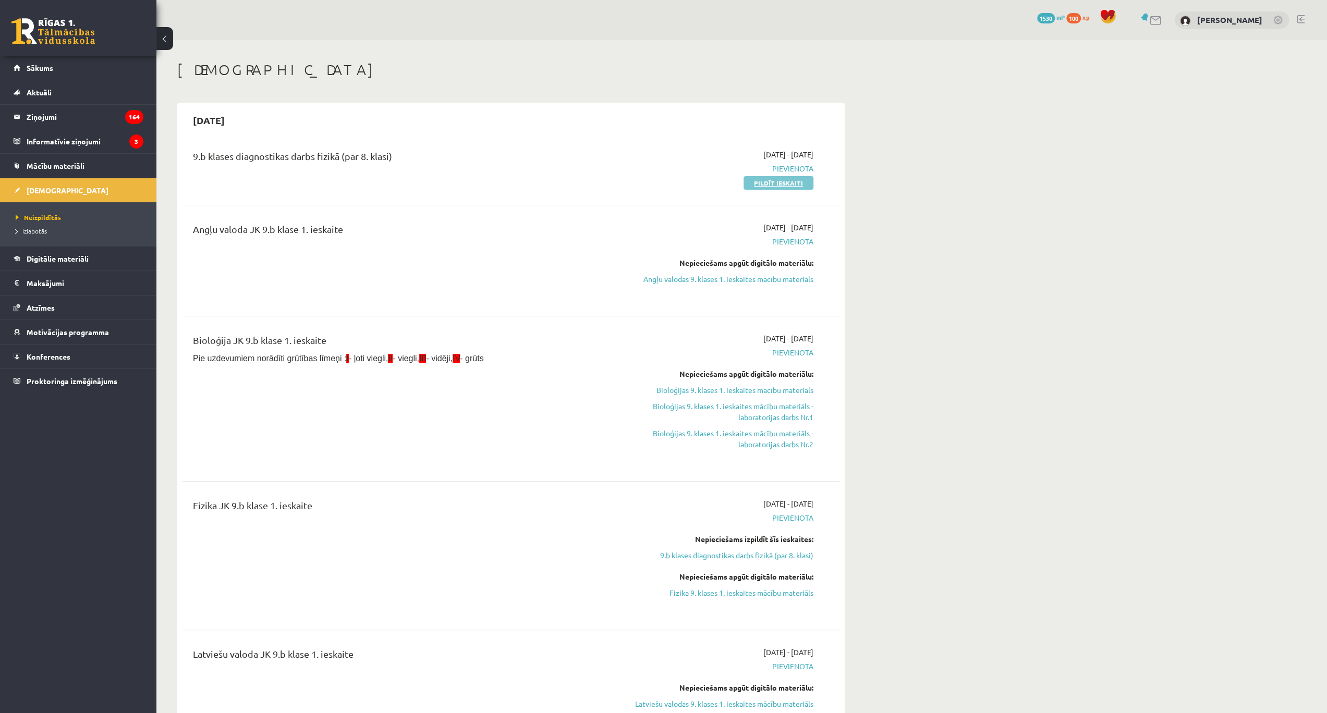
click at [762, 185] on link "Pildīt ieskaiti" at bounding box center [778, 183] width 70 height 14
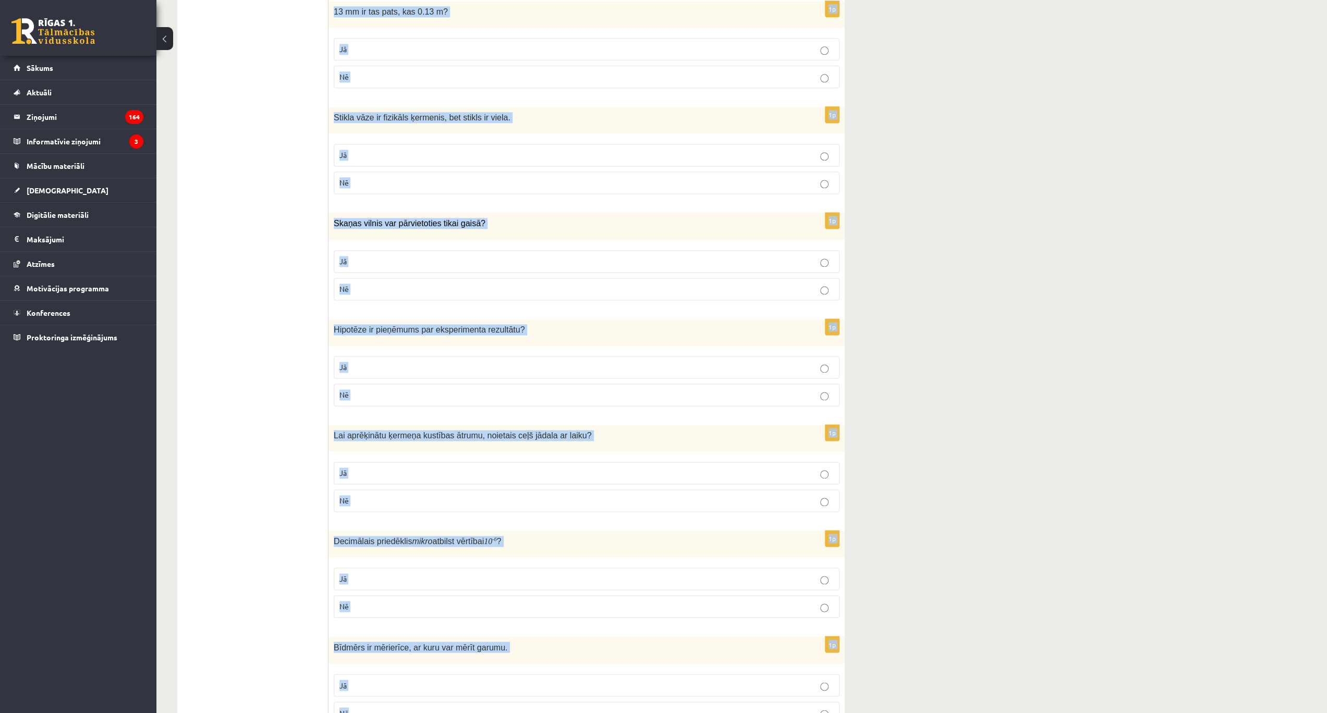
scroll to position [1415, 0]
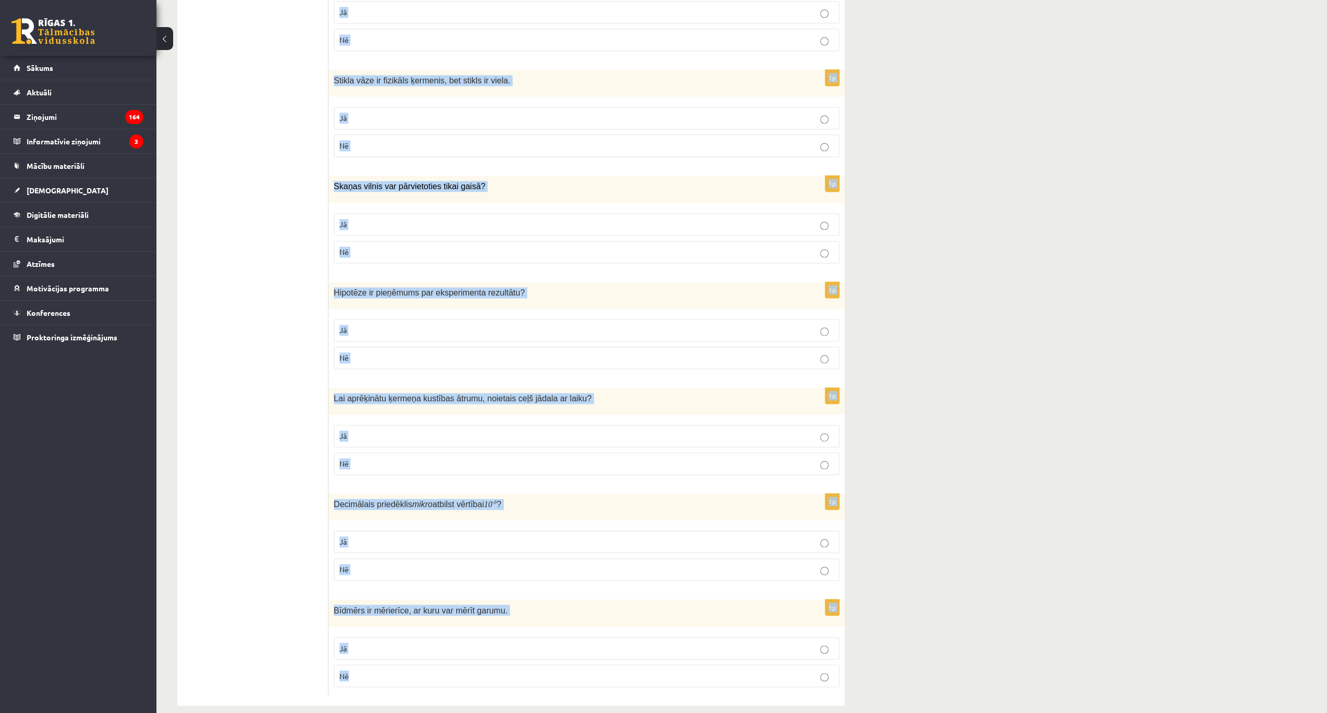
drag, startPoint x: 337, startPoint y: 190, endPoint x: 406, endPoint y: 673, distance: 488.1
copy form "Lor ipsumdolors am consect? 0a Elitse doeiu tem inc utlabo etdolore magnaali ? …"
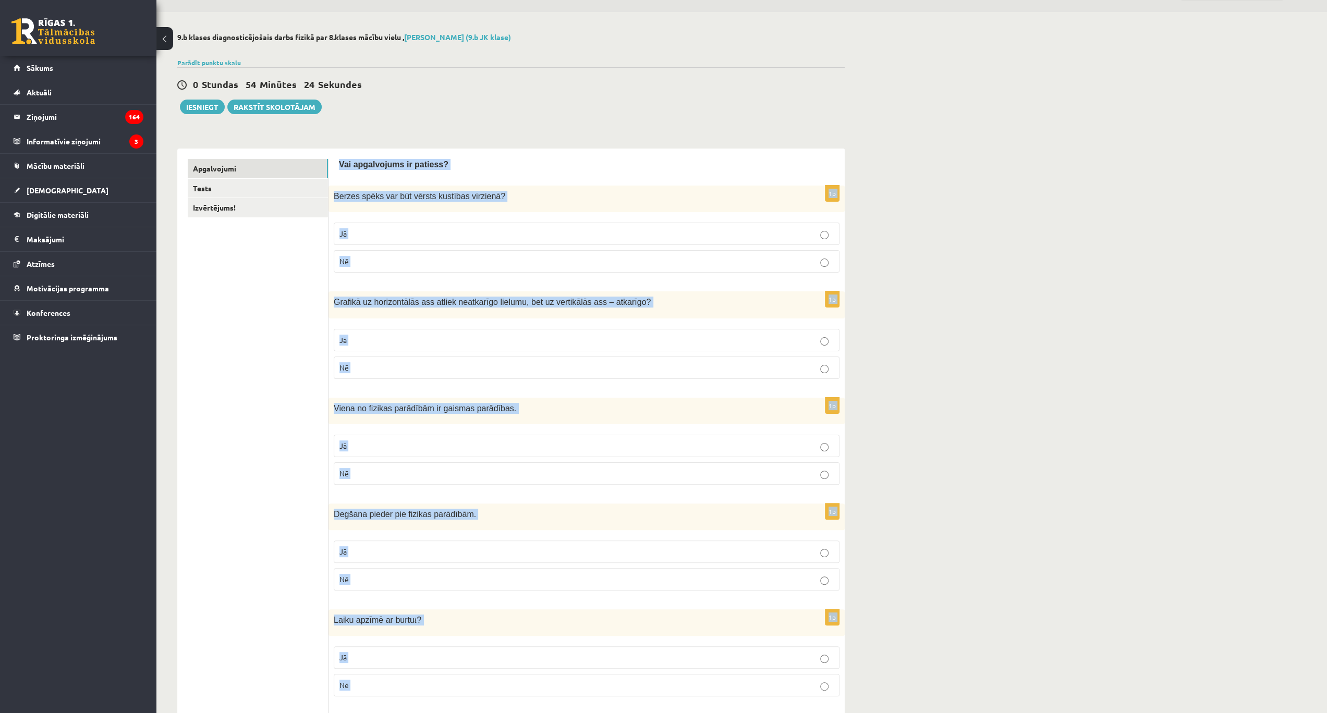
scroll to position [0, 0]
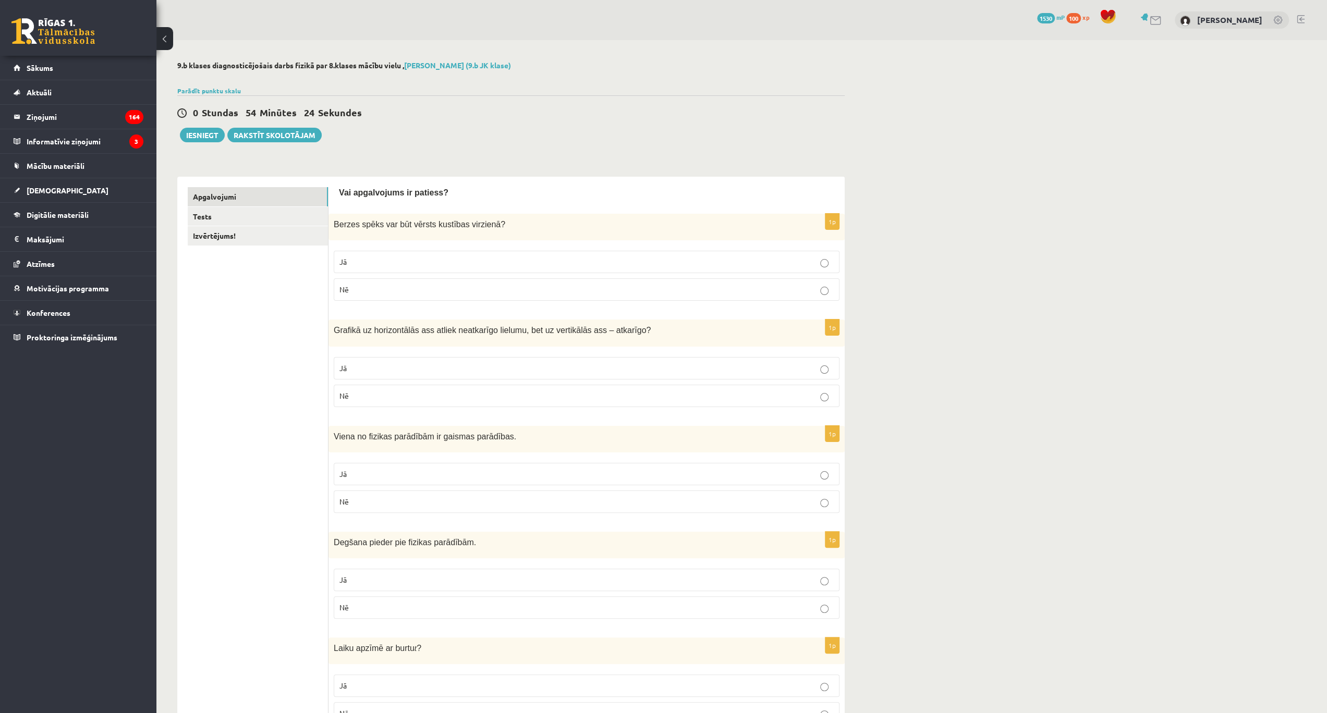
click at [460, 294] on p "Nē" at bounding box center [586, 289] width 494 height 11
click at [769, 370] on p "Jā" at bounding box center [586, 368] width 494 height 11
click at [728, 469] on p "Jā" at bounding box center [586, 474] width 494 height 11
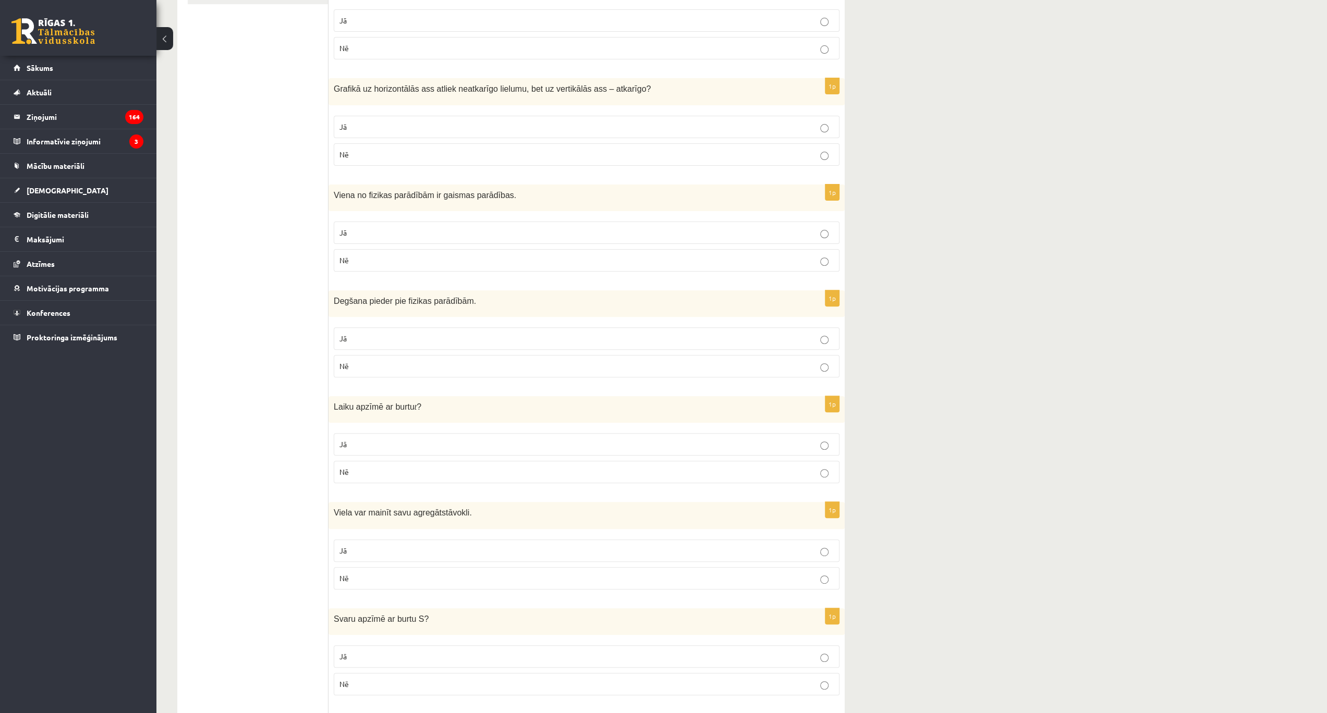
scroll to position [243, 0]
click at [811, 359] on p "Nē" at bounding box center [586, 364] width 494 height 11
click at [785, 437] on p "Jā" at bounding box center [586, 442] width 494 height 11
click at [731, 544] on p "Jā" at bounding box center [586, 549] width 494 height 11
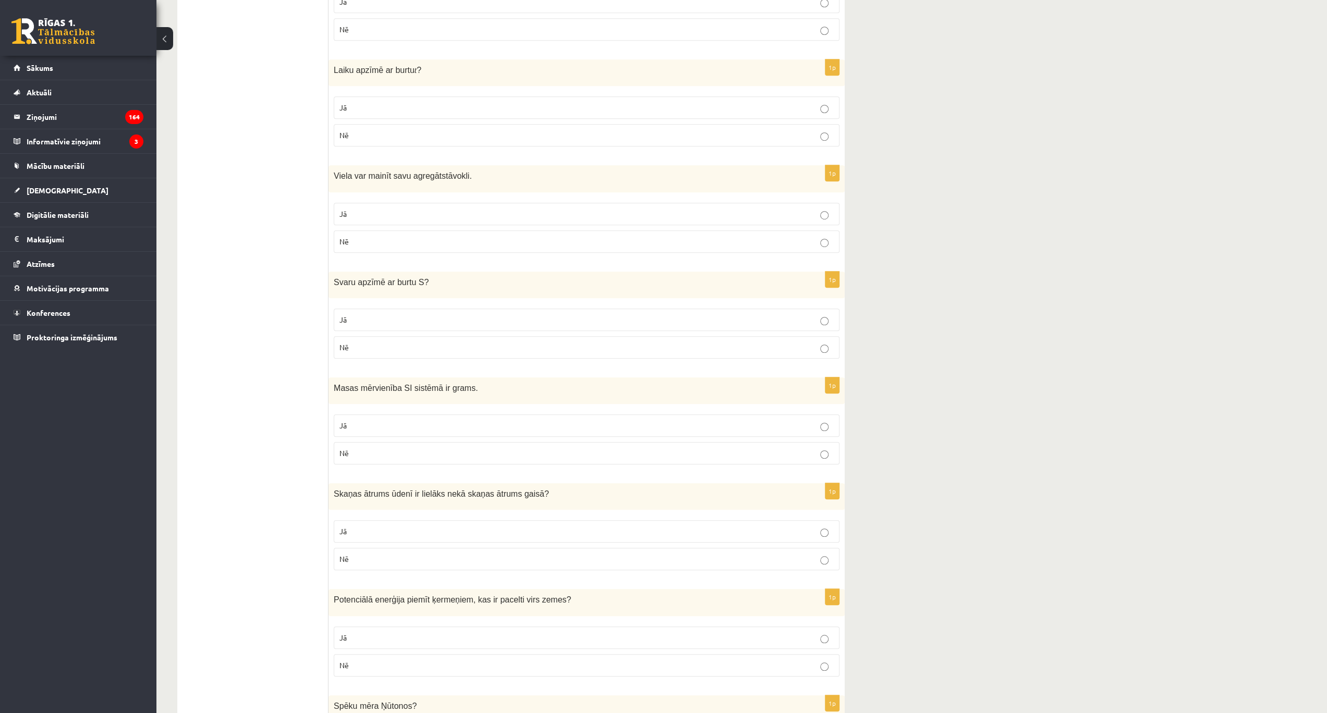
scroll to position [591, 0]
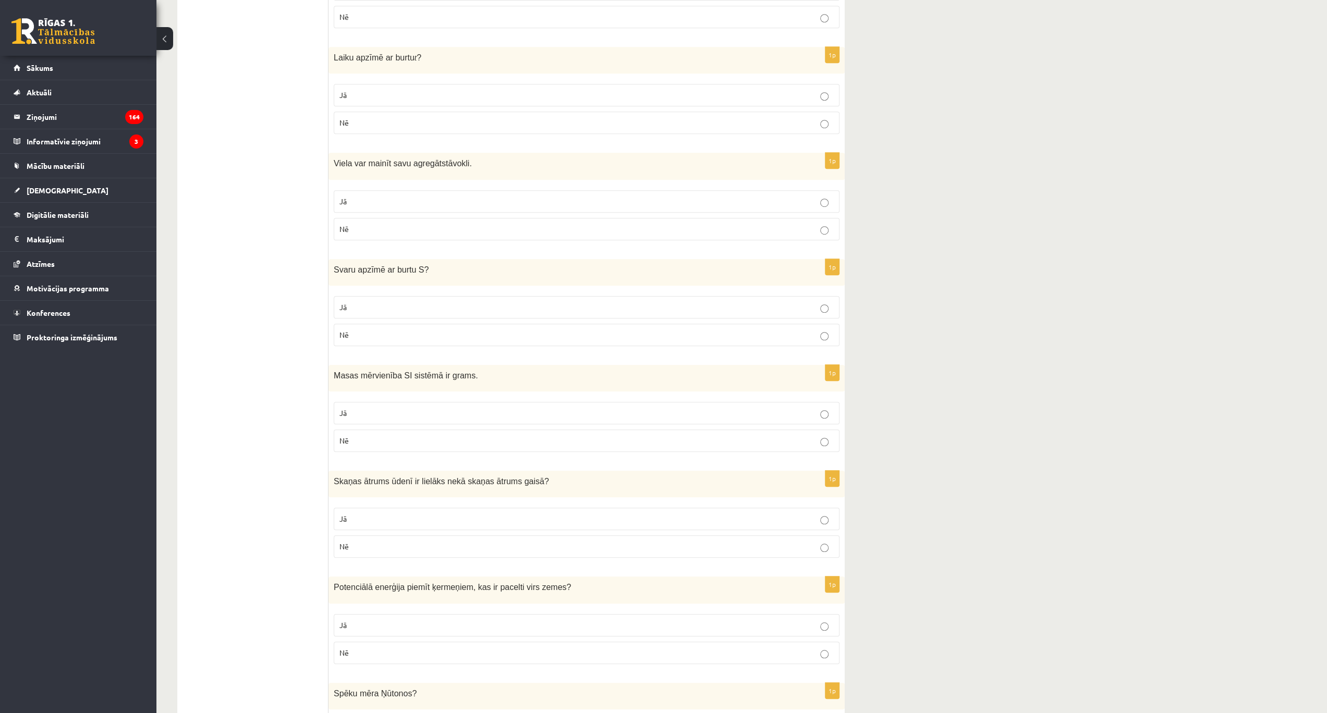
click at [819, 438] on p "Nē" at bounding box center [586, 440] width 494 height 11
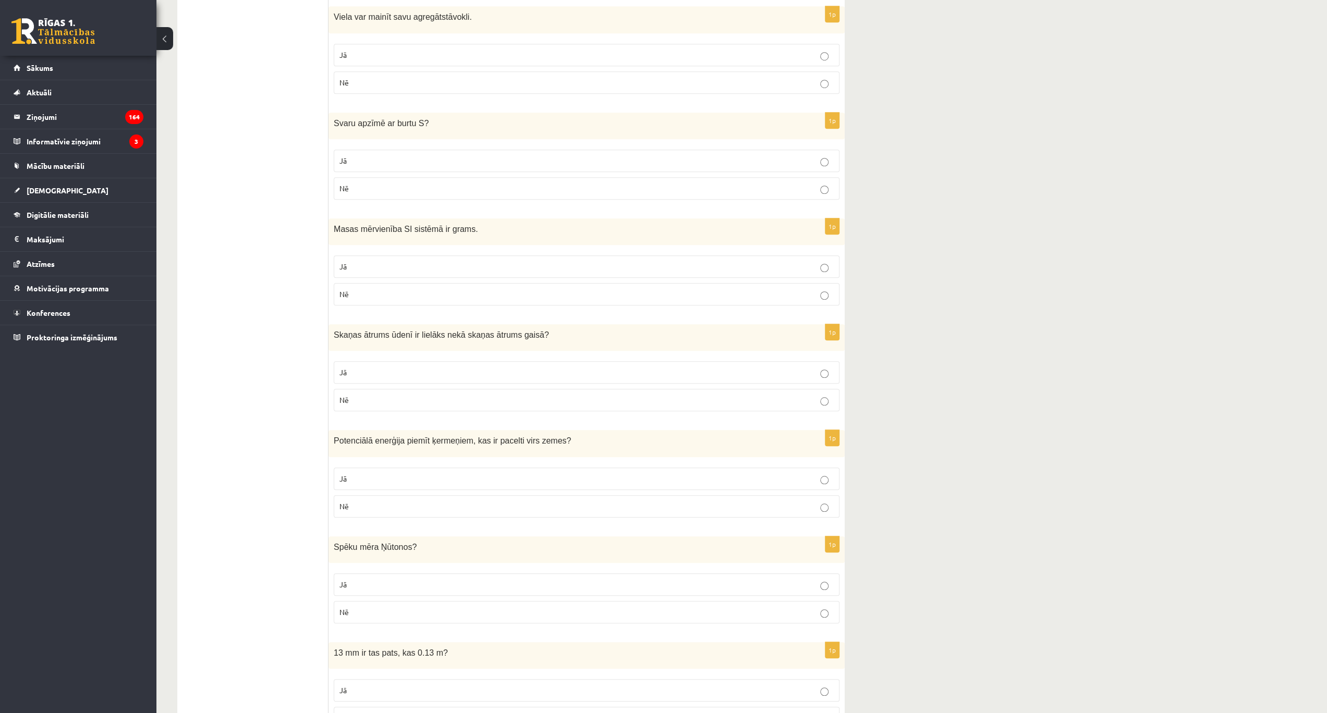
scroll to position [799, 0]
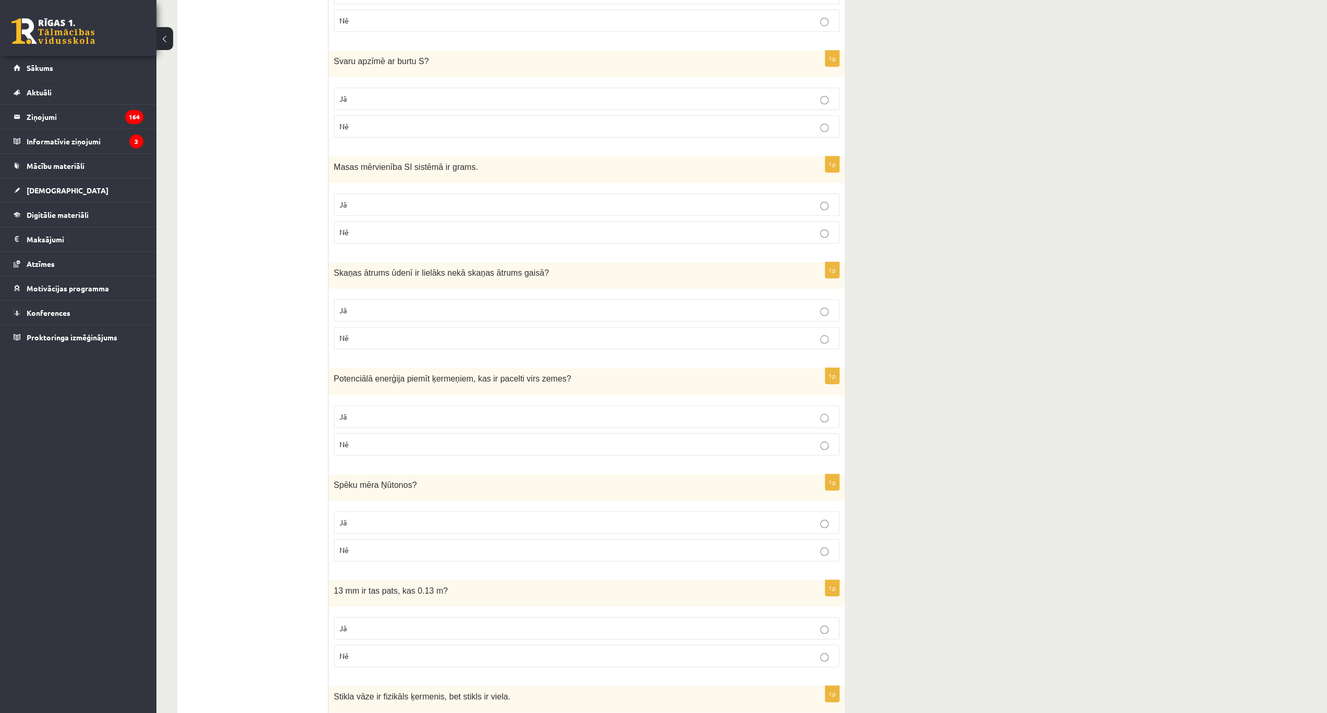
click at [807, 406] on label "Jā" at bounding box center [587, 417] width 506 height 22
click at [773, 511] on label "Jā" at bounding box center [587, 522] width 506 height 22
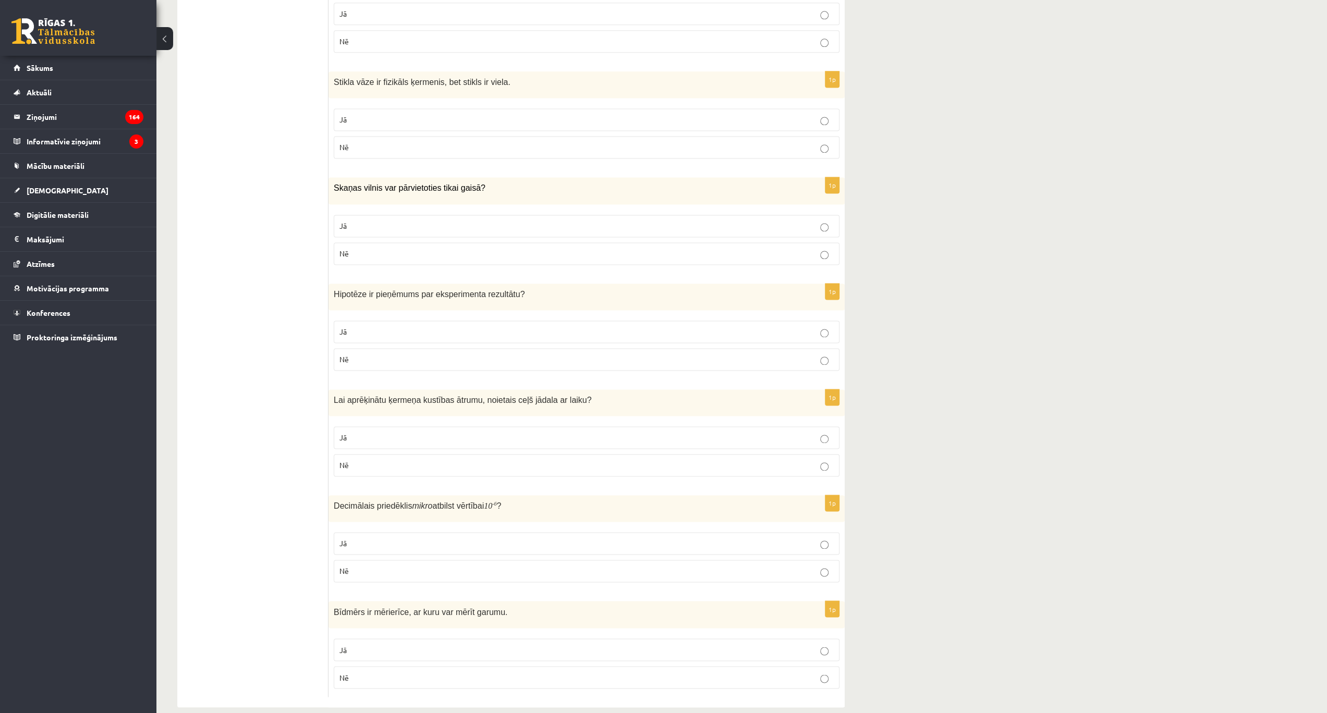
scroll to position [1415, 0]
click at [825, 431] on p "Jā" at bounding box center [586, 436] width 494 height 11
click at [830, 643] on p "Jā" at bounding box center [586, 648] width 494 height 11
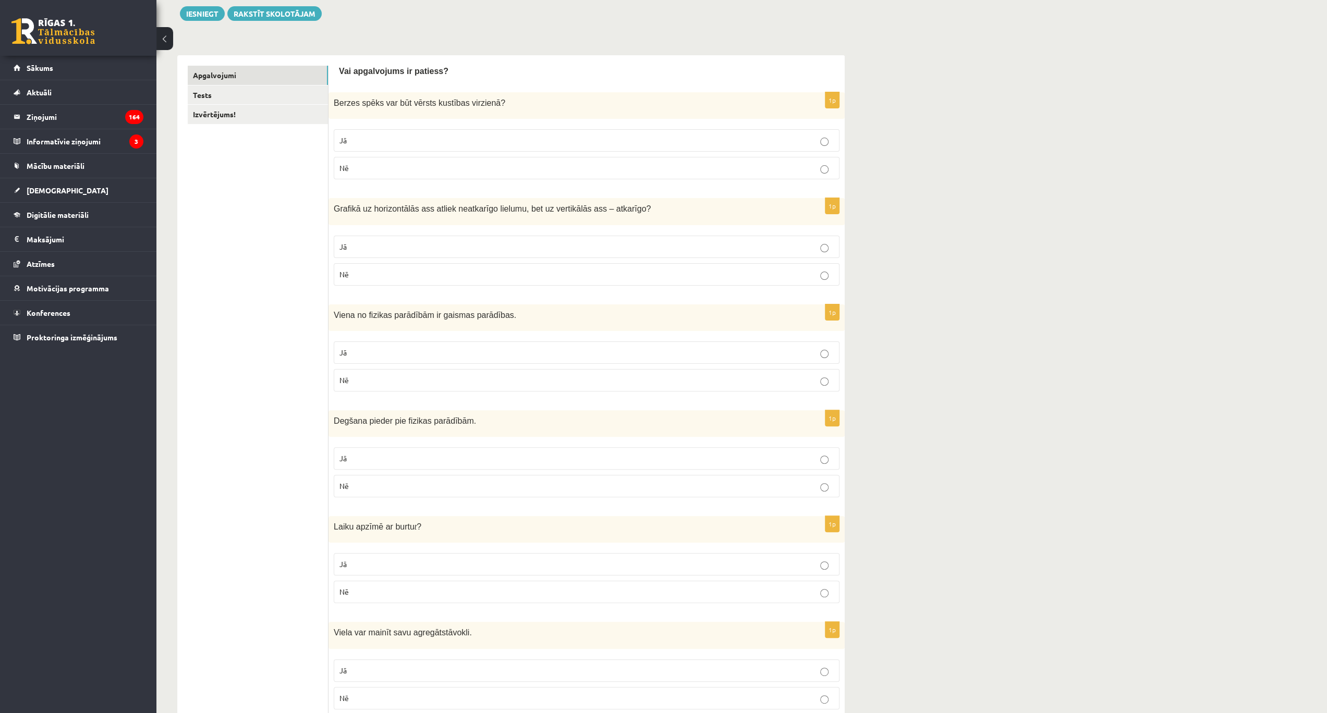
scroll to position [0, 0]
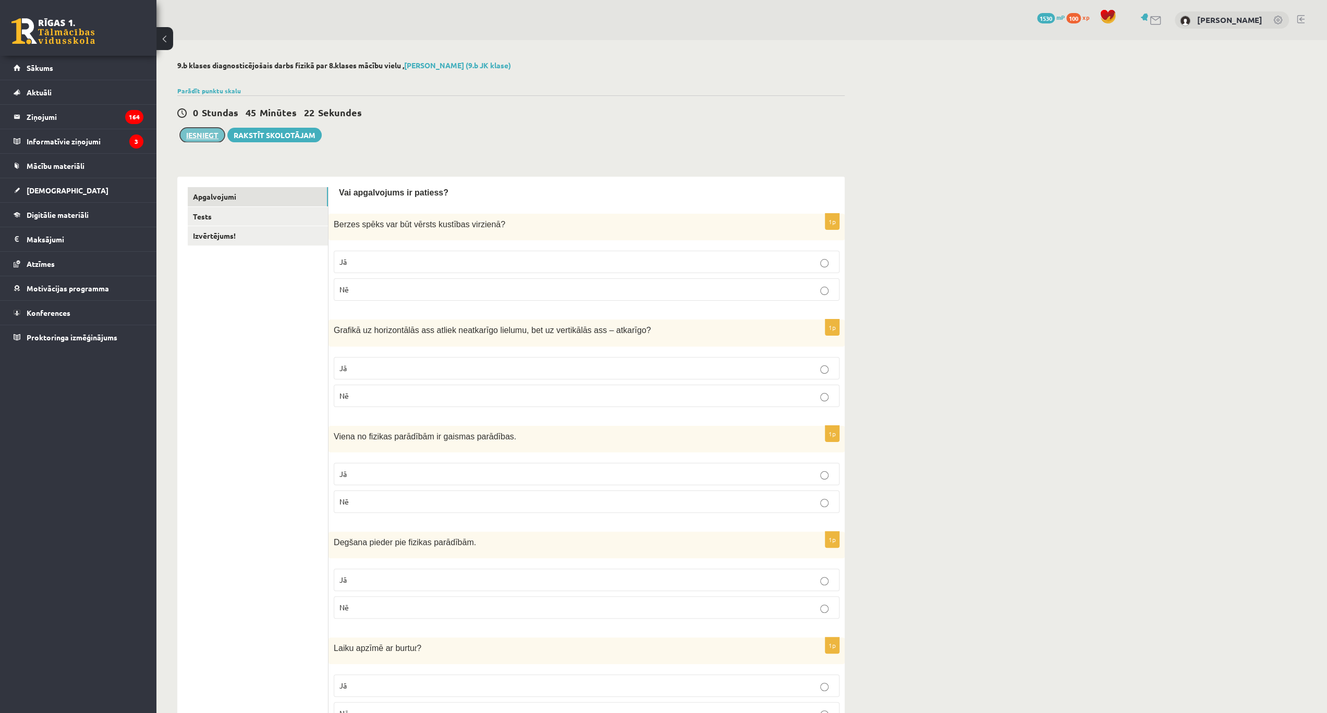
click at [209, 137] on button "Iesniegt" at bounding box center [202, 135] width 45 height 15
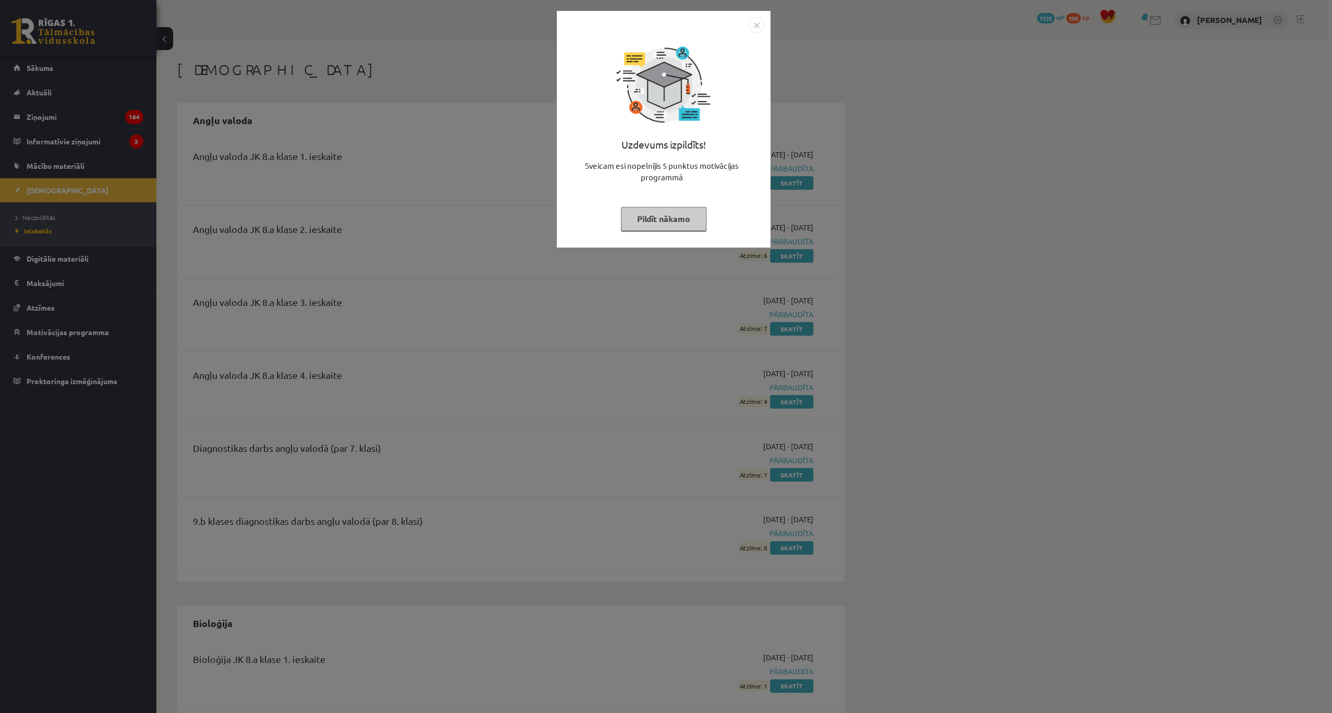
click at [755, 22] on img "Close" at bounding box center [757, 25] width 16 height 16
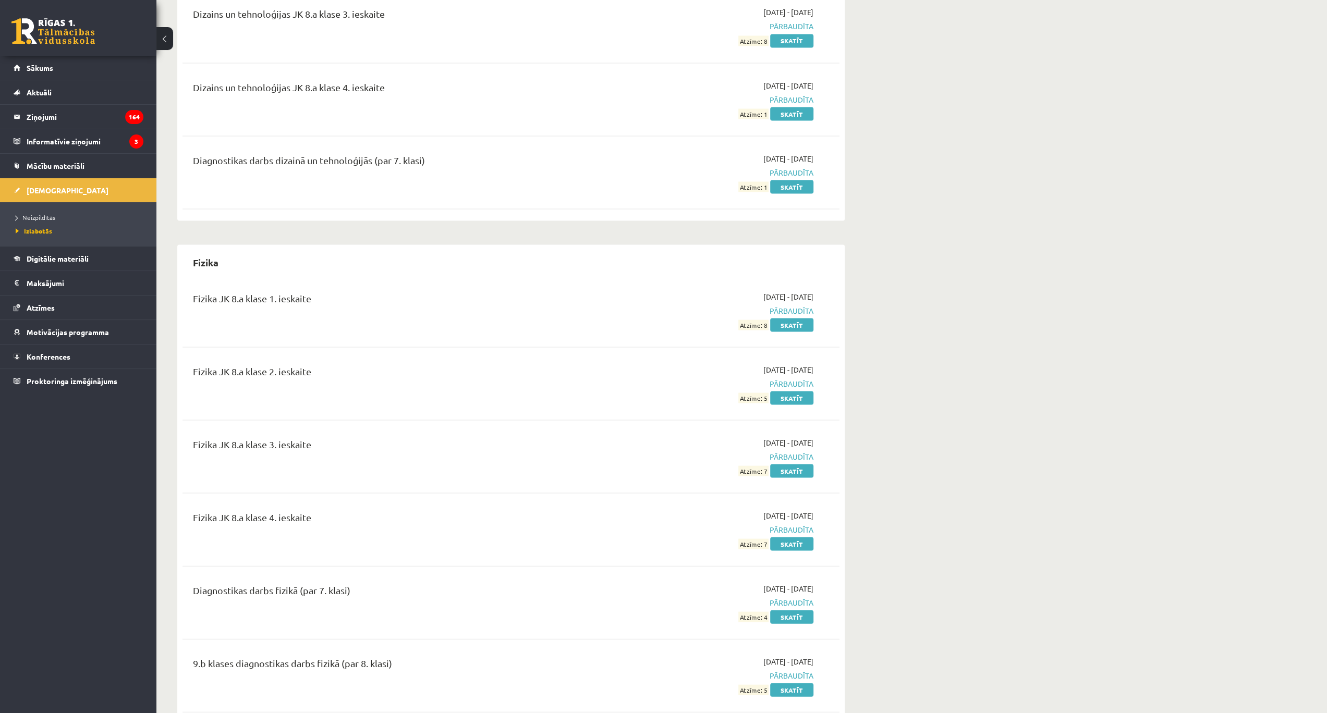
scroll to position [2119, 0]
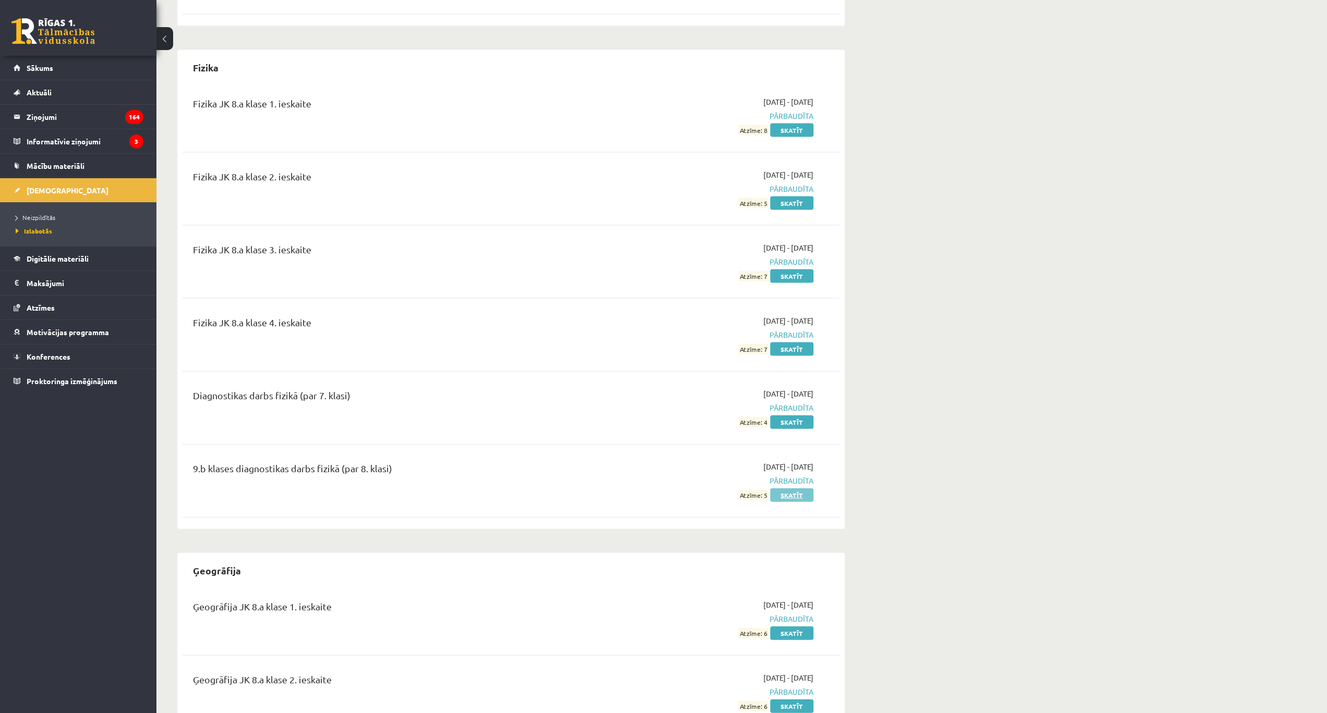
click at [789, 488] on link "Skatīt" at bounding box center [791, 495] width 43 height 14
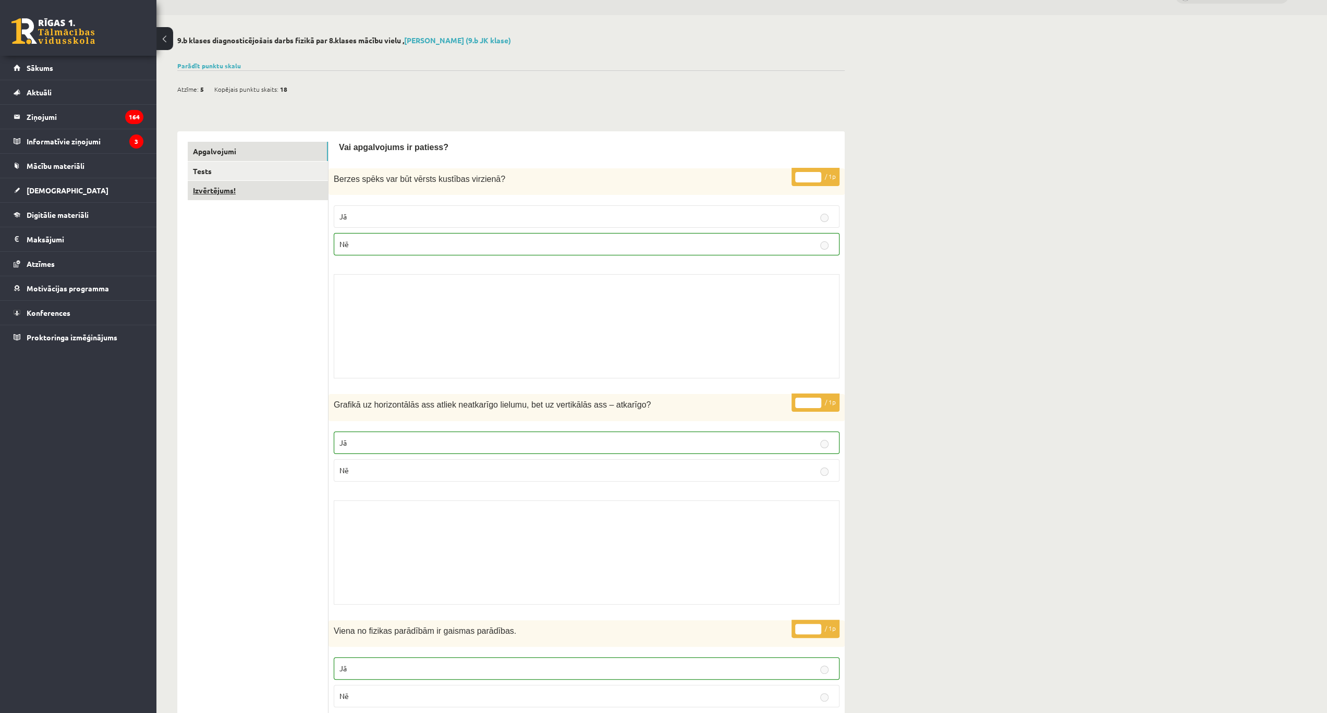
scroll to position [34, 0]
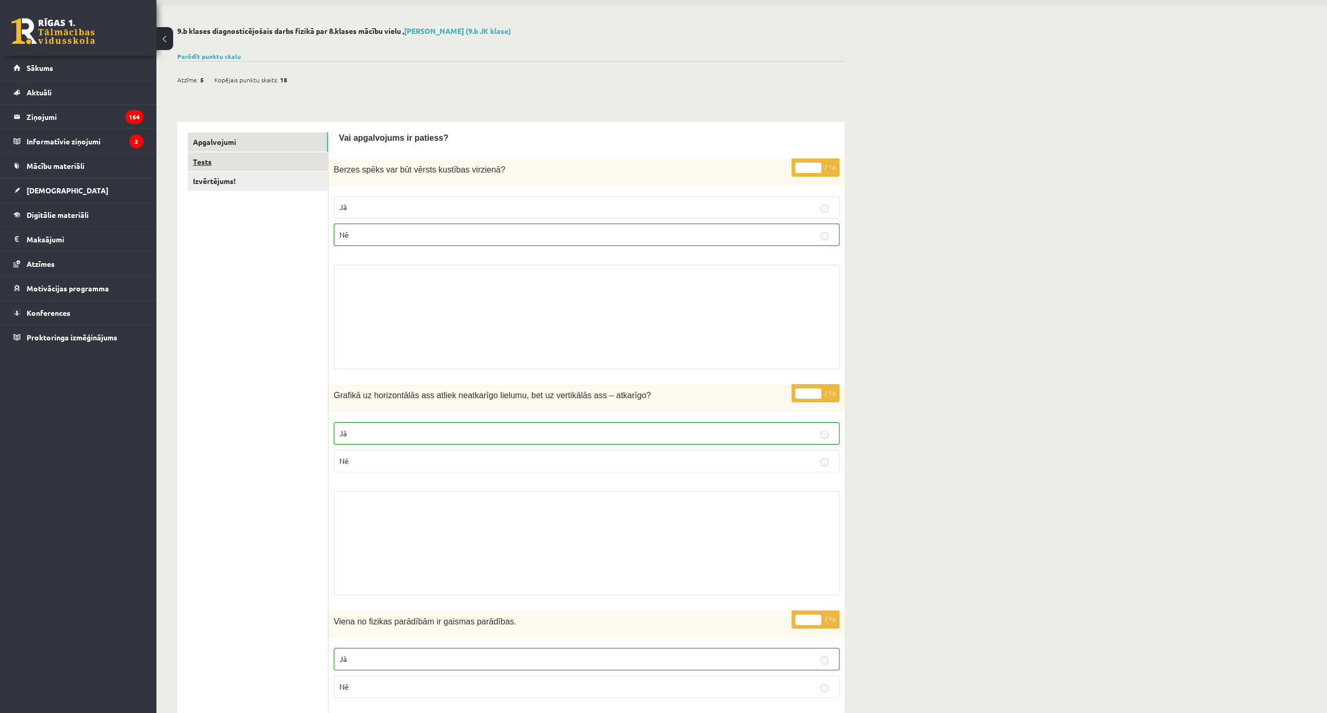
click at [259, 166] on link "Tests" at bounding box center [258, 161] width 140 height 19
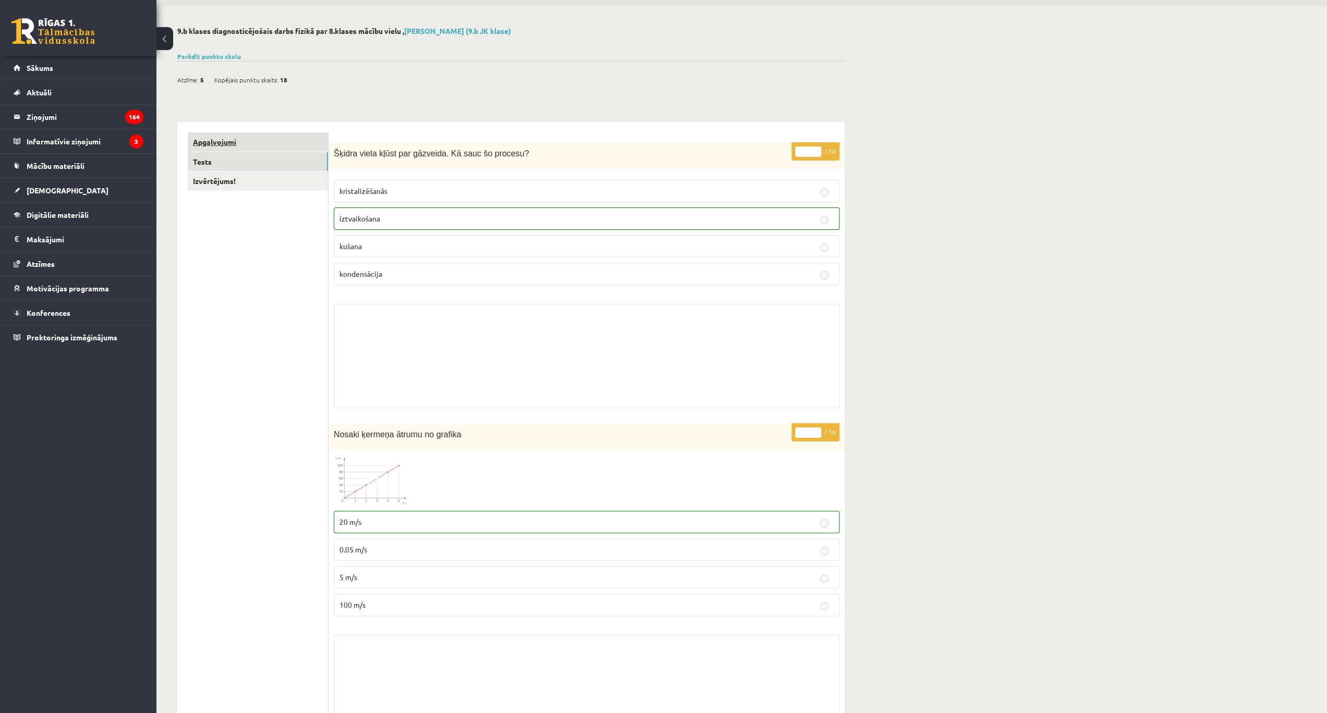
click at [290, 147] on link "Apgalvojumi" at bounding box center [258, 141] width 140 height 19
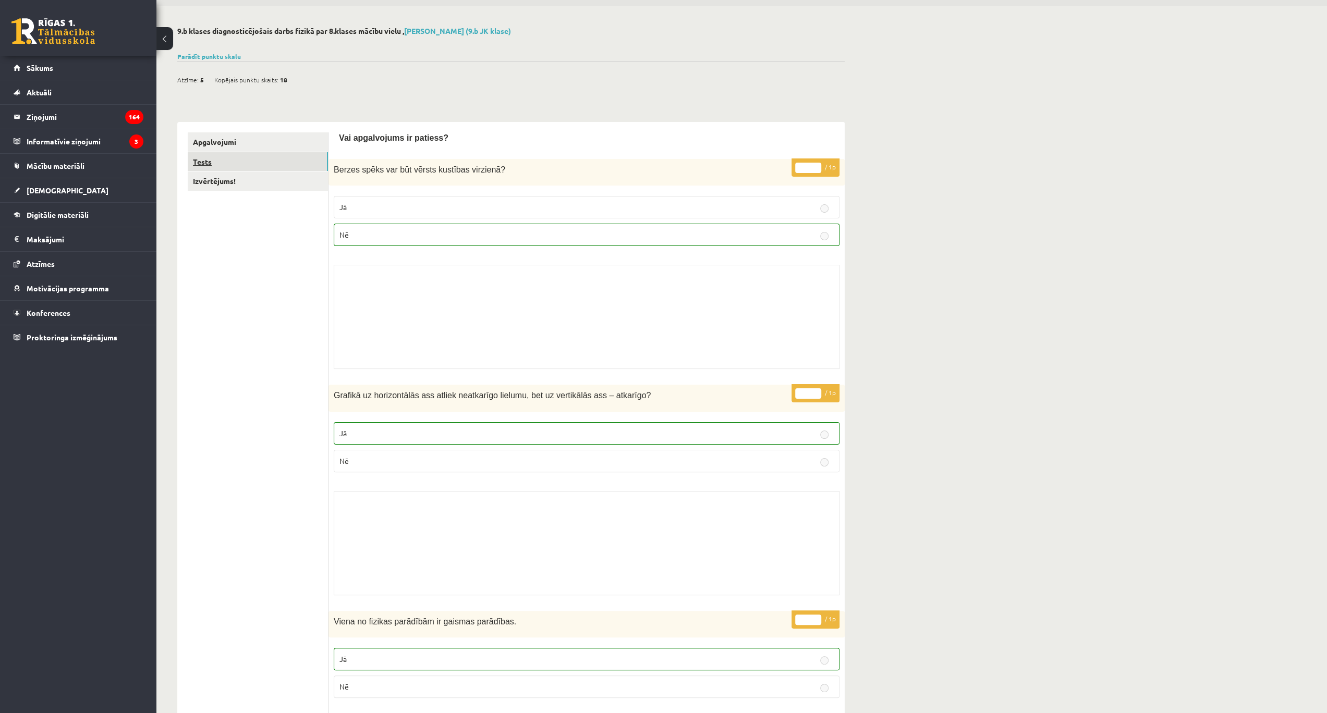
click at [281, 168] on link "Tests" at bounding box center [258, 161] width 140 height 19
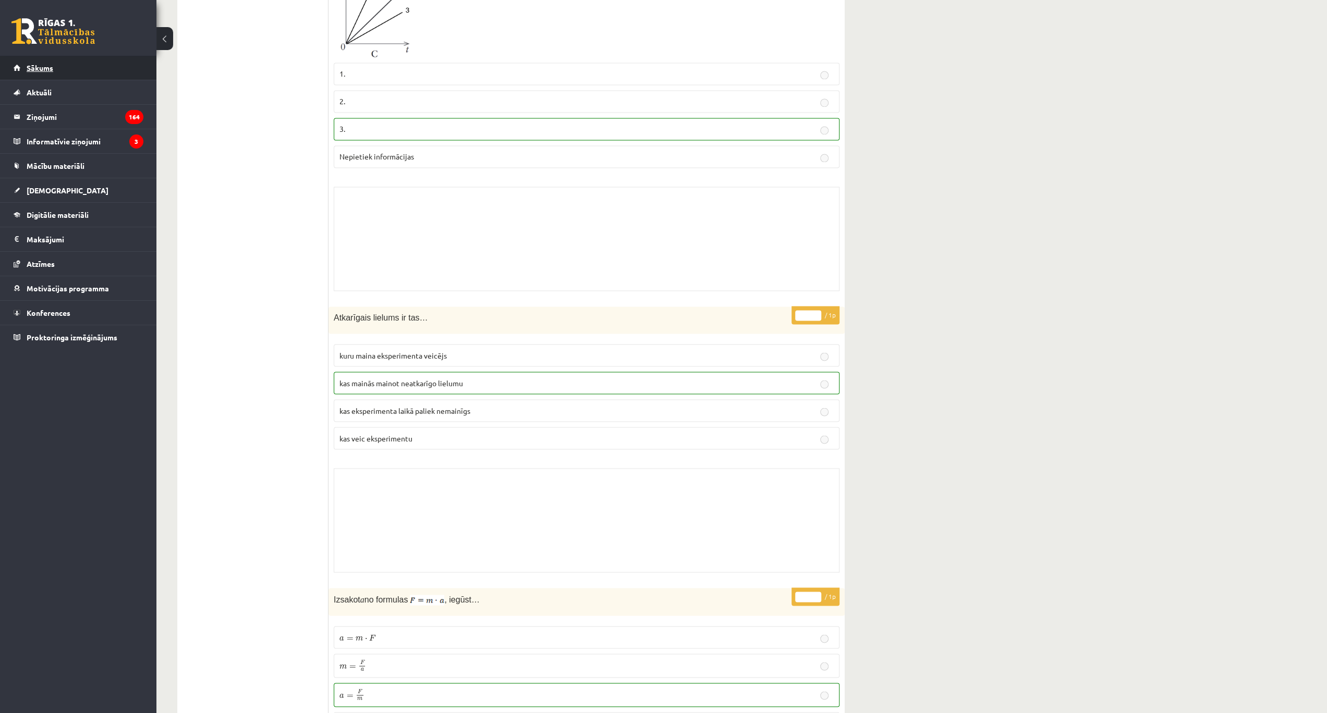
scroll to position [1772, 0]
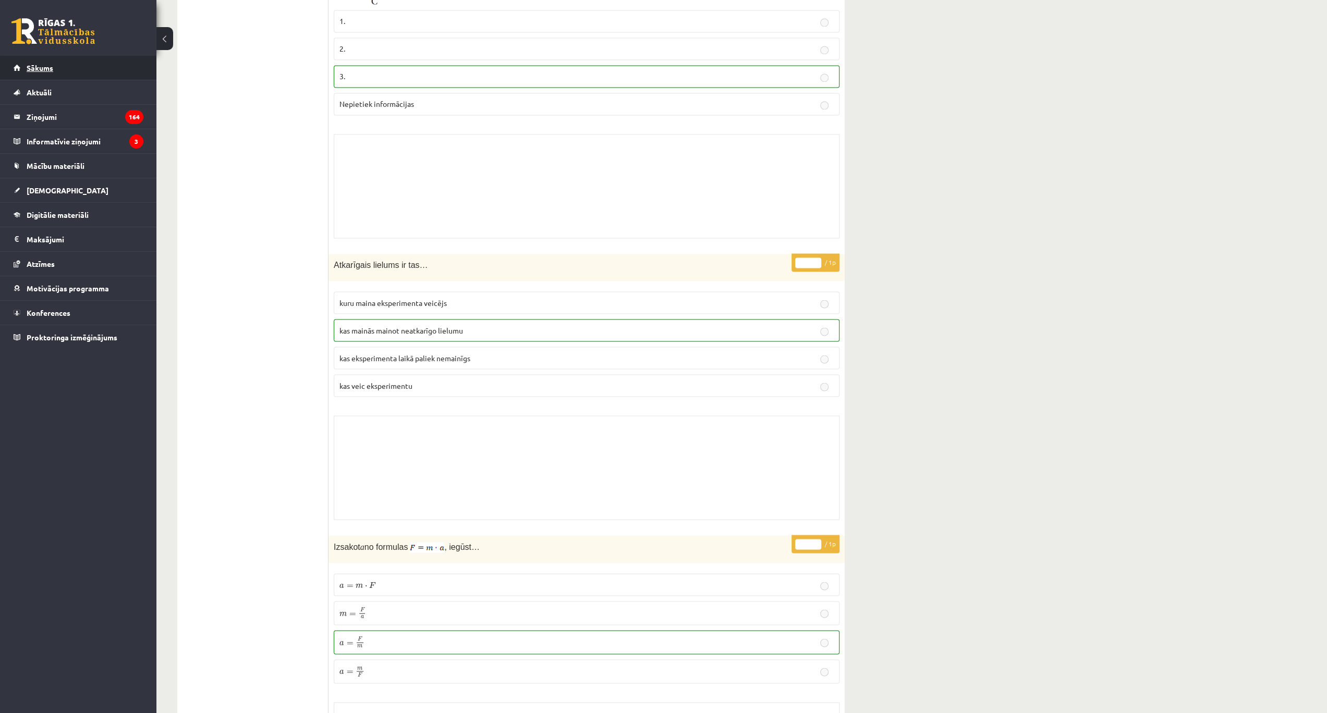
click at [40, 72] on link "Sākums" at bounding box center [79, 68] width 130 height 24
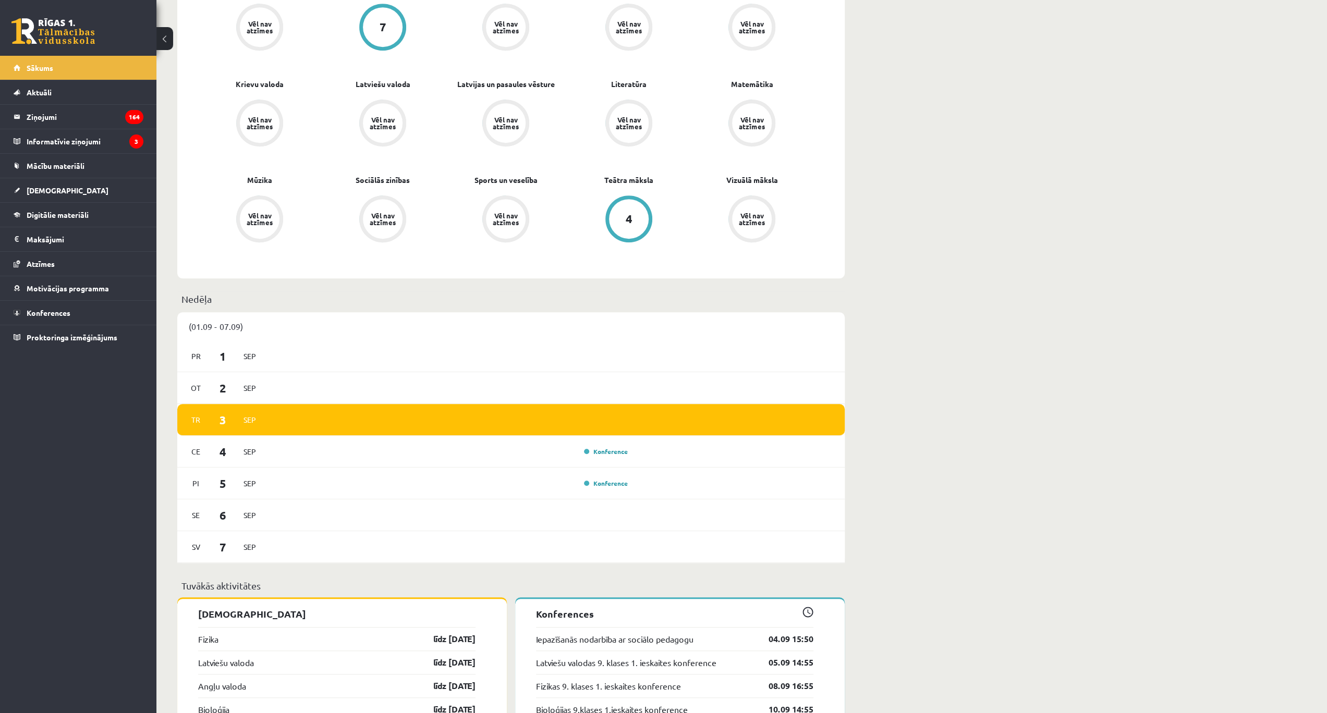
scroll to position [521, 0]
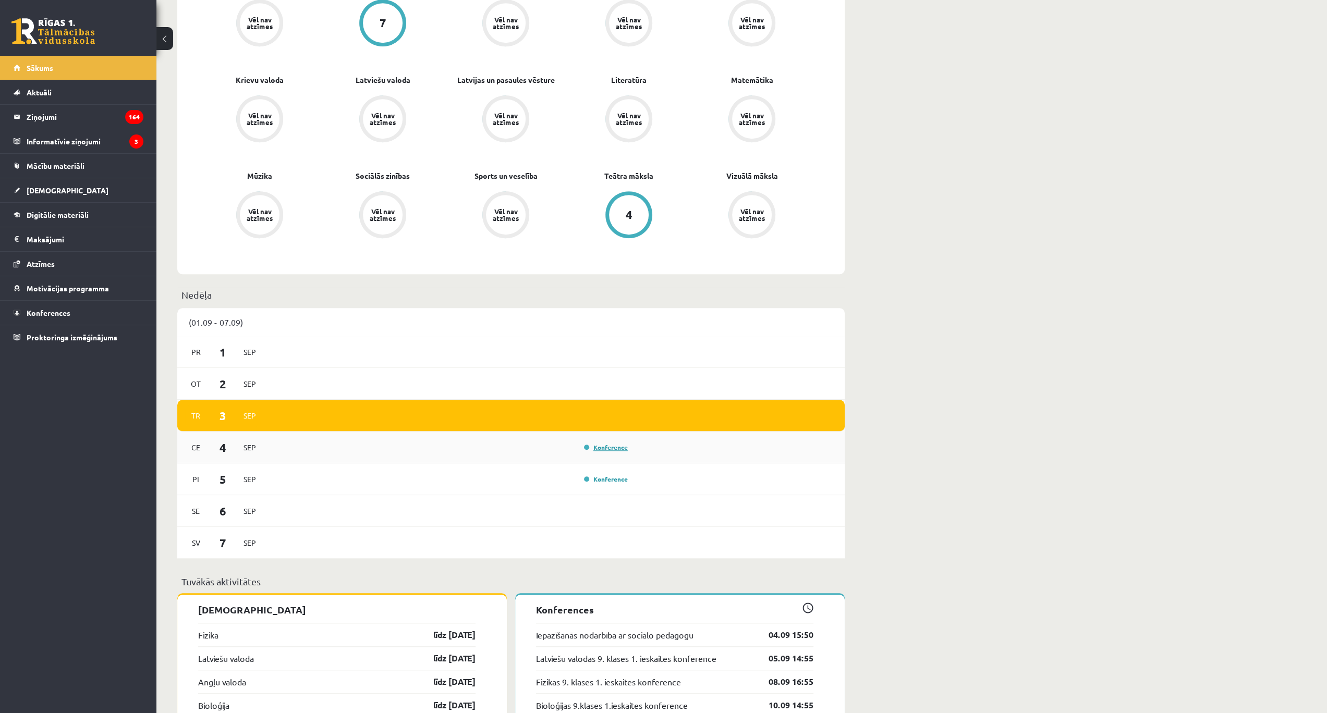
click at [600, 447] on link "Konference" at bounding box center [606, 447] width 44 height 8
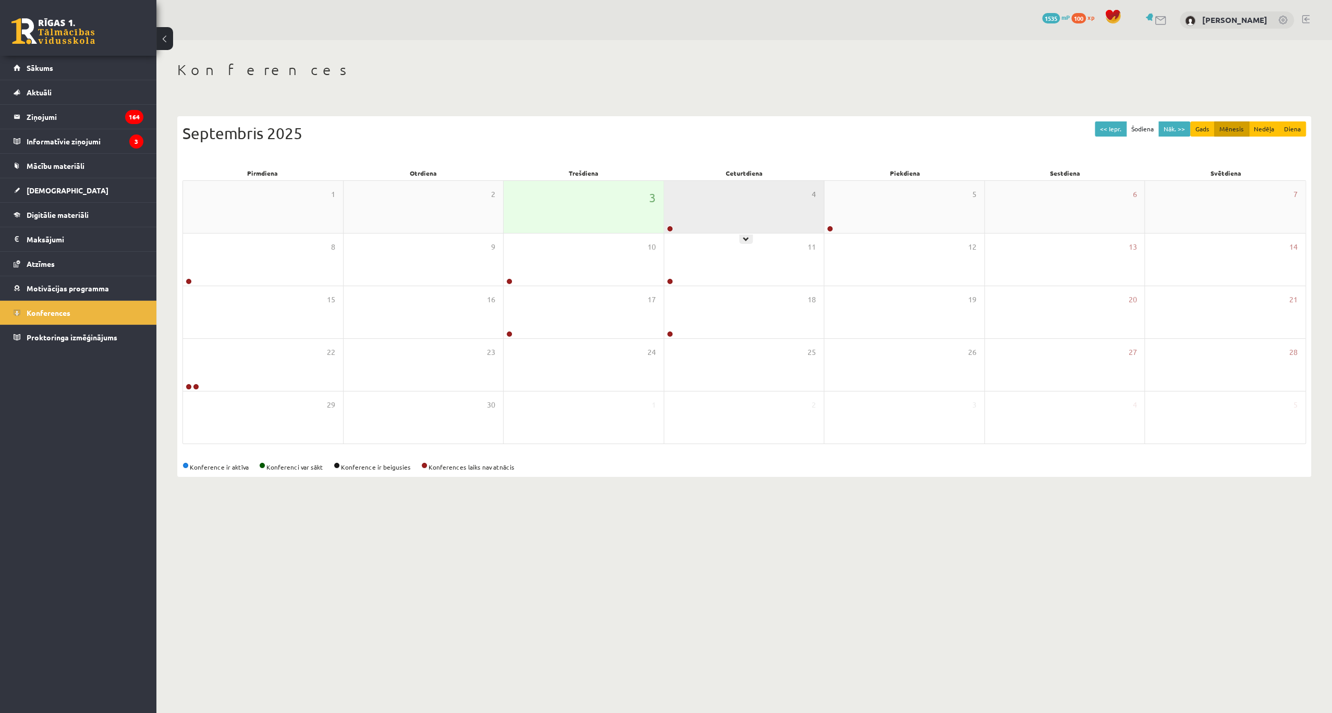
click at [685, 229] on div "4" at bounding box center [744, 207] width 160 height 52
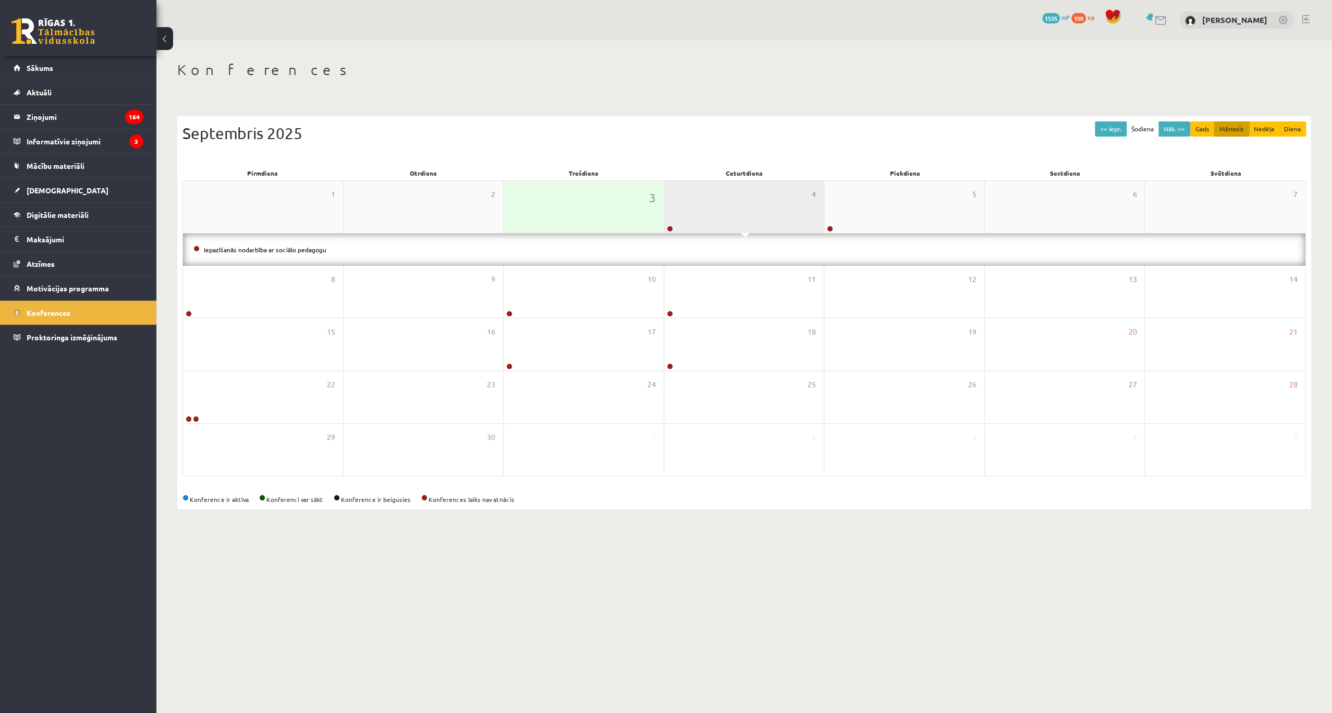
drag, startPoint x: 714, startPoint y: 220, endPoint x: 815, endPoint y: 227, distance: 101.4
click at [714, 220] on div "4" at bounding box center [744, 207] width 160 height 52
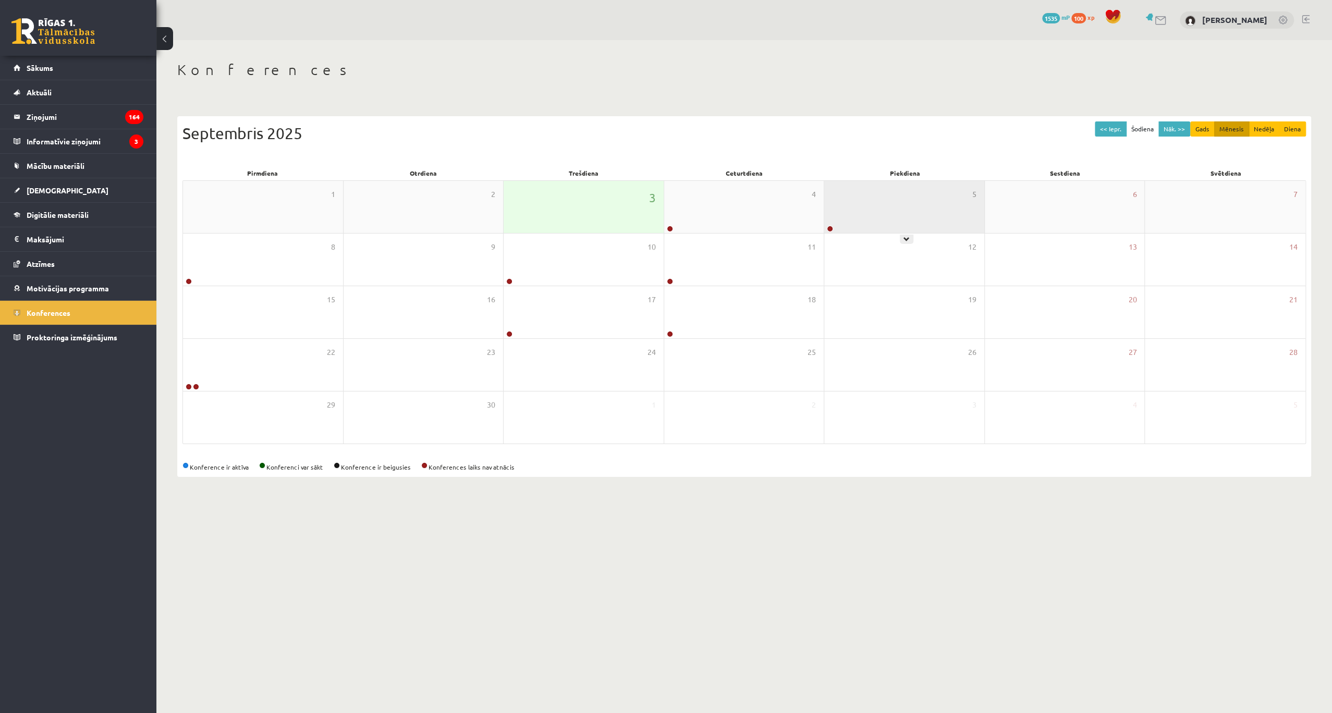
click at [866, 226] on div "5" at bounding box center [904, 207] width 160 height 52
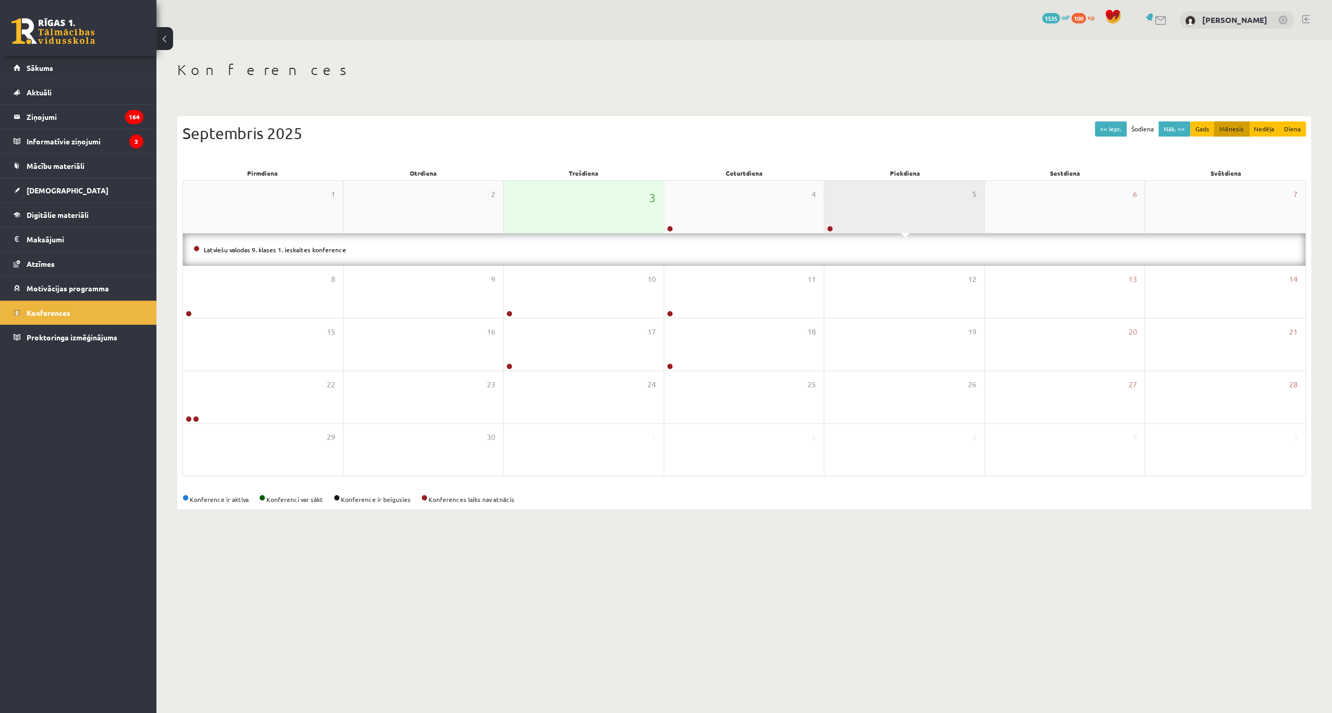
click at [874, 225] on div "5" at bounding box center [904, 207] width 160 height 52
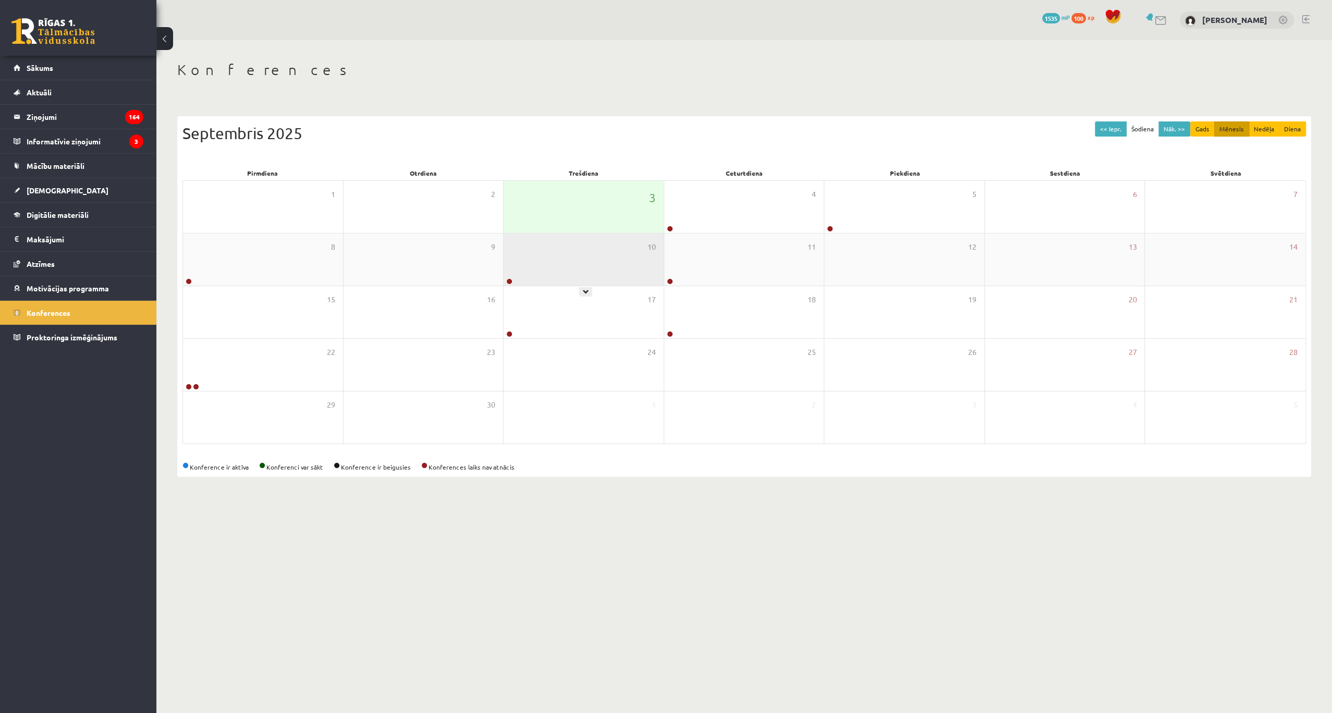
click at [557, 263] on div "10" at bounding box center [584, 260] width 160 height 52
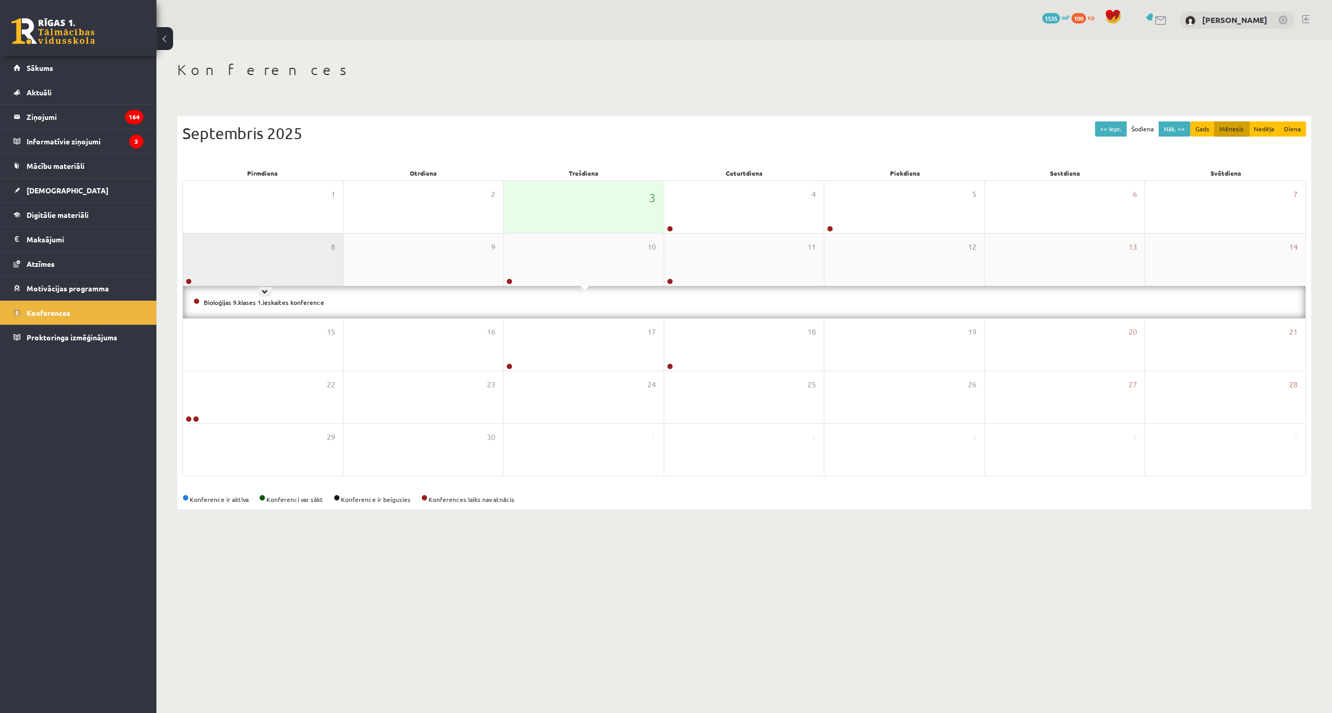
click at [278, 261] on div "8" at bounding box center [263, 260] width 160 height 52
click at [726, 253] on div "11" at bounding box center [744, 260] width 160 height 52
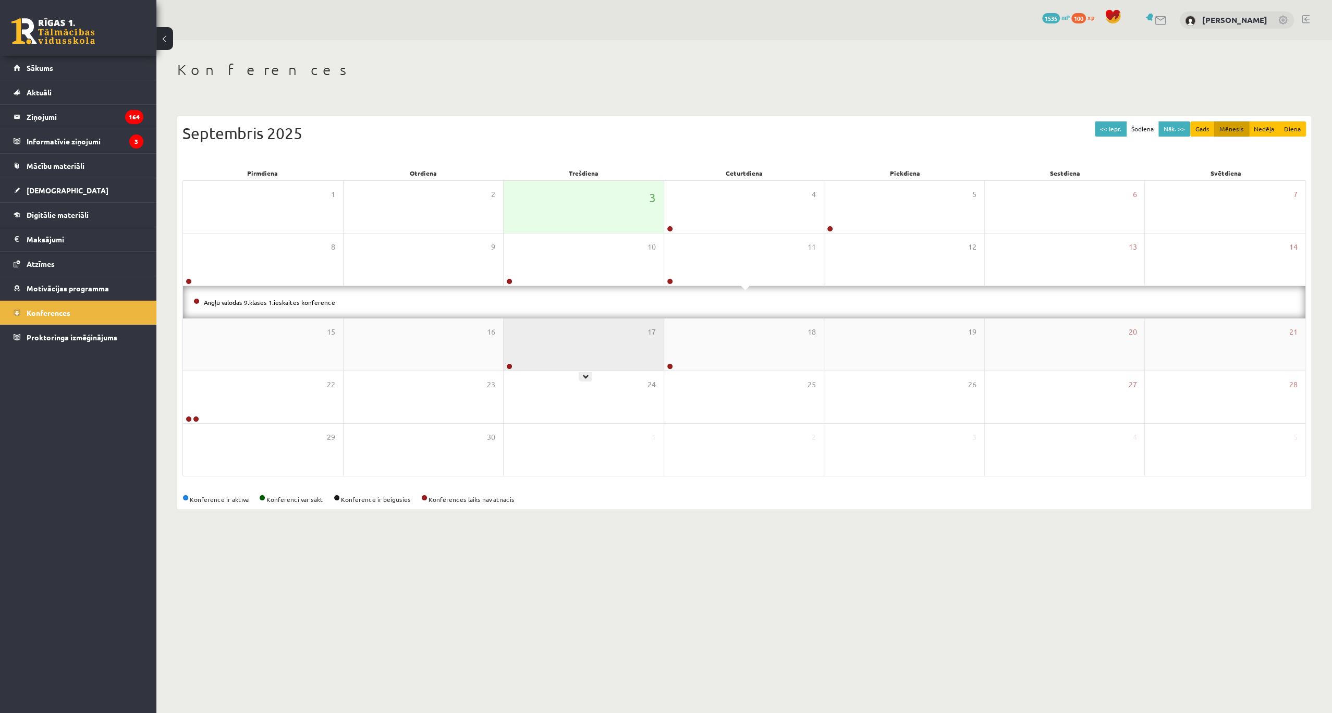
click at [558, 352] on div "17" at bounding box center [584, 344] width 160 height 52
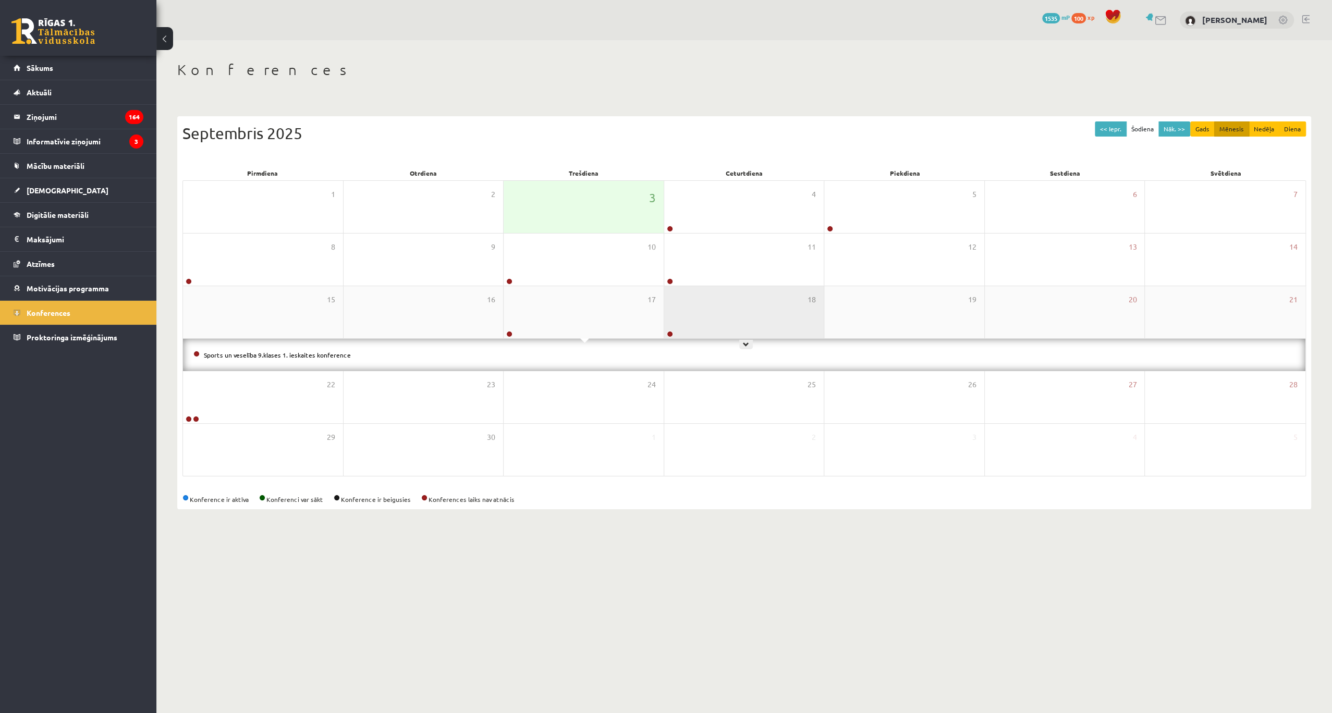
click at [689, 317] on div "18" at bounding box center [744, 312] width 160 height 52
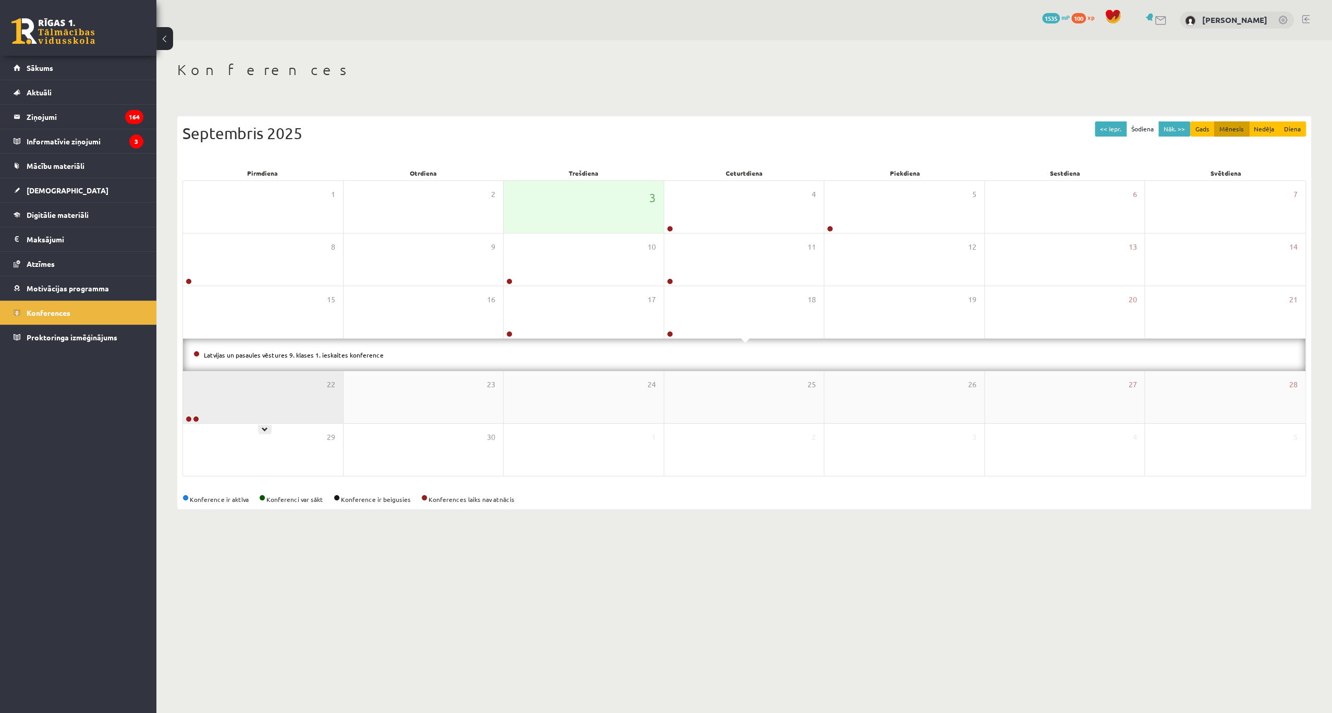
click at [267, 390] on div "22" at bounding box center [263, 397] width 160 height 52
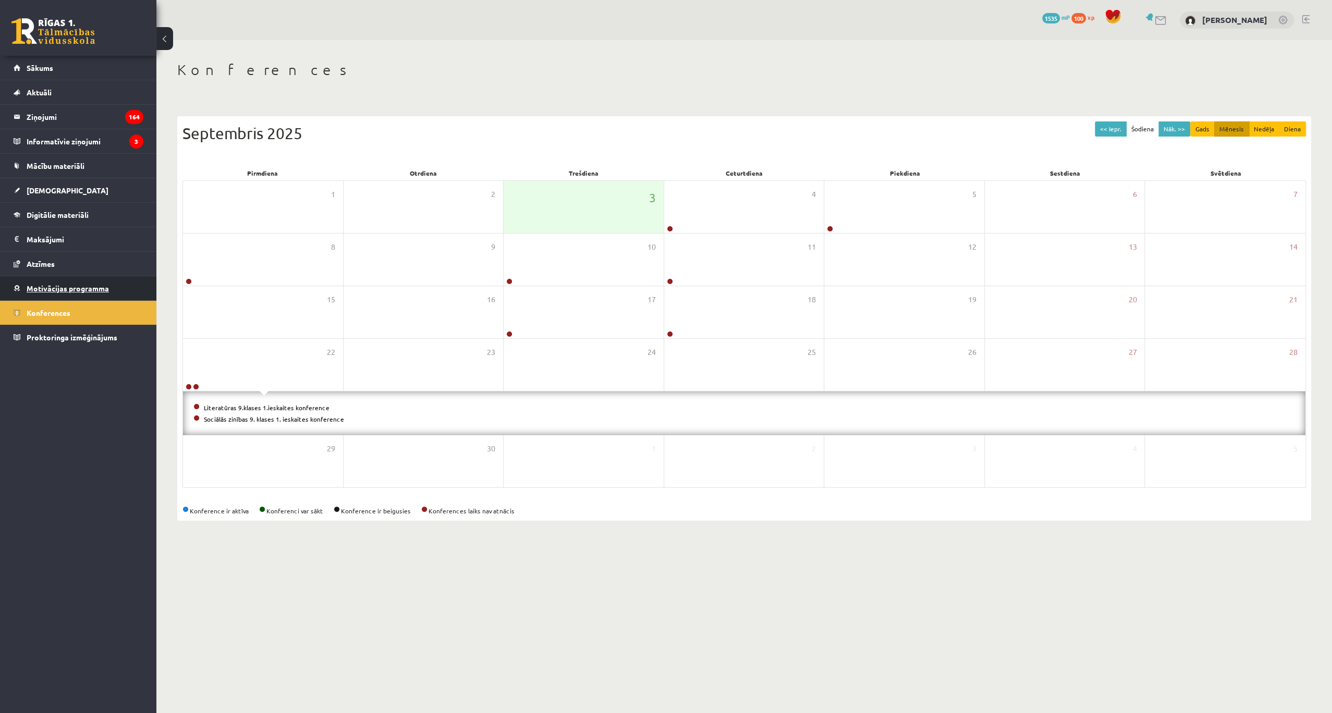
click at [46, 288] on span "Motivācijas programma" at bounding box center [68, 288] width 82 height 9
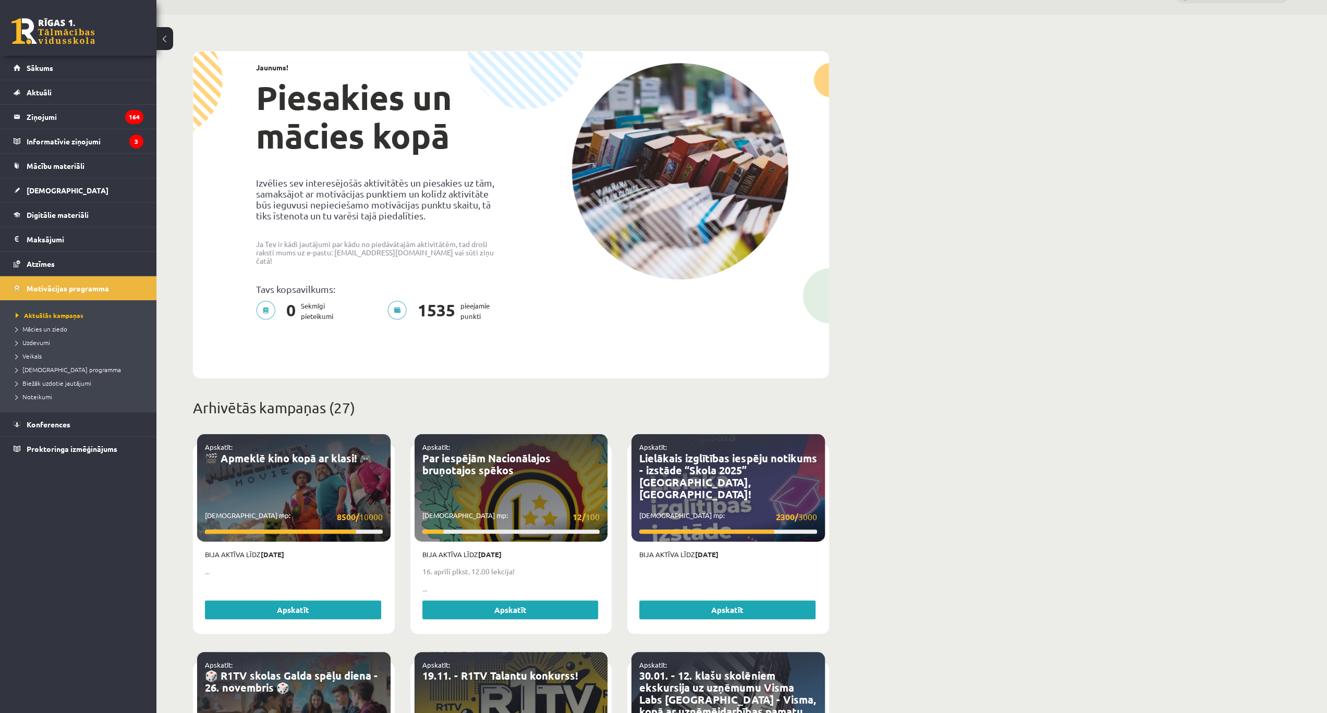
scroll to position [104, 0]
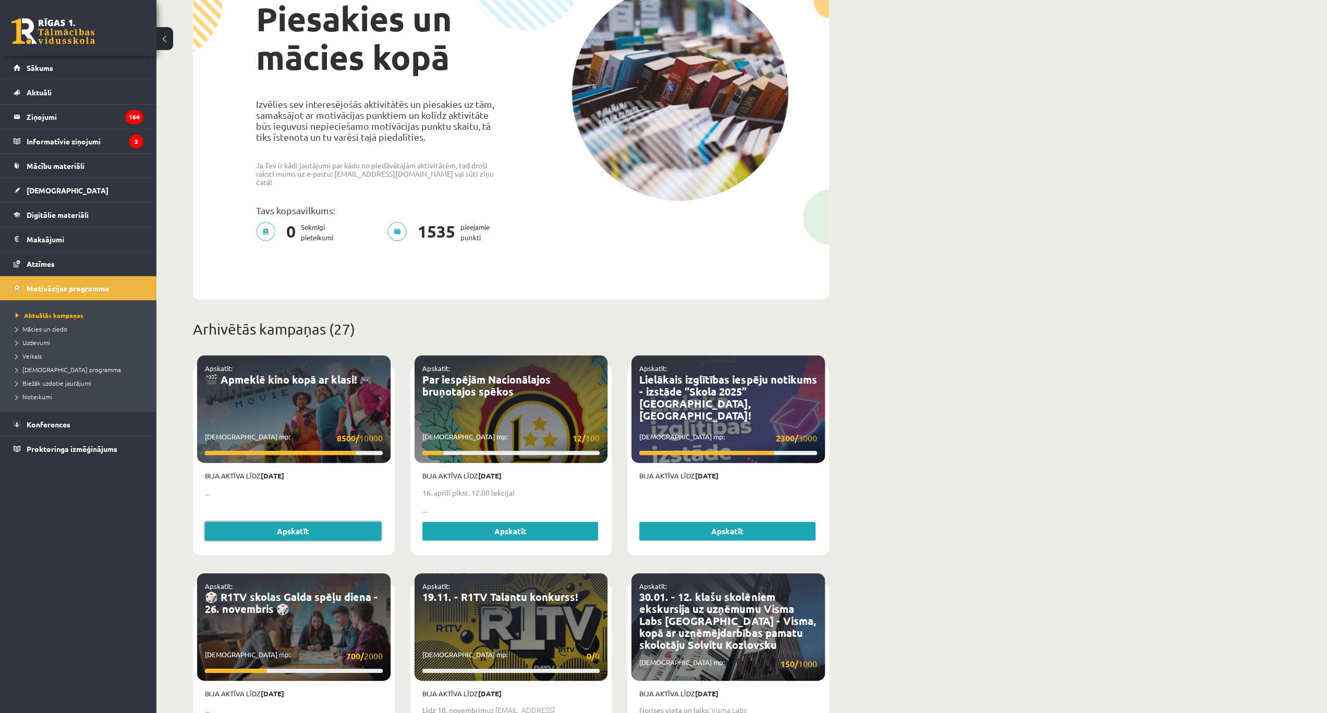
click at [304, 522] on link "Apskatīt" at bounding box center [293, 531] width 176 height 19
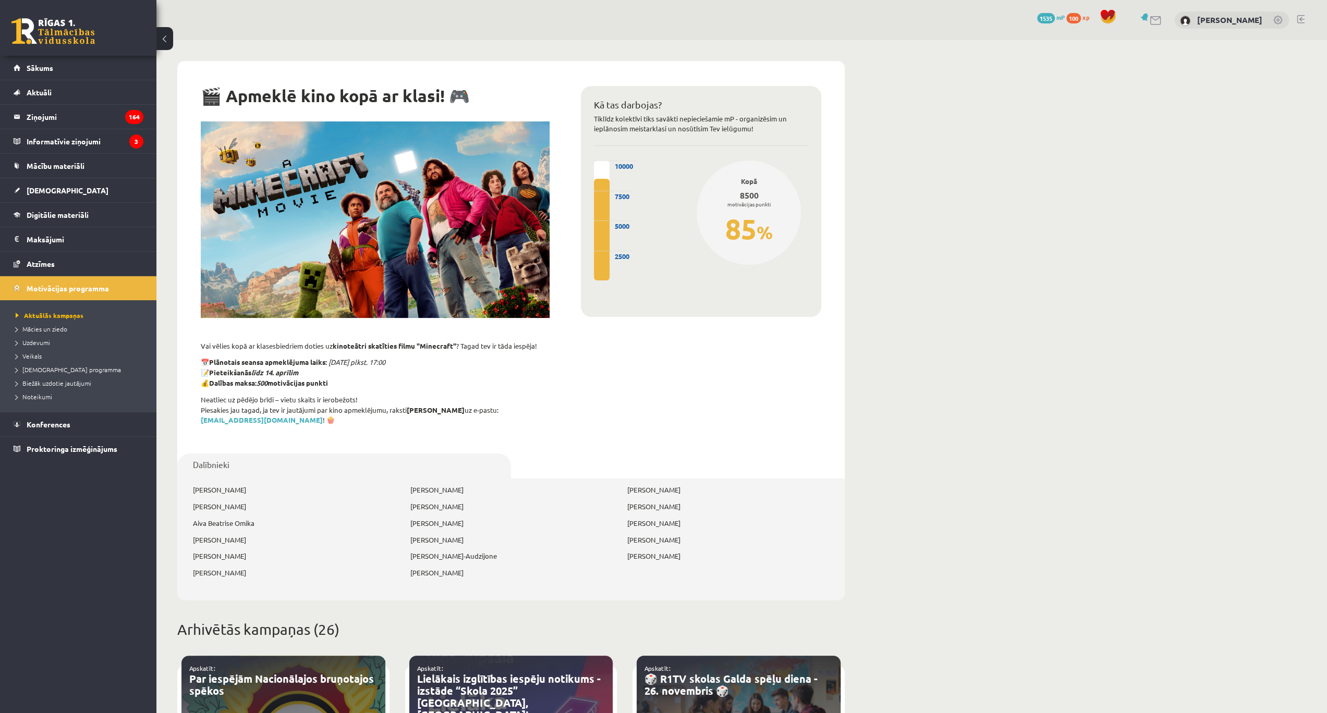
click at [220, 485] on p "[PERSON_NAME]" at bounding box center [294, 490] width 202 height 10
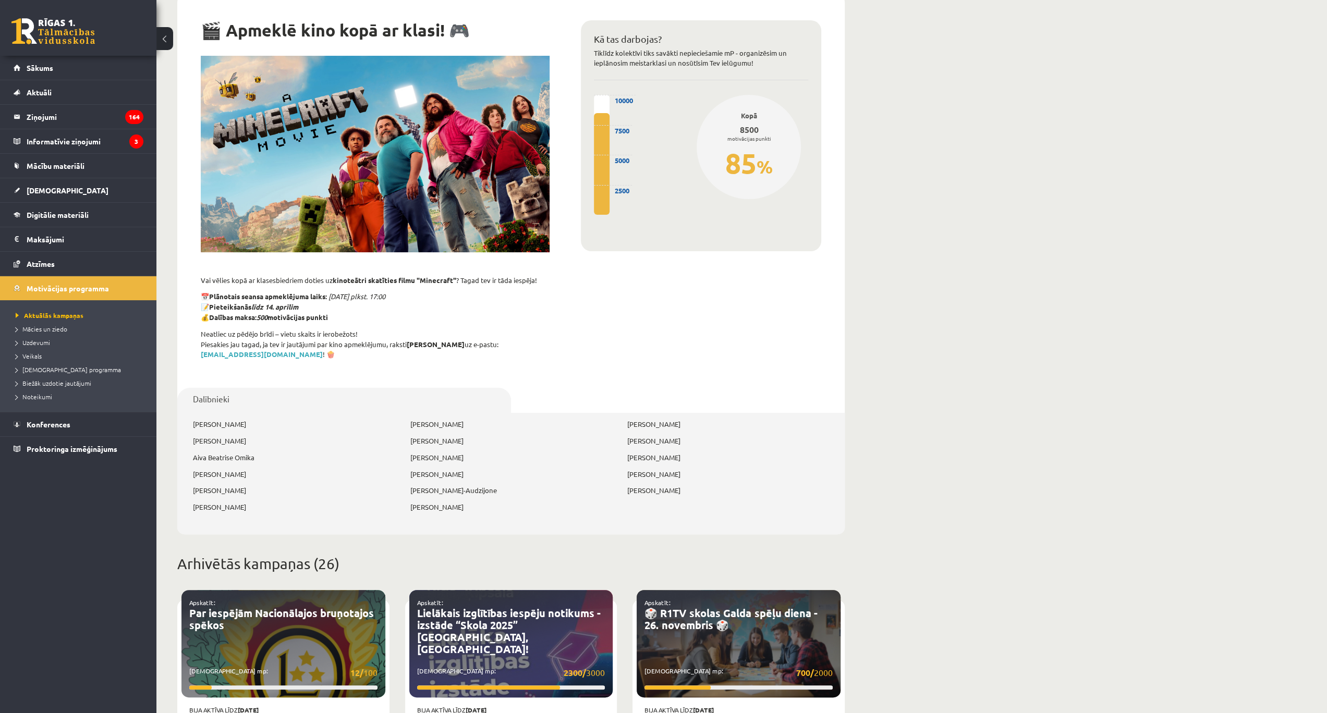
scroll to position [34, 0]
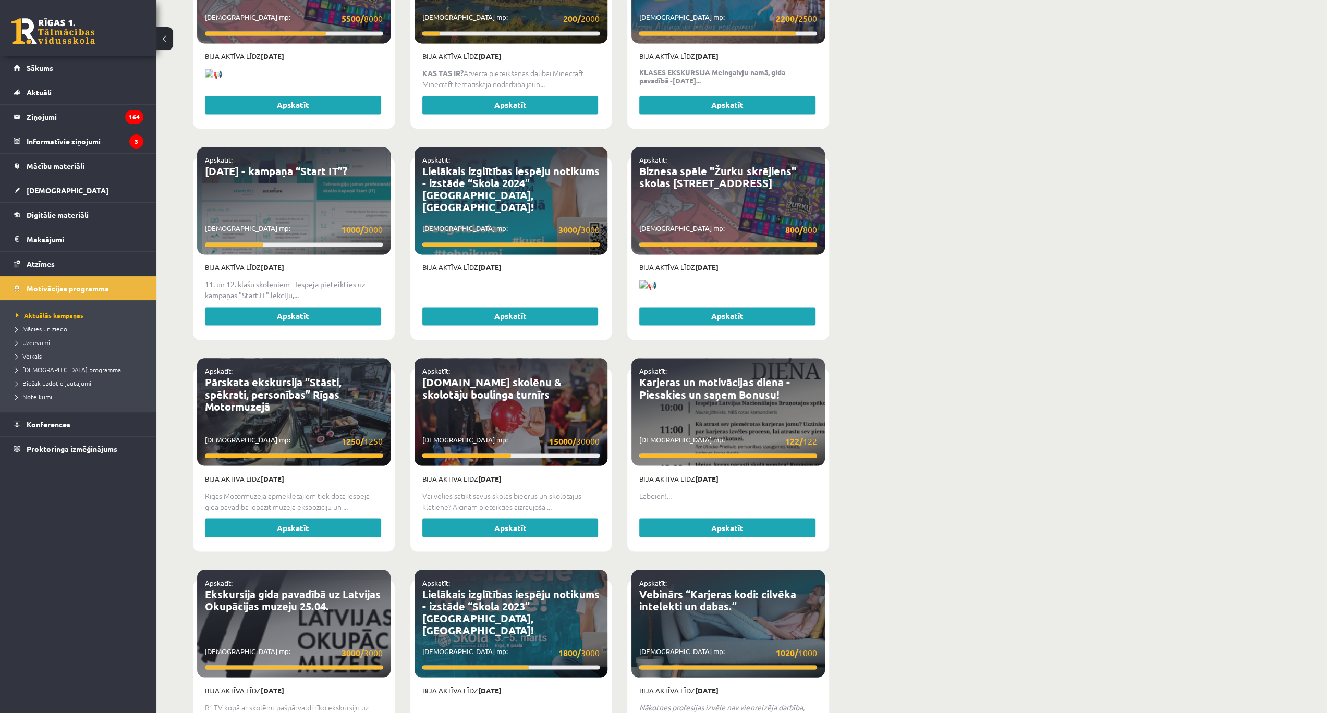
scroll to position [1668, 0]
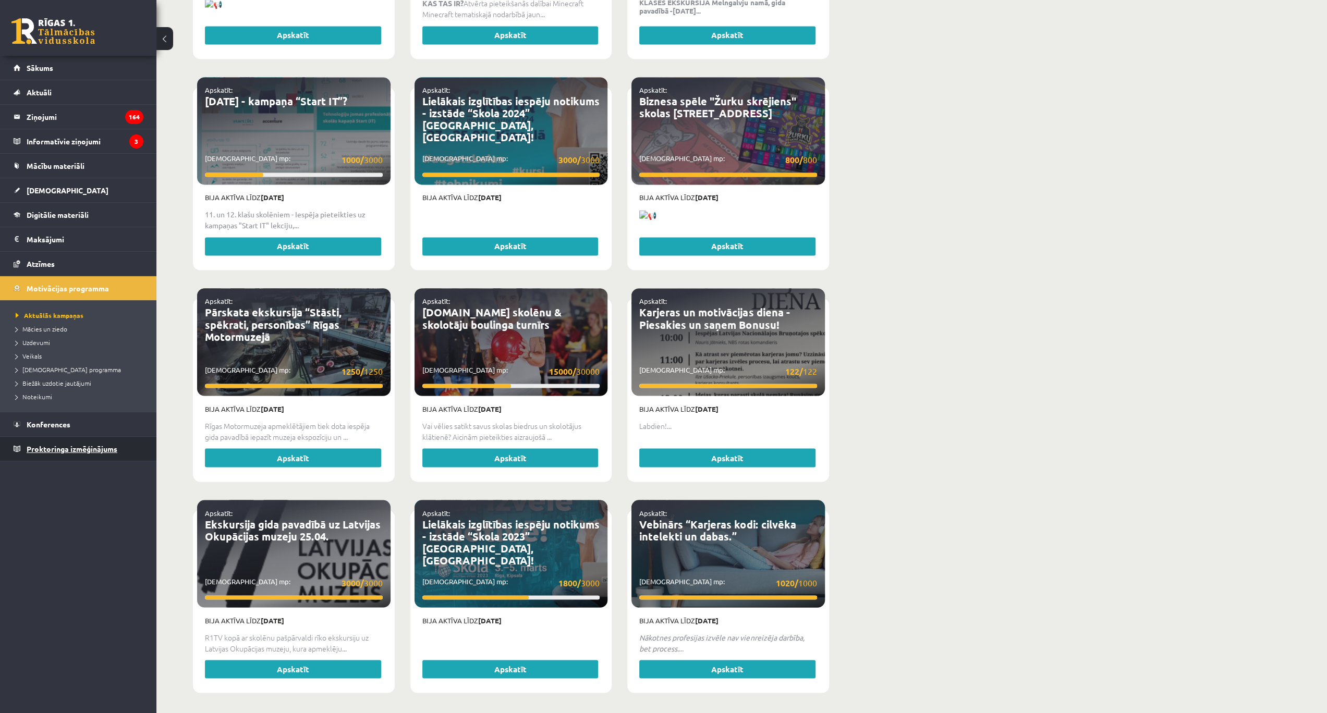
click at [101, 448] on span "Proktoringa izmēģinājums" at bounding box center [72, 448] width 91 height 9
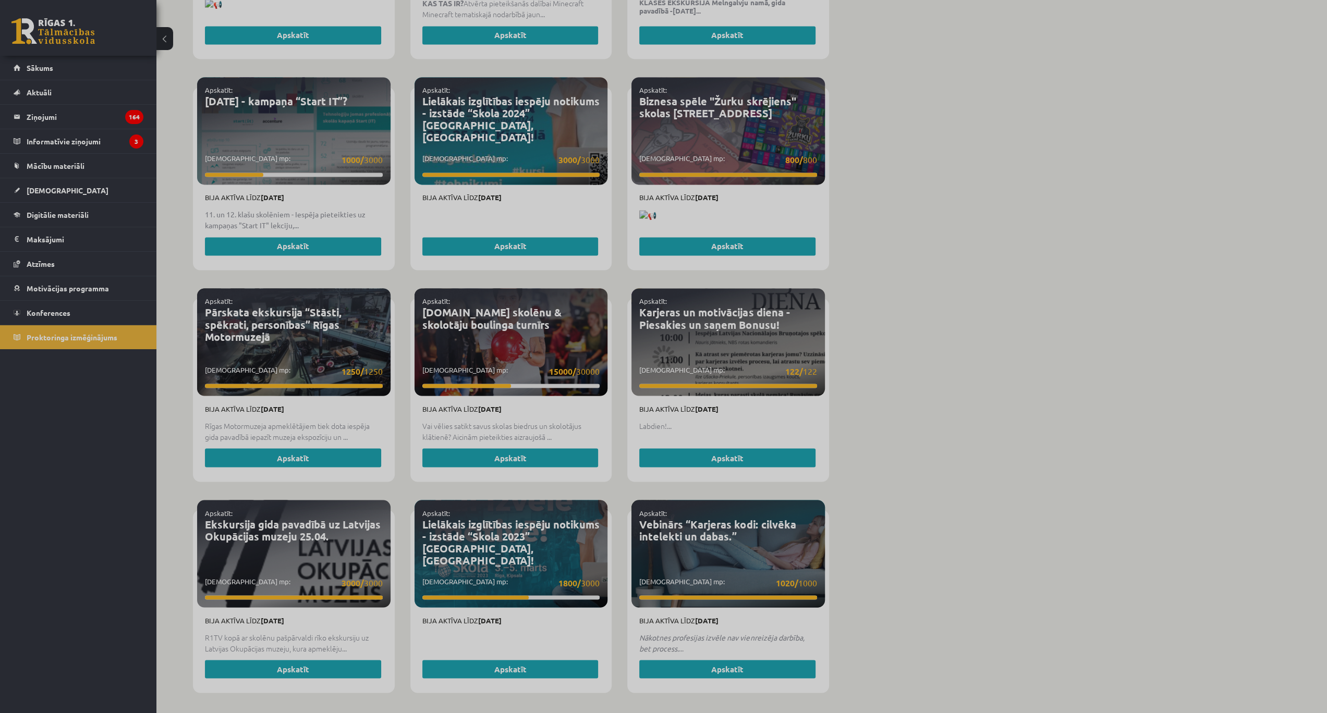
scroll to position [7, 0]
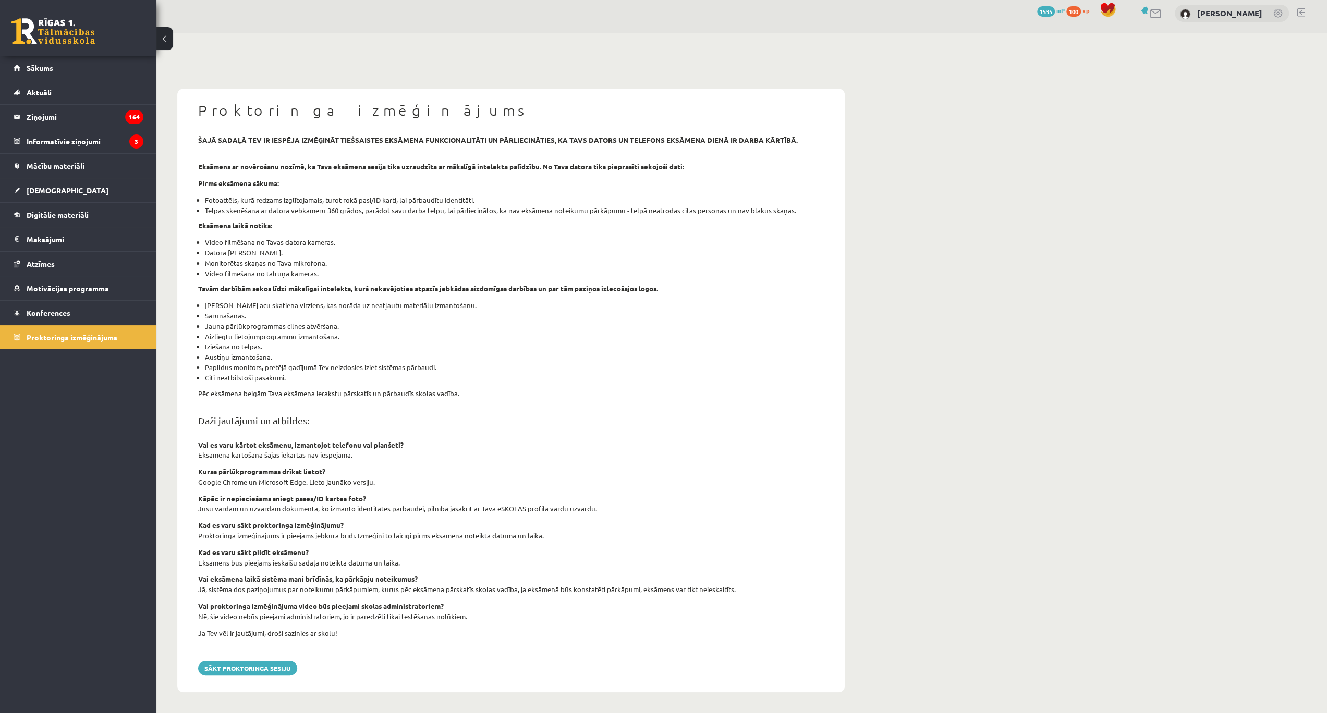
click at [1162, 11] on link at bounding box center [1155, 13] width 13 height 9
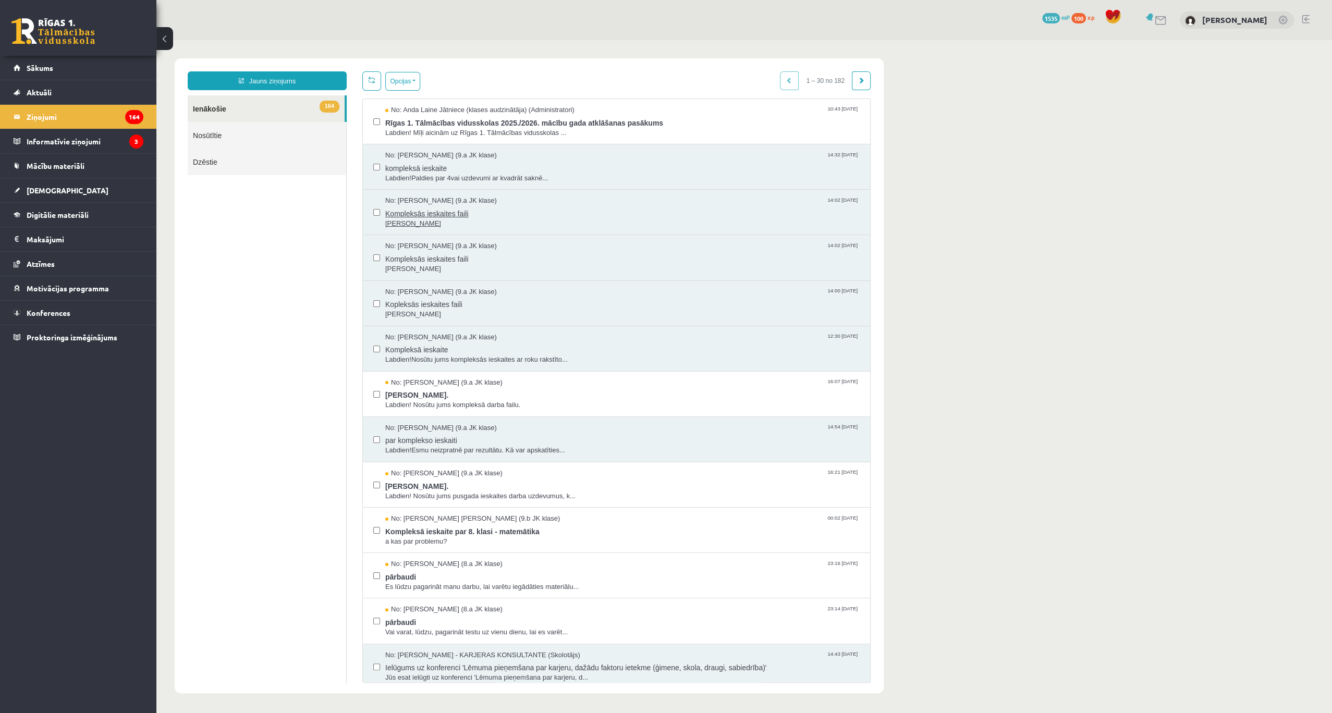
click at [416, 209] on span "Kompleksās ieskaites faili" at bounding box center [622, 212] width 474 height 13
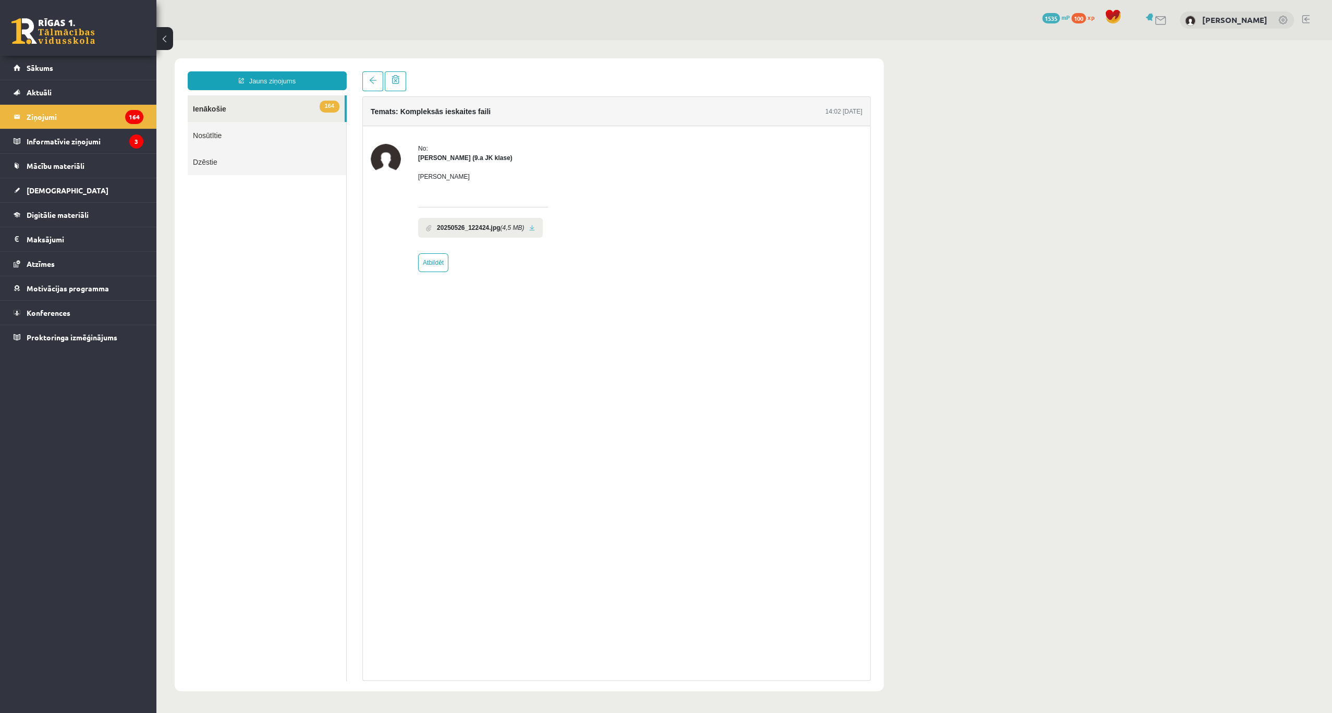
click at [479, 225] on b "20250526_122424.jpg" at bounding box center [468, 227] width 63 height 9
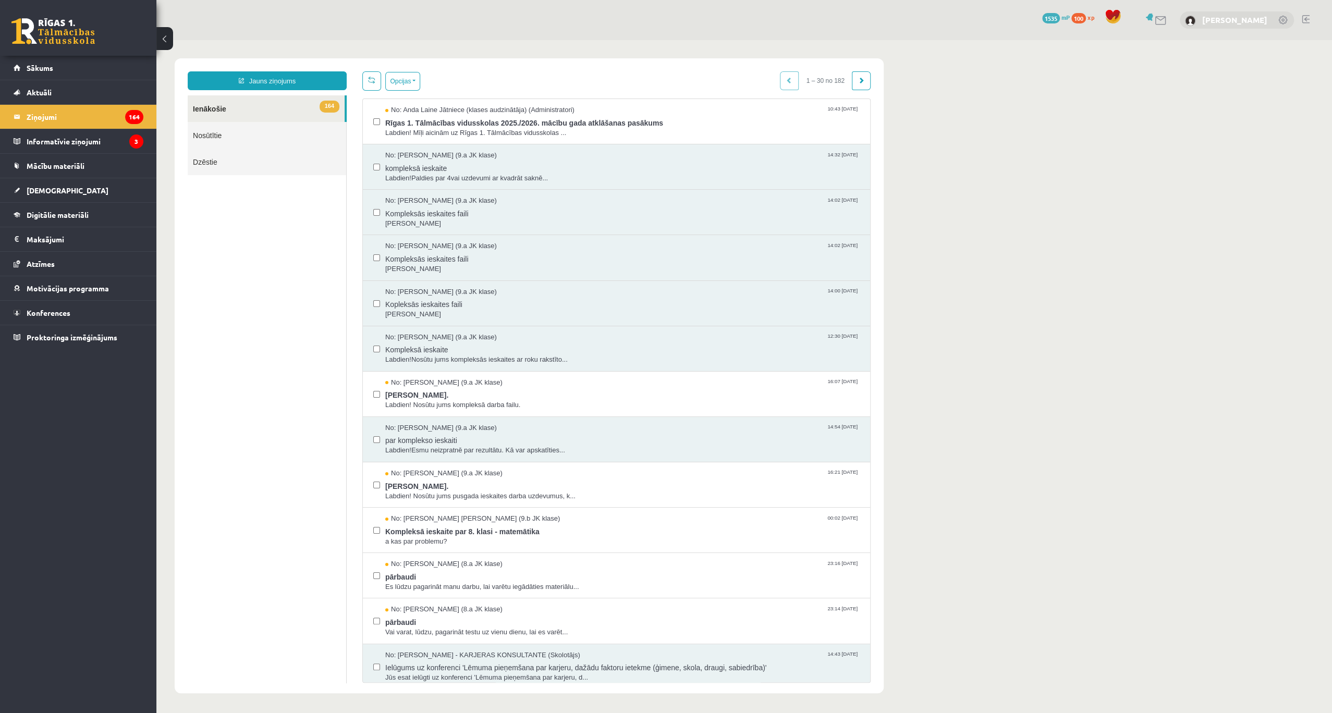
click at [1245, 18] on link "[PERSON_NAME]" at bounding box center [1234, 20] width 65 height 10
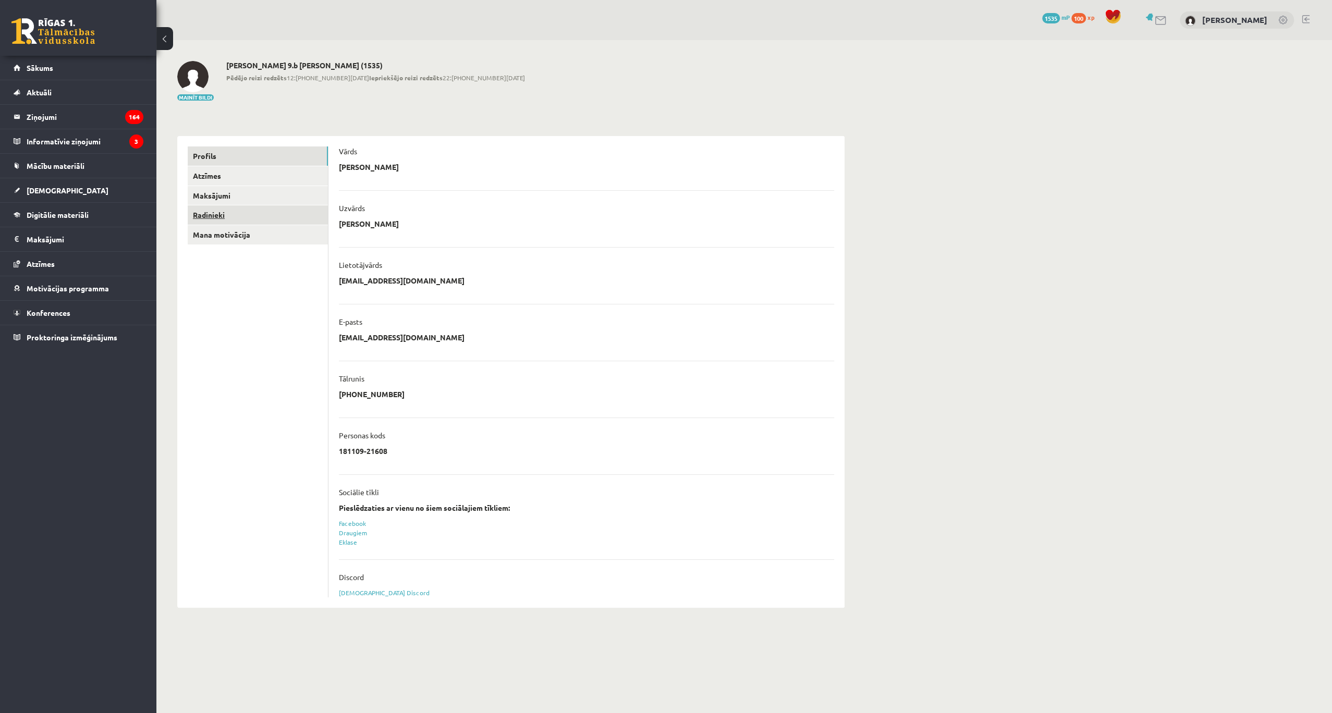
click at [215, 215] on link "Radinieki" at bounding box center [258, 214] width 140 height 19
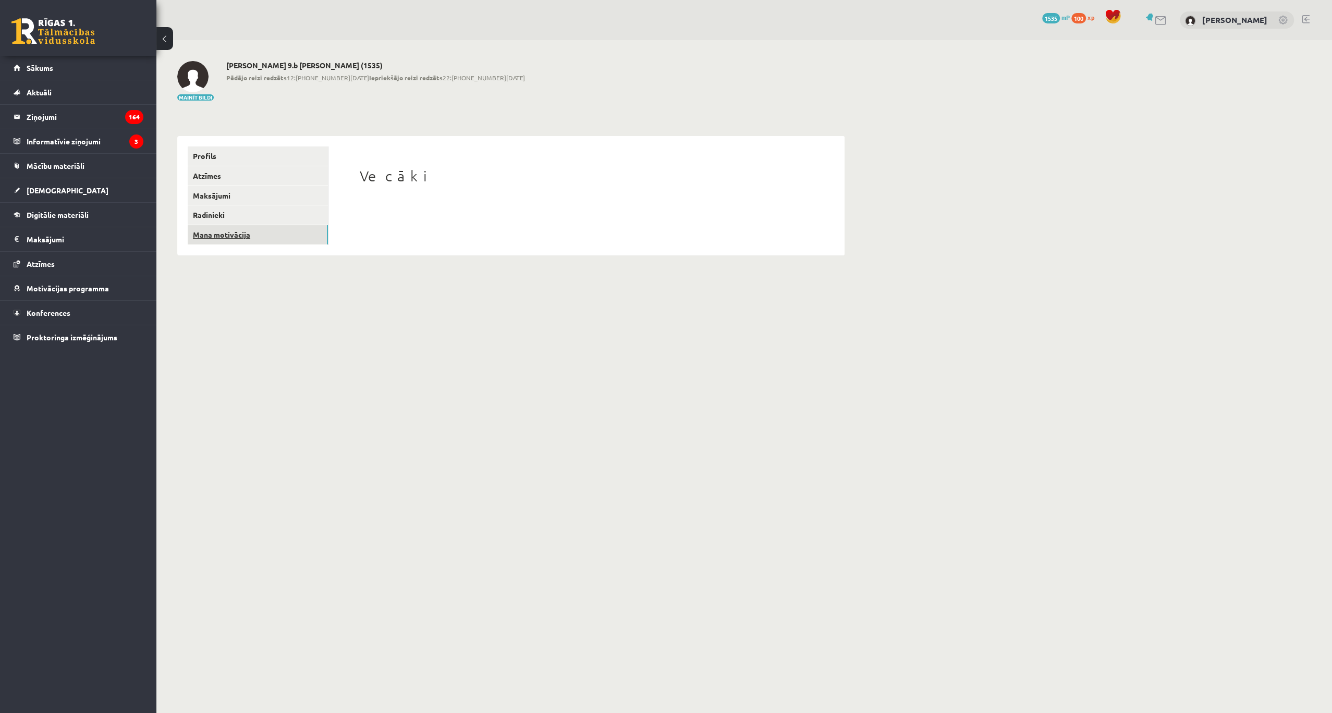
click at [221, 229] on link "Mana motivācija" at bounding box center [258, 234] width 140 height 19
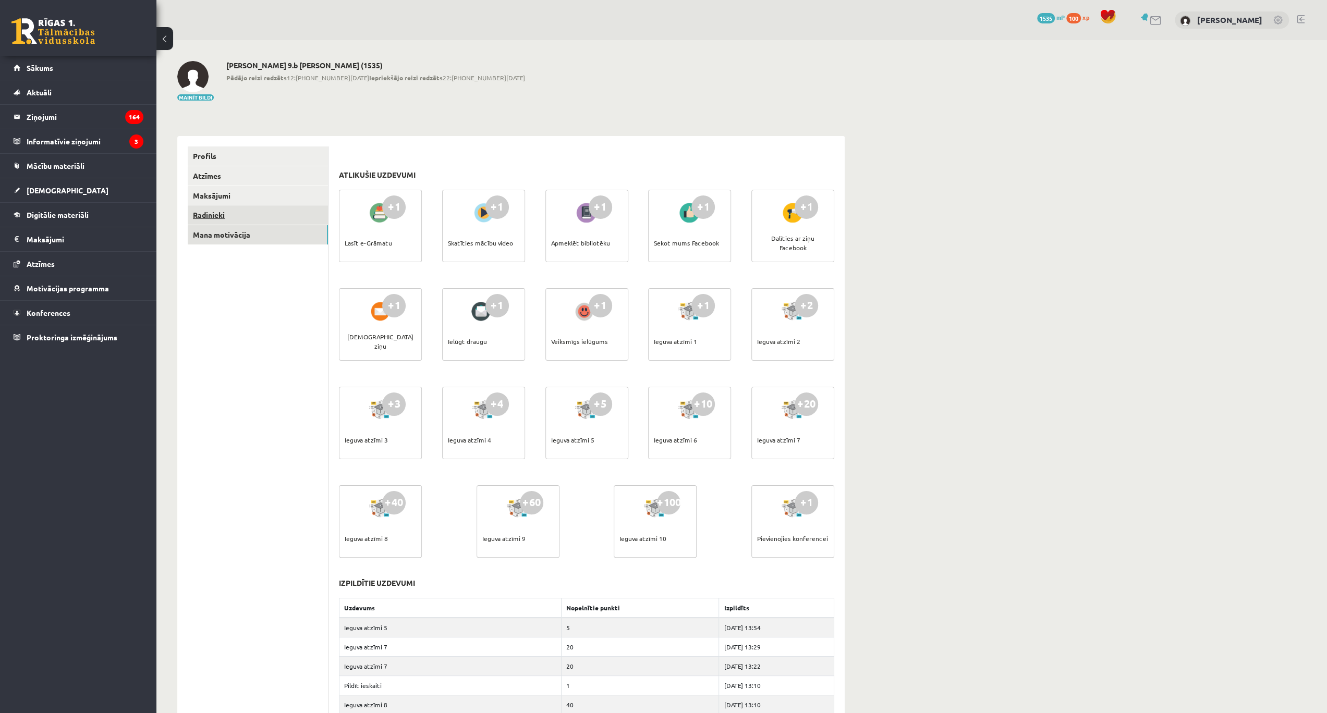
click at [236, 221] on link "Radinieki" at bounding box center [258, 214] width 140 height 19
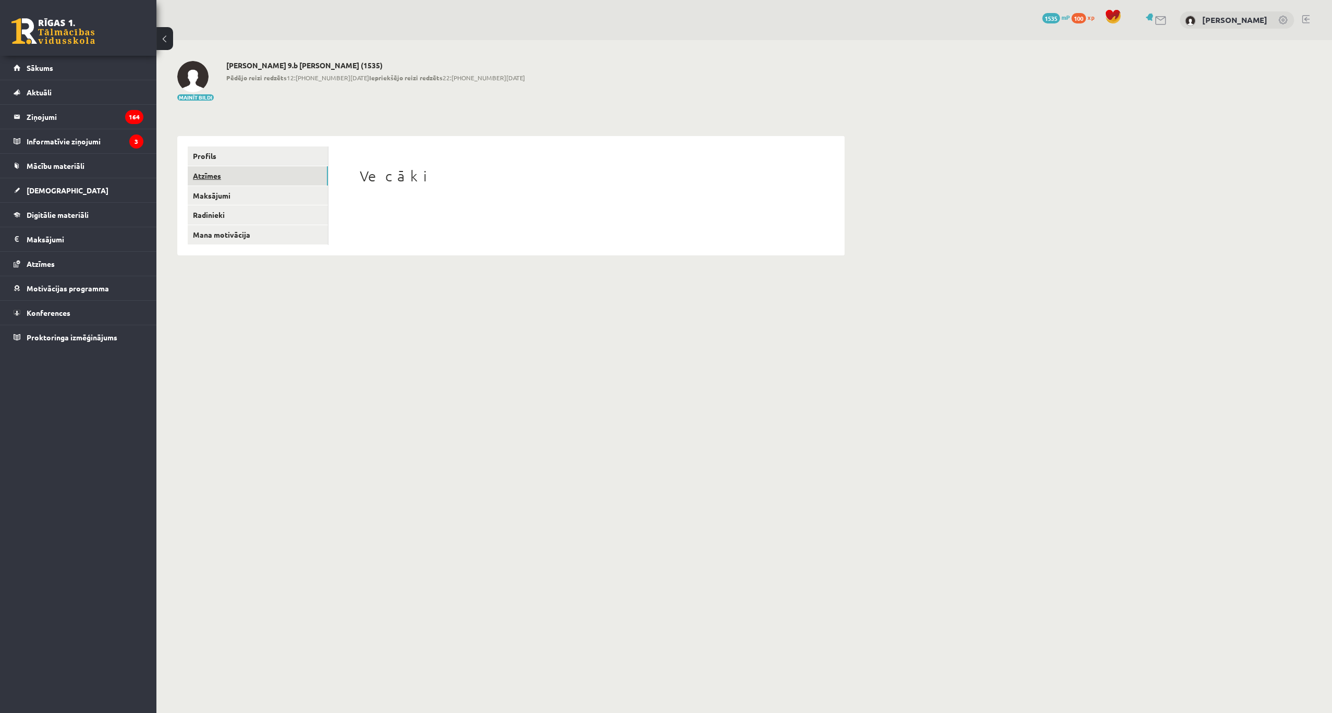
click at [213, 179] on link "Atzīmes" at bounding box center [258, 175] width 140 height 19
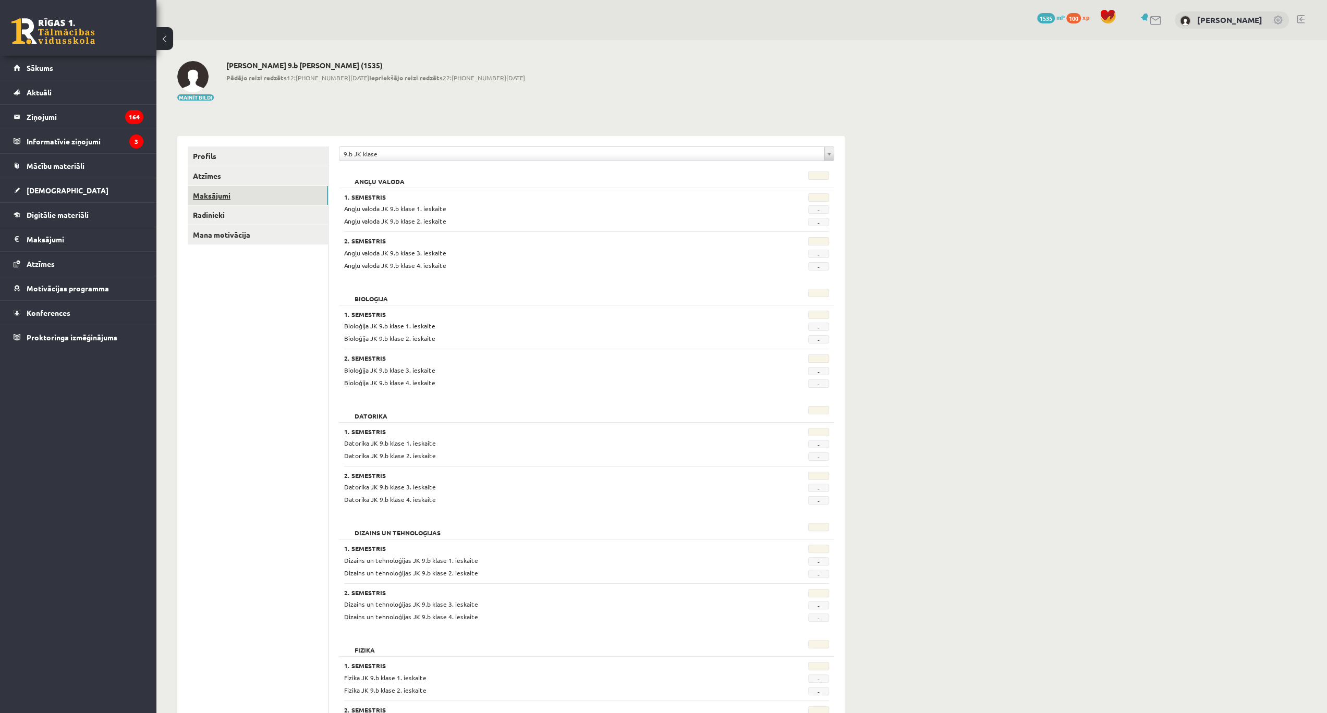
click at [215, 195] on link "Maksājumi" at bounding box center [258, 195] width 140 height 19
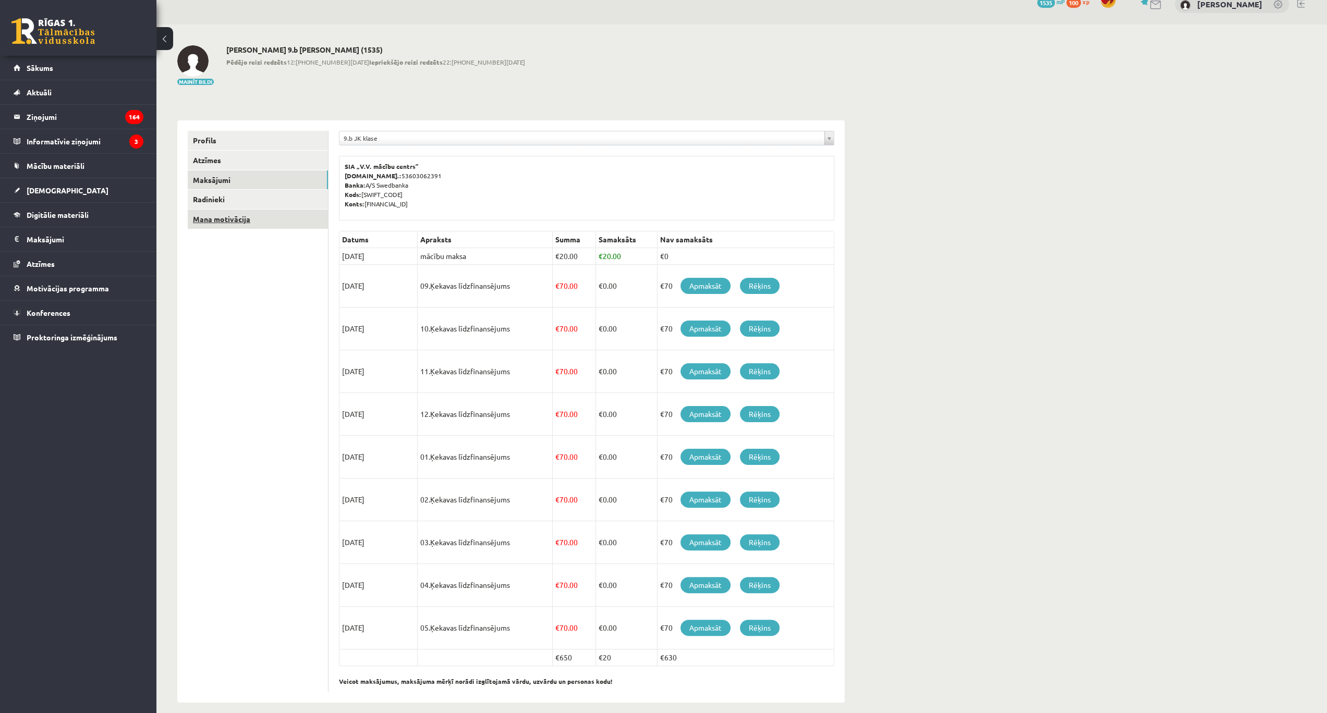
scroll to position [23, 0]
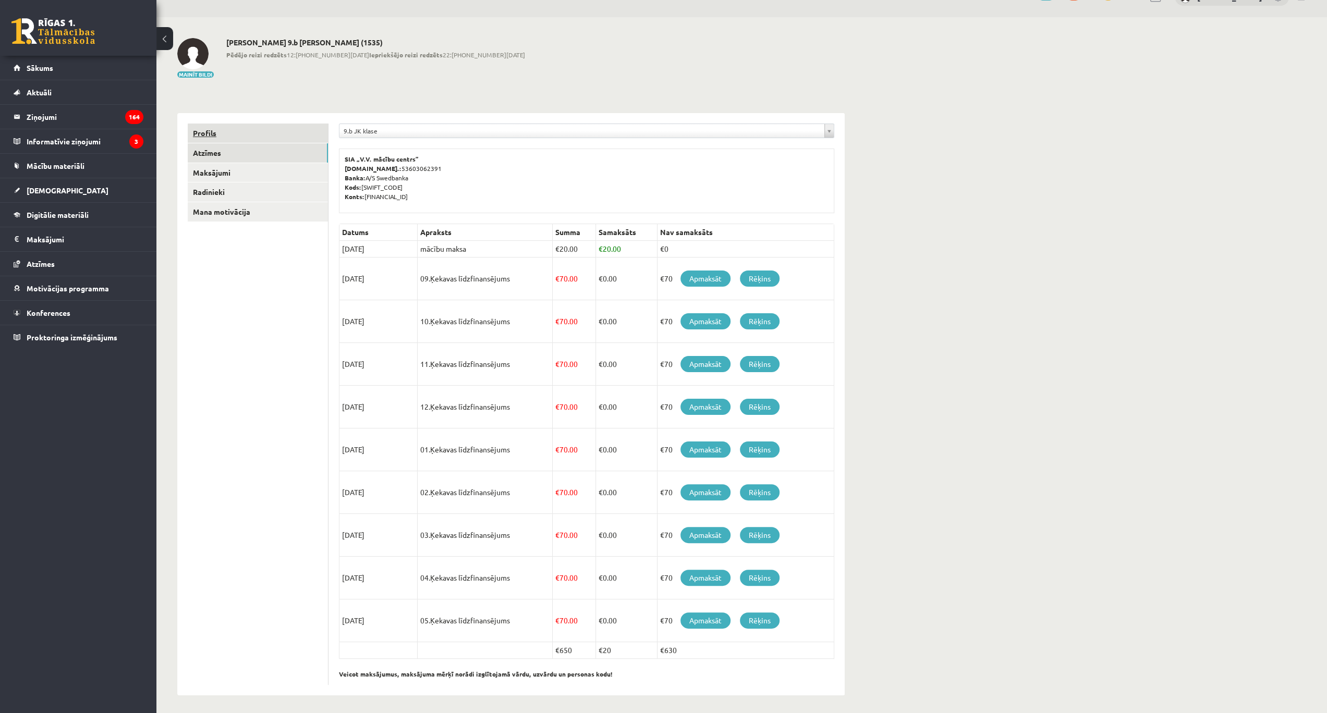
click at [204, 136] on link "Profils" at bounding box center [258, 133] width 140 height 19
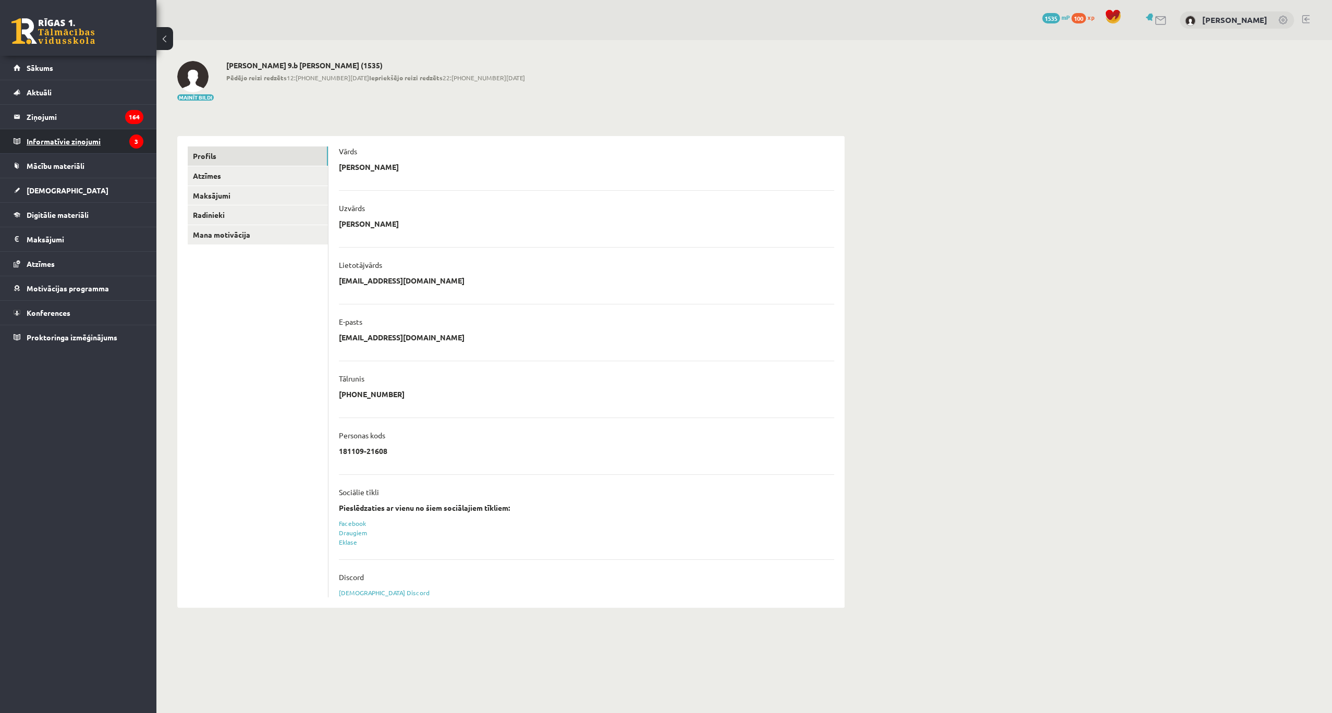
click at [118, 141] on legend "Informatīvie ziņojumi 3" at bounding box center [85, 141] width 117 height 24
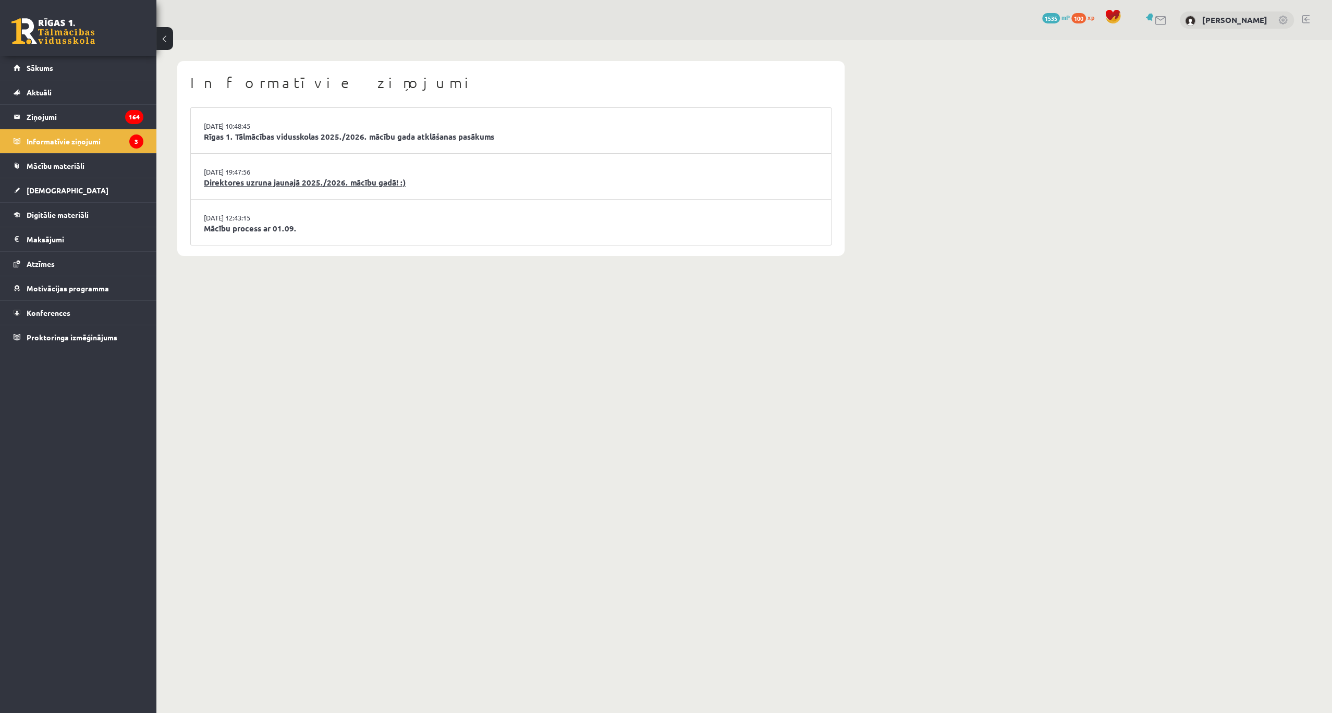
click at [354, 179] on link "Direktores uzruna jaunajā 2025./2026. mācību gadā! :)" at bounding box center [511, 183] width 614 height 12
click at [293, 141] on link "Rīgas 1. Tālmācības vidusskolas 2025./2026. mācību gada atklāšanas pasākums" at bounding box center [511, 137] width 614 height 12
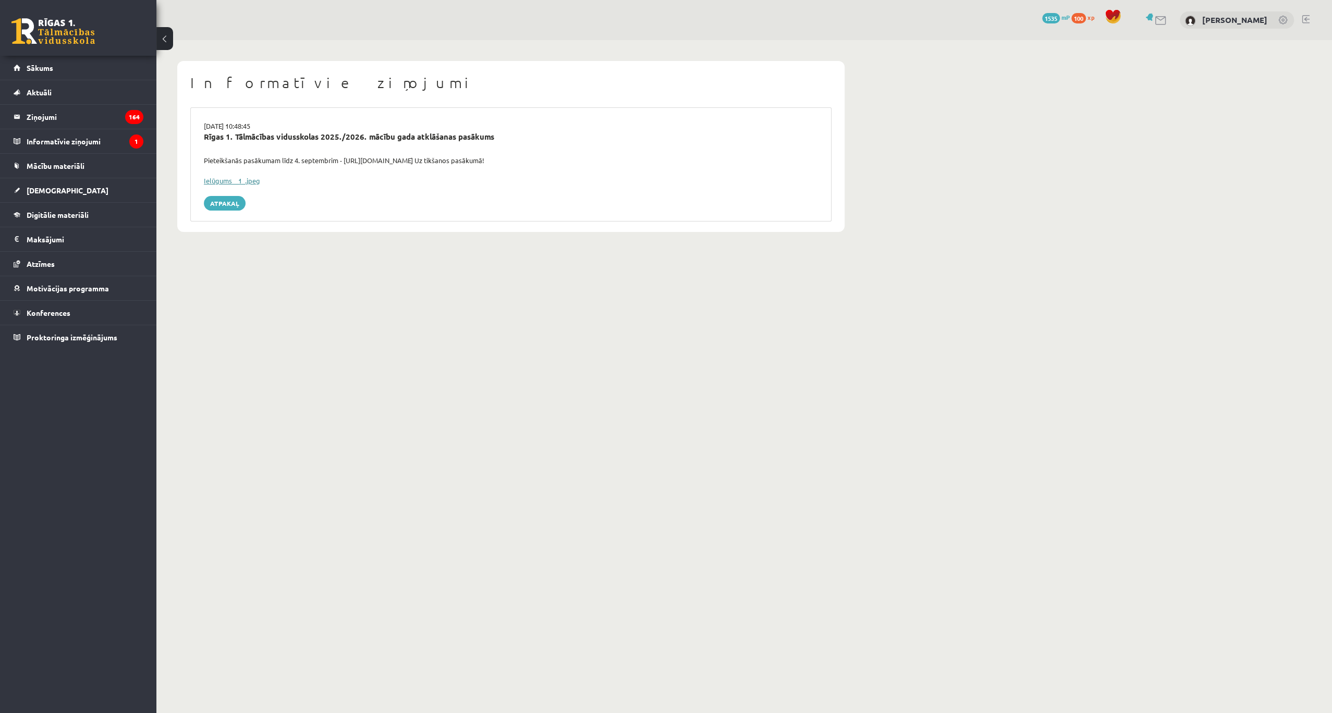
click at [218, 177] on link "Ielūgums__1_.jpeg" at bounding box center [232, 180] width 56 height 9
click at [52, 69] on span "Sākums" at bounding box center [40, 67] width 27 height 9
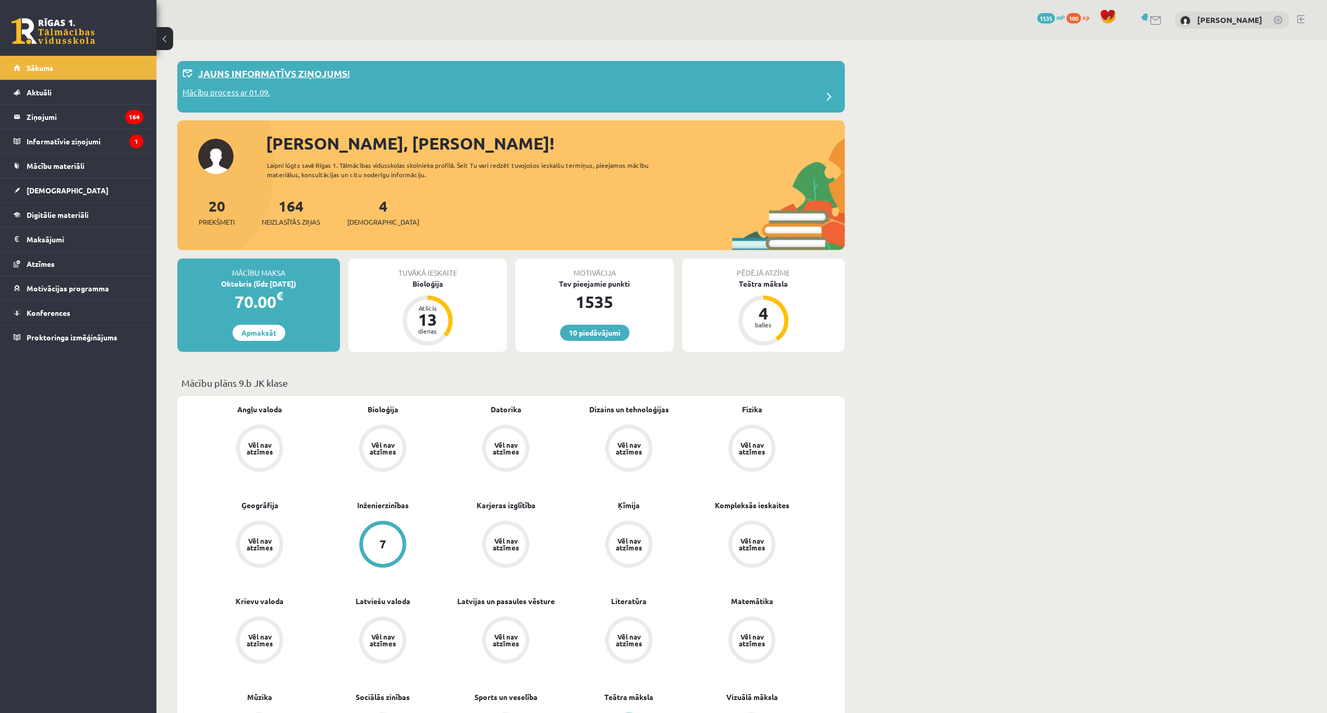
click at [261, 81] on div "Jauns informatīvs ziņojums!" at bounding box center [510, 76] width 657 height 20
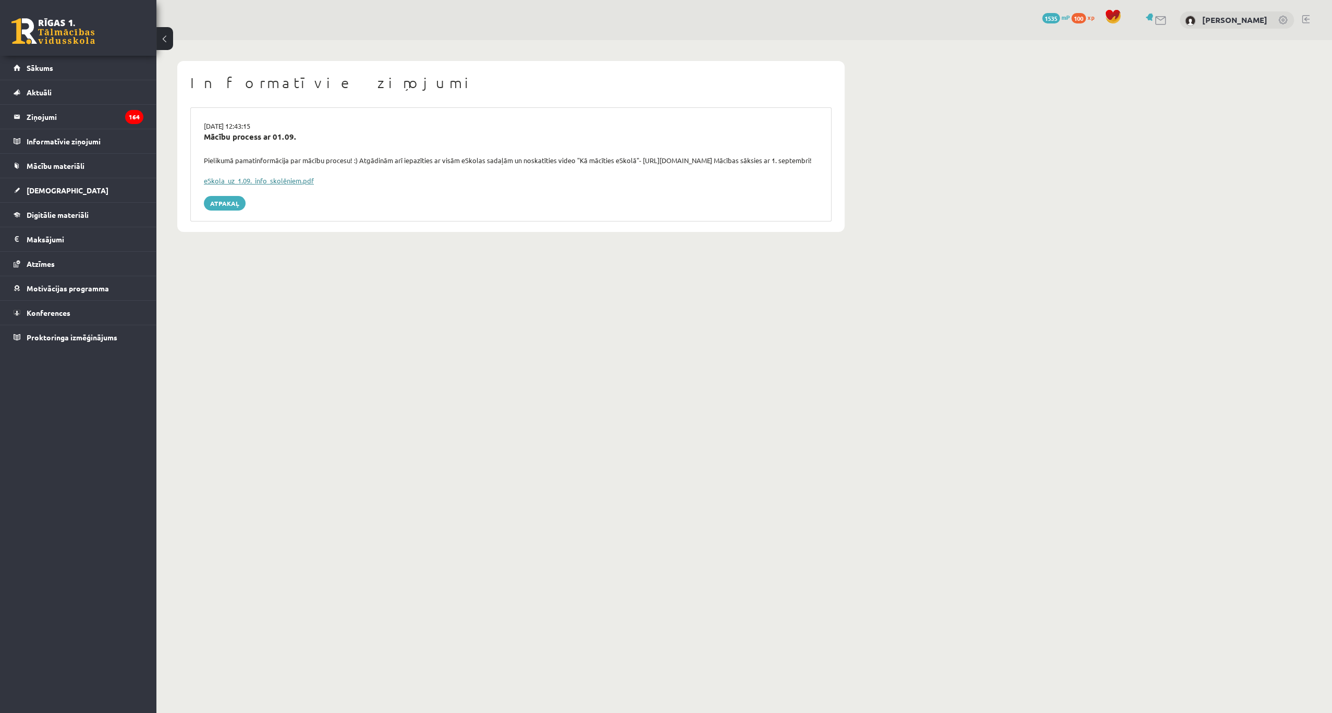
click at [258, 185] on link "eSkola_uz_1.09._info_skolēniem.pdf" at bounding box center [259, 180] width 110 height 9
click at [51, 192] on span "[DEMOGRAPHIC_DATA]" at bounding box center [68, 190] width 82 height 9
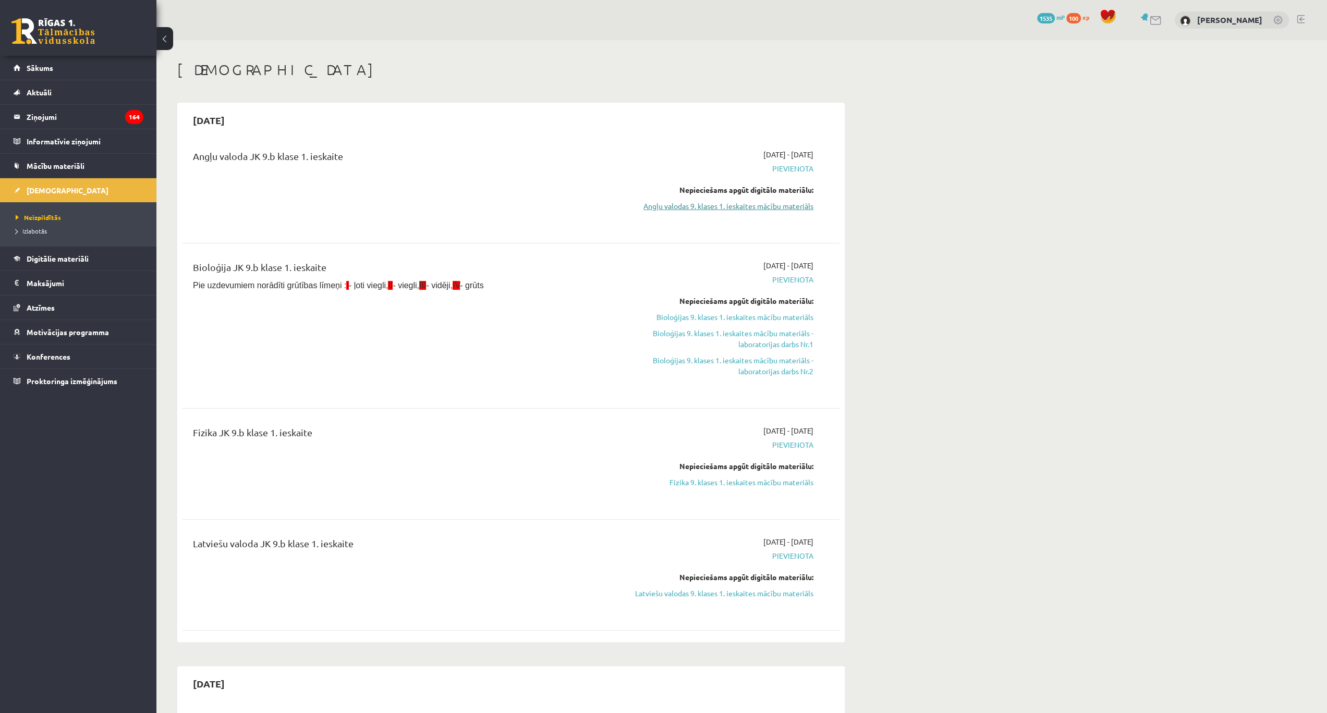
click at [751, 206] on link "Angļu valodas 9. klases 1. ieskaites mācību materiāls" at bounding box center [715, 206] width 197 height 11
click at [47, 333] on span "Motivācijas programma" at bounding box center [68, 331] width 82 height 9
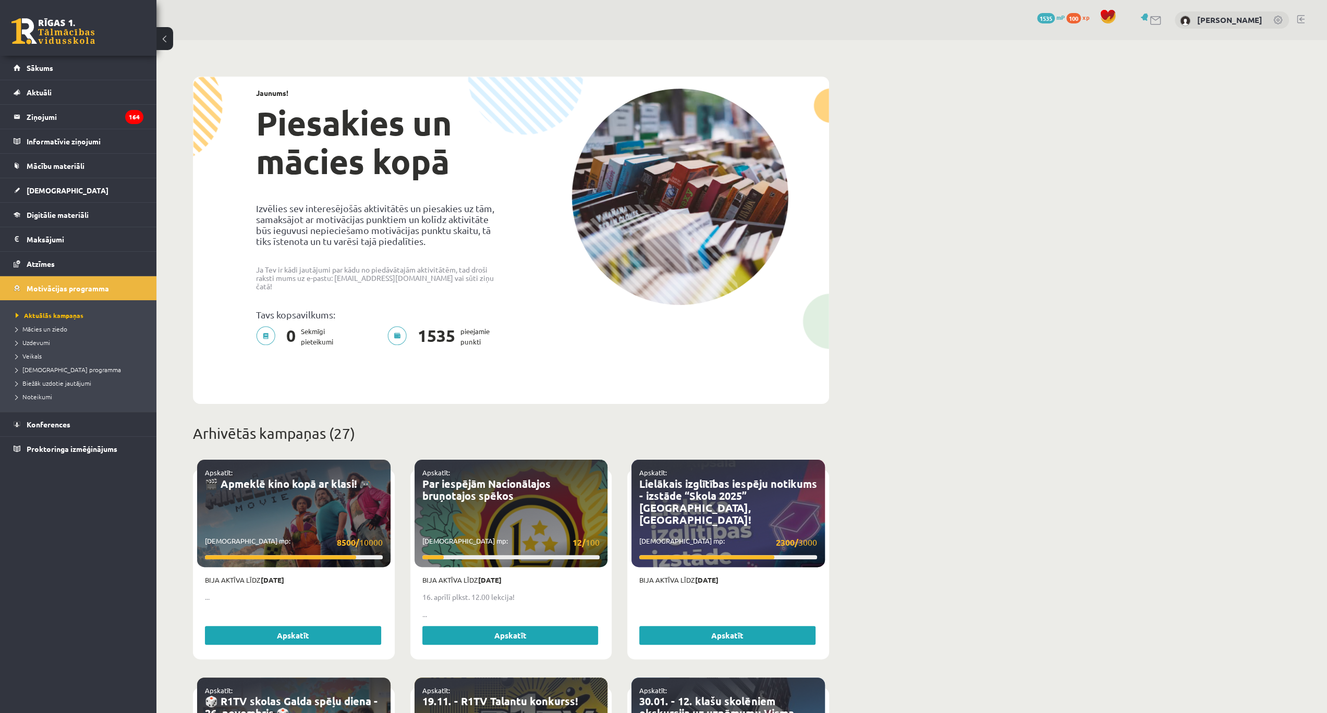
click at [1055, 15] on span "1535" at bounding box center [1046, 18] width 18 height 10
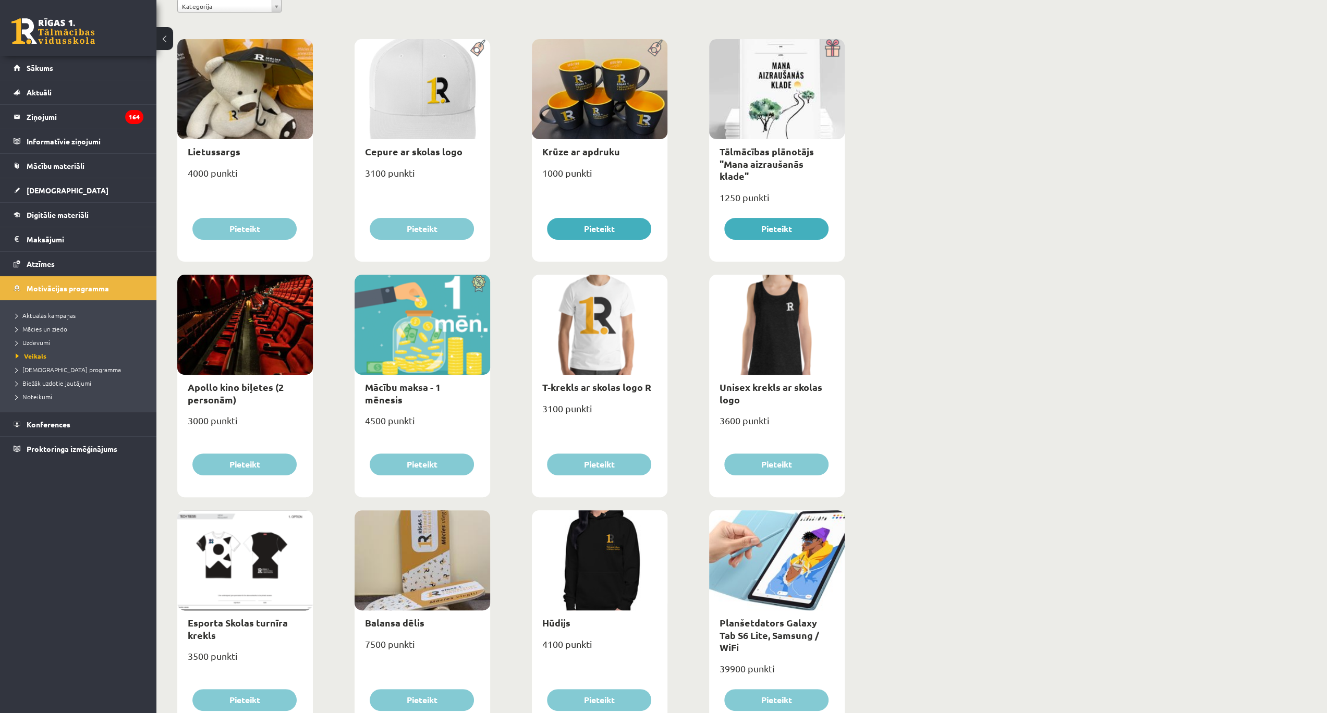
scroll to position [139, 0]
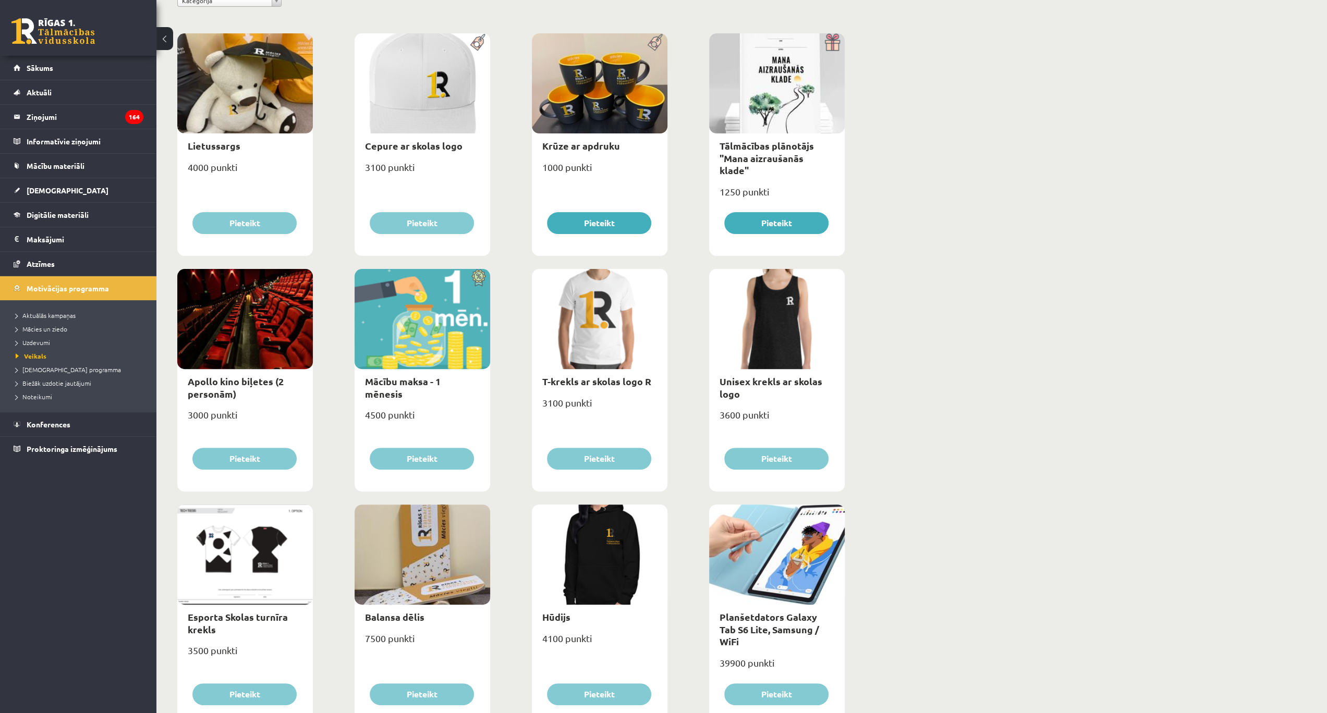
click at [234, 374] on div "Apollo kino biļetes (2 personām)" at bounding box center [245, 387] width 136 height 37
click at [258, 350] on div at bounding box center [245, 319] width 136 height 100
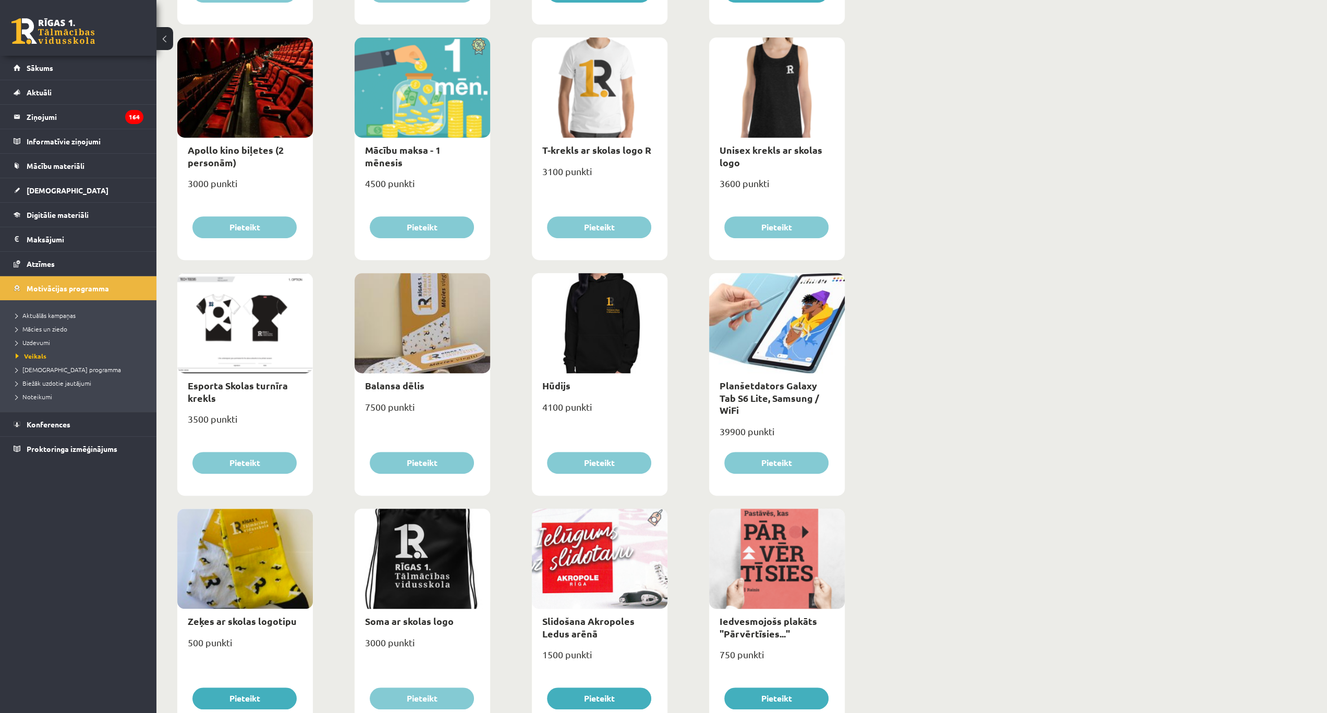
scroll to position [382, 0]
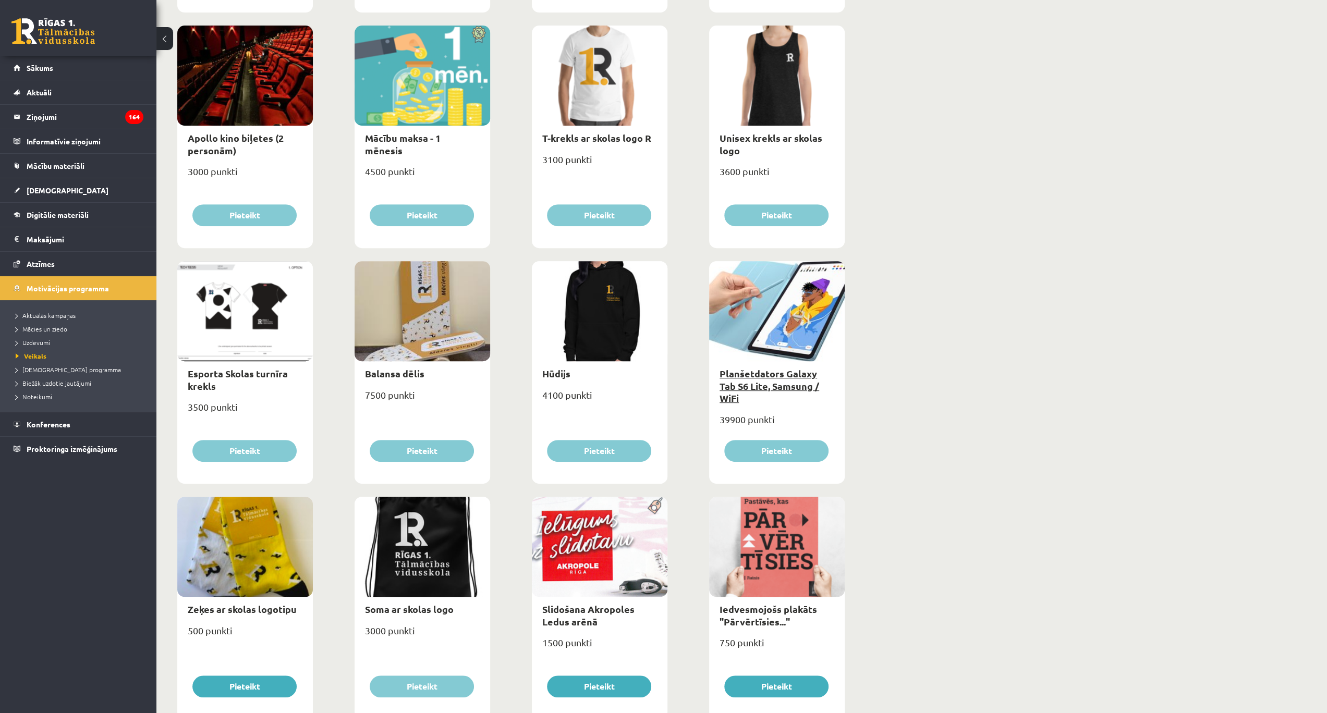
click at [751, 382] on link "Planšetdators Galaxy Tab S6 Lite, Samsung / WiFi" at bounding box center [769, 385] width 100 height 36
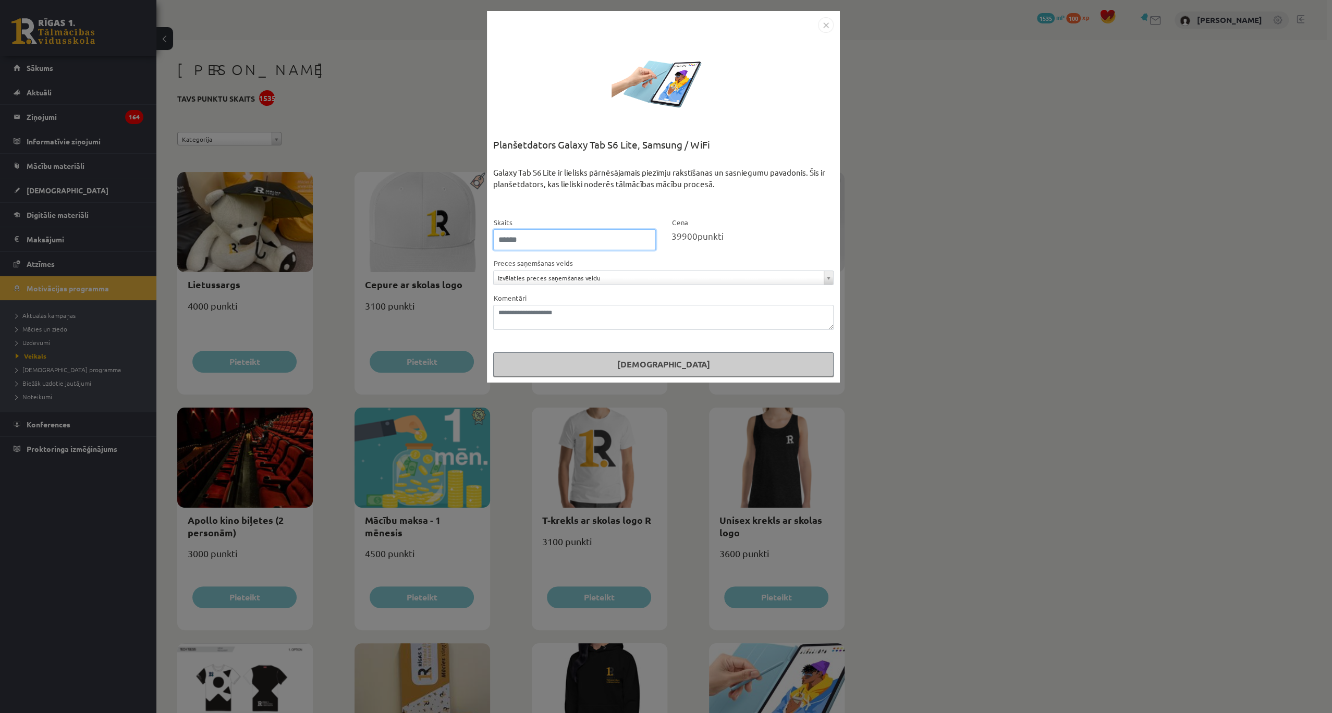
click at [640, 242] on input "*" at bounding box center [574, 239] width 163 height 21
click at [636, 241] on input "**" at bounding box center [574, 239] width 163 height 21
type input "*"
click at [640, 268] on div "**********" at bounding box center [663, 271] width 340 height 28
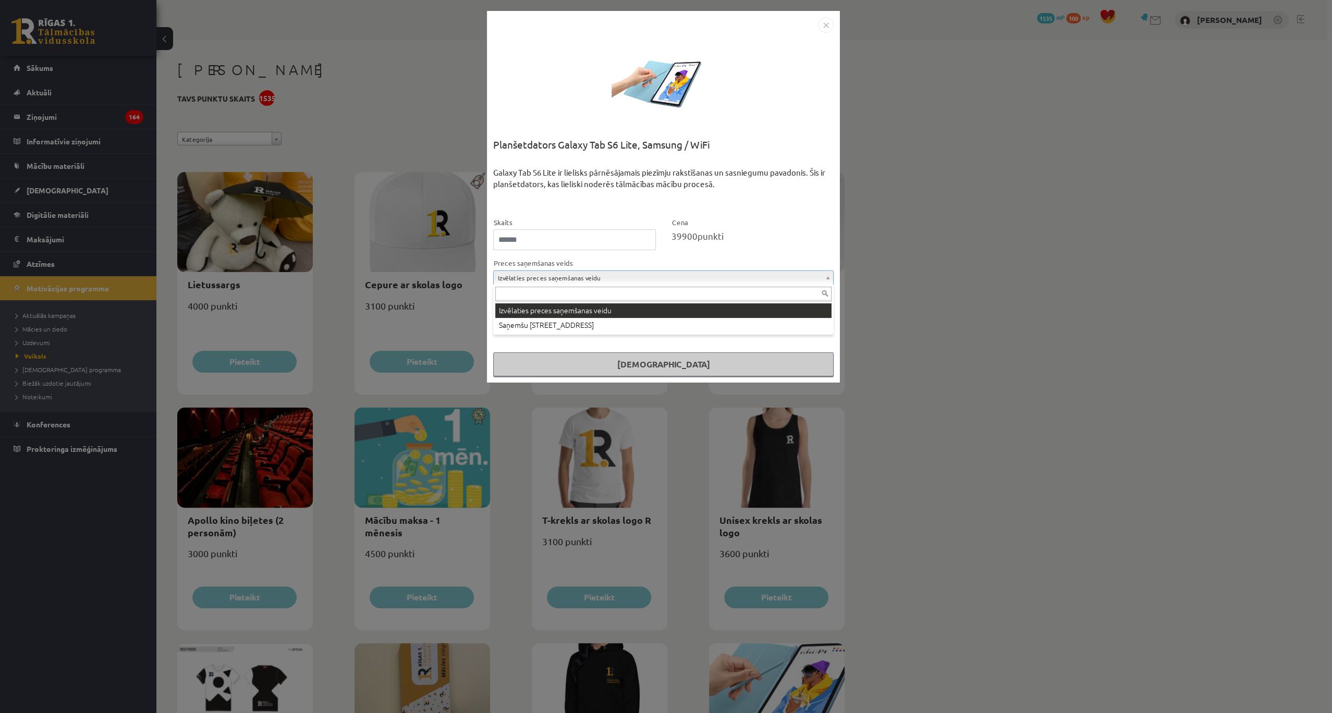
click at [654, 285] on div at bounding box center [663, 293] width 340 height 17
click at [822, 26] on img "Close" at bounding box center [826, 25] width 16 height 16
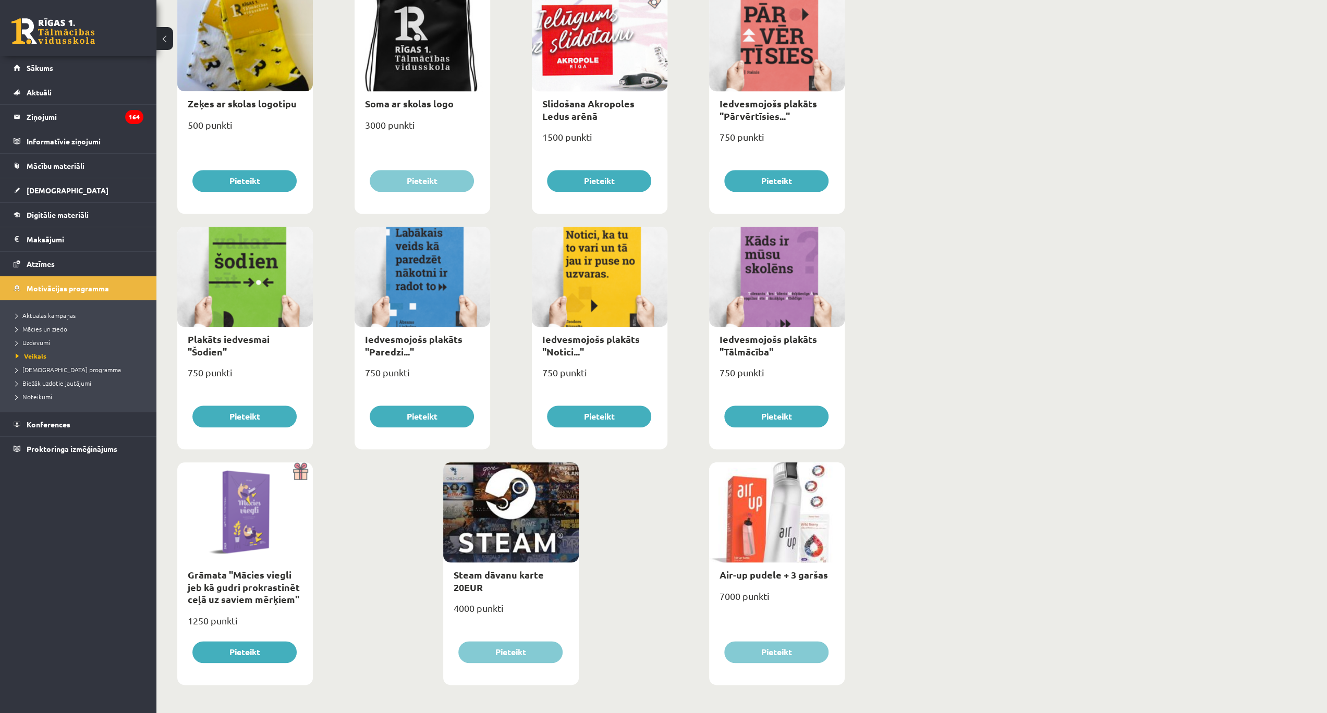
scroll to position [888, 0]
click at [520, 490] on div at bounding box center [511, 512] width 136 height 100
click at [762, 573] on link "Air-up pudele + 3 garšas" at bounding box center [773, 574] width 108 height 12
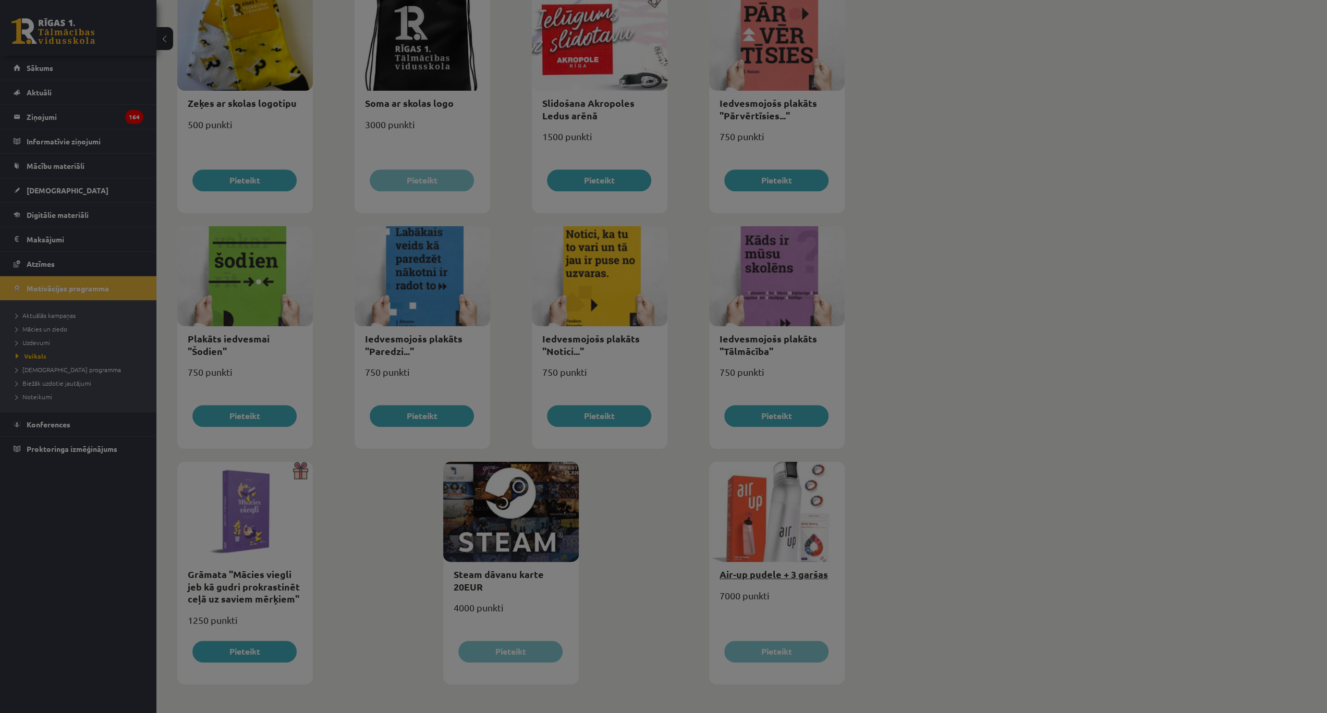
scroll to position [0, 0]
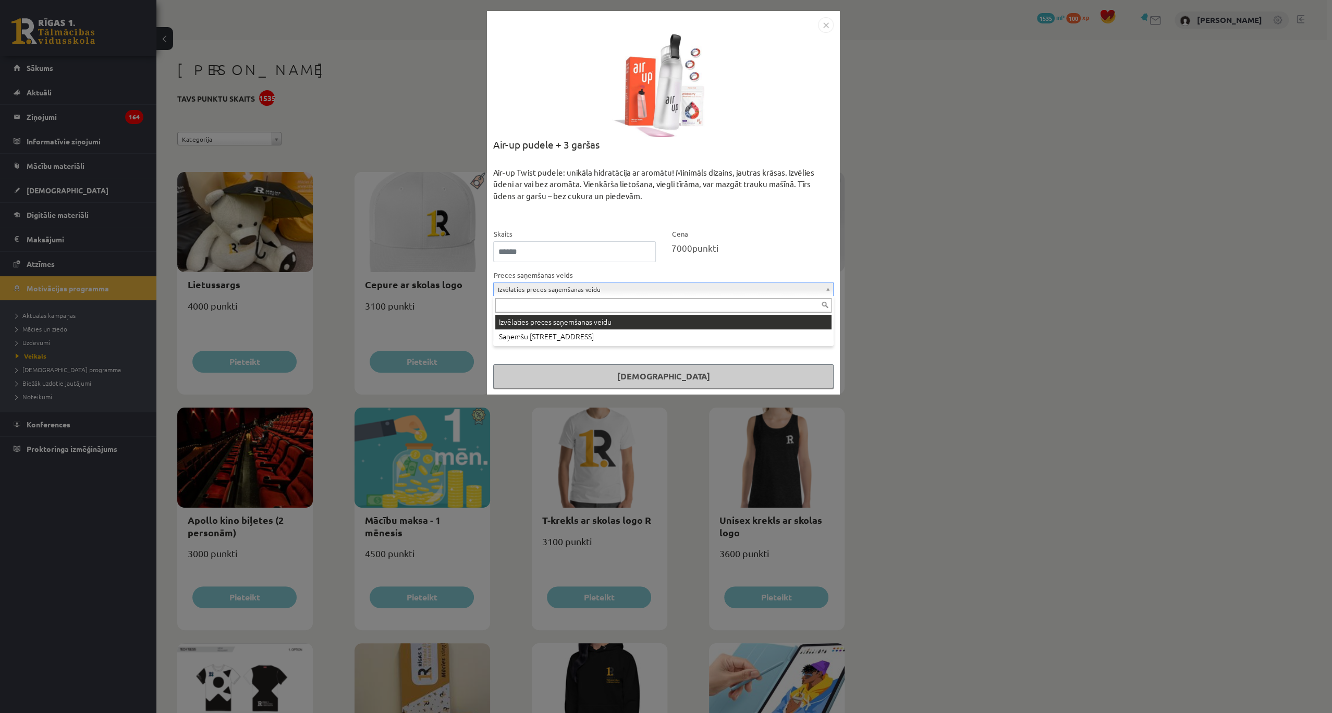
drag, startPoint x: 651, startPoint y: 287, endPoint x: 655, endPoint y: 280, distance: 8.4
click at [829, 23] on img "Close" at bounding box center [826, 25] width 16 height 16
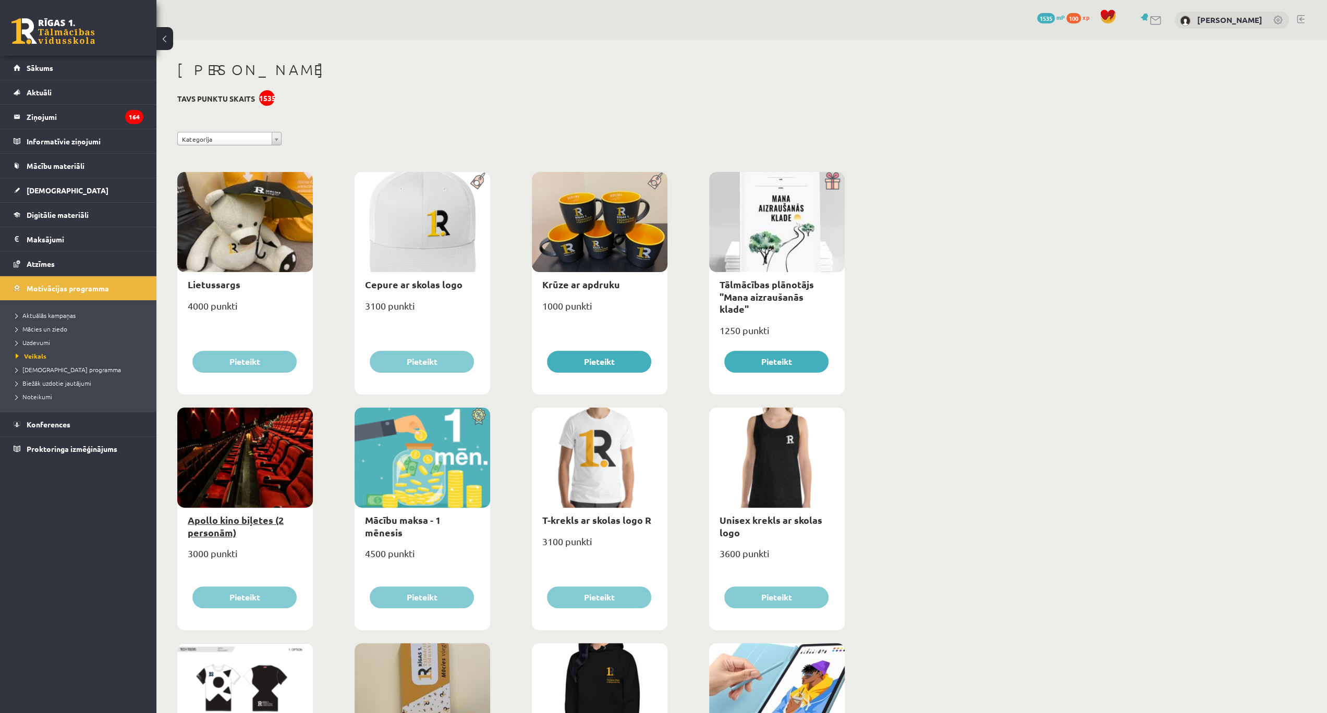
click at [230, 523] on link "Apollo kino biļetes (2 personām)" at bounding box center [236, 526] width 96 height 24
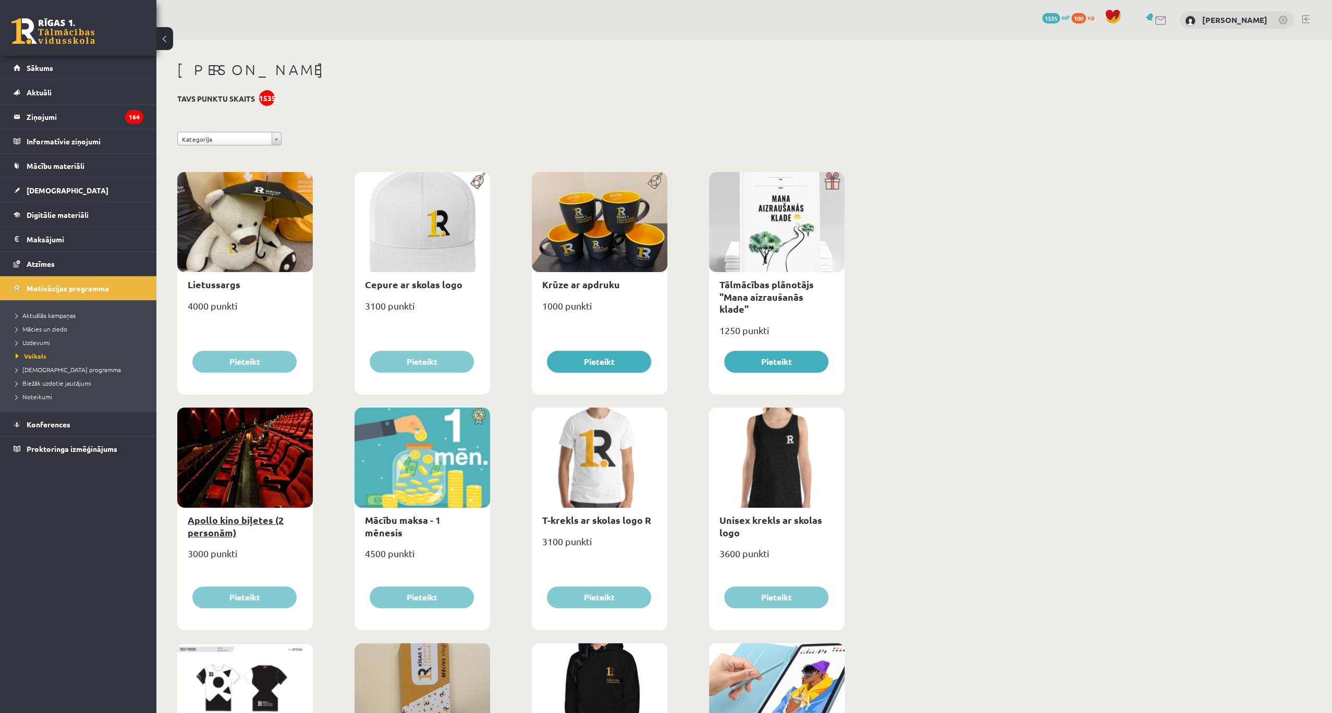
select select "**********"
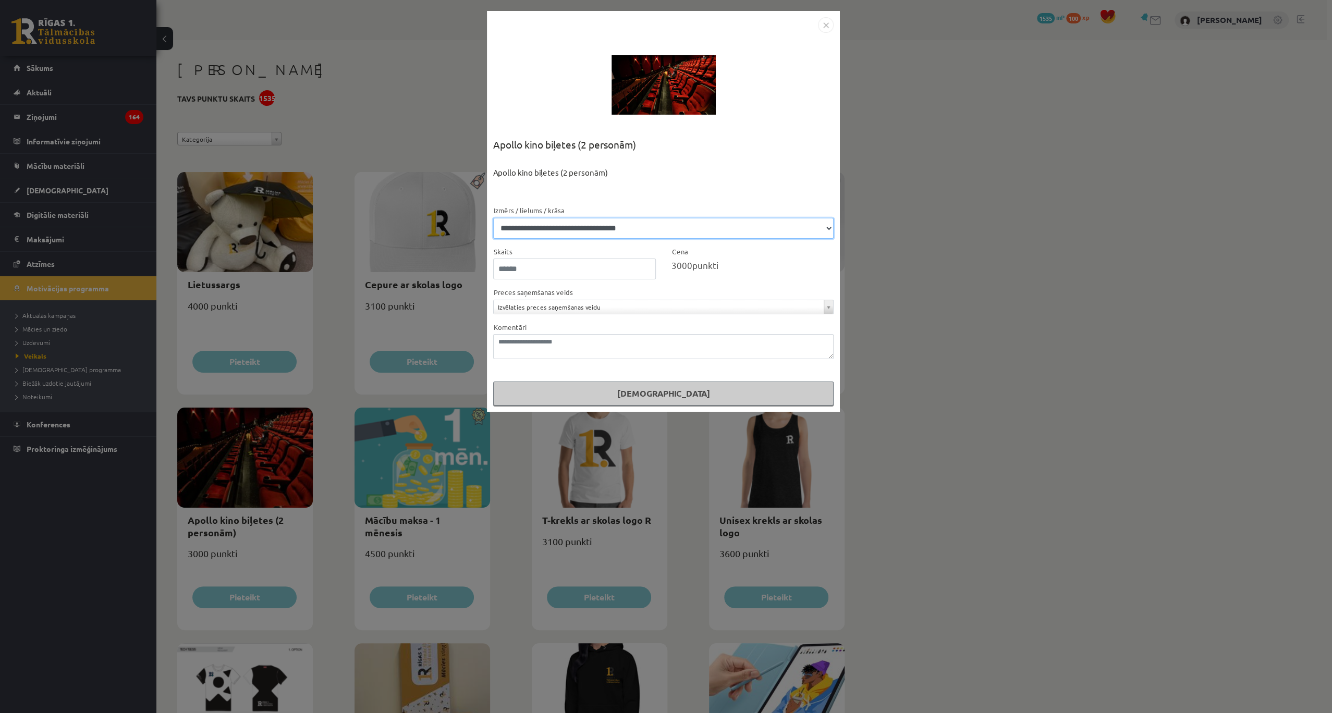
click at [604, 222] on select "**********" at bounding box center [663, 228] width 340 height 21
click at [828, 28] on img "Close" at bounding box center [826, 25] width 16 height 16
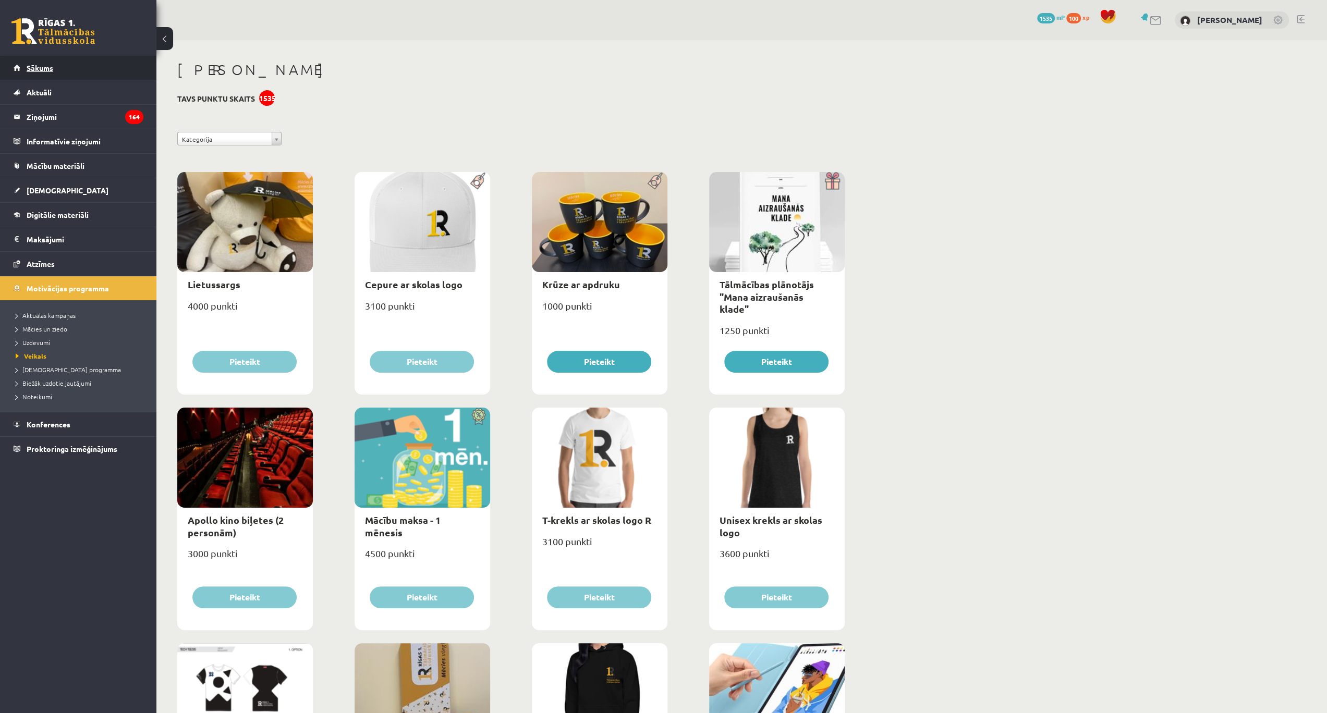
click at [28, 64] on span "Sākums" at bounding box center [40, 67] width 27 height 9
